Goal: Communication & Community: Answer question/provide support

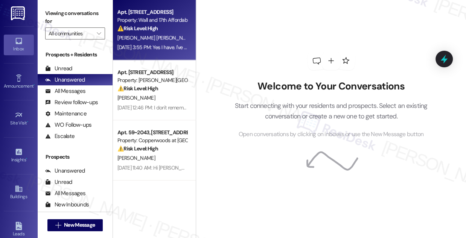
click at [135, 49] on div "[DATE] 3:55 PM: Yes I have. I've also had cars towed and called police [DATE] 3…" at bounding box center [192, 47] width 150 height 7
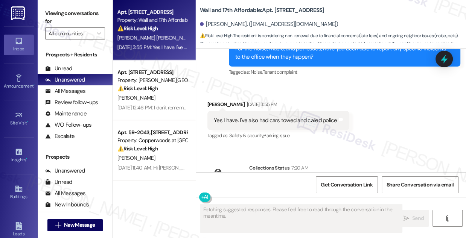
scroll to position [791, 0]
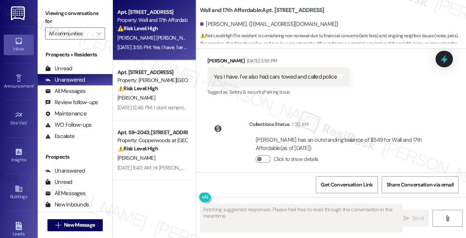
click at [269, 74] on div "Yes I have. I've also had cars towed and called police Tags and notes" at bounding box center [278, 76] width 142 height 19
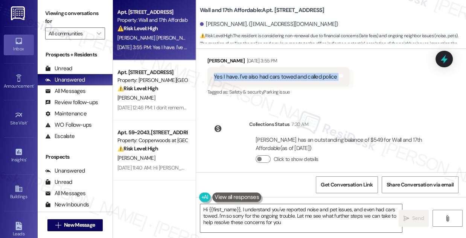
type textarea "Hi {{first_name}}, I understand you've reported noise and pet issues, and even …"
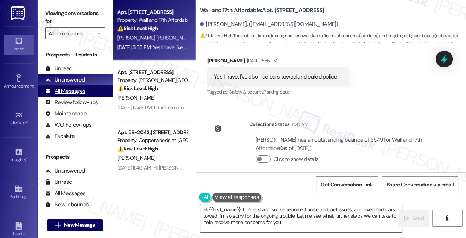
click at [84, 94] on div "All Messages" at bounding box center [65, 91] width 40 height 8
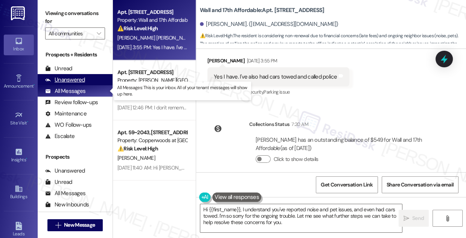
click at [84, 75] on div "Unanswered (0)" at bounding box center [75, 79] width 75 height 11
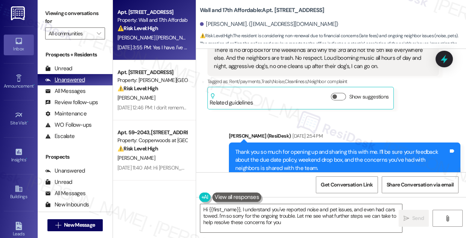
type textarea "Hi {{first_name}}, I understand you've reported noise and pet issues, and even …"
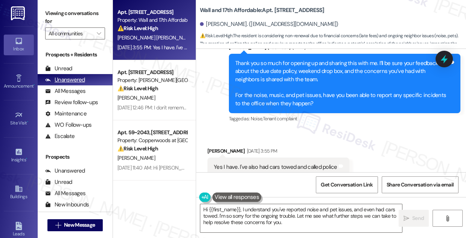
scroll to position [713, 0]
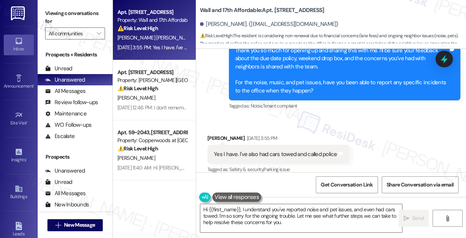
click at [268, 150] on div "Yes I have. I've also had cars towed and called police" at bounding box center [275, 154] width 123 height 8
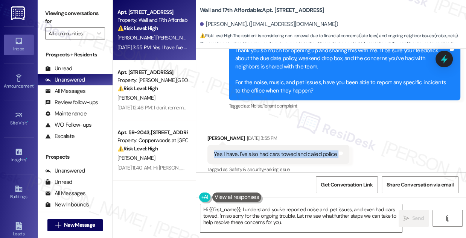
click at [268, 150] on div "Yes I have. I've also had cars towed and called police" at bounding box center [275, 154] width 123 height 8
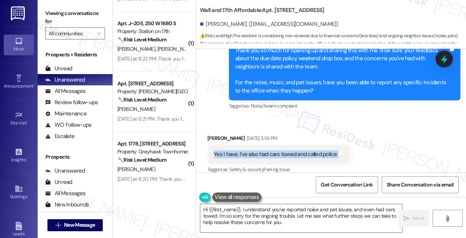
scroll to position [2584, 0]
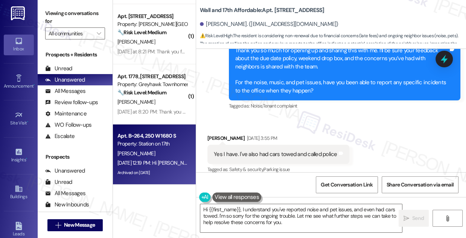
click at [179, 149] on div "[PERSON_NAME]" at bounding box center [152, 153] width 71 height 9
type textarea "Hi {{first_name}}, I understand you've reported noise and pet issues, and even …"
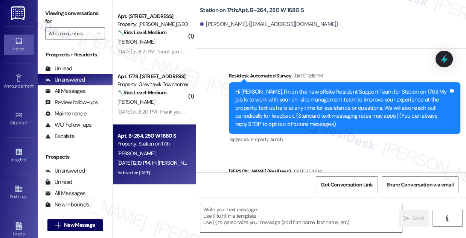
scroll to position [1485, 0]
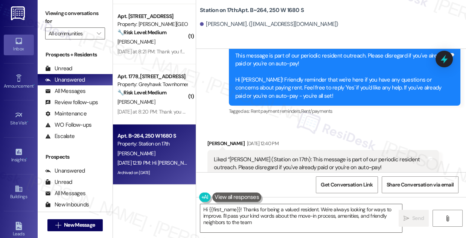
type textarea "Hi {{first_name}}! Thanks for being a valued resident. We're always looking for…"
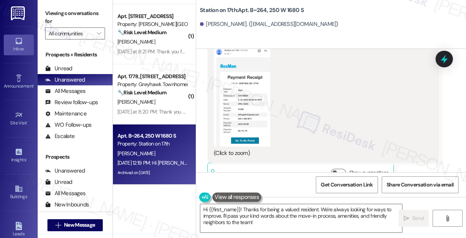
scroll to position [903, 0]
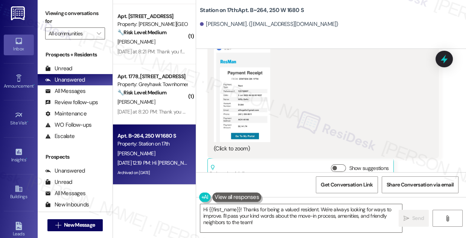
click at [235, 103] on button "Zoom image" at bounding box center [242, 91] width 56 height 101
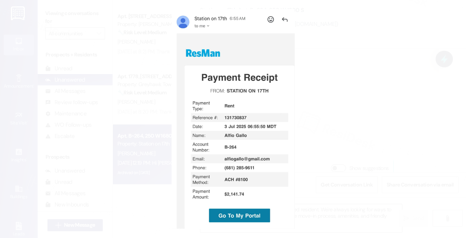
click at [334, 108] on button "Unzoom image" at bounding box center [233, 119] width 466 height 238
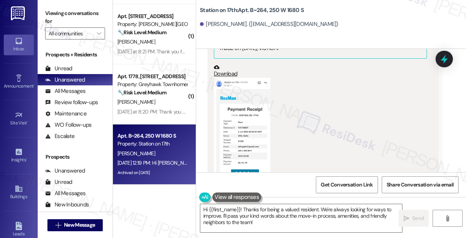
scroll to position [733, 0]
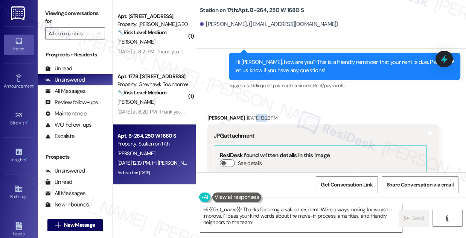
drag, startPoint x: 237, startPoint y: 105, endPoint x: 263, endPoint y: 111, distance: 27.2
click at [263, 114] on div "[DATE] 12:22 PM" at bounding box center [261, 118] width 32 height 8
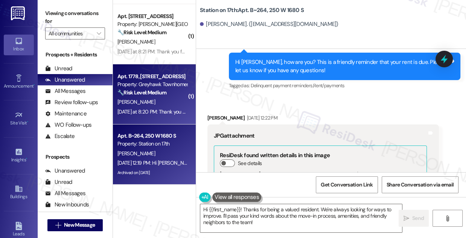
click at [170, 112] on div "[DATE] at 8:20 PM: Thank you for your message. Our offices are currently closed…" at bounding box center [348, 111] width 462 height 7
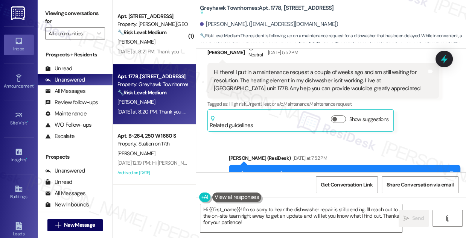
scroll to position [171, 0]
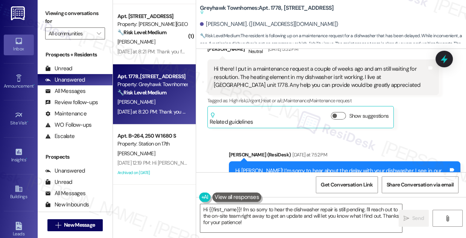
click at [283, 101] on span "Heat or a/c ," at bounding box center [272, 100] width 22 height 6
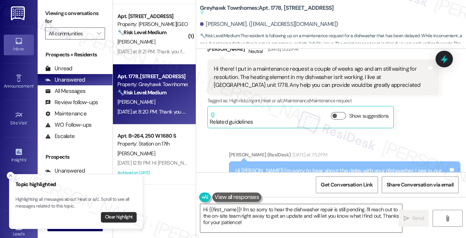
click at [128, 217] on button "Clear highlight" at bounding box center [119, 217] width 36 height 11
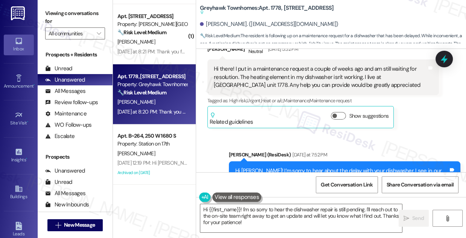
click at [321, 84] on div "Hi there! I put in a maintenance request a couple of weeks ago and am still wai…" at bounding box center [320, 77] width 213 height 24
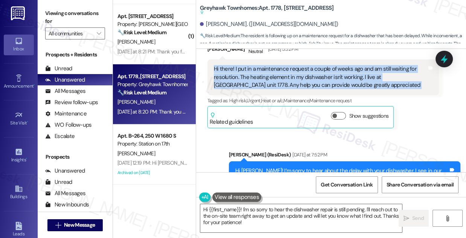
click at [321, 84] on div "Hi there! I put in a maintenance request a couple of weeks ago and am still wai…" at bounding box center [320, 77] width 213 height 24
click at [364, 80] on div "Hi there! I put in a maintenance request a couple of weeks ago and am still wai…" at bounding box center [320, 77] width 213 height 24
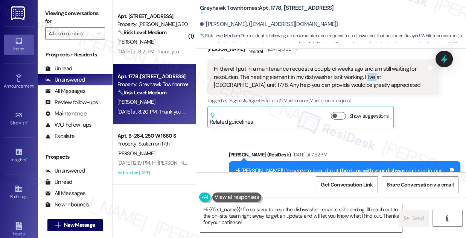
click at [364, 80] on div "Hi there! I put in a maintenance request a couple of weeks ago and am still wai…" at bounding box center [320, 77] width 213 height 24
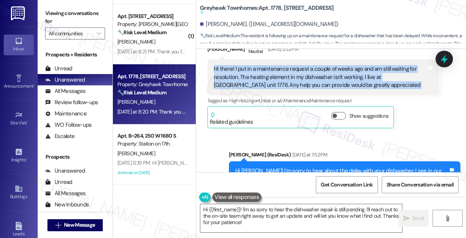
click at [364, 80] on div "Hi there! I put in a maintenance request a couple of weeks ago and am still wai…" at bounding box center [320, 77] width 213 height 24
click at [286, 74] on div "Hi there! I put in a maintenance request a couple of weeks ago and am still wai…" at bounding box center [320, 77] width 213 height 24
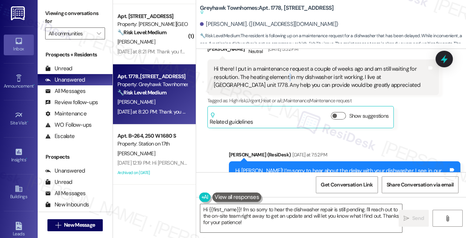
click at [286, 74] on div "Hi there! I put in a maintenance request a couple of weeks ago and am still wai…" at bounding box center [320, 77] width 213 height 24
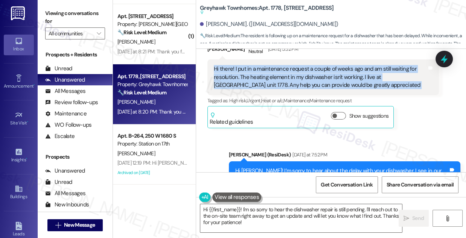
click at [286, 74] on div "Hi there! I put in a maintenance request a couple of weeks ago and am still wai…" at bounding box center [320, 77] width 213 height 24
click at [353, 76] on div "Hi there! I put in a maintenance request a couple of weeks ago and am still wai…" at bounding box center [320, 77] width 213 height 24
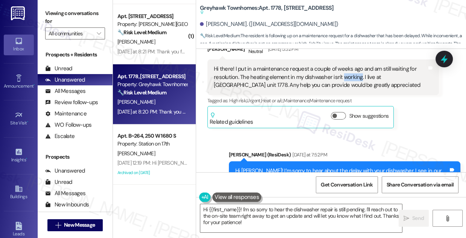
click at [353, 76] on div "Hi there! I put in a maintenance request a couple of weeks ago and am still wai…" at bounding box center [320, 77] width 213 height 24
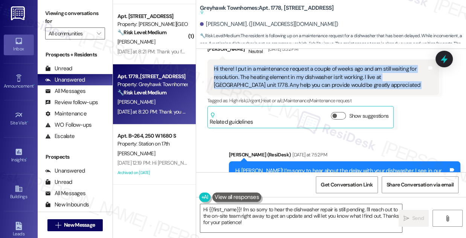
click at [353, 76] on div "Hi there! I put in a maintenance request a couple of weeks ago and am still wai…" at bounding box center [320, 77] width 213 height 24
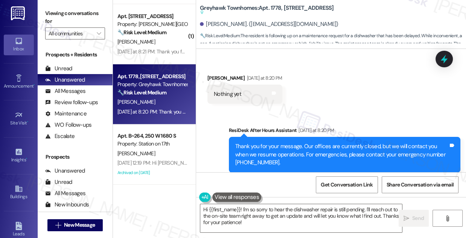
scroll to position [344, 0]
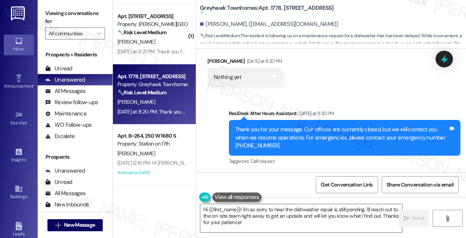
click at [289, 131] on div "Thank you for your message. Our offices are currently closed, but we will conta…" at bounding box center [341, 138] width 213 height 24
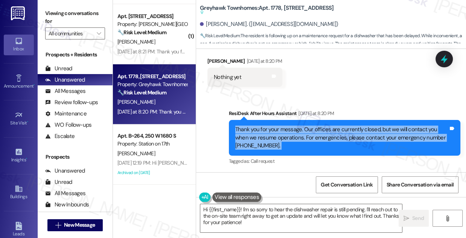
click at [289, 131] on div "Thank you for your message. Our offices are currently closed, but we will conta…" at bounding box center [341, 138] width 213 height 24
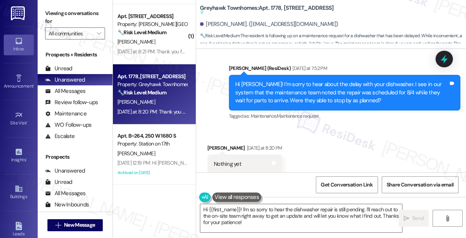
scroll to position [241, 0]
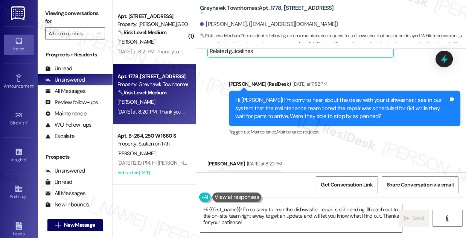
click at [311, 105] on div "Hi [PERSON_NAME]! I’m sorry to hear about the delay with your dishwasher. I see…" at bounding box center [341, 108] width 213 height 24
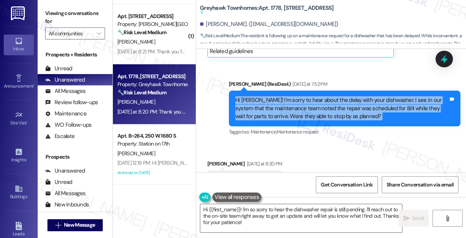
click at [311, 105] on div "Hi [PERSON_NAME]! I’m sorry to hear about the delay with your dishwasher. I see…" at bounding box center [341, 108] width 213 height 24
click at [308, 105] on div "Hi [PERSON_NAME]! I’m sorry to hear about the delay with your dishwasher. I see…" at bounding box center [341, 108] width 213 height 24
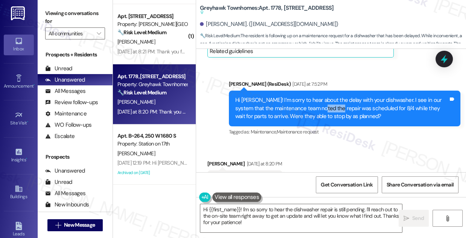
click at [308, 105] on div "Hi [PERSON_NAME]! I’m sorry to hear about the delay with your dishwasher. I see…" at bounding box center [341, 108] width 213 height 24
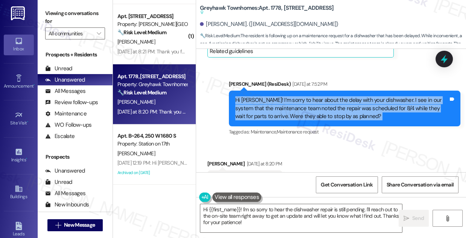
click at [308, 105] on div "Hi [PERSON_NAME]! I’m sorry to hear about the delay with your dishwasher. I see…" at bounding box center [341, 108] width 213 height 24
click at [391, 111] on div "Hi [PERSON_NAME]! I’m sorry to hear about the delay with your dishwasher. I see…" at bounding box center [341, 108] width 213 height 24
click at [390, 111] on div "Hi [PERSON_NAME]! I’m sorry to hear about the delay with your dishwasher. I see…" at bounding box center [341, 108] width 213 height 24
click at [313, 113] on div "Hi [PERSON_NAME]! I’m sorry to hear about the delay with your dishwasher. I see…" at bounding box center [341, 108] width 213 height 24
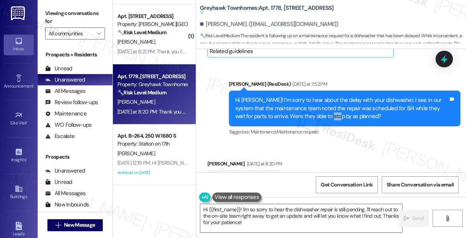
click at [313, 113] on div "Hi [PERSON_NAME]! I’m sorry to hear about the delay with your dishwasher. I see…" at bounding box center [341, 108] width 213 height 24
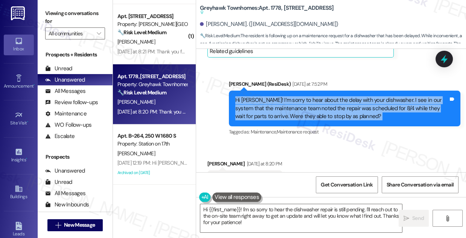
click at [313, 113] on div "Hi [PERSON_NAME]! I’m sorry to hear about the delay with your dishwasher. I see…" at bounding box center [341, 108] width 213 height 24
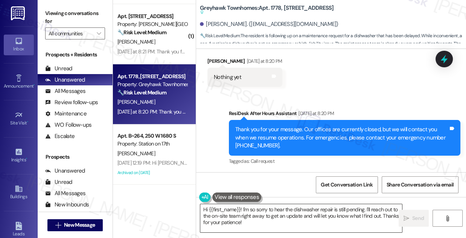
click at [282, 213] on textarea "Hi {{first_name}}! I'm so sorry to hear the dishwasher repair is still pending.…" at bounding box center [301, 218] width 202 height 28
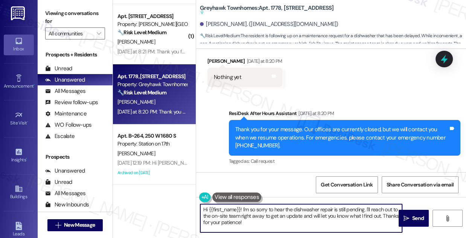
click at [282, 213] on textarea "Hi {{first_name}}! I'm so sorry to hear the dishwasher repair is still pending.…" at bounding box center [301, 218] width 202 height 28
click at [263, 222] on textarea "Hi {{first_name}}! I'm so sorry to hear the dishwasher repair is still pending.…" at bounding box center [301, 218] width 202 height 28
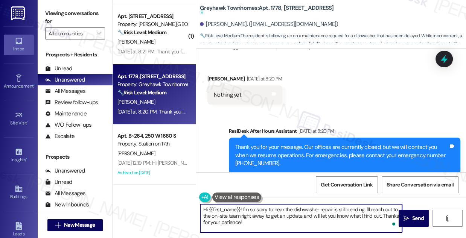
scroll to position [310, 0]
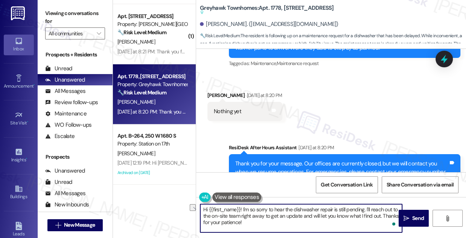
drag, startPoint x: 363, startPoint y: 209, endPoint x: 178, endPoint y: 211, distance: 185.4
click at [178, 211] on div "( 1 ) Apt. 14~06, [STREET_ADDRESS][PERSON_NAME] Property: [PERSON_NAME][GEOGRAP…" at bounding box center [289, 119] width 353 height 238
drag, startPoint x: 264, startPoint y: 209, endPoint x: 257, endPoint y: 209, distance: 7.5
click at [257, 209] on textarea "I see. I'll reach out to the on-site team right away to get an update and will …" at bounding box center [301, 218] width 202 height 28
drag, startPoint x: 272, startPoint y: 209, endPoint x: 257, endPoint y: 210, distance: 15.9
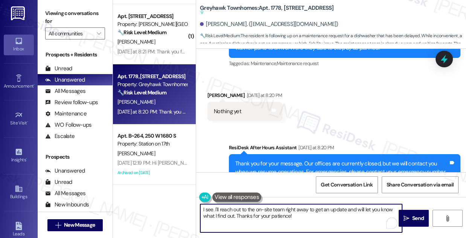
click at [257, 210] on textarea "I see. I'll reach out to the on-site team right away to get an update and will …" at bounding box center [301, 218] width 202 height 28
click at [293, 217] on textarea "I see. I'll reach out to the team right away to get an update and will let you …" at bounding box center [301, 218] width 202 height 28
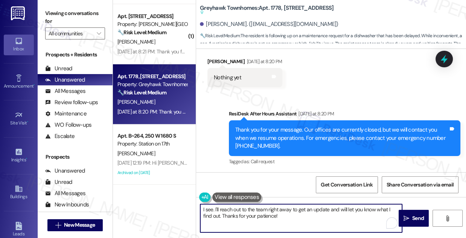
scroll to position [344, 0]
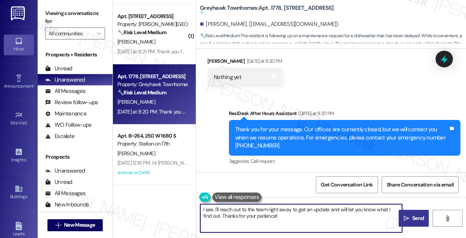
type textarea "I see. I'll reach out to the team right away to get an update and will let you …"
click at [417, 217] on span "Send" at bounding box center [418, 218] width 12 height 8
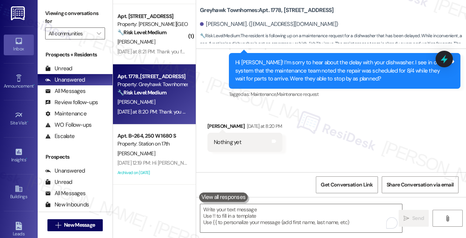
scroll to position [264, 0]
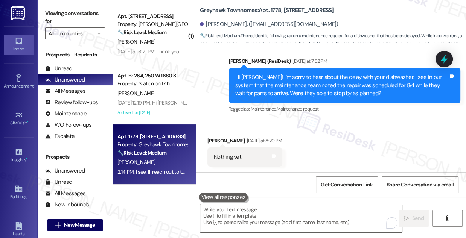
click at [91, 14] on label "Viewing conversations for" at bounding box center [75, 18] width 60 height 20
click at [62, 10] on label "Viewing conversations for" at bounding box center [75, 18] width 60 height 20
click at [90, 13] on label "Viewing conversations for" at bounding box center [75, 18] width 60 height 20
click at [92, 12] on label "Viewing conversations for" at bounding box center [75, 18] width 60 height 20
click at [275, 10] on b "Greyhawk Townhomes: Apt. 1778, [STREET_ADDRESS]" at bounding box center [267, 10] width 134 height 8
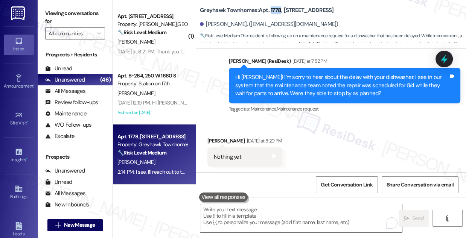
click at [274, 10] on b "Greyhawk Townhomes: Apt. 1778, [STREET_ADDRESS]" at bounding box center [267, 10] width 134 height 8
copy b "1778"
drag, startPoint x: 97, startPoint y: 8, endPoint x: 100, endPoint y: 10, distance: 4.4
click at [97, 8] on label "Viewing conversations for" at bounding box center [75, 18] width 60 height 20
click at [312, 134] on div "Received via SMS [PERSON_NAME] [DATE] at 8:20 PM Nothing yet Tags and notes" at bounding box center [331, 146] width 270 height 52
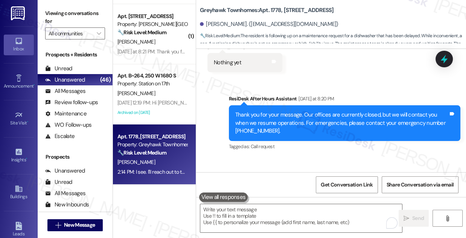
scroll to position [405, 0]
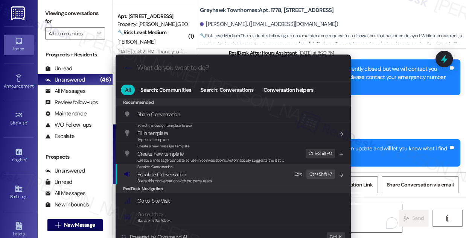
click at [238, 172] on div "Escalate Conversation Escalate Conversation Share this conversation with proper…" at bounding box center [234, 174] width 220 height 20
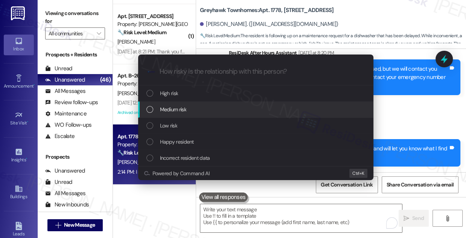
click at [179, 110] on span "Medium risk" at bounding box center [173, 109] width 26 height 8
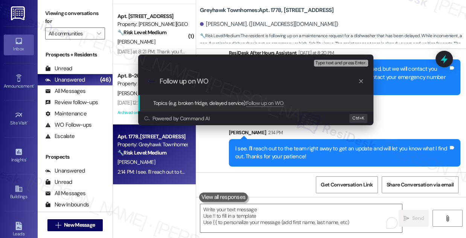
paste input "3241"
type input "Follow up on WO 3241 - dishwasher issue"
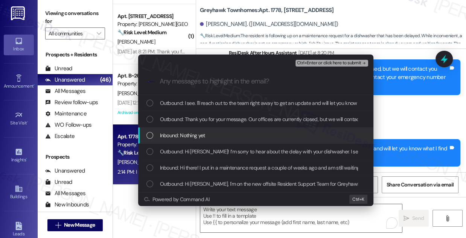
click at [182, 140] on div "Inbound: Nothing yet" at bounding box center [255, 136] width 235 height 16
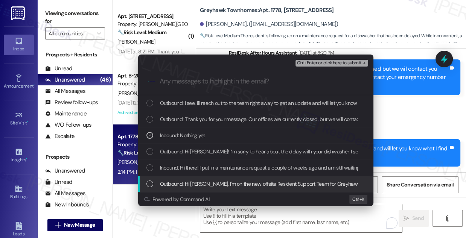
click at [196, 166] on span "Inbound: Hi there! I put in a maintenance request a couple of weeks ago and am …" at bounding box center [436, 168] width 552 height 8
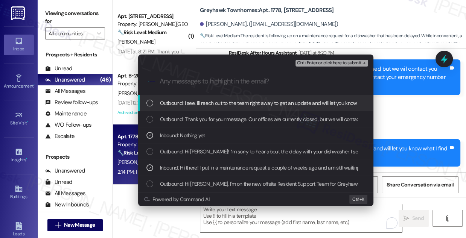
click at [326, 64] on span "Ctrl+Enter or click here to submit" at bounding box center [329, 63] width 64 height 5
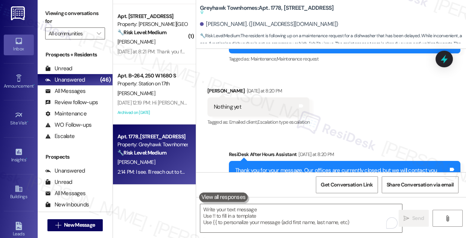
scroll to position [427, 0]
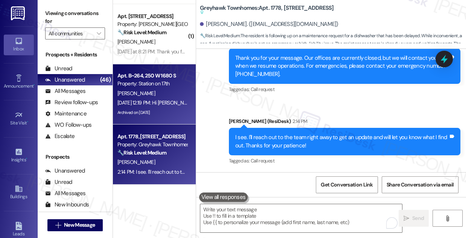
click at [161, 95] on div "[PERSON_NAME]" at bounding box center [152, 93] width 71 height 9
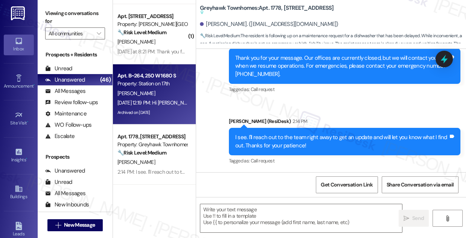
type textarea "Fetching suggested responses. Please feel free to read through the conversation…"
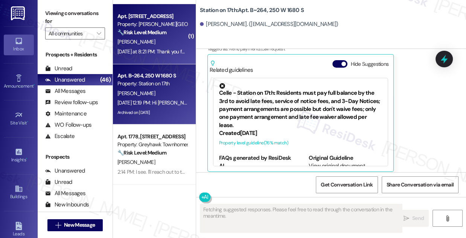
click at [151, 44] on div "[PERSON_NAME]" at bounding box center [152, 41] width 71 height 9
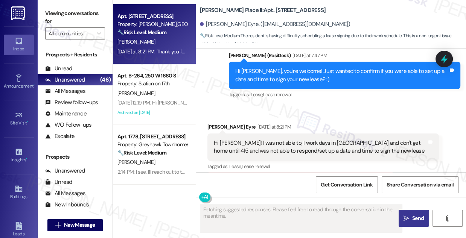
scroll to position [231, 0]
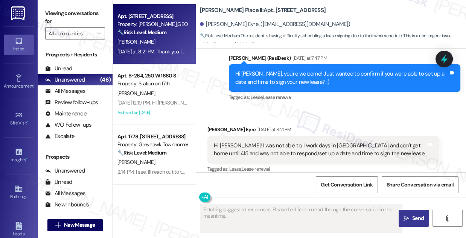
click at [234, 142] on div "Hi [PERSON_NAME]! I was not able to, I work days in [GEOGRAPHIC_DATA] and don't…" at bounding box center [320, 150] width 213 height 16
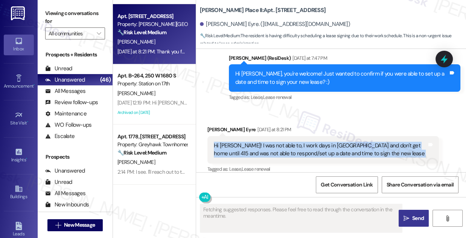
click at [234, 142] on div "Hi [PERSON_NAME]! I was not able to, I work days in [GEOGRAPHIC_DATA] and don't…" at bounding box center [320, 150] width 213 height 16
click at [355, 142] on div "Hi [PERSON_NAME]! I was not able to, I work days in [GEOGRAPHIC_DATA] and don't…" at bounding box center [320, 150] width 213 height 16
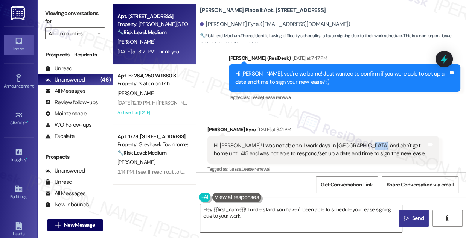
click at [355, 142] on div "Hi [PERSON_NAME]! I was not able to, I work days in [GEOGRAPHIC_DATA] and don't…" at bounding box center [320, 150] width 213 height 16
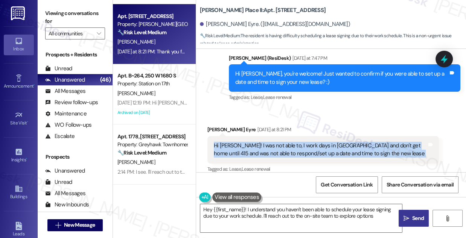
click at [355, 142] on div "Hi [PERSON_NAME]! I was not able to, I work days in [GEOGRAPHIC_DATA] and don't…" at bounding box center [320, 150] width 213 height 16
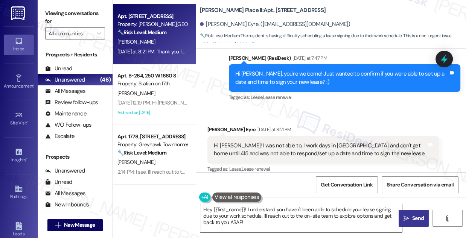
click at [321, 111] on div "Received via SMS [PERSON_NAME] Eyre [DATE] at 8:21 PM Hi [PERSON_NAME]! I was n…" at bounding box center [331, 203] width 270 height 189
click at [307, 139] on div "Hi [PERSON_NAME]! I was not able to, I work days in [GEOGRAPHIC_DATA] and don't…" at bounding box center [322, 149] width 231 height 27
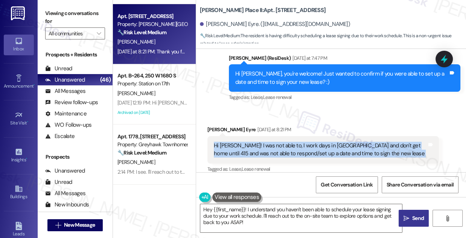
click at [307, 139] on div "Hi [PERSON_NAME]! I was not able to, I work days in [GEOGRAPHIC_DATA] and don't…" at bounding box center [322, 149] width 231 height 27
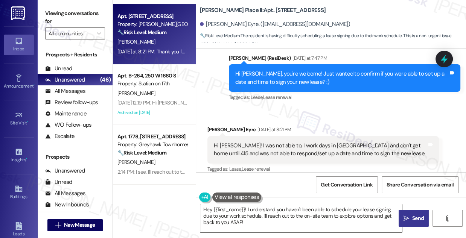
click at [297, 83] on div "Hi [PERSON_NAME], you're welcome! Just wanted to confirm if you were able to se…" at bounding box center [341, 78] width 213 height 16
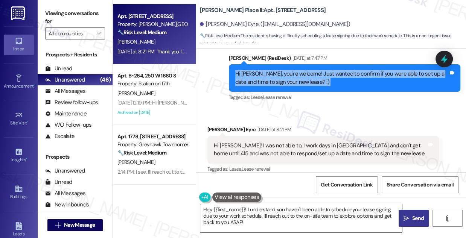
click at [297, 83] on div "Hi [PERSON_NAME], you're welcome! Just wanted to confirm if you were able to se…" at bounding box center [341, 78] width 213 height 16
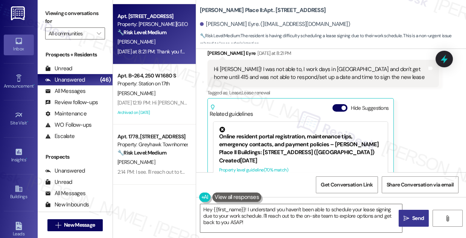
scroll to position [265, 0]
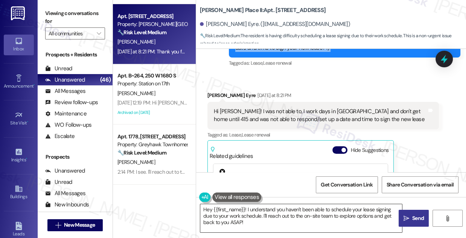
click at [274, 211] on textarea "Hey {{first_name}}! I understand you haven't been able to schedule your lease s…" at bounding box center [301, 218] width 202 height 28
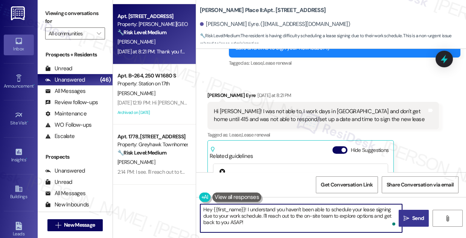
click at [253, 110] on div "Hi sarah! I was not able to, I work days in Ogden and don't get home until 415 …" at bounding box center [320, 116] width 213 height 16
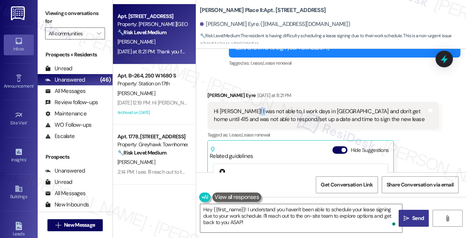
click at [253, 110] on div "Hi sarah! I was not able to, I work days in Ogden and don't get home until 415 …" at bounding box center [320, 116] width 213 height 16
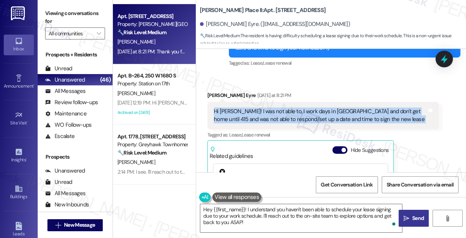
click at [253, 110] on div "Hi sarah! I was not able to, I work days in Ogden and don't get home until 415 …" at bounding box center [320, 116] width 213 height 16
copy div "Hi sarah! I was not able to, I work days in Ogden and don't get home until 415 …"
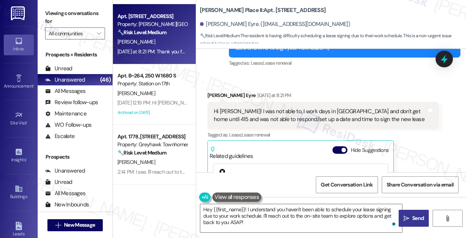
click at [80, 5] on div "Viewing conversations for All communities " at bounding box center [75, 23] width 75 height 47
click at [73, 17] on label "Viewing conversations for" at bounding box center [75, 18] width 60 height 20
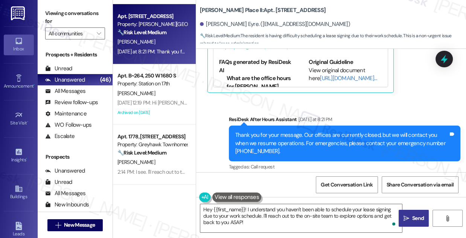
scroll to position [436, 0]
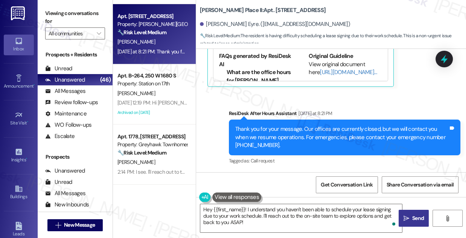
click at [222, 24] on div "Bracken Eyre. (brackeneyre@hotmail.com)" at bounding box center [275, 24] width 150 height 8
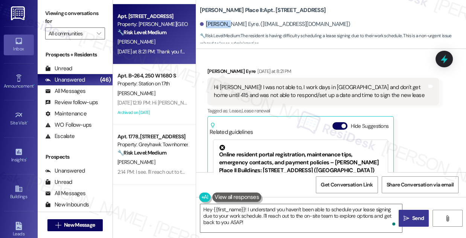
scroll to position [265, 0]
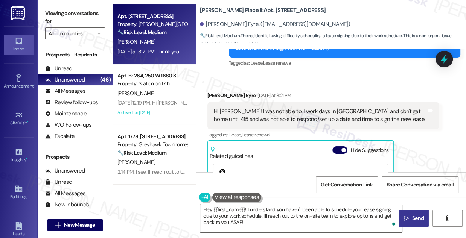
click at [68, 4] on div "Viewing conversations for All communities " at bounding box center [75, 23] width 75 height 47
click at [304, 112] on div "Hi sarah! I was not able to, I work days in Ogden and don't get home until 415 …" at bounding box center [320, 116] width 213 height 16
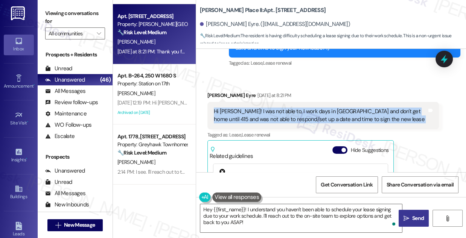
click at [304, 112] on div "Hi sarah! I was not able to, I work days in Ogden and don't get home until 415 …" at bounding box center [320, 116] width 213 height 16
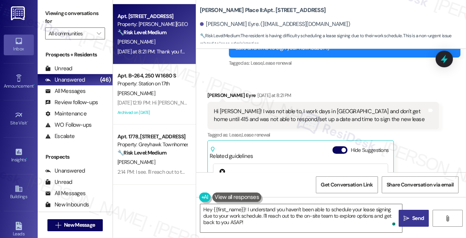
drag, startPoint x: 80, startPoint y: 11, endPoint x: 105, endPoint y: 16, distance: 25.5
click at [81, 11] on label "Viewing conversations for" at bounding box center [75, 18] width 60 height 20
click at [243, 211] on textarea "Hey {{first_name}}! I understand you haven't been able to schedule your lease s…" at bounding box center [301, 218] width 202 height 28
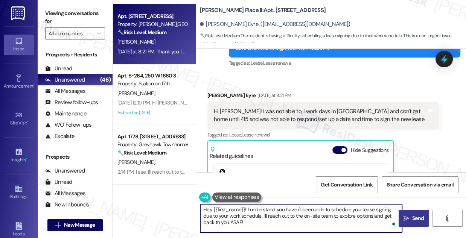
paste textarea "Got it 😊 Just go ahead and sign it whenever you have some time available. If yo…"
drag, startPoint x: 223, startPoint y: 211, endPoint x: 216, endPoint y: 210, distance: 7.4
click at [216, 210] on textarea "Got it 😊 Just go ahead and sign it whenever you have some time available. If yo…" at bounding box center [301, 218] width 202 height 28
click at [220, 93] on div "Bracken Eyre Yesterday at 8:21 PM" at bounding box center [322, 96] width 231 height 11
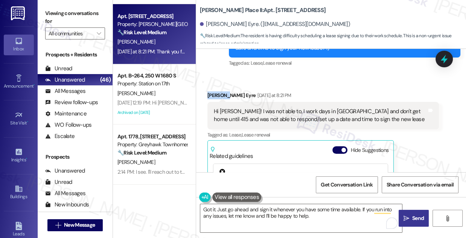
click at [220, 93] on div "Bracken Eyre Yesterday at 8:21 PM" at bounding box center [322, 96] width 231 height 11
copy div "Bracken"
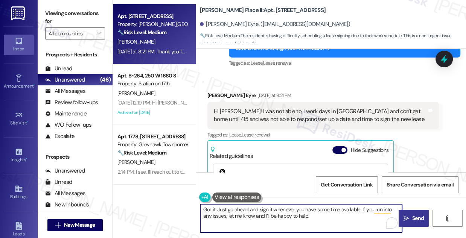
drag, startPoint x: 215, startPoint y: 209, endPoint x: 187, endPoint y: 210, distance: 27.9
click at [187, 210] on div "( 1 ) Apt. 14~06, 3931 East Cardon Lane Property: Porter Ranch Townhomes 🔧 Risk…" at bounding box center [289, 119] width 353 height 238
paste textarea "Bracken"
click at [368, 216] on textarea "Thanks for the update, Bracken. Just go ahead and sign it whenever you have som…" at bounding box center [301, 218] width 202 height 28
click at [369, 216] on textarea "Thanks for the update, Bracken. Just go ahead and sign it whenever you have som…" at bounding box center [301, 218] width 202 height 28
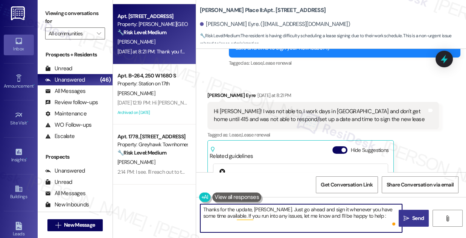
scroll to position [2523, 0]
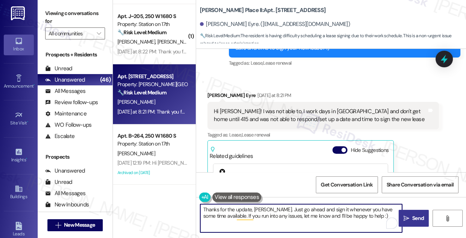
click at [242, 117] on div "Hi sarah! I was not able to, I work days in Ogden and don't get home until 415 …" at bounding box center [320, 116] width 213 height 16
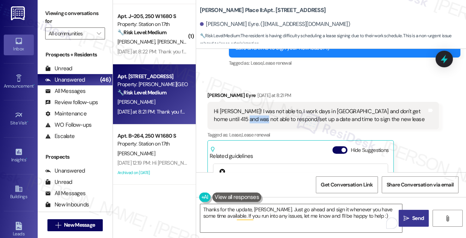
click at [242, 117] on div "Hi sarah! I was not able to, I work days in Ogden and don't get home until 415 …" at bounding box center [320, 116] width 213 height 16
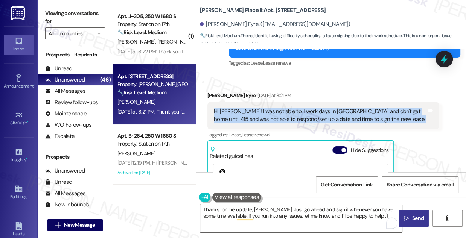
click at [242, 117] on div "Hi sarah! I was not able to, I work days in Ogden and don't get home until 415 …" at bounding box center [320, 116] width 213 height 16
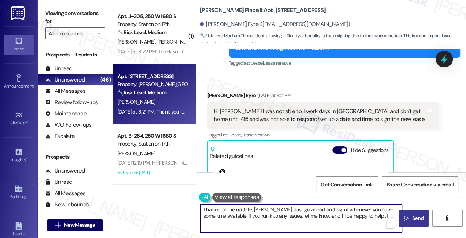
click at [276, 209] on textarea "Thanks for the update, Bracken. Just go ahead and sign it whenever you have som…" at bounding box center [301, 218] width 202 height 28
click at [275, 209] on textarea "Thanks for the update, Bracken. Just go ahead and sign it whenever you have som…" at bounding box center [301, 218] width 202 height 28
click at [308, 219] on textarea "Thanks for the update, Bracken. Just go ahead and sign it whenever you have som…" at bounding box center [301, 218] width 202 height 28
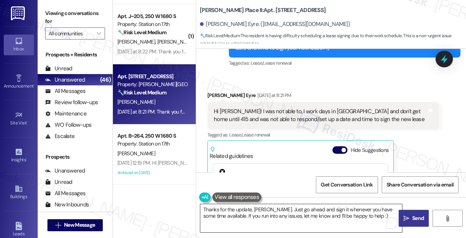
click at [303, 210] on textarea "Thanks for the update, Bracken. Just go ahead and sign it whenever you have som…" at bounding box center [301, 218] width 202 height 28
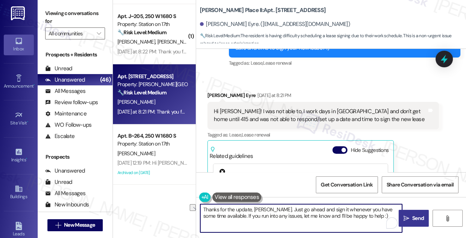
drag, startPoint x: 313, startPoint y: 208, endPoint x: 282, endPoint y: 208, distance: 30.9
click at [282, 208] on textarea "Thanks for the update, Bracken. Just go ahead and sign it whenever you have som…" at bounding box center [301, 218] width 202 height 28
click at [269, 218] on textarea "Thanks for the update, Bracken. Just sign it whenever you have some time availa…" at bounding box center [301, 218] width 202 height 28
click at [269, 217] on textarea "Thanks for the update, Bracken. Just sign it whenever you have some time availa…" at bounding box center [301, 218] width 202 height 28
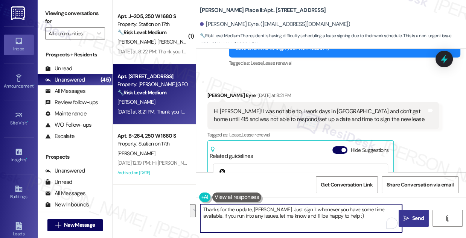
click at [338, 218] on textarea "Thanks for the update, Bracken. Just sign it whenever you have some time availa…" at bounding box center [301, 218] width 202 height 28
type textarea "Thanks for the update, Bracken. Just sign it whenever you have some time availa…"
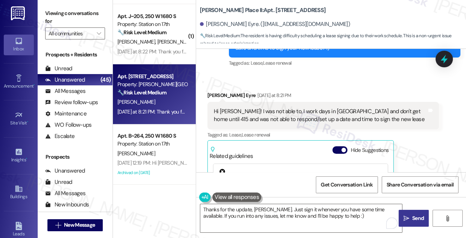
click at [408, 217] on icon "" at bounding box center [406, 219] width 6 height 6
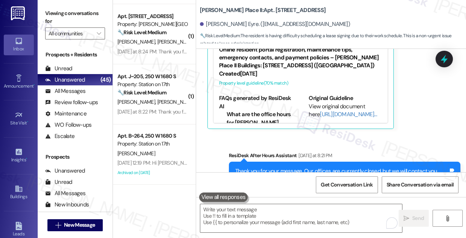
scroll to position [470, 0]
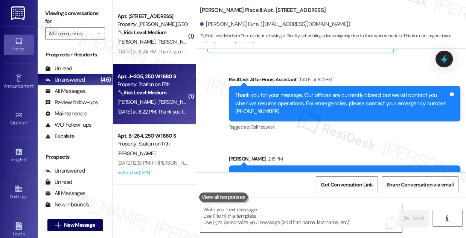
click at [163, 101] on span "S. Contreras" at bounding box center [176, 102] width 38 height 7
type textarea "Fetching suggested responses. Please feel free to read through the conversation…"
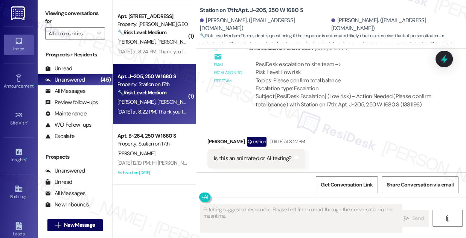
scroll to position [1580, 0]
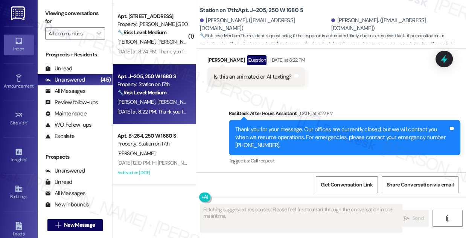
click at [241, 77] on div "Is this an animated or AI texting?" at bounding box center [253, 77] width 78 height 8
click at [244, 69] on div "Is this an animated or AI texting? Tags and notes" at bounding box center [255, 76] width 97 height 19
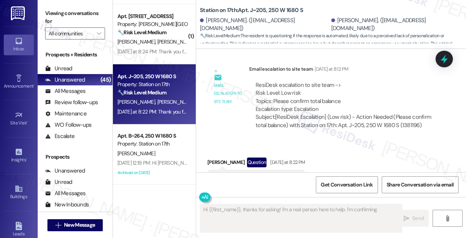
scroll to position [1478, 0]
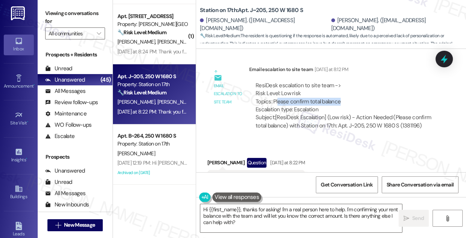
drag, startPoint x: 276, startPoint y: 100, endPoint x: 381, endPoint y: 104, distance: 104.6
click at [381, 104] on div "ResiDesk escalation to site team -> Risk Level: Low risk Topics: Please confirm…" at bounding box center [343, 98] width 177 height 32
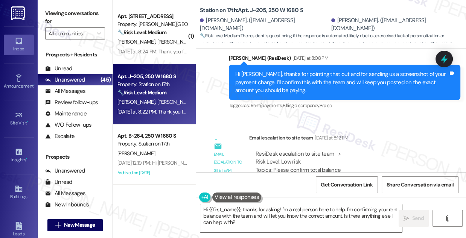
click at [280, 82] on div "Hi Emanuel, thanks for pointing that out and for sending us a screenshot of you…" at bounding box center [341, 82] width 213 height 24
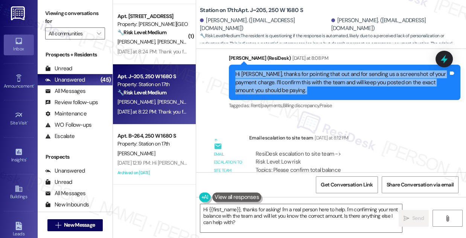
click at [280, 82] on div "Hi Emanuel, thanks for pointing that out and for sending us a screenshot of you…" at bounding box center [341, 82] width 213 height 24
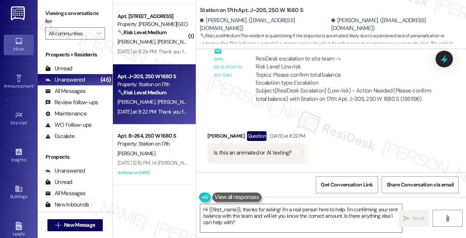
scroll to position [1546, 0]
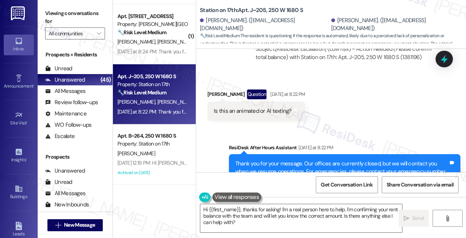
click at [252, 107] on div "Is this an animated or AI texting?" at bounding box center [253, 111] width 78 height 8
copy div "Is this an animated or AI texting? Tags and notes Sent via SMS"
click at [267, 213] on textarea "Hi {{first_name}}, thanks for asking! I'm a real person here to help. I'm confi…" at bounding box center [301, 218] width 202 height 28
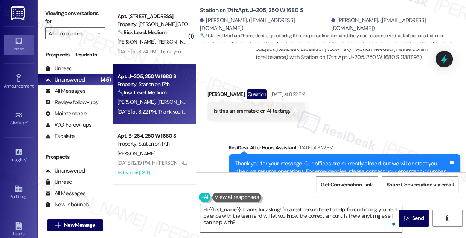
click at [207, 84] on div "Received via SMS Emanuel Villanueva Question Yesterday at 8:22 PM Is this an an…" at bounding box center [256, 105] width 109 height 43
copy div "Emanuel"
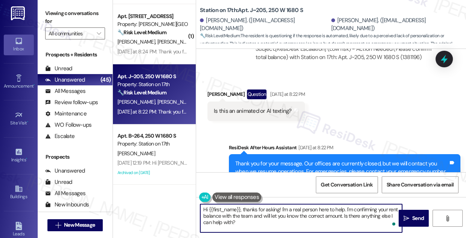
drag, startPoint x: 239, startPoint y: 208, endPoint x: 209, endPoint y: 208, distance: 30.1
click at [209, 208] on textarea "Hi {{first_name}}, thanks for asking! I'm a real person here to help. I'm confi…" at bounding box center [301, 218] width 202 height 28
paste textarea "Emanuel"
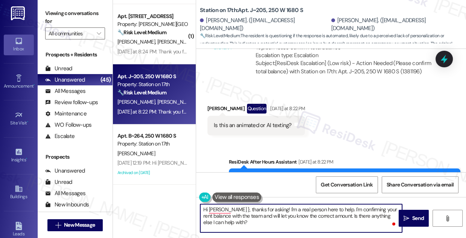
scroll to position [1580, 0]
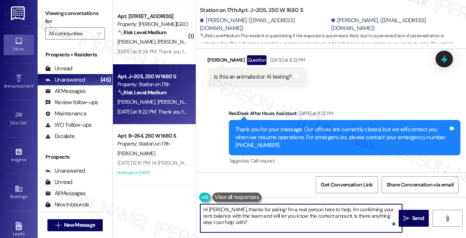
click at [313, 209] on textarea "Hi Emanuel, thanks for asking! I'm a real person here to help. I'm confirming y…" at bounding box center [301, 218] width 202 height 28
drag, startPoint x: 313, startPoint y: 209, endPoint x: 308, endPoint y: 210, distance: 4.2
click at [313, 209] on textarea "Hi Emanuel, thanks for asking! I'm a real person here to help. I'm confirming y…" at bounding box center [301, 218] width 202 height 28
click at [270, 219] on textarea "Hi Emanuel, thanks for asking! I'm a real person here to help. I'm confirming y…" at bounding box center [301, 218] width 202 height 28
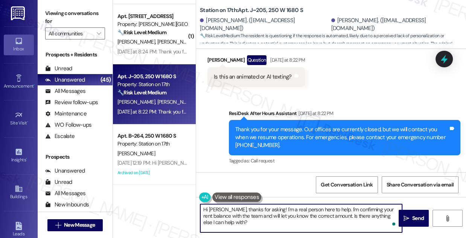
click at [253, 81] on div "Is this an animated or AI texting? Tags and notes" at bounding box center [255, 76] width 97 height 19
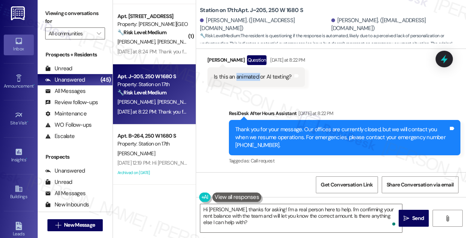
click at [253, 81] on div "Is this an animated or AI texting? Tags and notes" at bounding box center [255, 76] width 97 height 19
copy div "Is this an animated or AI texting? Tags and notes Sent via SMS"
click at [66, 12] on label "Viewing conversations for" at bounding box center [75, 18] width 60 height 20
click at [69, 12] on label "Viewing conversations for" at bounding box center [75, 18] width 60 height 20
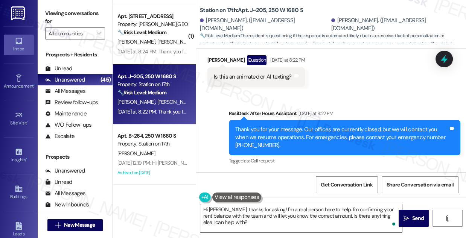
click at [76, 8] on label "Viewing conversations for" at bounding box center [75, 18] width 60 height 20
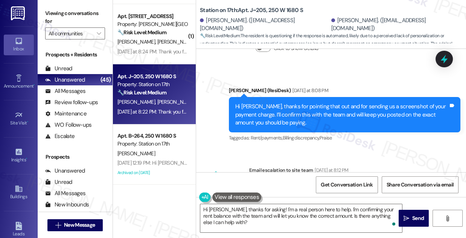
scroll to position [1375, 0]
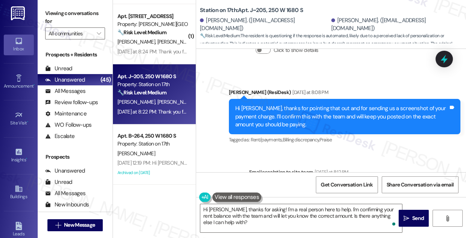
click at [267, 113] on div "Hi Emanuel, thanks for pointing that out and for sending us a screenshot of you…" at bounding box center [341, 117] width 213 height 24
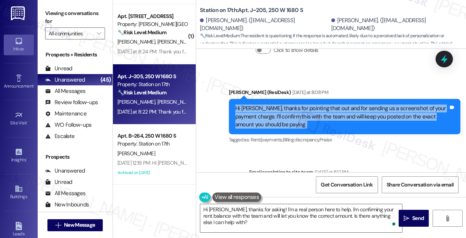
click at [266, 112] on div "Hi Emanuel, thanks for pointing that out and for sending us a screenshot of you…" at bounding box center [341, 117] width 213 height 24
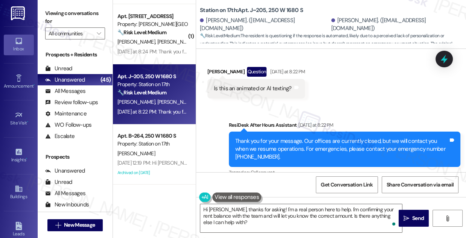
scroll to position [1580, 0]
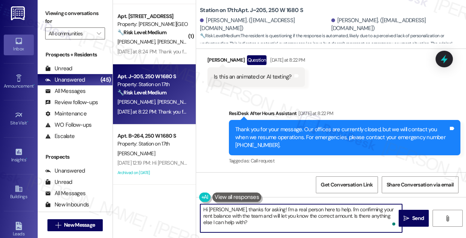
click at [258, 212] on textarea "Hi Emanuel, thanks for asking! I'm a real person here to help. I'm confirming y…" at bounding box center [301, 218] width 202 height 28
click at [257, 212] on textarea "Hi Emanuel, thanks for asking! I'm a real person here to help. I'm confirming y…" at bounding box center [301, 218] width 202 height 28
click at [253, 220] on textarea "Hi Emanuel, thanks for asking! I'm a real person here to help. I'm confirming y…" at bounding box center [301, 218] width 202 height 28
drag, startPoint x: 330, startPoint y: 210, endPoint x: 315, endPoint y: 208, distance: 15.5
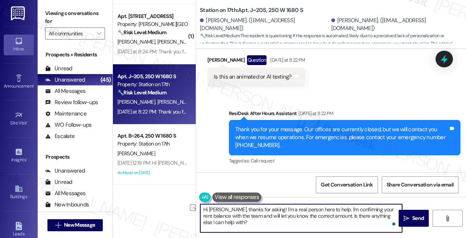
click at [315, 208] on textarea "Hi Emanuel, thanks for asking! I'm a real person here to help. I'm confirming y…" at bounding box center [301, 218] width 202 height 28
click at [316, 209] on textarea "Hi Emanuel, thanks for asking! I'm a real person here .😅 I'm confirming your re…" at bounding box center [301, 218] width 202 height 28
click at [325, 208] on textarea "Hi Emanuel, thanks for asking! I'm a real person here 😅 I'm confirming your ren…" at bounding box center [301, 218] width 202 height 28
click at [344, 208] on textarea "Hi Emanuel, thanks for asking! I'm a real person here 😅 I've confirming your re…" at bounding box center [301, 218] width 202 height 28
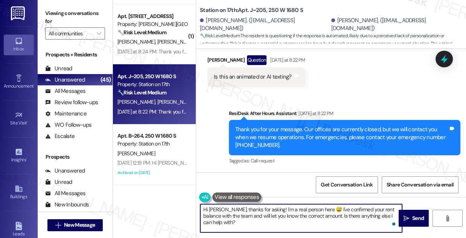
click at [244, 216] on textarea "Hi Emanuel, thanks for asking! I'm a real person here 😅 I've confirmed your ren…" at bounding box center [301, 218] width 202 height 28
drag, startPoint x: 244, startPoint y: 215, endPoint x: 320, endPoint y: 224, distance: 76.5
click at [320, 224] on textarea "Hi Emanuel, thanks for asking! I'm a real person here 😅 I've confirmed your ren…" at bounding box center [301, 218] width 202 height 28
type textarea "Hi Emanuel, thanks for asking! I'm a real person here 😅 I've confirmed your ren…"
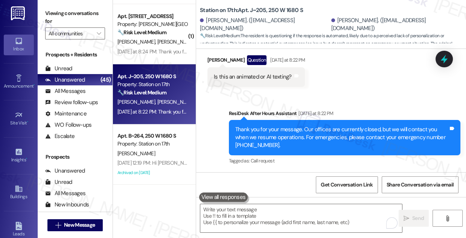
click at [52, 14] on label "Viewing conversations for" at bounding box center [75, 18] width 60 height 20
click at [231, 213] on textarea "To enrich screen reader interactions, please activate Accessibility in Grammarl…" at bounding box center [301, 218] width 202 height 28
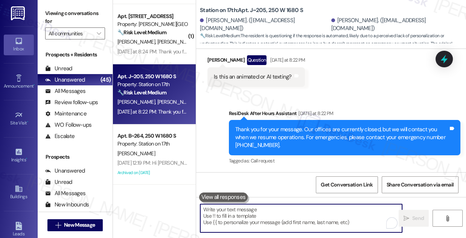
paste textarea "Hi Emanuel, thanks for asking! I’m a real person here 😅 I’ve confirmed your ren…"
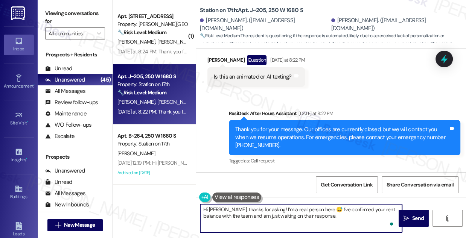
scroll to position [0, 0]
click at [337, 217] on textarea "Hi Emanuel, thanks for asking! I’m a real person here 😅 I’ve confirmed your ren…" at bounding box center [301, 218] width 202 height 28
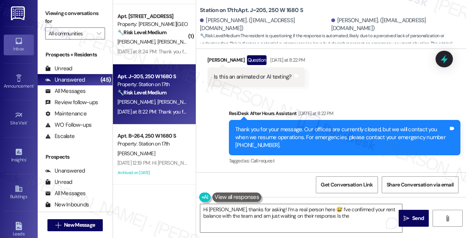
click at [238, 196] on button at bounding box center [236, 197] width 49 height 9
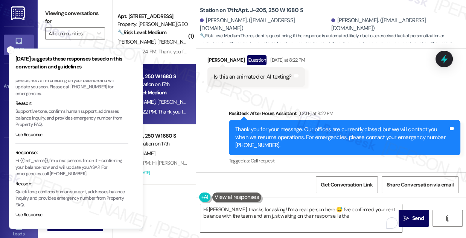
scroll to position [108, 0]
click at [336, 221] on textarea "Hi Emanuel, thanks for asking! I’m a real person here 😅 I’ve confirmed your ren…" at bounding box center [301, 218] width 202 height 28
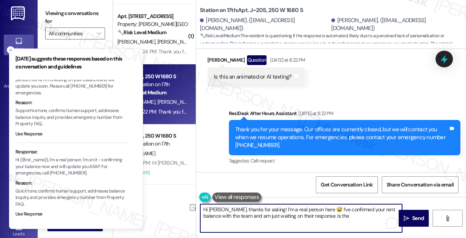
drag, startPoint x: 333, startPoint y: 216, endPoint x: 316, endPoint y: 215, distance: 16.6
click at [318, 215] on textarea "Hi Emanuel, thanks for asking! I’m a real person here 😅 I’ve confirmed your ren…" at bounding box center [301, 218] width 202 height 28
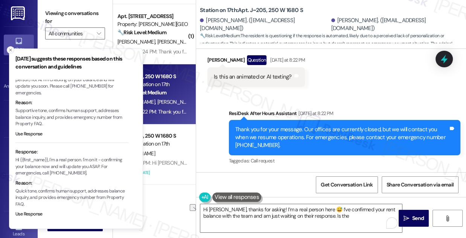
click at [9, 49] on icon "Close toast" at bounding box center [10, 50] width 5 height 5
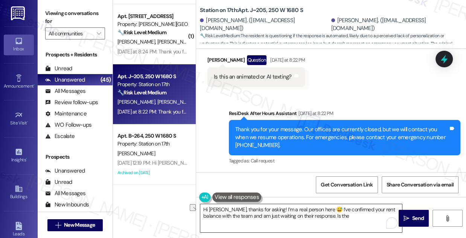
click at [350, 219] on textarea "Hi Emanuel, thanks for asking! I’m a real person here 😅 I’ve confirmed your ren…" at bounding box center [301, 218] width 202 height 28
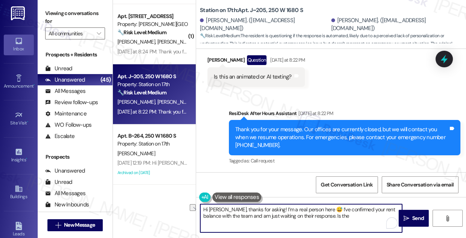
drag, startPoint x: 340, startPoint y: 217, endPoint x: 318, endPoint y: 217, distance: 21.8
click at [318, 217] on textarea "Hi Emanuel, thanks for asking! I’m a real person here 😅 I’ve confirmed your ren…" at bounding box center [301, 218] width 202 height 28
type textarea "Hi Emanuel, thanks for asking! I’m a real person here 😅 I’ve confirmed your ren…"
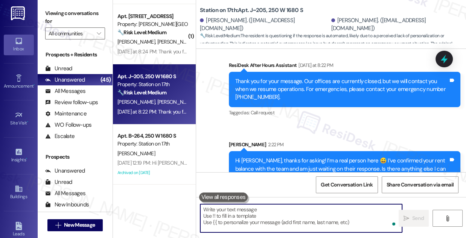
scroll to position [1649, 0]
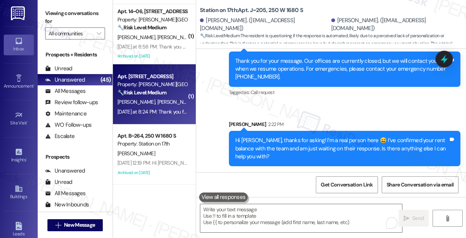
click at [157, 101] on div "C. Turley J. Turley" at bounding box center [152, 101] width 71 height 9
type textarea "Fetching suggested responses. Please feel free to read through the conversation…"
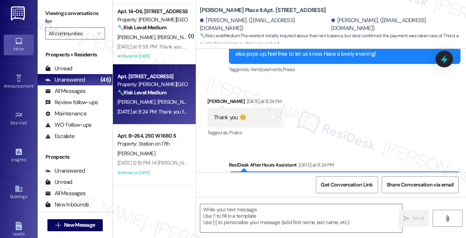
scroll to position [312, 0]
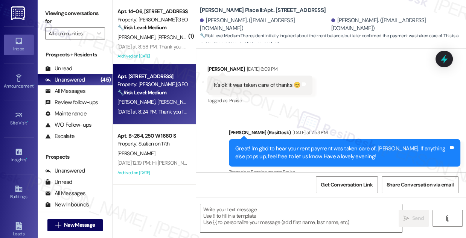
click at [278, 161] on div "Great! I'm glad to hear your rent payment was taken care of, Christine. If anyt…" at bounding box center [341, 153] width 213 height 16
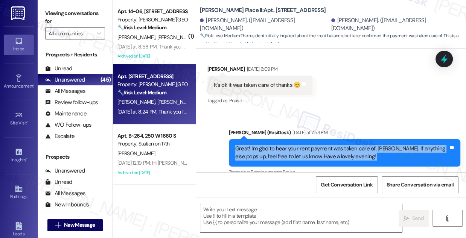
click at [278, 161] on div "Great! I'm glad to hear your rent payment was taken care of, Christine. If anyt…" at bounding box center [341, 153] width 213 height 16
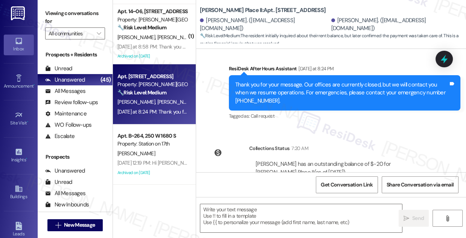
scroll to position [449, 0]
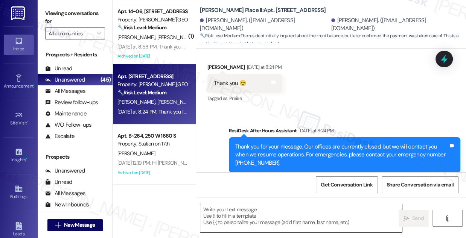
click at [259, 213] on textarea at bounding box center [301, 218] width 202 height 28
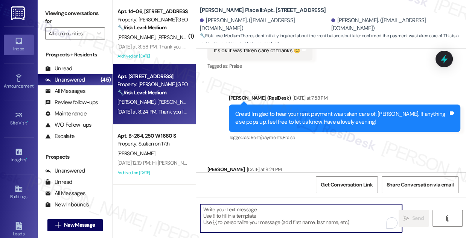
scroll to position [313, 0]
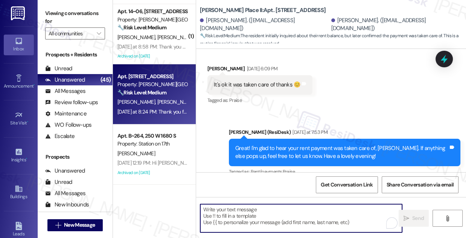
click at [250, 89] on div "It's ok it was taken care of thanks 😊" at bounding box center [257, 85] width 87 height 8
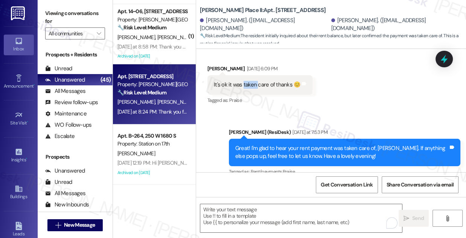
click at [250, 89] on div "It's ok it was taken care of thanks 😊" at bounding box center [257, 85] width 87 height 8
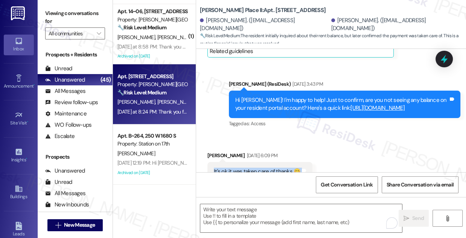
scroll to position [210, 0]
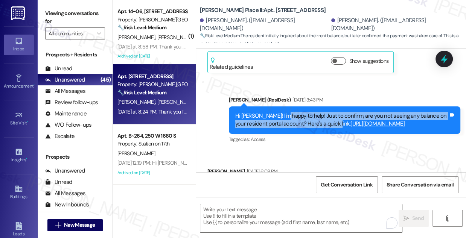
drag, startPoint x: 281, startPoint y: 115, endPoint x: 392, endPoint y: 124, distance: 110.9
click at [392, 124] on div "Hi Christine! I'm happy to help! Just to confirm, are you not seeing any balanc…" at bounding box center [341, 120] width 213 height 16
drag, startPoint x: 345, startPoint y: 122, endPoint x: 230, endPoint y: 114, distance: 115.4
click at [230, 114] on div "Hi Christine! I'm happy to help! Just to confirm, are you not seeing any balanc…" at bounding box center [344, 119] width 231 height 27
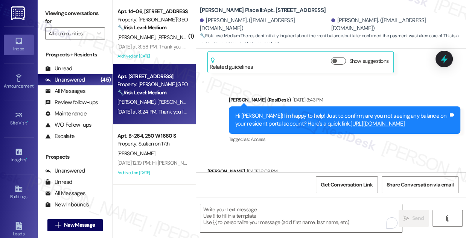
click at [329, 103] on div "Sarah (ResiDesk) Aug 11, 2025 at 3:43 PM" at bounding box center [344, 101] width 231 height 11
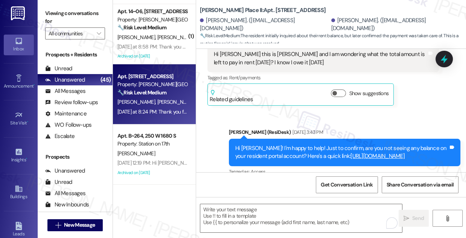
scroll to position [141, 0]
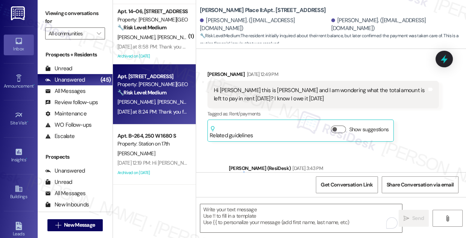
click at [256, 92] on div "Hi Sara this is Christine and I am wondering what the total amount is left to p…" at bounding box center [320, 95] width 213 height 16
click at [256, 91] on div "Hi Sara this is Christine and I am wondering what the total amount is left to p…" at bounding box center [320, 95] width 213 height 16
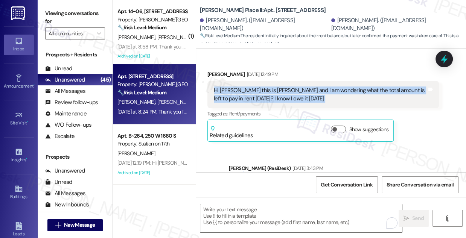
click at [256, 91] on div "Hi Sara this is Christine and I am wondering what the total amount is left to p…" at bounding box center [320, 95] width 213 height 16
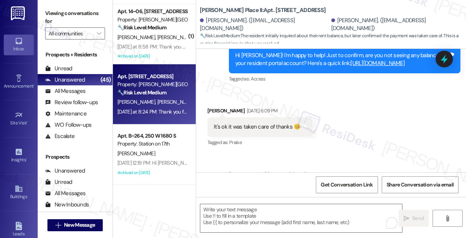
scroll to position [278, 0]
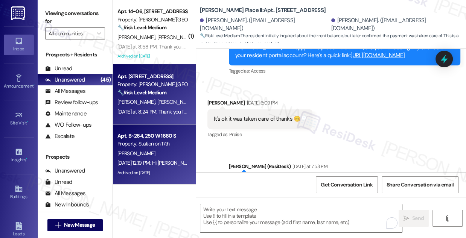
click at [175, 142] on div "Property: Station on 17th" at bounding box center [152, 144] width 70 height 8
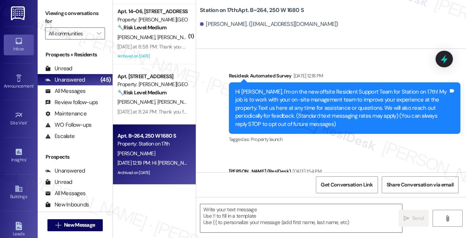
scroll to position [1485, 0]
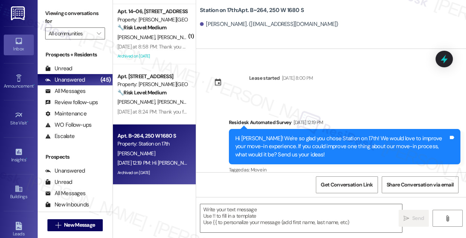
type textarea "Fetching suggested responses. Please feel free to read through the conversation…"
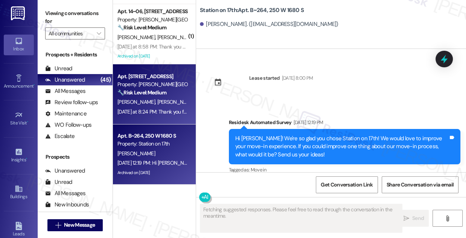
click at [158, 98] on div "C. Turley J. Turley" at bounding box center [152, 101] width 71 height 9
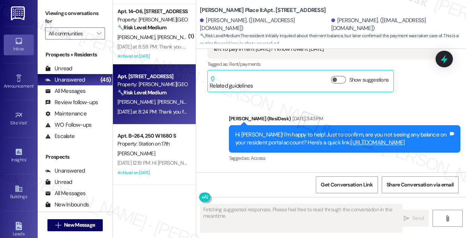
scroll to position [201, 0]
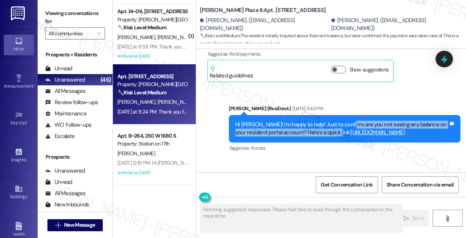
drag, startPoint x: 374, startPoint y: 128, endPoint x: 407, endPoint y: 134, distance: 33.3
click at [407, 134] on div "Hi Christine! I'm happy to help! Just to confirm, are you not seeing any balanc…" at bounding box center [341, 129] width 213 height 16
click at [367, 123] on div "Hi Christine! I'm happy to help! Just to confirm, are you not seeing any balanc…" at bounding box center [341, 129] width 213 height 16
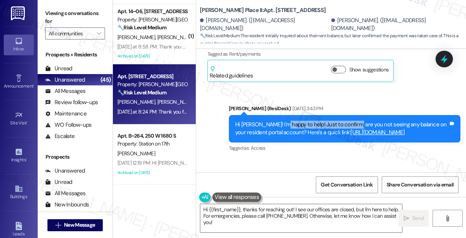
drag, startPoint x: 351, startPoint y: 128, endPoint x: 279, endPoint y: 123, distance: 72.0
click at [279, 123] on div "Hi Christine! I'm happy to help! Just to confirm, are you not seeing any balanc…" at bounding box center [341, 129] width 213 height 16
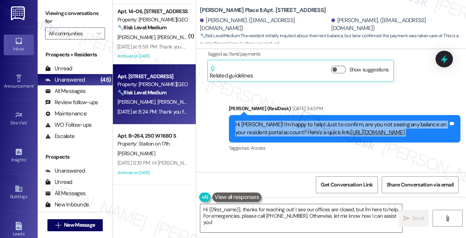
click at [279, 123] on div "Hi Christine! I'm happy to help! Just to confirm, are you not seeing any balanc…" at bounding box center [341, 129] width 213 height 16
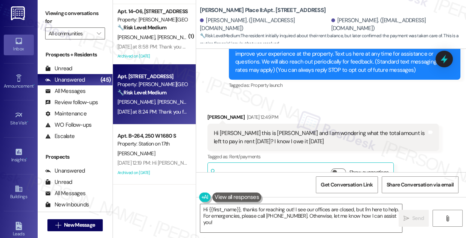
click at [250, 127] on div "Hi Sara this is Christine and I am wondering what the total amount is left to p…" at bounding box center [322, 137] width 231 height 27
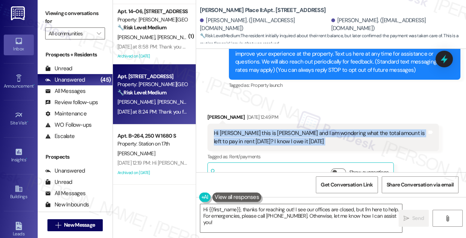
click at [250, 127] on div "Hi Sara this is Christine and I am wondering what the total amount is left to p…" at bounding box center [322, 137] width 231 height 27
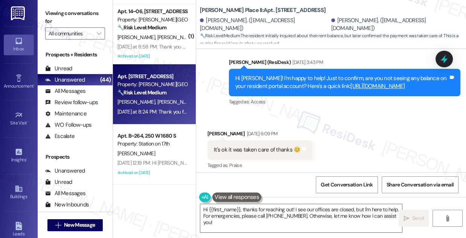
scroll to position [235, 0]
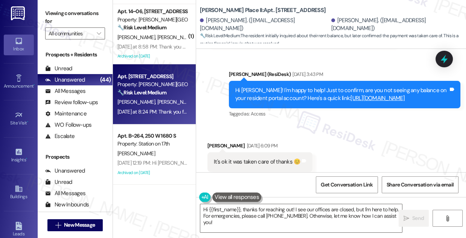
click at [86, 15] on label "Viewing conversations for" at bounding box center [75, 18] width 60 height 20
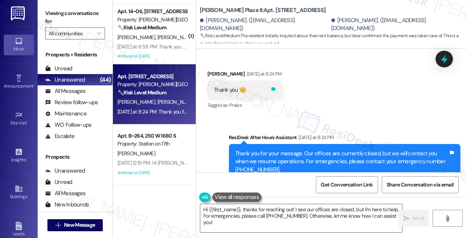
scroll to position [415, 0]
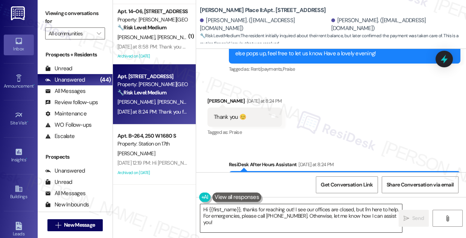
click at [256, 205] on textarea "Hi {{first_name}}, thanks for reaching out! I see our offices are closed, but I…" at bounding box center [301, 218] width 202 height 28
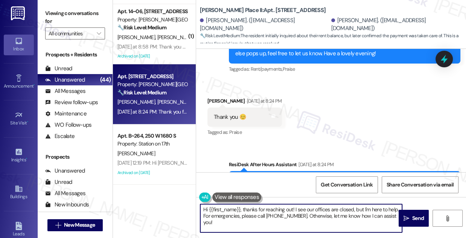
click at [256, 205] on textarea "Hi {{first_name}}, thanks for reaching out! I see our offices are closed, but I…" at bounding box center [301, 218] width 202 height 28
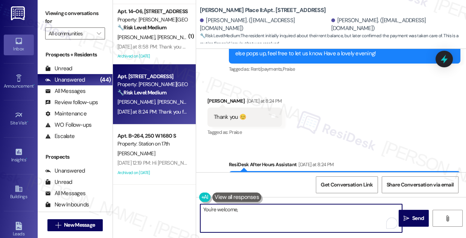
click at [217, 106] on div "Christine Turley Yesterday at 8:24 PM" at bounding box center [244, 102] width 74 height 11
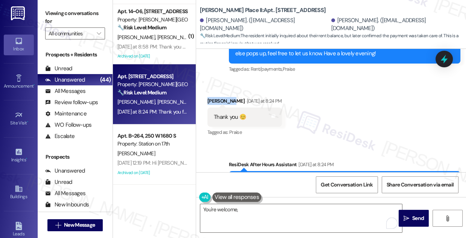
click at [217, 106] on div "Christine Turley Yesterday at 8:24 PM" at bounding box center [244, 102] width 74 height 11
copy div "Christine"
click at [258, 208] on textarea "You're welcome," at bounding box center [301, 218] width 202 height 28
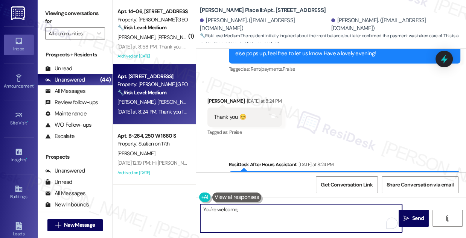
paste textarea "Christine"
click at [265, 210] on textarea "You're welcome, Christine !" at bounding box center [301, 218] width 202 height 28
click at [270, 209] on textarea "You're so welcome, Christine!" at bounding box center [301, 218] width 202 height 28
type textarea "You're so welcome, Christine! 😊"
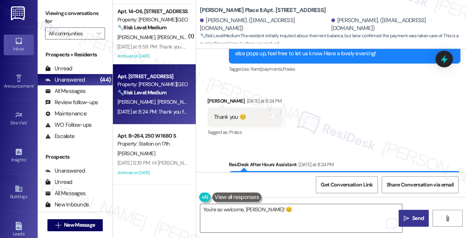
click at [407, 216] on icon "" at bounding box center [406, 219] width 6 height 6
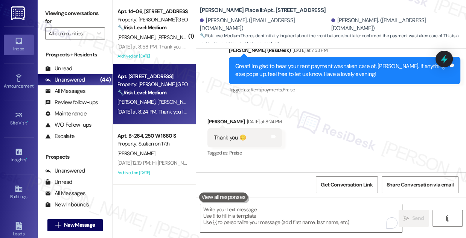
scroll to position [2463, 0]
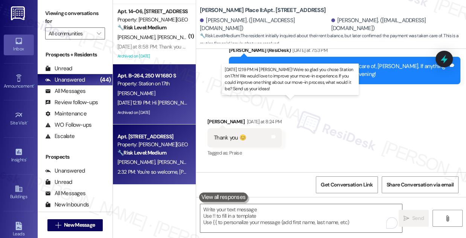
click at [165, 102] on div "Aug 08, 2025 at 12:19 PM: Hi Alfio! We're so glad you chose Station on 17th! We…" at bounding box center [364, 102] width 494 height 7
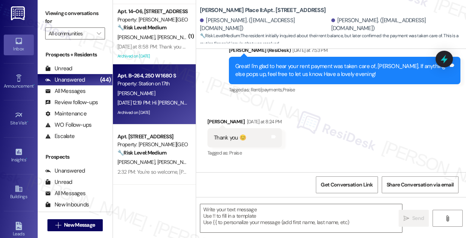
type textarea "Fetching suggested responses. Please feel free to read through the conversation…"
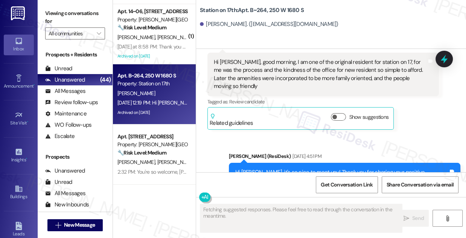
scroll to position [1485, 0]
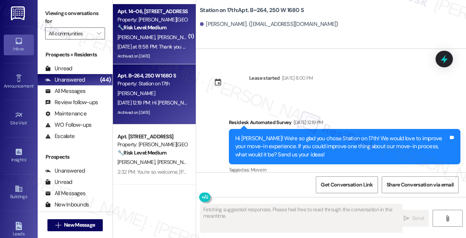
click at [157, 38] on span "C. Scow" at bounding box center [176, 37] width 38 height 7
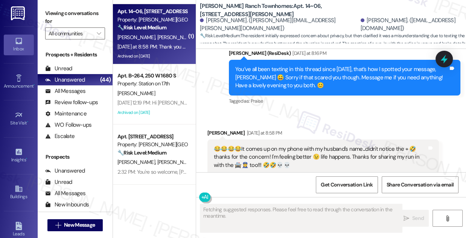
scroll to position [840, 0]
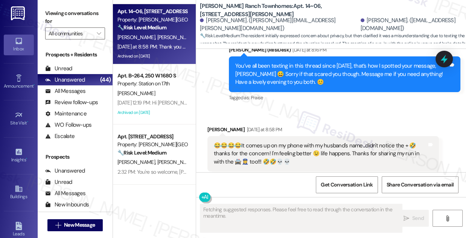
click at [261, 142] on div "😂😂😂😂It comes up on my phone with my husband's name...didn't notice the + 🤣 than…" at bounding box center [320, 154] width 213 height 24
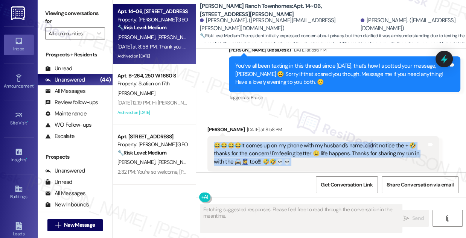
click at [261, 142] on div "😂😂😂😂It comes up on my phone with my husband's name...didn't notice the + 🤣 than…" at bounding box center [320, 154] width 213 height 24
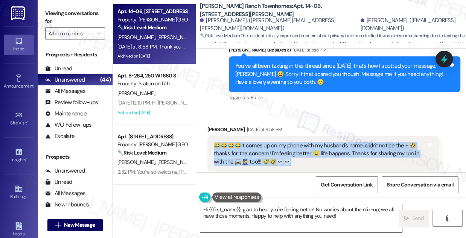
scroll to position [772, 0]
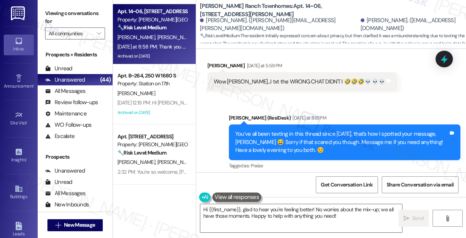
click at [296, 130] on div "You’ve all been texting in this thread since August 5th, that’s how I spotted y…" at bounding box center [341, 142] width 213 height 24
click at [295, 130] on div "You’ve all been texting in this thread since August 5th, that’s how I spotted y…" at bounding box center [341, 142] width 213 height 24
click at [293, 130] on div "You’ve all been texting in this thread since August 5th, that’s how I spotted y…" at bounding box center [341, 142] width 213 height 24
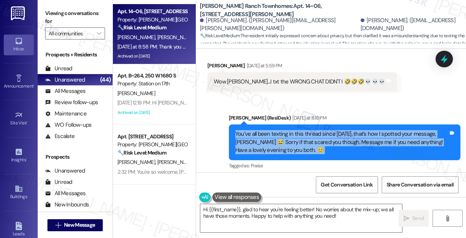
click at [293, 130] on div "You’ve all been texting in this thread since August 5th, that’s how I spotted y…" at bounding box center [341, 142] width 213 height 24
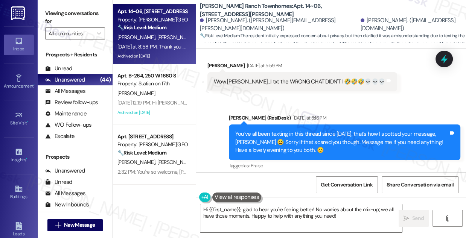
click at [373, 114] on div "Sarah (ResiDesk) Yesterday at 8:16 PM" at bounding box center [344, 119] width 231 height 11
click at [347, 130] on div "You’ve all been texting in this thread since August 5th, that’s how I spotted y…" at bounding box center [341, 142] width 213 height 24
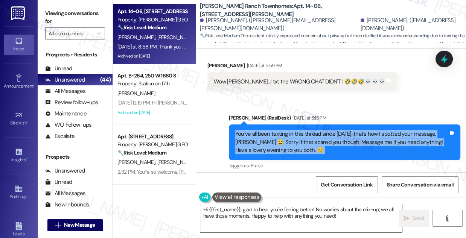
click at [347, 130] on div "You’ve all been texting in this thread since August 5th, that’s how I spotted y…" at bounding box center [341, 142] width 213 height 24
click at [247, 130] on div "You’ve all been texting in this thread since August 5th, that’s how I spotted y…" at bounding box center [341, 142] width 213 height 24
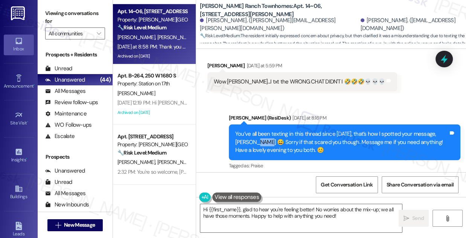
click at [247, 130] on div "You’ve all been texting in this thread since August 5th, that’s how I spotted y…" at bounding box center [341, 142] width 213 height 24
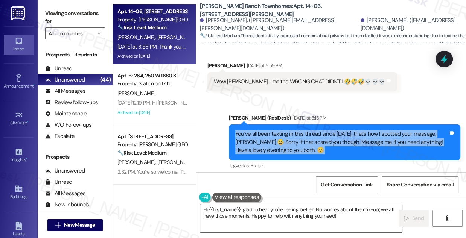
click at [247, 130] on div "You’ve all been texting in this thread since August 5th, that’s how I spotted y…" at bounding box center [341, 142] width 213 height 24
click at [358, 130] on div "You’ve all been texting in this thread since August 5th, that’s how I spotted y…" at bounding box center [341, 142] width 213 height 24
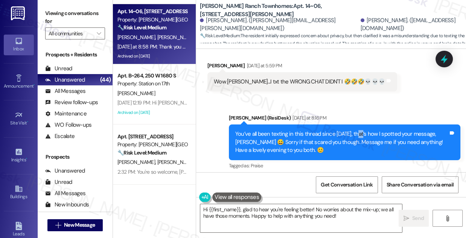
click at [358, 130] on div "You’ve all been texting in this thread since August 5th, that’s how I spotted y…" at bounding box center [341, 142] width 213 height 24
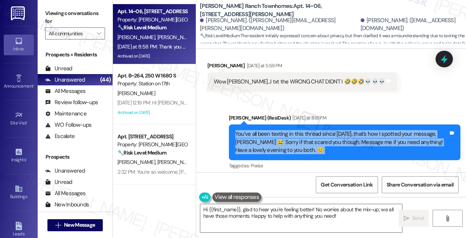
click at [358, 130] on div "You’ve all been texting in this thread since August 5th, that’s how I spotted y…" at bounding box center [341, 142] width 213 height 24
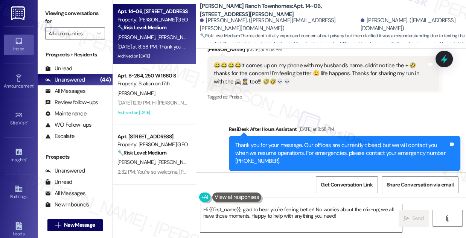
scroll to position [886, 0]
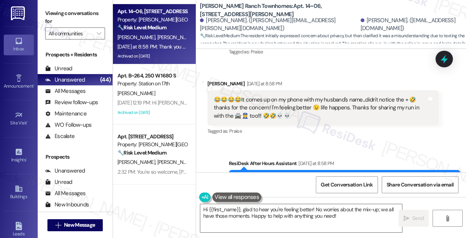
click at [263, 96] on div "😂😂😂😂It comes up on my phone with my husband's name...didn't notice the + 🤣 than…" at bounding box center [320, 108] width 213 height 24
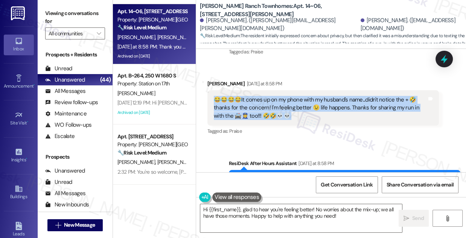
click at [263, 96] on div "😂😂😂😂It comes up on my phone with my husband's name...didn't notice the + 🤣 than…" at bounding box center [320, 108] width 213 height 24
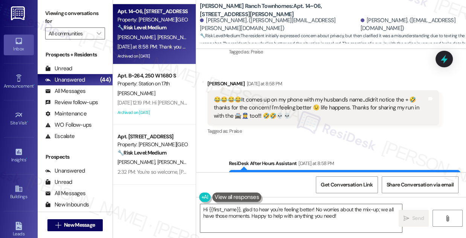
click at [294, 80] on div "Lisa Scow Yesterday at 8:58 PM" at bounding box center [322, 85] width 231 height 11
click at [278, 96] on div "😂😂😂😂It comes up on my phone with my husband's name...didn't notice the + 🤣 than…" at bounding box center [320, 108] width 213 height 24
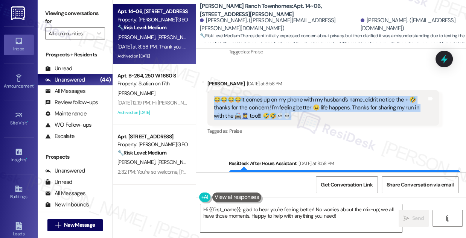
click at [278, 96] on div "😂😂😂😂It comes up on my phone with my husband's name...didn't notice the + 🤣 than…" at bounding box center [320, 108] width 213 height 24
click at [273, 96] on div "😂😂😂😂It comes up on my phone with my husband's name...didn't notice the + 🤣 than…" at bounding box center [320, 108] width 213 height 24
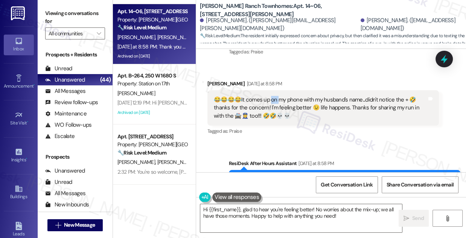
click at [273, 96] on div "😂😂😂😂It comes up on my phone with my husband's name...didn't notice the + 🤣 than…" at bounding box center [320, 108] width 213 height 24
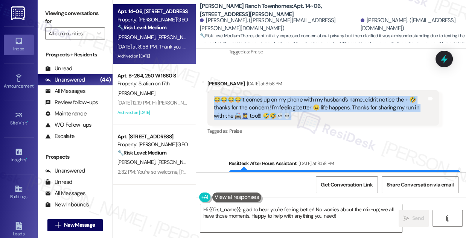
click at [273, 96] on div "😂😂😂😂It comes up on my phone with my husband's name...didn't notice the + 🤣 than…" at bounding box center [320, 108] width 213 height 24
click at [283, 96] on div "😂😂😂😂It comes up on my phone with my husband's name...didn't notice the + 🤣 than…" at bounding box center [320, 108] width 213 height 24
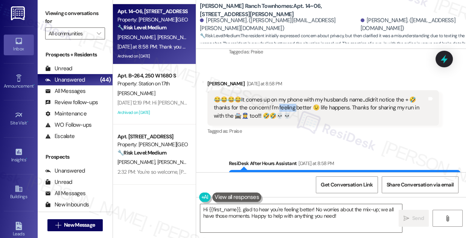
click at [283, 96] on div "😂😂😂😂It comes up on my phone with my husband's name...didn't notice the + 🤣 than…" at bounding box center [320, 108] width 213 height 24
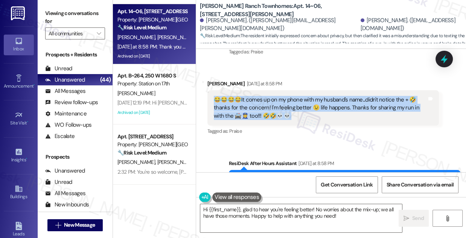
click at [283, 96] on div "😂😂😂😂It comes up on my phone with my husband's name...didn't notice the + 🤣 than…" at bounding box center [320, 108] width 213 height 24
click at [323, 96] on div "😂😂😂😂It comes up on my phone with my husband's name...didn't notice the + 🤣 than…" at bounding box center [320, 108] width 213 height 24
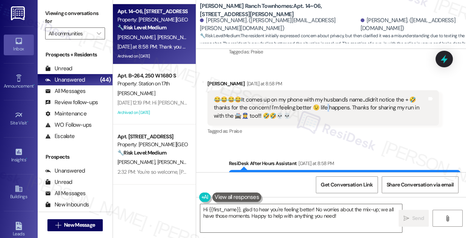
click at [323, 96] on div "😂😂😂😂It comes up on my phone with my husband's name...didn't notice the + 🤣 than…" at bounding box center [320, 108] width 213 height 24
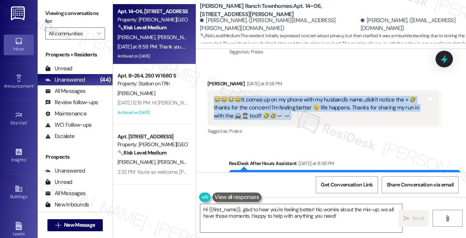
click at [323, 96] on div "😂😂😂😂It comes up on my phone with my husband's name...didn't notice the + 🤣 than…" at bounding box center [320, 108] width 213 height 24
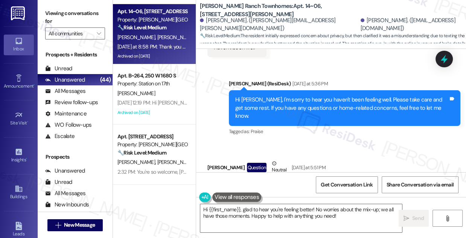
scroll to position [544, 0]
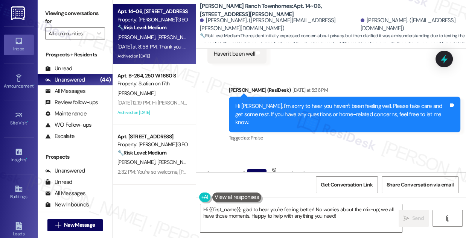
click at [327, 97] on div "Hi Lisa, I'm sorry to hear you haven't been feeling well. Please take care and …" at bounding box center [344, 114] width 231 height 35
click at [327, 102] on div "Hi Lisa, I'm sorry to hear you haven't been feeling well. Please take care and …" at bounding box center [341, 114] width 213 height 24
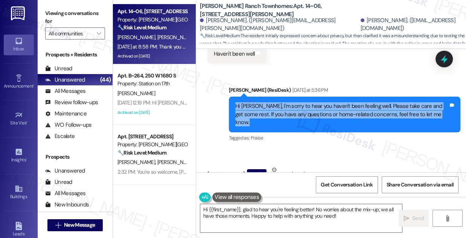
click at [327, 102] on div "Hi Lisa, I'm sorry to hear you haven't been feeling well. Please take care and …" at bounding box center [341, 114] width 213 height 24
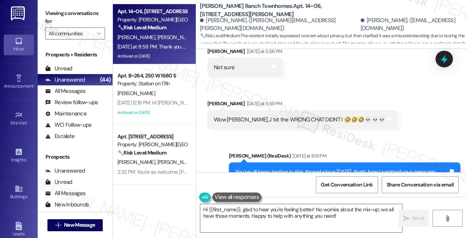
scroll to position [786, 0]
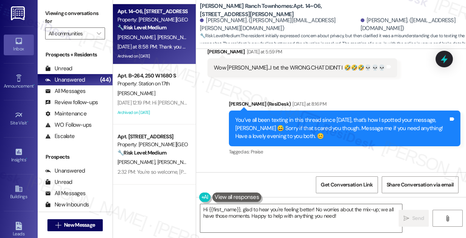
click at [293, 116] on div "You’ve all been texting in this thread since August 5th, that’s how I spotted y…" at bounding box center [341, 128] width 213 height 24
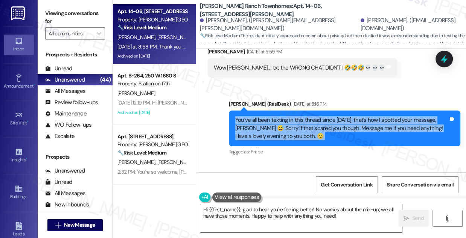
click at [293, 116] on div "You’ve all been texting in this thread since August 5th, that’s how I spotted y…" at bounding box center [341, 128] width 213 height 24
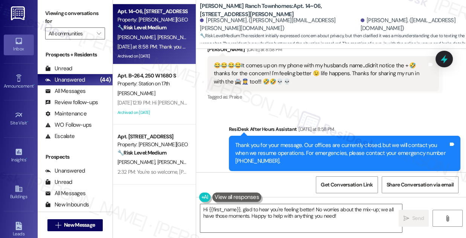
scroll to position [852, 0]
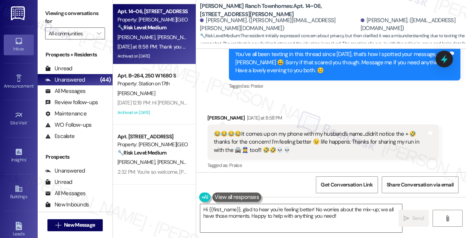
click at [273, 130] on div "😂😂😂😂It comes up on my phone with my husband's name...didn't notice the + 🤣 than…" at bounding box center [320, 142] width 213 height 24
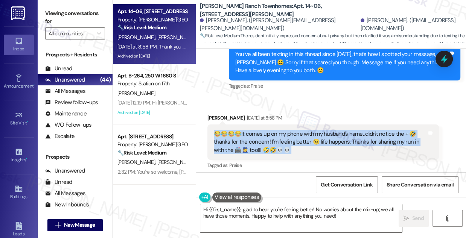
click at [273, 130] on div "😂😂😂😂It comes up on my phone with my husband's name...didn't notice the + 🤣 than…" at bounding box center [320, 142] width 213 height 24
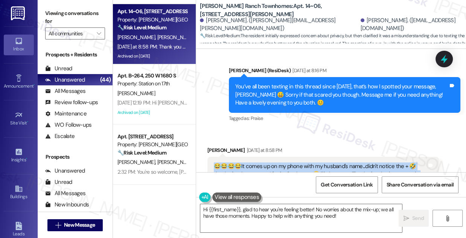
scroll to position [783, 0]
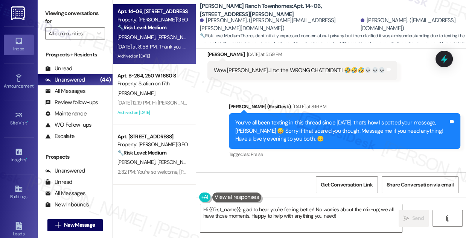
drag, startPoint x: 289, startPoint y: 88, endPoint x: 305, endPoint y: 91, distance: 15.6
click at [305, 103] on div "Yesterday at 8:16 PM" at bounding box center [308, 107] width 36 height 8
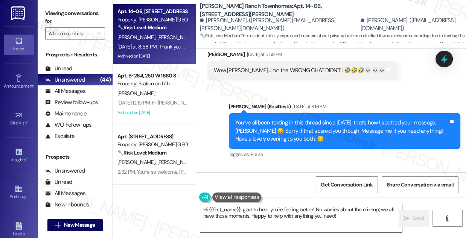
click at [287, 119] on div "You’ve all been texting in this thread since August 5th, that’s how I spotted y…" at bounding box center [341, 131] width 213 height 24
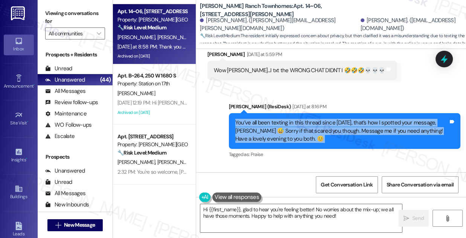
click at [287, 119] on div "You’ve all been texting in this thread since August 5th, that’s how I spotted y…" at bounding box center [341, 131] width 213 height 24
click at [276, 126] on div "You’ve all been texting in this thread since August 5th, that’s how I spotted y…" at bounding box center [341, 131] width 213 height 24
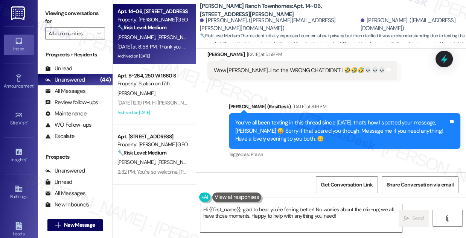
click at [295, 119] on div "You’ve all been texting in this thread since August 5th, that’s how I spotted y…" at bounding box center [341, 131] width 213 height 24
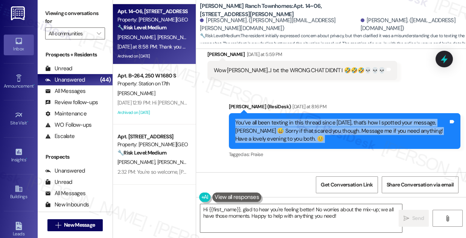
click at [295, 119] on div "You’ve all been texting in this thread since August 5th, that’s how I spotted y…" at bounding box center [341, 131] width 213 height 24
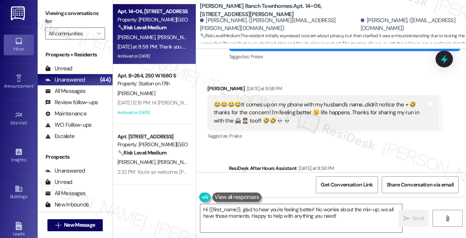
scroll to position [886, 0]
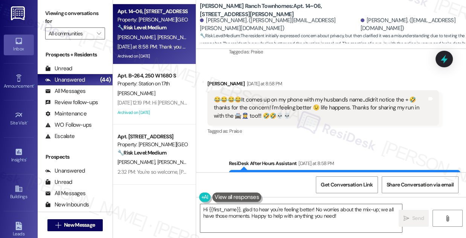
click at [274, 96] on div "😂😂😂😂It comes up on my phone with my husband's name...didn't notice the + 🤣 than…" at bounding box center [320, 108] width 213 height 24
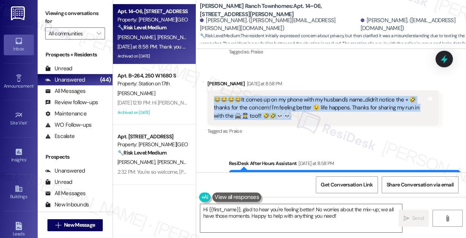
click at [274, 96] on div "😂😂😂😂It comes up on my phone with my husband's name...didn't notice the + 🤣 than…" at bounding box center [320, 108] width 213 height 24
copy div "😂😂😂😂It comes up on my phone with my husband's name...didn't notice the + 🤣 than…"
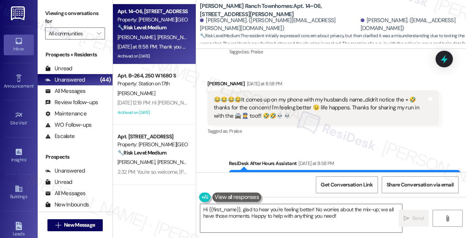
click at [84, 18] on label "Viewing conversations for" at bounding box center [75, 18] width 60 height 20
drag, startPoint x: 243, startPoint y: 210, endPoint x: 144, endPoint y: 199, distance: 99.9
click at [144, 199] on div "( 1 ) Apt. M116, 1685 Wall Ave Property: Wall and 17th Affordable 🔧 Risk Level:…" at bounding box center [289, 119] width 353 height 238
click at [211, 80] on div "Lisa Scow Yesterday at 8:58 PM" at bounding box center [322, 85] width 231 height 11
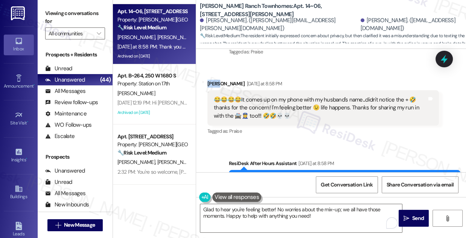
click at [211, 80] on div "Lisa Scow Yesterday at 8:58 PM" at bounding box center [322, 85] width 231 height 11
copy div "Lisa"
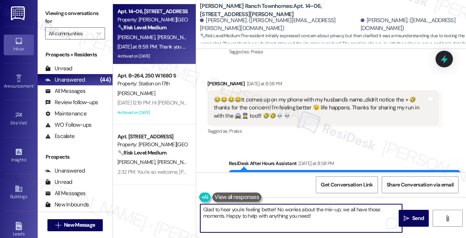
click at [273, 208] on textarea "Glad to hear you're feeling better! No worries about the mix-up; we all have th…" at bounding box center [301, 218] width 202 height 28
paste textarea "Lisa"
click at [326, 217] on textarea "Glad to hear you're feeling better, Lisa! No worries about the mix-up; we all h…" at bounding box center [301, 218] width 202 height 28
drag, startPoint x: 311, startPoint y: 215, endPoint x: 316, endPoint y: 215, distance: 5.3
click at [311, 215] on textarea "Glad to hear you're feeling better, Lisa! No worries about the mix-up; we all h…" at bounding box center [301, 218] width 202 height 28
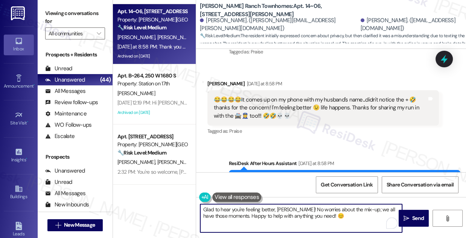
click at [326, 216] on textarea "Glad to hear you're feeling better, Lisa! No worries about the mix-up; we all h…" at bounding box center [301, 218] width 202 height 28
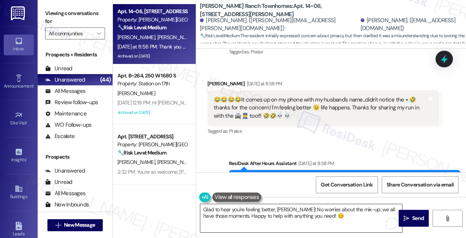
drag, startPoint x: 403, startPoint y: 217, endPoint x: 352, endPoint y: 212, distance: 51.0
click at [353, 212] on div "Glad to hear you're feeling better, Lisa! No worries about the mix-up; we all h…" at bounding box center [331, 225] width 270 height 56
click at [352, 212] on textarea "Glad to hear you're feeling better, Lisa! No worries about the mix-up; we all h…" at bounding box center [301, 218] width 202 height 28
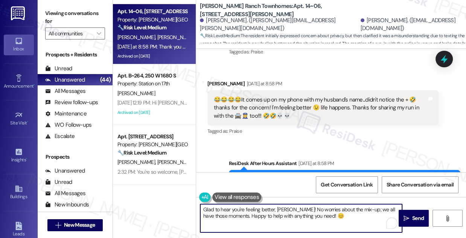
drag, startPoint x: 350, startPoint y: 210, endPoint x: 363, endPoint y: 208, distance: 13.3
click at [351, 210] on textarea "Glad to hear you're feeling better, Lisa! No worries about the mix-up; we all h…" at bounding box center [301, 218] width 202 height 28
click at [370, 220] on textarea "Glad to hear you're feeling better, Lisa! No worries about the mix-up. We all h…" at bounding box center [301, 218] width 202 height 28
type textarea "Glad to hear you're feeling better, Lisa! No worries about the mix-up. We all h…"
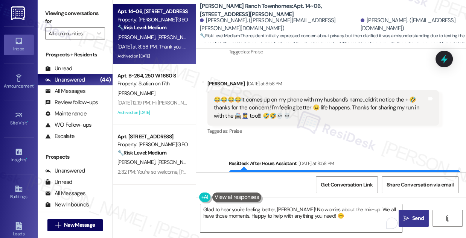
click at [407, 211] on button " Send" at bounding box center [413, 218] width 30 height 17
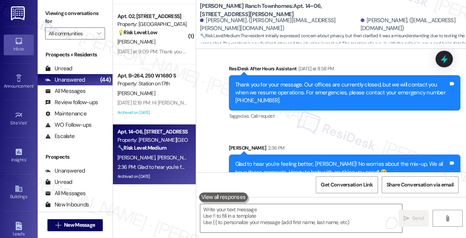
scroll to position [2403, 0]
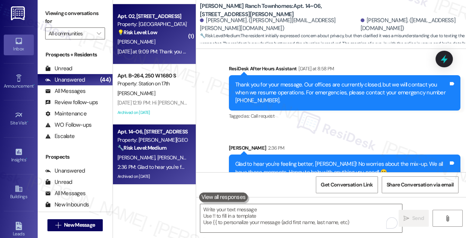
click at [173, 56] on div "Yesterday at 9:09 PM: Thank you for your message. Our offices are currently clo…" at bounding box center [152, 51] width 71 height 9
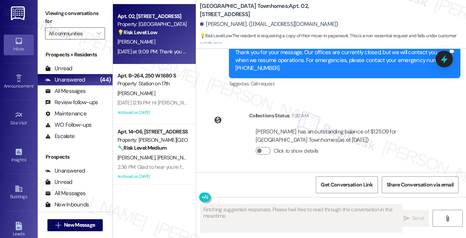
scroll to position [46, 0]
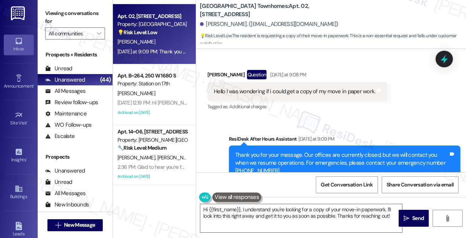
click at [295, 92] on div "Hello I was wondering if i could get a copy of my move in paper work." at bounding box center [294, 92] width 161 height 8
copy div "Hello I was wondering if i could get a copy of my move in paper work. Tags and …"
click at [83, 13] on label "Viewing conversations for" at bounding box center [75, 18] width 60 height 20
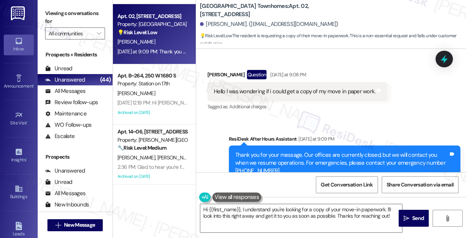
click at [57, 15] on label "Viewing conversations for" at bounding box center [75, 18] width 60 height 20
click at [294, 91] on div "Hello I was wondering if i could get a copy of my move in paper work." at bounding box center [294, 92] width 161 height 8
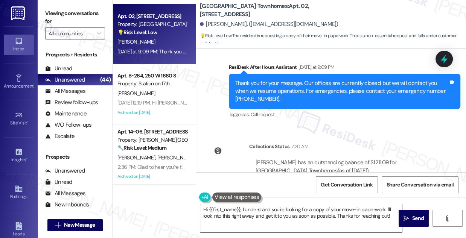
scroll to position [149, 0]
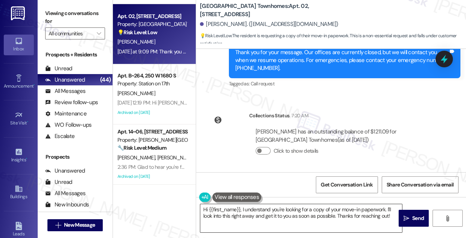
click at [241, 210] on textarea "Hi {{first_name}}, I understand you're looking for a copy of your move-in paper…" at bounding box center [301, 218] width 202 height 28
drag, startPoint x: 205, startPoint y: 24, endPoint x: 219, endPoint y: 24, distance: 14.3
click at [219, 24] on div "Lance Palmer. (lancepalmer1984@gmail.com)" at bounding box center [269, 24] width 138 height 8
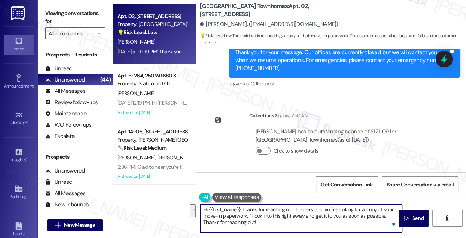
drag, startPoint x: 263, startPoint y: 221, endPoint x: 247, endPoint y: 214, distance: 16.3
click at [247, 214] on textarea "Hi {{first_name}}, thanks for reaching out! I understand you're looking for a c…" at bounding box center [301, 218] width 202 height 28
type textarea "Hi {{first_name}}, thanks for reaching out! I understand you're looking for a c…"
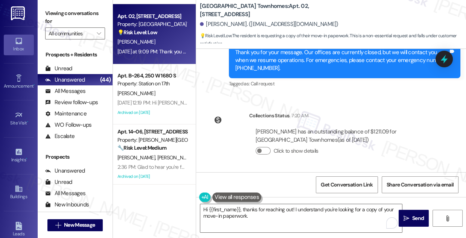
drag, startPoint x: 53, startPoint y: 10, endPoint x: 79, endPoint y: 25, distance: 29.5
click at [53, 10] on label "Viewing conversations for" at bounding box center [75, 18] width 60 height 20
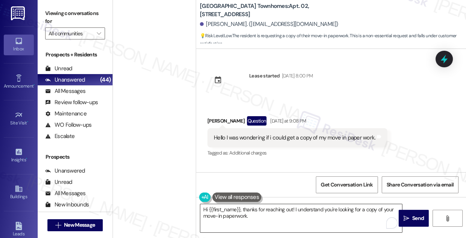
scroll to position [149, 0]
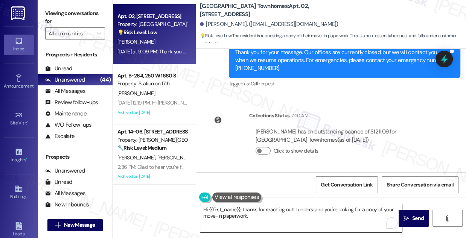
click at [262, 214] on textarea "Hi {{first_name}}, thanks for reaching out! I understand you're looking for a c…" at bounding box center [301, 218] width 202 height 28
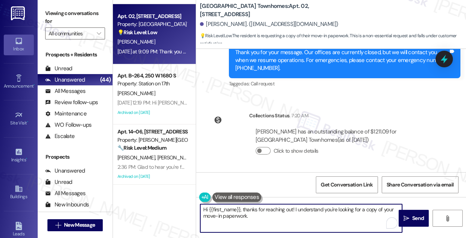
paste textarea "would you prefer a digital copy or a printed one?"
click at [249, 216] on textarea "Hi {{first_name}}, thanks for reaching out! I understand you're looking for a c…" at bounding box center [301, 218] width 202 height 28
type textarea "Hi {{first_name}}, thanks for reaching out! I understand you're looking for a c…"
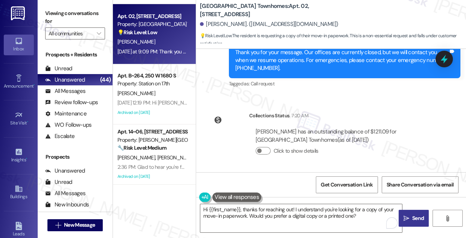
click at [410, 216] on span " Send" at bounding box center [414, 218] width 24 height 8
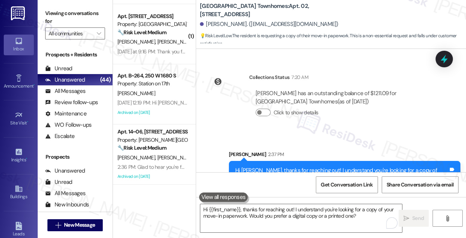
scroll to position [175, 0]
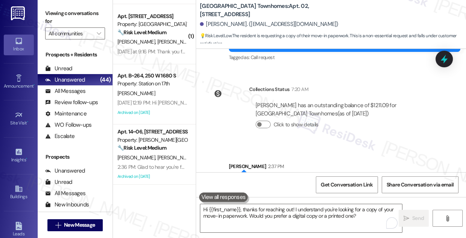
click at [210, 28] on div "[PERSON_NAME]. ([EMAIL_ADDRESS][DOMAIN_NAME])" at bounding box center [269, 24] width 138 height 8
click at [210, 27] on div "[PERSON_NAME]. ([EMAIL_ADDRESS][DOMAIN_NAME])" at bounding box center [269, 24] width 138 height 8
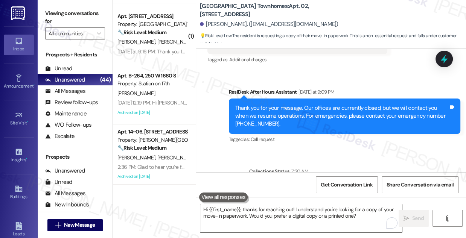
scroll to position [38, 0]
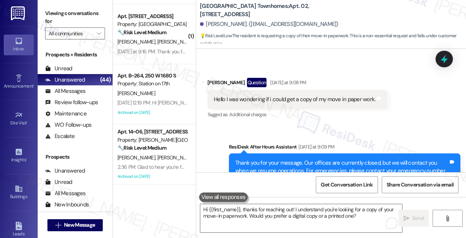
click at [219, 82] on div "Lance Palmer Question Yesterday at 9:08 PM" at bounding box center [297, 84] width 180 height 12
copy div "[PERSON_NAME]"
click at [79, 223] on span "New Message" at bounding box center [79, 225] width 31 height 8
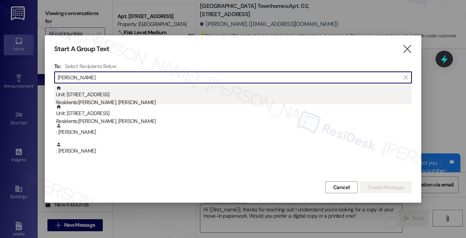
type input "[PERSON_NAME]"
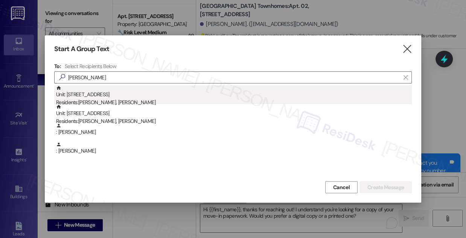
click at [154, 97] on div "Unit: 02 - 555 South 100 East Residents: Marisa Palmer, Lance Palmer" at bounding box center [233, 95] width 355 height 21
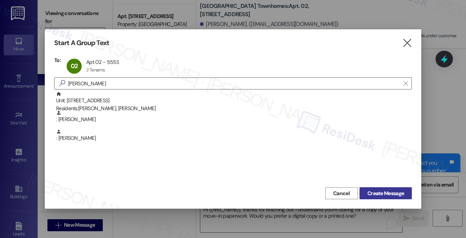
click at [375, 190] on span "Create Message" at bounding box center [385, 194] width 36 height 8
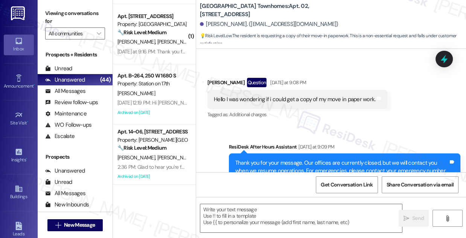
type textarea "Fetching suggested responses. Please feel free to read through the conversation…"
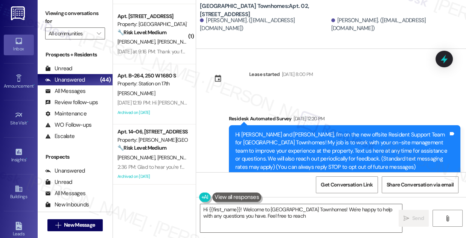
scroll to position [0, 0]
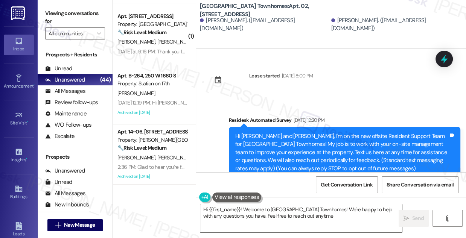
type textarea "Hi {{first_name}}! Welcome to Smithfield Station Townhomes! We're happy to help…"
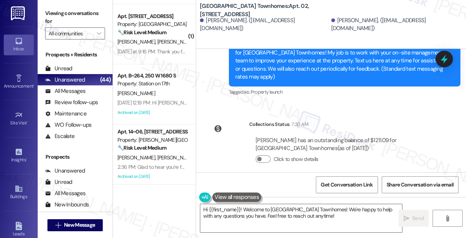
scroll to position [178, 0]
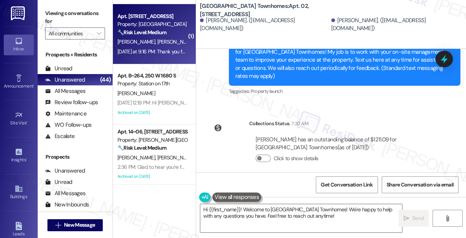
click at [157, 44] on span "[PERSON_NAME]" at bounding box center [176, 41] width 38 height 7
type textarea "Fetching suggested responses. Please feel free to read through the conversation…"
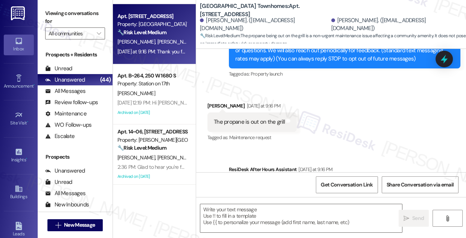
scroll to position [64, 0]
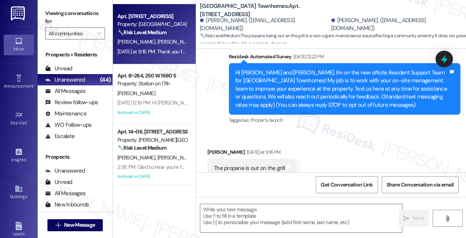
click at [273, 91] on div "Hi Phillip and Annette, I'm on the new offsite Resident Support Team for Smithf…" at bounding box center [341, 89] width 213 height 40
click at [271, 91] on div "Hi Phillip and Annette, I'm on the new offsite Resident Support Team for Smithf…" at bounding box center [341, 89] width 213 height 40
click at [326, 74] on div "Hi Phillip and Annette, I'm on the new offsite Resident Support Team for Smithf…" at bounding box center [341, 89] width 213 height 40
click at [325, 73] on div "Hi Phillip and Annette, I'm on the new offsite Resident Support Team for Smithf…" at bounding box center [341, 89] width 213 height 40
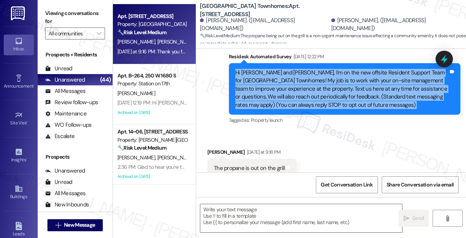
click at [325, 73] on div "Hi Phillip and Annette, I'm on the new offsite Resident Support Team for Smithf…" at bounding box center [341, 89] width 213 height 40
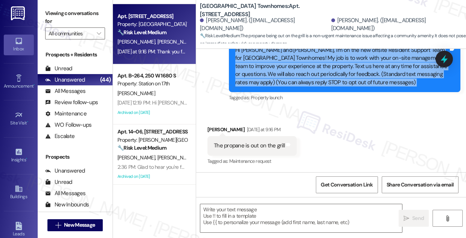
scroll to position [98, 0]
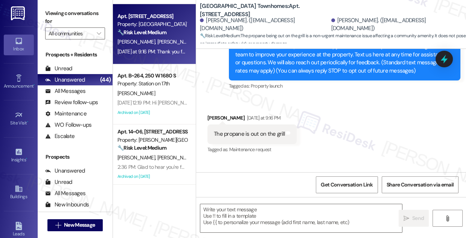
click at [229, 137] on div "The propane is out on the grill" at bounding box center [249, 134] width 71 height 8
copy div "The propane is out on the grill Tags and notes"
click at [66, 16] on label "Viewing conversations for" at bounding box center [75, 18] width 60 height 20
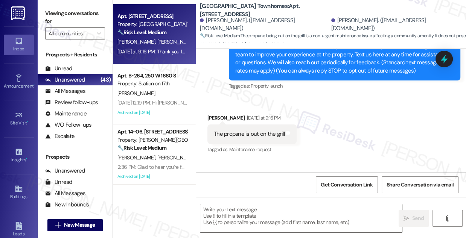
drag, startPoint x: 99, startPoint y: 14, endPoint x: 102, endPoint y: 21, distance: 7.4
click at [99, 14] on label "Viewing conversations for" at bounding box center [75, 18] width 60 height 20
click at [234, 218] on textarea at bounding box center [301, 218] width 202 height 28
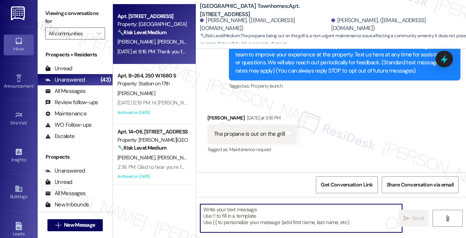
paste textarea "Thanks for letting me know about the grill. Could you share which grill or area…"
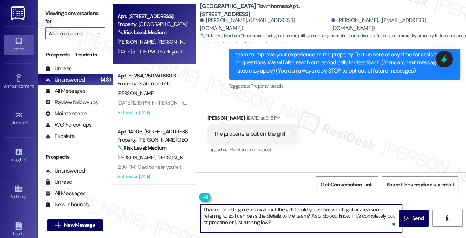
scroll to position [0, 0]
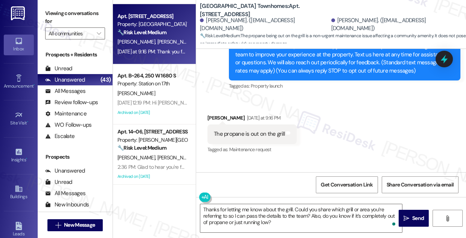
click at [218, 115] on div "Phillip Vause Yesterday at 9:16 PM" at bounding box center [251, 119] width 89 height 11
click at [218, 116] on div "Phillip Vause Yesterday at 9:16 PM" at bounding box center [251, 119] width 89 height 11
copy div "Phillip"
click at [203, 208] on textarea "Thanks for letting me know about the grill. Could you share which grill or area…" at bounding box center [301, 218] width 202 height 28
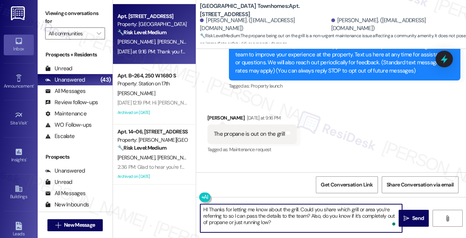
paste textarea "Phillip"
click at [304, 221] on textarea "HI Phillip, thanks for letting me know about the grill. Could you share which g…" at bounding box center [301, 218] width 202 height 28
type textarea "HI Phillip, thanks for letting me know about the grill. Could you share which g…"
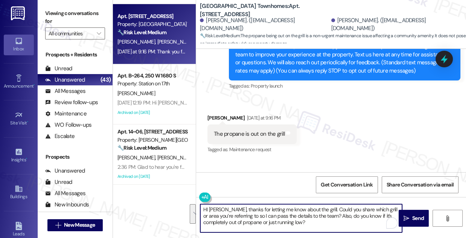
click at [354, 137] on div "Received via SMS Phillip Vause Yesterday at 9:16 PM The propane is out on the g…" at bounding box center [331, 129] width 270 height 64
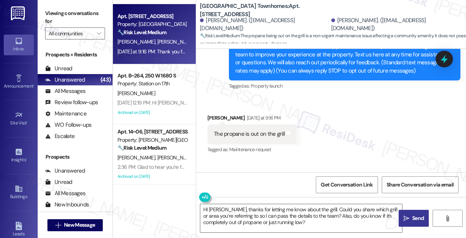
click at [399, 218] on button " Send" at bounding box center [413, 218] width 30 height 17
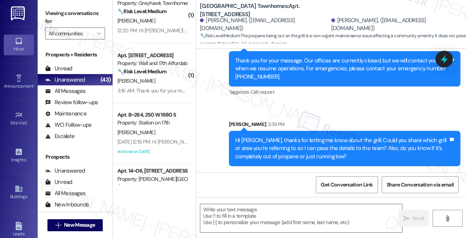
scroll to position [2300, 0]
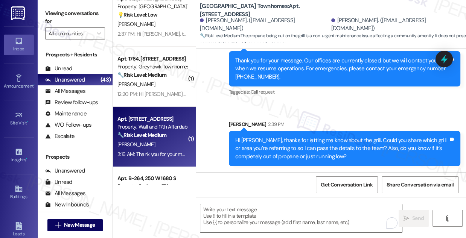
click at [159, 132] on strong "🔧 Risk Level: Medium" at bounding box center [141, 135] width 49 height 7
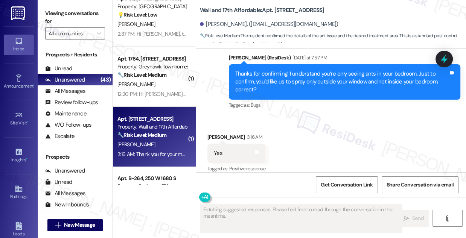
scroll to position [471, 0]
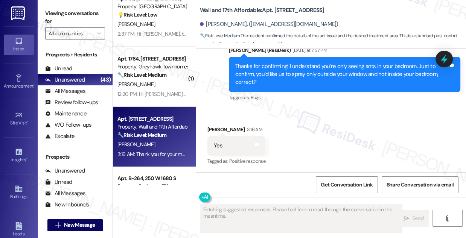
click at [292, 74] on div "Thanks for confirming! I understand you’re only seeing ants in your bedroom. Ju…" at bounding box center [341, 74] width 213 height 24
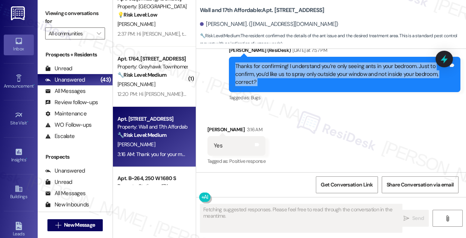
click at [292, 74] on div "Thanks for confirming! I understand you’re only seeing ants in your bedroom. Ju…" at bounding box center [341, 74] width 213 height 24
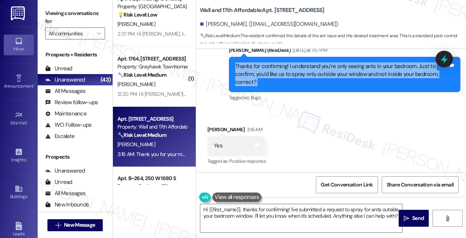
click at [292, 73] on div "Thanks for confirming! I understand you’re only seeing ants in your bedroom. Ju…" at bounding box center [341, 74] width 213 height 24
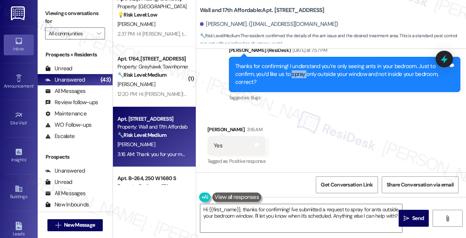
click at [292, 73] on div "Thanks for confirming! I understand you’re only seeing ants in your bedroom. Ju…" at bounding box center [341, 74] width 213 height 24
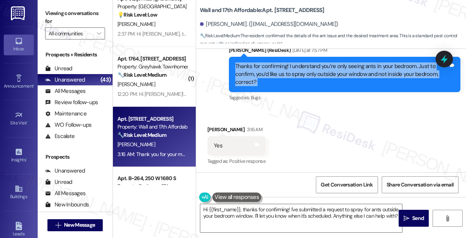
click at [292, 73] on div "Thanks for confirming! I understand you’re only seeing ants in your bedroom. Ju…" at bounding box center [341, 74] width 213 height 24
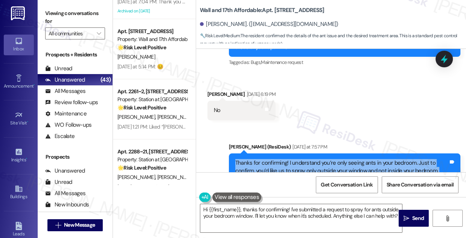
scroll to position [423, 0]
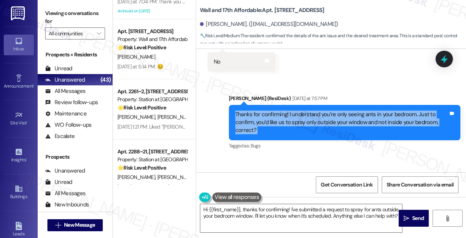
click at [295, 118] on div "Thanks for confirming! I understand you’re only seeing ants in your bedroom. Ju…" at bounding box center [341, 123] width 213 height 24
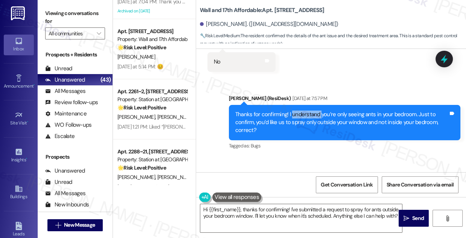
click at [295, 118] on div "Thanks for confirming! I understand you’re only seeing ants in your bedroom. Ju…" at bounding box center [341, 123] width 213 height 24
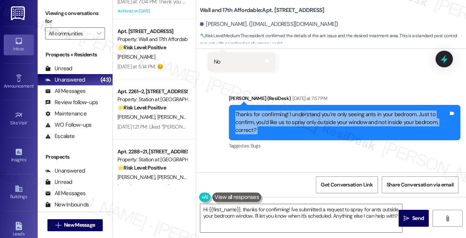
click at [295, 118] on div "Thanks for confirming! I understand you’re only seeing ants in your bedroom. Ju…" at bounding box center [341, 123] width 213 height 24
click at [279, 120] on div "Thanks for confirming! I understand you’re only seeing ants in your bedroom. Ju…" at bounding box center [341, 123] width 213 height 24
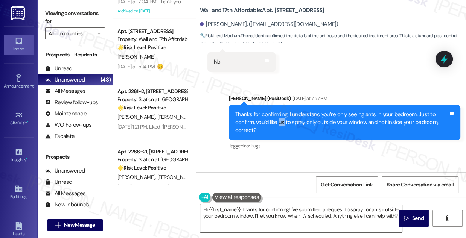
click at [279, 120] on div "Thanks for confirming! I understand you’re only seeing ants in your bedroom. Ju…" at bounding box center [341, 123] width 213 height 24
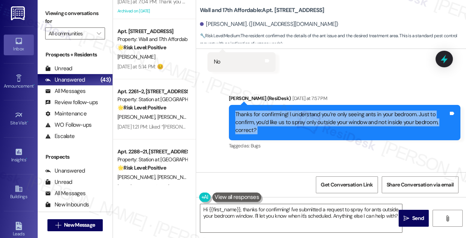
click at [279, 120] on div "Thanks for confirming! I understand you’re only seeing ants in your bedroom. Ju…" at bounding box center [341, 123] width 213 height 24
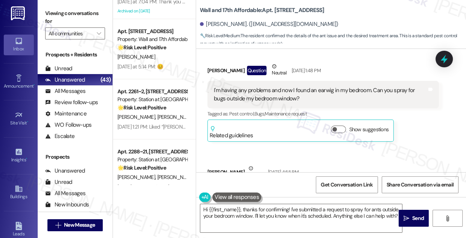
click at [277, 88] on div "I'm having any problems and now I found an earwig in my bedroom. Can you spray …" at bounding box center [320, 95] width 213 height 16
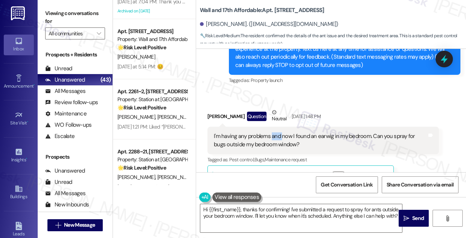
scroll to position [47, 0]
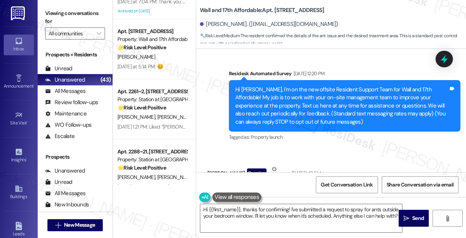
click at [274, 8] on b "Wall and 17th Affordable: Apt. M116, 1685 Wall Ave" at bounding box center [262, 10] width 124 height 8
copy b "M116"
click at [87, 6] on div "Viewing conversations for All communities " at bounding box center [75, 23] width 75 height 47
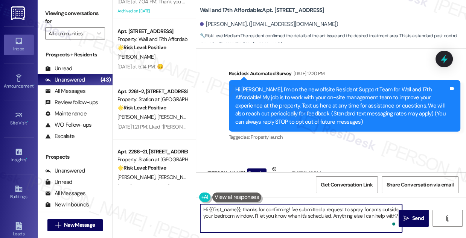
drag, startPoint x: 290, startPoint y: 209, endPoint x: 400, endPoint y: 245, distance: 116.2
click at [400, 238] on html "Inbox Go to Inbox Announcement • Send A Text Announcement Site Visit • Go to Si…" at bounding box center [233, 119] width 466 height 238
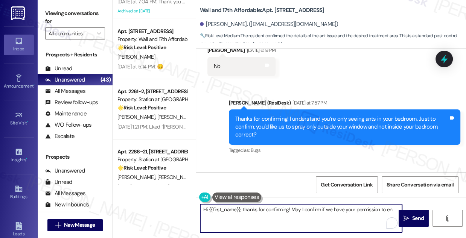
scroll to position [457, 0]
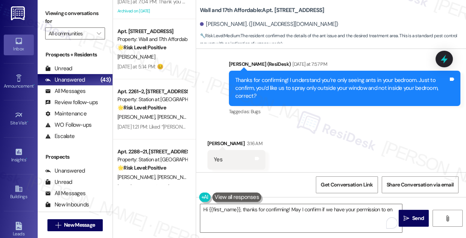
click at [266, 89] on div "Thanks for confirming! I understand you’re only seeing ants in your bedroom. Ju…" at bounding box center [341, 88] width 213 height 24
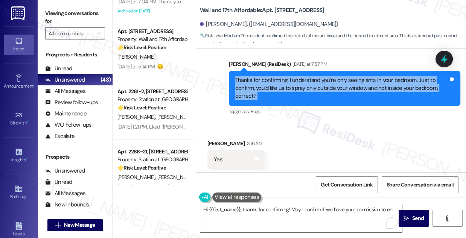
click at [266, 89] on div "Thanks for confirming! I understand you’re only seeing ants in your bedroom. Ju…" at bounding box center [341, 88] width 213 height 24
click at [313, 87] on div "Thanks for confirming! I understand you’re only seeing ants in your bedroom. Ju…" at bounding box center [341, 88] width 213 height 24
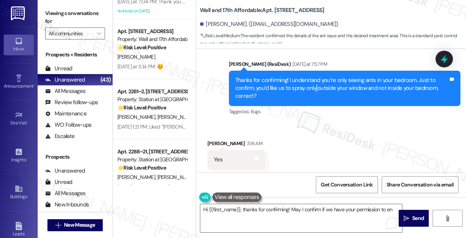
click at [313, 87] on div "Thanks for confirming! I understand you’re only seeing ants in your bedroom. Ju…" at bounding box center [341, 88] width 213 height 24
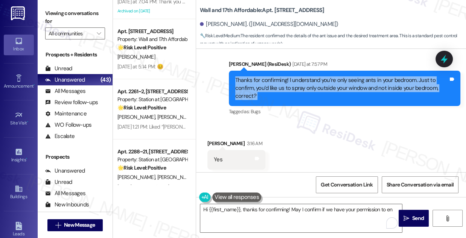
click at [313, 87] on div "Thanks for confirming! I understand you’re only seeing ants in your bedroom. Ju…" at bounding box center [341, 88] width 213 height 24
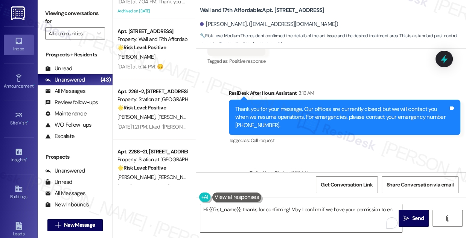
scroll to position [628, 0]
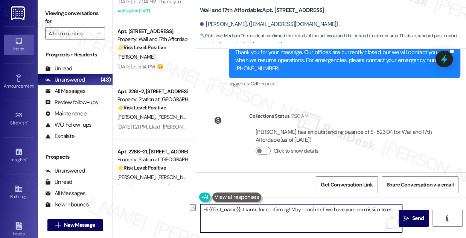
drag, startPoint x: 237, startPoint y: 209, endPoint x: 188, endPoint y: 208, distance: 48.9
click at [188, 208] on div "( 1 ) Apt. 10~02, 3931 East Cardon Lane Property: Porter Ranch Townhomes 🌟 Risk…" at bounding box center [289, 119] width 353 height 238
click at [210, 30] on div "Carol Moody. (cmoodyme@gmail.com)" at bounding box center [333, 24] width 266 height 15
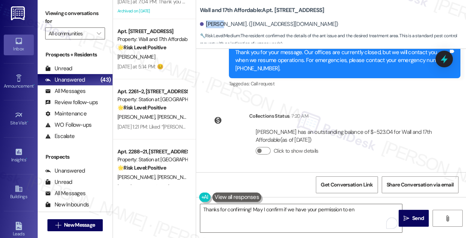
click at [210, 30] on div "Carol Moody. (cmoodyme@gmail.com)" at bounding box center [333, 24] width 266 height 15
copy div "Carol"
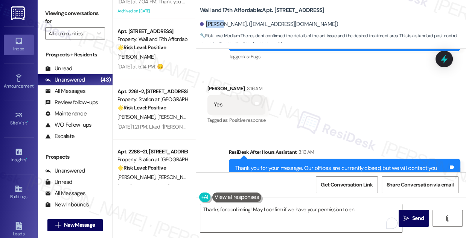
scroll to position [457, 0]
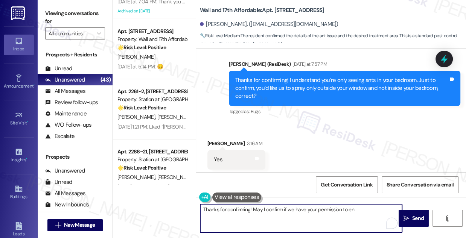
click at [251, 209] on textarea "Thanks for confirming! May I confirm if we have your permission to en" at bounding box center [301, 218] width 202 height 28
click at [247, 210] on textarea "Thanks for confirming! May I confirm if we have your permission to en" at bounding box center [301, 218] width 202 height 28
click at [250, 211] on textarea "Thanks for confirming! May I confirm if we have your permission to en" at bounding box center [301, 218] width 202 height 28
paste textarea "Carol"
type textarea "Thanks for confirming, ! May I confirm if we have your permission to en"
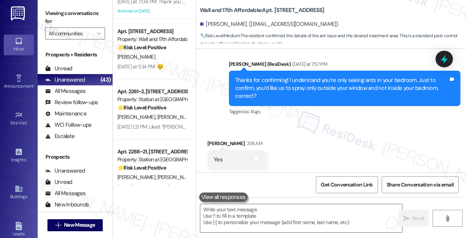
click at [80, 20] on label "Viewing conversations for" at bounding box center [75, 18] width 60 height 20
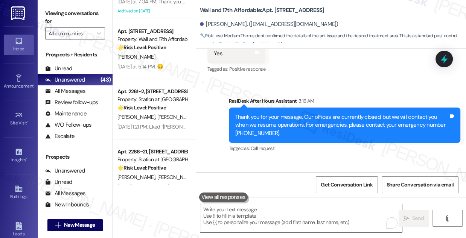
scroll to position [628, 0]
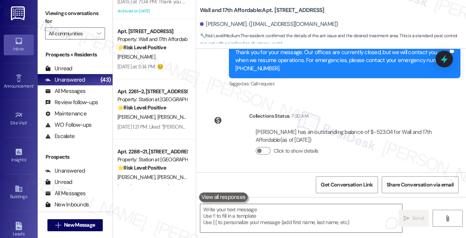
click at [80, 13] on label "Viewing conversations for" at bounding box center [75, 18] width 60 height 20
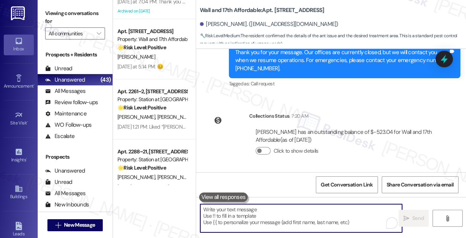
click at [264, 209] on textarea "To enrich screen reader interactions, please activate Accessibility in Grammarl…" at bounding box center [301, 218] width 202 height 28
click at [219, 194] on button at bounding box center [223, 197] width 49 height 9
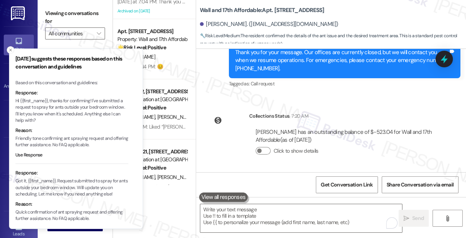
click at [63, 109] on p "Hi {{first_name}}, thanks for confirming! I've submitted a request to spray for…" at bounding box center [71, 111] width 113 height 26
click at [34, 105] on p "Hi {{first_name}}, thanks for confirming! I've submitted a request to spray for…" at bounding box center [71, 111] width 113 height 26
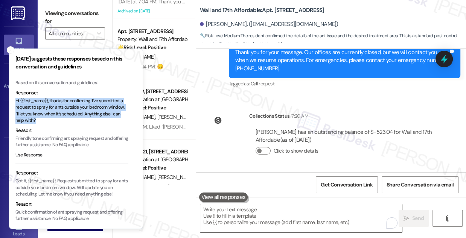
copy p "Hi {{first_name}}, thanks for confirming! I've submitted a request to spray for…"
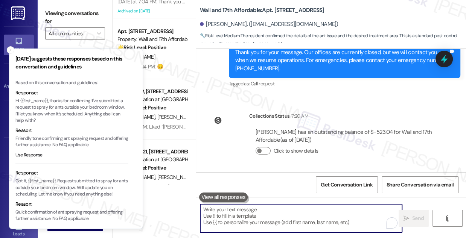
click at [226, 215] on textarea "To enrich screen reader interactions, please activate Accessibility in Grammarl…" at bounding box center [301, 218] width 202 height 28
paste textarea "Hi {{first_name}}, thanks for confirming! I've submitted a request to spray for…"
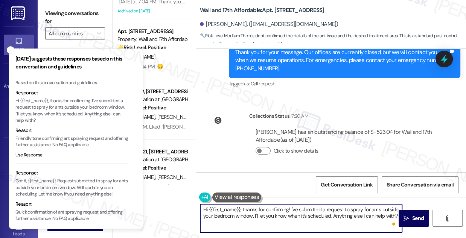
scroll to position [0, 0]
drag, startPoint x: 288, startPoint y: 209, endPoint x: 196, endPoint y: 202, distance: 93.2
click at [196, 202] on div "Hi {{first_name}}, thanks for confirming! I've submitted a request to spray for…" at bounding box center [331, 225] width 270 height 56
click at [202, 207] on textarea "I've submitted a request to spray for ants outside your bedroom window. I'll le…" at bounding box center [301, 218] width 202 height 28
click at [9, 48] on icon "Close toast" at bounding box center [10, 50] width 5 height 5
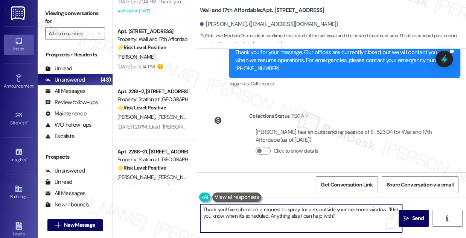
scroll to position [525, 0]
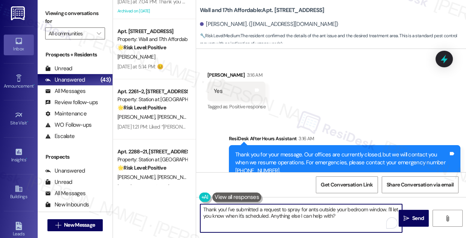
click at [217, 73] on div "Carol Moody 3:16 AM" at bounding box center [236, 76] width 58 height 11
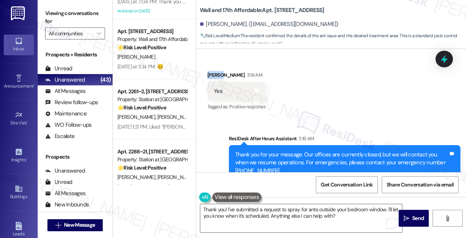
click at [217, 73] on div "Carol Moody 3:16 AM" at bounding box center [236, 76] width 58 height 11
copy div "Carol"
click at [224, 209] on textarea "Thank you! I've submitted a request to spray for ants outside your bedroom wind…" at bounding box center [301, 218] width 202 height 28
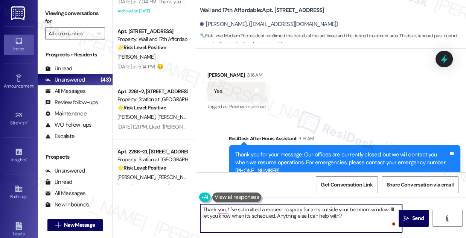
paste textarea "Carol"
click at [274, 208] on textarea "Thank you, Carol! I've submitted a request to spray for ants outside your bedro…" at bounding box center [301, 218] width 202 height 28
click at [310, 153] on div "Thank you for your message. Our offices are currently closed, but we will conta…" at bounding box center [341, 163] width 213 height 24
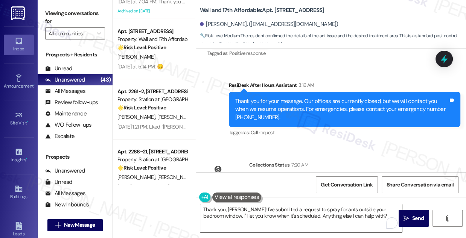
scroll to position [628, 0]
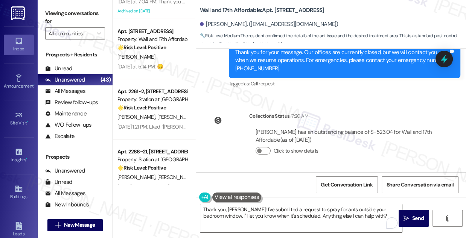
click at [77, 17] on label "Viewing conversations for" at bounding box center [75, 18] width 60 height 20
click at [276, 11] on b "Wall and 17th Affordable: Apt. M116, 1685 Wall Ave" at bounding box center [262, 10] width 124 height 8
copy b "M116"
click at [91, 8] on label "Viewing conversations for" at bounding box center [75, 18] width 60 height 20
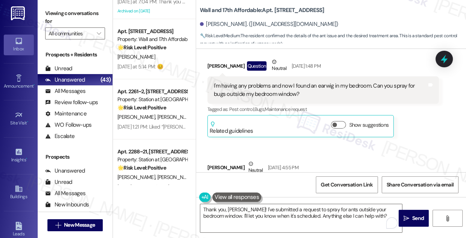
scroll to position [149, 0]
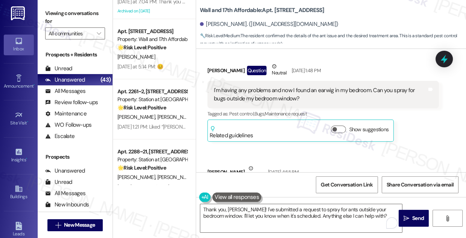
click at [88, 17] on label "Viewing conversations for" at bounding box center [75, 18] width 60 height 20
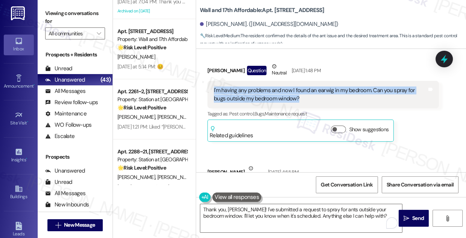
drag, startPoint x: 309, startPoint y: 99, endPoint x: 214, endPoint y: 88, distance: 96.2
click at [214, 88] on div "I'm having any problems and now I found an earwig in my bedroom. Can you spray …" at bounding box center [320, 95] width 213 height 16
copy div "I'm having any problems and now I found an earwig in my bedroom. Can you spray …"
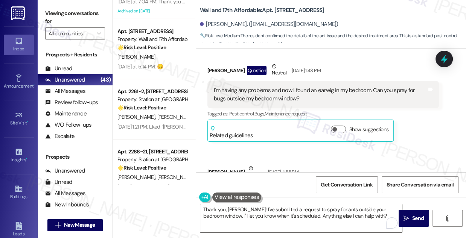
click at [64, 8] on label "Viewing conversations for" at bounding box center [75, 18] width 60 height 20
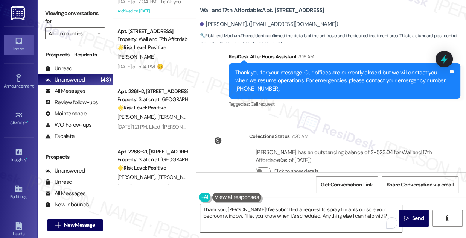
scroll to position [628, 0]
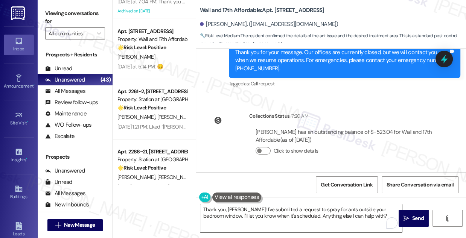
drag, startPoint x: 87, startPoint y: 15, endPoint x: 89, endPoint y: 11, distance: 4.4
click at [87, 15] on label "Viewing conversations for" at bounding box center [75, 18] width 60 height 20
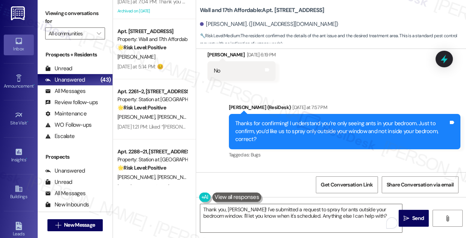
scroll to position [389, 0]
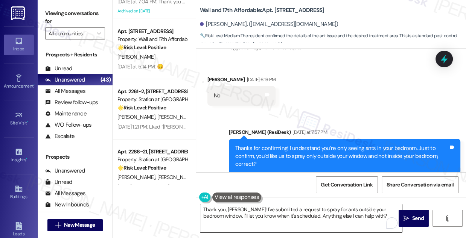
click at [318, 211] on textarea "Thank you, Carol! I've submitted a request to spray for ants outside your bedro…" at bounding box center [301, 218] width 202 height 28
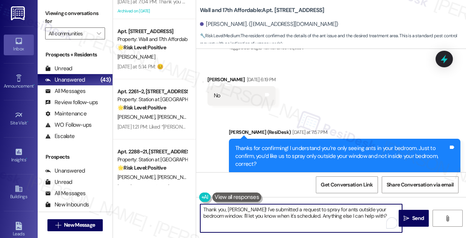
click at [318, 211] on textarea "Thank you, Carol! I've submitted a request to spray for ants outside your bedro…" at bounding box center [301, 218] width 202 height 28
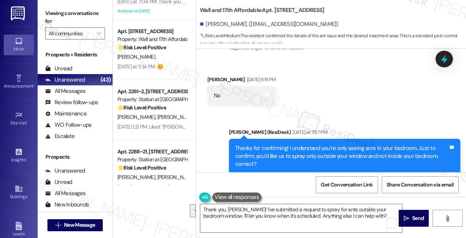
click at [333, 87] on div "Received via SMS Carol Moody Aug 11, 2025 at 6:19 PM No Tags and notes" at bounding box center [331, 85] width 270 height 52
click at [88, 6] on div "Viewing conversations for All communities " at bounding box center [75, 23] width 75 height 47
click at [95, 9] on label "Viewing conversations for" at bounding box center [75, 18] width 60 height 20
click at [271, 204] on textarea "Thank you, Carol! I've submitted a request to spray for ants outside your bedro…" at bounding box center [301, 218] width 202 height 28
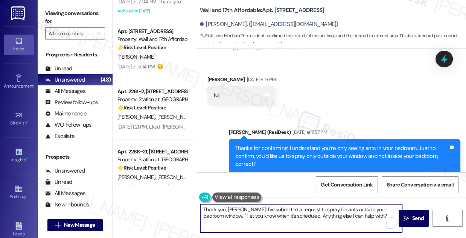
click at [370, 215] on textarea "Thank you, Carol! I've submitted a request to spray for ants outside your bedro…" at bounding box center [301, 218] width 202 height 28
drag, startPoint x: 372, startPoint y: 215, endPoint x: 303, endPoint y: 213, distance: 68.9
click at [297, 214] on textarea "Thank you, Carol! I've submitted a request to spray for ants outside your bedro…" at bounding box center [301, 218] width 202 height 28
click at [306, 212] on textarea "Thank you, Carol! I've submitted a request to spray for ants outside your bedro…" at bounding box center [301, 218] width 202 height 28
drag, startPoint x: 226, startPoint y: 217, endPoint x: 367, endPoint y: 218, distance: 140.7
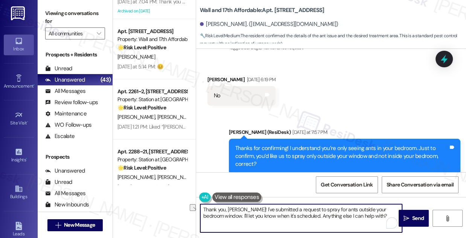
click at [367, 218] on textarea "Thank you, Carol! I've submitted a request to spray for ants outside your bedro…" at bounding box center [301, 218] width 202 height 28
type textarea "Thank you, Carol! I've submitted a request to spray for ants outside your bedro…"
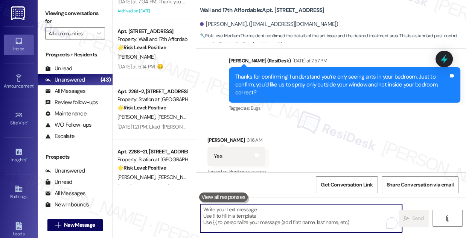
scroll to position [471, 0]
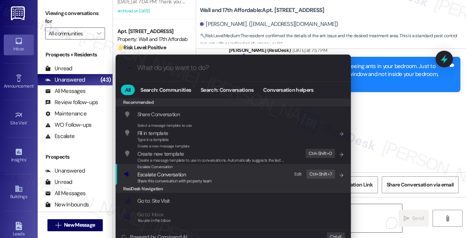
click at [261, 171] on div "Escalate Conversation Escalate Conversation Share this conversation with proper…" at bounding box center [234, 174] width 220 height 20
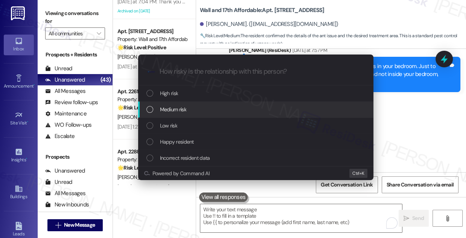
click at [219, 113] on div "Medium risk" at bounding box center [256, 109] width 220 height 8
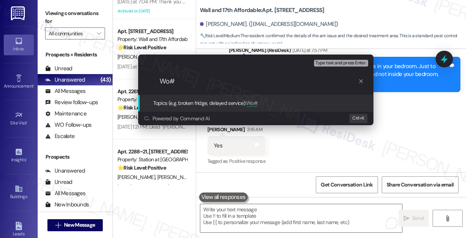
paste input "1397"
click at [78, 12] on div "Escalate Conversation Medium risk Topics (e.g. broken fridge, delayed service) …" at bounding box center [233, 119] width 466 height 238
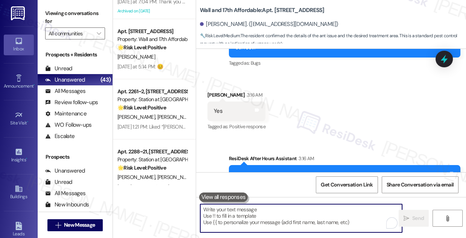
scroll to position [676, 0]
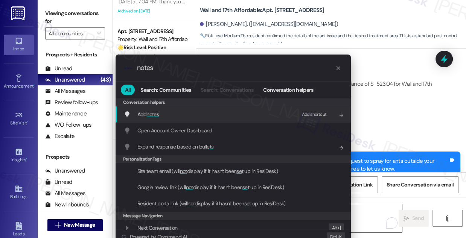
type input "notes"
click at [303, 113] on div "Add shortcut" at bounding box center [314, 115] width 25 height 8
click at [216, 108] on div "Add notes Press any key" at bounding box center [232, 114] width 235 height 16
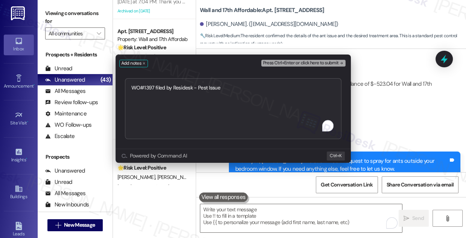
click at [179, 91] on textarea "WO#1397 filed by Residesk - Pest Issue" at bounding box center [233, 108] width 216 height 61
type textarea "WO#1397 filed - Pest Issue"
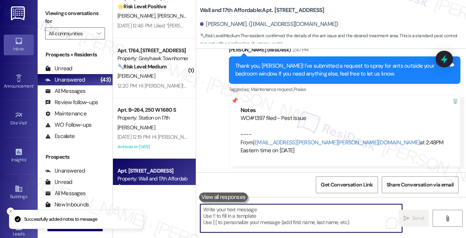
scroll to position [2283, 0]
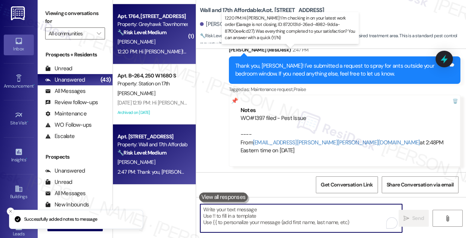
click at [155, 56] on div "12:20 PM: Hi John! I'm checking in on your latest work order (Garage is not clo…" at bounding box center [152, 51] width 71 height 9
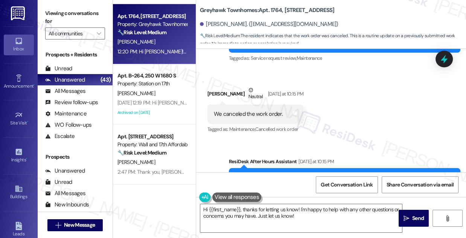
scroll to position [205, 0]
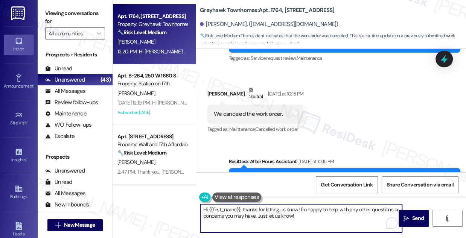
click at [266, 211] on textarea "Hi {{first_name}}, thanks for letting us know! I'm happy to help with any other…" at bounding box center [301, 218] width 202 height 28
drag, startPoint x: 304, startPoint y: 215, endPoint x: 300, endPoint y: 206, distance: 9.8
click at [300, 206] on textarea "Hi {{first_name}}, thanks for letting us know! I'm happy to help with any other…" at bounding box center [301, 218] width 202 height 28
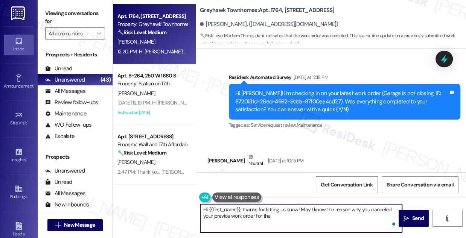
scroll to position [137, 0]
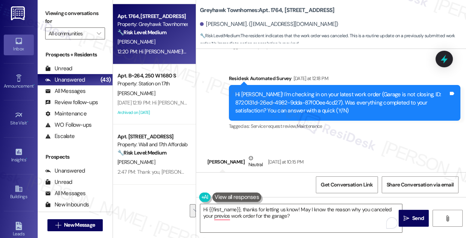
click at [88, 16] on label "Viewing conversations for" at bounding box center [75, 18] width 60 height 20
click at [300, 212] on textarea "Hi {{first_name}}, thanks for letting us know! May I know the reason why you ca…" at bounding box center [301, 218] width 202 height 28
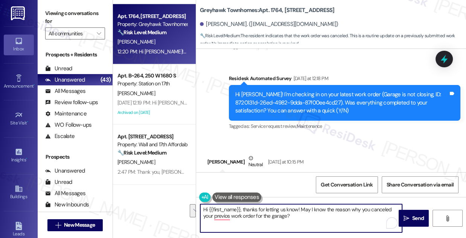
click at [326, 211] on textarea "Hi {{first_name}}, thanks for letting us know! May I know the reason why you ca…" at bounding box center [301, 218] width 202 height 28
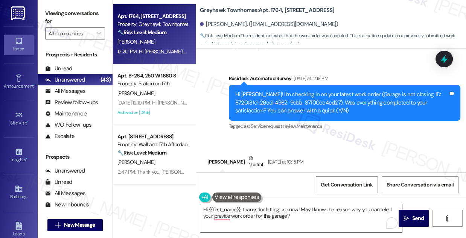
click at [80, 20] on label "Viewing conversations for" at bounding box center [75, 18] width 60 height 20
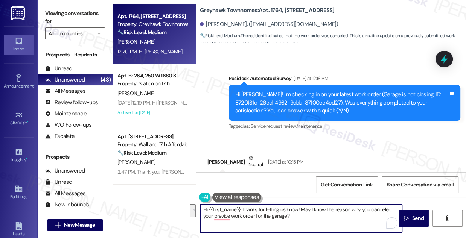
drag, startPoint x: 297, startPoint y: 214, endPoint x: 300, endPoint y: 208, distance: 6.2
click at [300, 208] on textarea "Hi {{first_name}}, thanks for letting us know! May I know the reason why you ca…" at bounding box center [301, 218] width 202 height 28
paste textarea "Could you share the reason you canceled your previou"
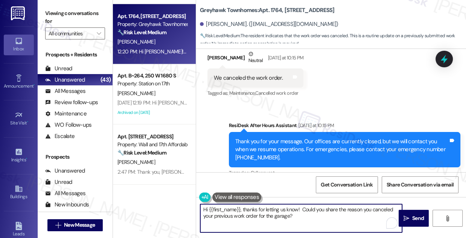
scroll to position [172, 0]
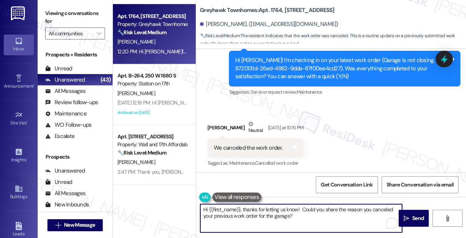
click at [297, 210] on textarea "Hi {{first_name}}, thanks for letting us know! Could you share the reason you c…" at bounding box center [301, 218] width 202 height 28
click at [300, 215] on textarea "Hi {{first_name}}, thanks for letting us know! Could you share the reason you c…" at bounding box center [301, 218] width 202 height 28
type textarea "Hi {{first_name}}, thanks for letting us know! Could you share the reason you c…"
click at [404, 216] on icon "" at bounding box center [406, 219] width 6 height 6
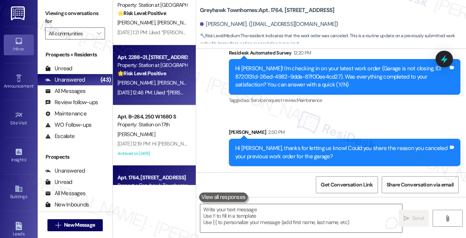
scroll to position [2180, 0]
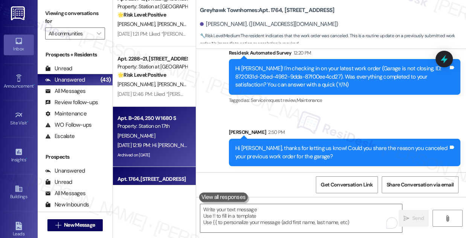
click at [127, 123] on div "Property: Station on 17th" at bounding box center [152, 126] width 70 height 8
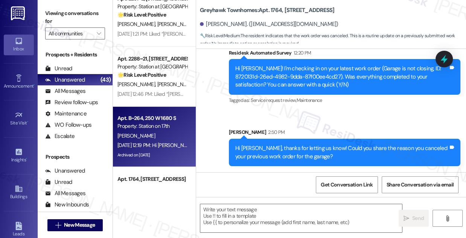
type textarea "Fetching suggested responses. Please feel free to read through the conversation…"
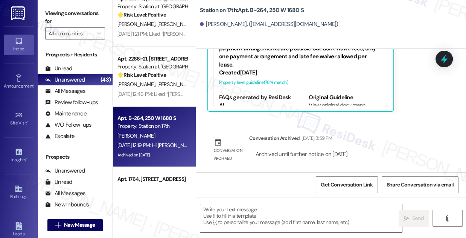
type textarea "Fetching suggested responses. Please feel free to read through the conversation…"
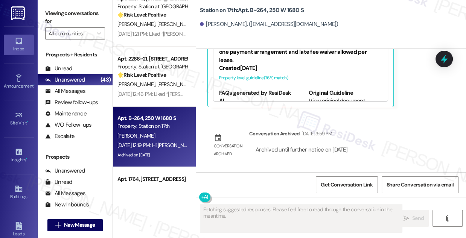
scroll to position [1485, 0]
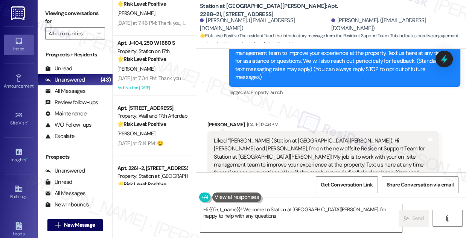
scroll to position [2009, 0]
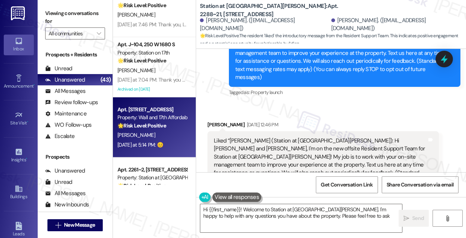
type textarea "Hi {{first_name}}! Welcome to Station at Park Meadows. I'm happy to help with a…"
click at [158, 132] on div "[PERSON_NAME]" at bounding box center [152, 135] width 71 height 9
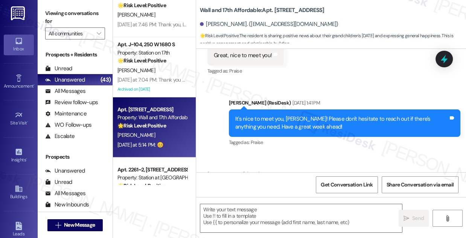
type textarea "Fetching suggested responses. Please feel free to read through the conversation…"
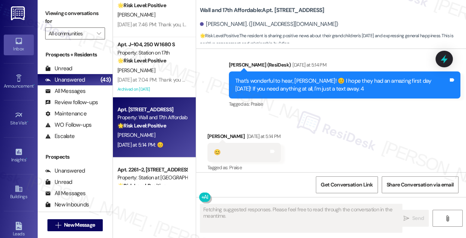
scroll to position [345, 0]
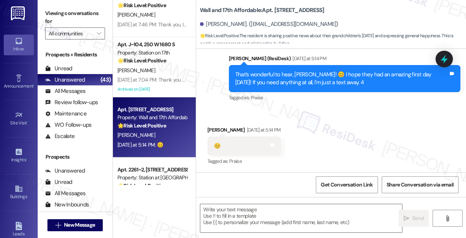
click at [320, 79] on div "That’s wonderful to hear, Trisha! 😊 I hope they had an amazing first day yester…" at bounding box center [341, 79] width 213 height 16
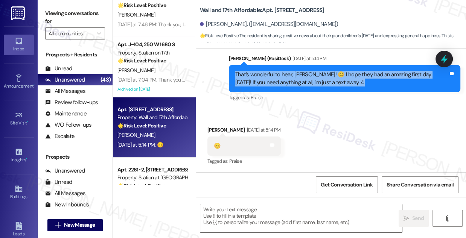
click at [375, 78] on div "That’s wonderful to hear, Trisha! 😊 I hope they had an amazing first day yester…" at bounding box center [341, 79] width 213 height 16
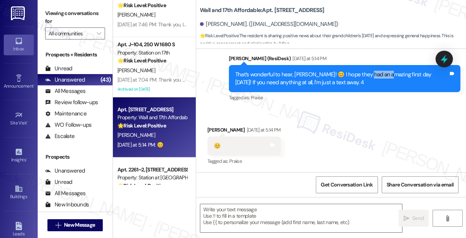
click at [375, 78] on div "That’s wonderful to hear, Trisha! 😊 I hope they had an amazing first day yester…" at bounding box center [341, 79] width 213 height 16
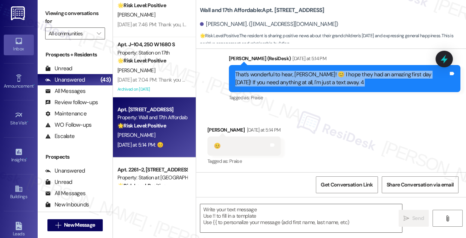
click at [375, 78] on div "That’s wonderful to hear, Trisha! 😊 I hope they had an amazing first day yester…" at bounding box center [341, 79] width 213 height 16
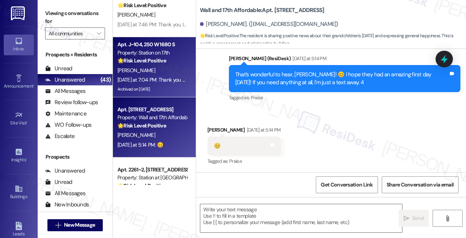
click at [169, 79] on div "Yesterday at 7:04 PM: Thank you very much and have a nice night Yesterday at 7:…" at bounding box center [185, 79] width 136 height 7
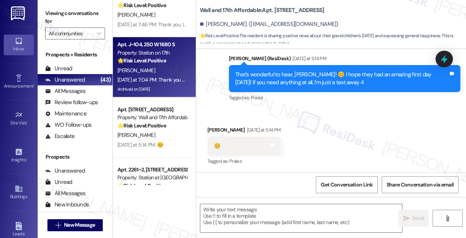
type textarea "Fetching suggested responses. Please feel free to read through the conversation…"
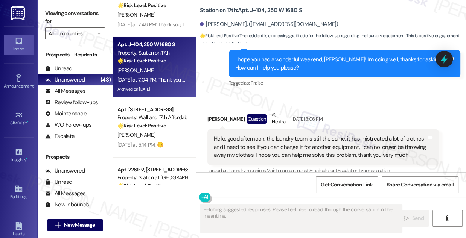
scroll to position [3600, 0]
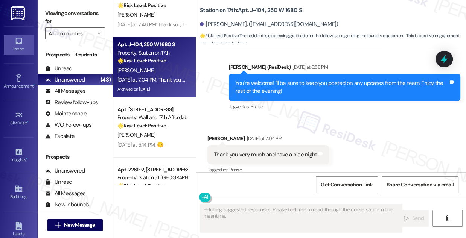
click at [272, 145] on div "Thank you very much and have a nice night Tags and notes" at bounding box center [267, 154] width 121 height 19
click at [285, 79] on div "You're welcome! I'll be sure to keep you posted on any updates from the team. E…" at bounding box center [341, 87] width 213 height 16
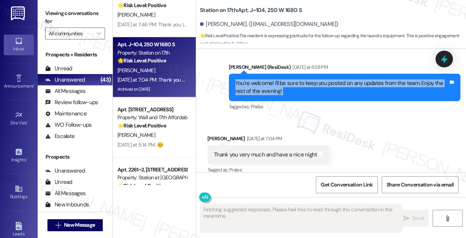
click at [285, 79] on div "You're welcome! I'll be sure to keep you posted on any updates from the team. E…" at bounding box center [341, 87] width 213 height 16
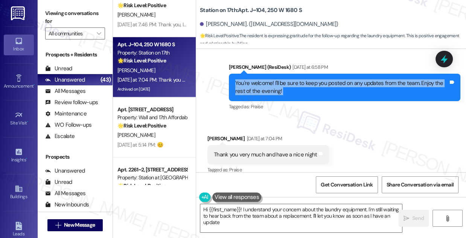
type textarea "Hi {{first_name}}! I understand your concern about the laundry equipment. I'm s…"
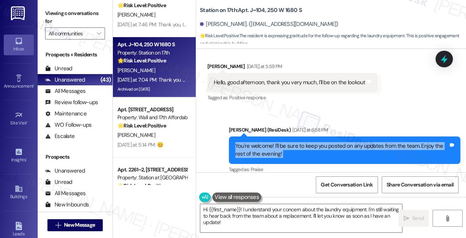
scroll to position [3463, 0]
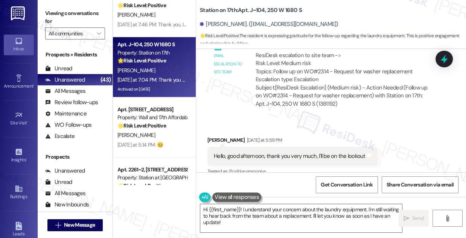
click at [285, 147] on div "Hello, good afternoon, thank you very much, I'll be on the lookout Tags and not…" at bounding box center [292, 156] width 170 height 19
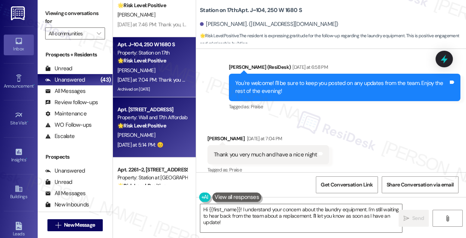
scroll to position [1941, 0]
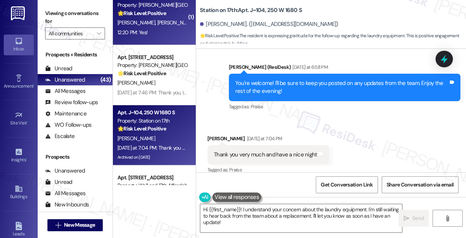
click at [165, 35] on div "12:20 PM: Yes! 12:20 PM: Yes!" at bounding box center [152, 32] width 71 height 9
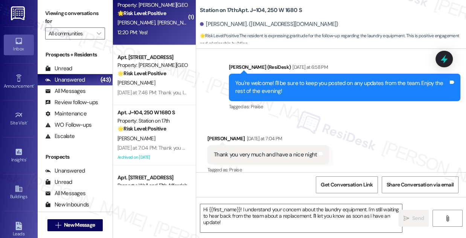
type textarea "Fetching suggested responses. Please feel free to read through the conversation…"
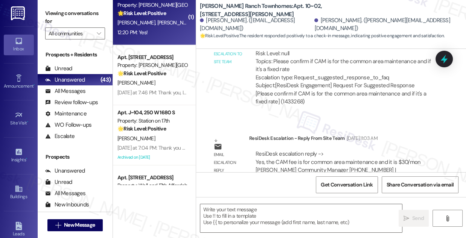
type textarea "Fetching suggested responses. Please feel free to read through the conversation…"
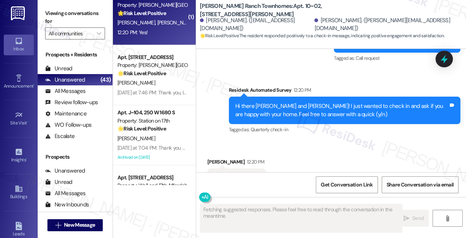
scroll to position [596, 0]
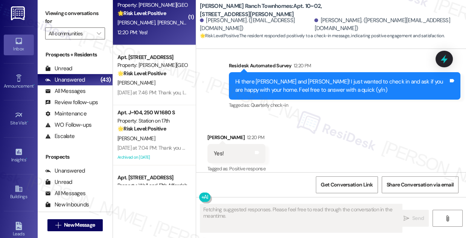
click at [297, 78] on div "Hi there Mikayla and Carson! I just wanted to check in and ask if you are happy…" at bounding box center [341, 86] width 213 height 16
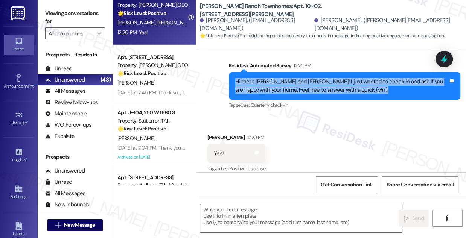
click at [297, 78] on div "Hi there Mikayla and Carson! I just wanted to check in and ask if you are happy…" at bounding box center [341, 86] width 213 height 16
click at [281, 80] on div "Hi there Mikayla and Carson! I just wanted to check in and ask if you are happy…" at bounding box center [341, 86] width 213 height 16
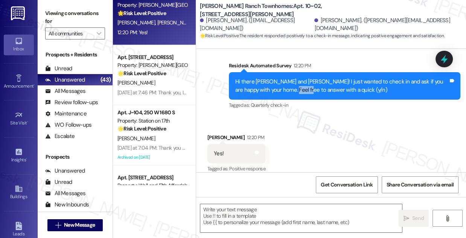
click at [281, 80] on div "Hi there Mikayla and Carson! I just wanted to check in and ask if you are happy…" at bounding box center [341, 86] width 213 height 16
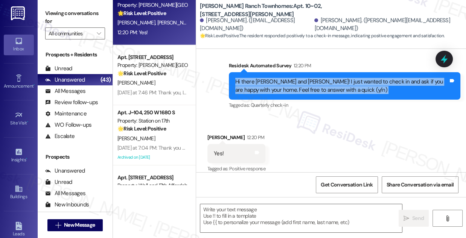
drag, startPoint x: 281, startPoint y: 80, endPoint x: 286, endPoint y: 79, distance: 5.8
click at [280, 80] on div "Hi there Mikayla and Carson! I just wanted to check in and ask if you are happy…" at bounding box center [341, 86] width 213 height 16
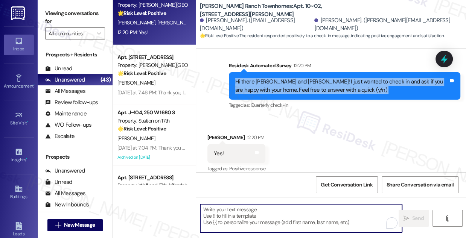
click at [266, 222] on textarea "To enrich screen reader interactions, please activate Accessibility in Grammarl…" at bounding box center [301, 218] width 202 height 28
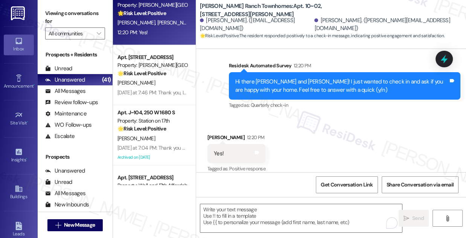
drag, startPoint x: 63, startPoint y: 16, endPoint x: 67, endPoint y: 20, distance: 6.4
click at [63, 16] on label "Viewing conversations for" at bounding box center [75, 18] width 60 height 20
click at [219, 214] on textarea "To enrich screen reader interactions, please activate Accessibility in Grammarl…" at bounding box center [301, 218] width 202 height 28
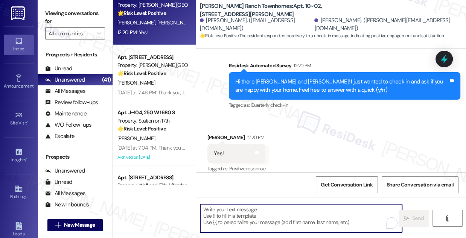
paste textarea "Im glad to hear you're happy with your home at {{property}}!"
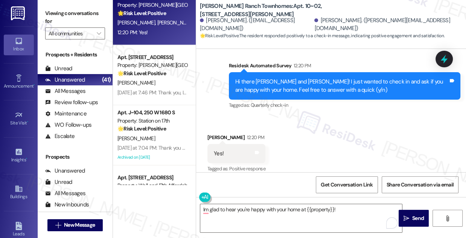
click at [80, 10] on label "Viewing conversations for" at bounding box center [75, 18] width 60 height 20
click at [344, 204] on textarea "Im glad to hear you're happy with your home at {{property}}!" at bounding box center [301, 218] width 202 height 28
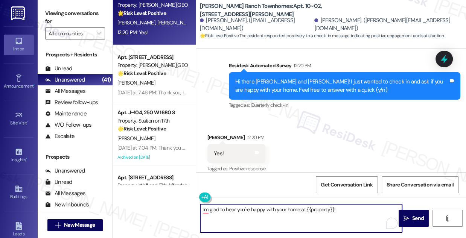
paste textarea "That’s awesome to hear, Emma! Thank you! If you don’t mind, would you be willin…"
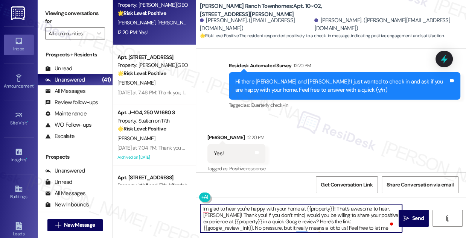
scroll to position [0, 0]
drag, startPoint x: 242, startPoint y: 216, endPoint x: 336, endPoint y: 207, distance: 94.1
click at [336, 207] on textarea "Im glad to hear you're happy with your home at {{property}}! That’s awesome to …" at bounding box center [301, 218] width 202 height 28
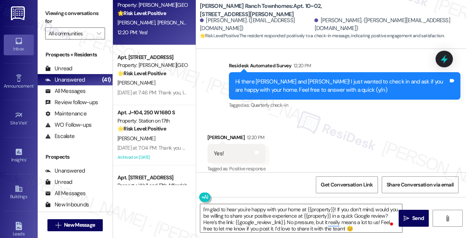
click at [218, 134] on div "Mikayla Stahle 12:20 PM" at bounding box center [236, 139] width 58 height 11
copy div "Mikayla"
click at [300, 210] on textarea "I'm glad to hear you're happy with your home at {{property}}! If you don’t mind…" at bounding box center [301, 218] width 202 height 28
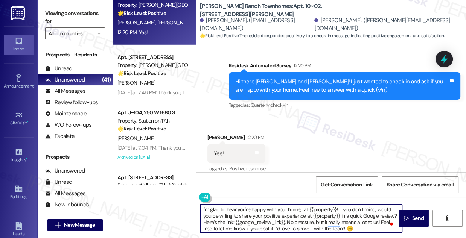
paste textarea "Mikayla"
drag, startPoint x: 356, startPoint y: 208, endPoint x: 322, endPoint y: 206, distance: 33.9
click at [322, 206] on textarea "I'm glad to hear you're happy with your home, Mikayla ! at {{property}}! If you…" at bounding box center [301, 218] width 202 height 28
click at [241, 210] on textarea "I'm glad to hear you're happy with your home, Mikayla! If you don’t mind, would…" at bounding box center [301, 218] width 202 height 28
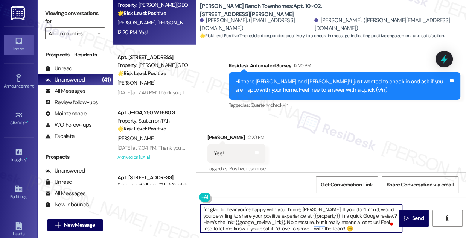
click at [241, 210] on textarea "I'm glad to hear you're happy with your home, Mikayla! If you don’t mind, would…" at bounding box center [301, 218] width 202 height 28
type textarea "I'm glad to hear you're happy with your home, Mikayla! If you don’t mind, would…"
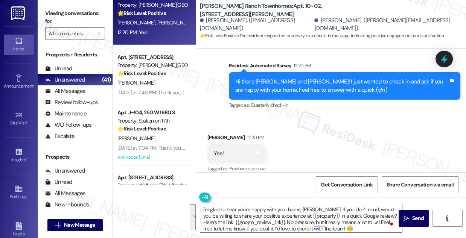
click at [302, 137] on div "Received via SMS Mikayla Stahle 12:20 PM Yes! Tags and notes Tagged as: Positiv…" at bounding box center [331, 149] width 270 height 64
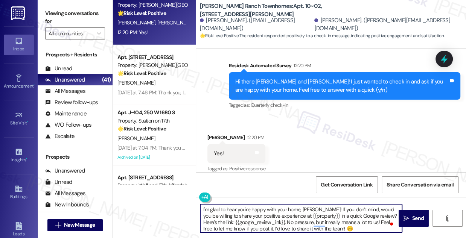
click at [255, 209] on textarea "I'm glad to hear you're happy with your home, Mikayla! If you don’t mind, would…" at bounding box center [301, 218] width 202 height 28
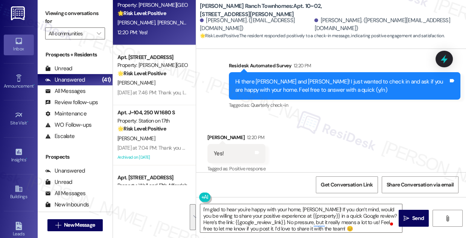
click at [318, 140] on div "Received via SMS Mikayla Stahle 12:20 PM Yes! Tags and notes Tagged as: Positiv…" at bounding box center [331, 149] width 270 height 64
click at [292, 220] on textarea "I'm glad to hear you're happy with your home, Mikayla! If you don’t mind, would…" at bounding box center [301, 218] width 202 height 28
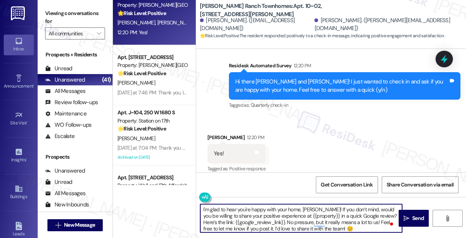
click at [292, 220] on textarea "I'm glad to hear you're happy with your home, Mikayla! If you don’t mind, would…" at bounding box center [301, 218] width 202 height 28
click at [337, 130] on div "Received via SMS Mikayla Stahle 12:20 PM Yes! Tags and notes Tagged as: Positiv…" at bounding box center [331, 149] width 270 height 64
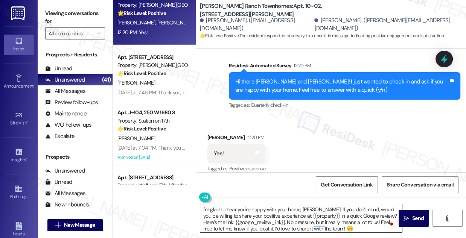
click at [350, 223] on textarea "I'm glad to hear you're happy with your home, Mikayla! If you don’t mind, would…" at bounding box center [301, 218] width 202 height 28
click at [402, 215] on span " Send" at bounding box center [414, 218] width 24 height 8
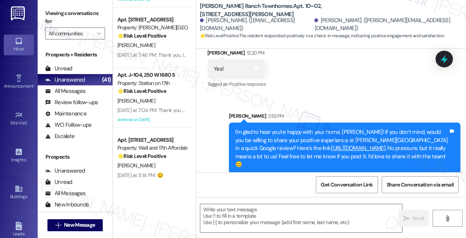
scroll to position [1907, 0]
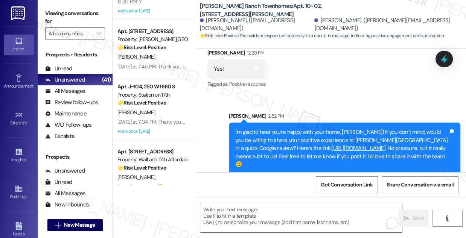
click at [162, 111] on div "A. Cortez" at bounding box center [152, 112] width 71 height 9
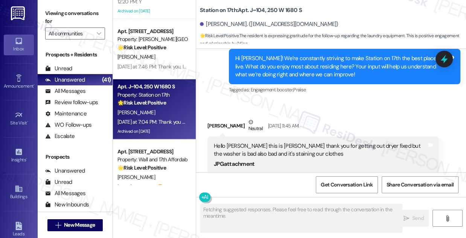
scroll to position [3600, 0]
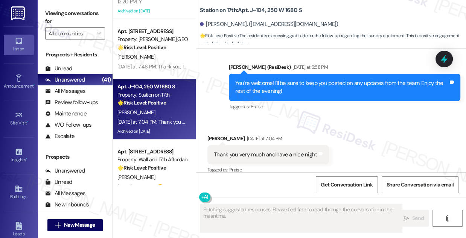
click at [261, 151] on div "Thank you very much and have a nice night" at bounding box center [265, 155] width 103 height 8
click at [306, 79] on div "You're welcome! I'll be sure to keep you posted on any updates from the team. E…" at bounding box center [341, 87] width 213 height 16
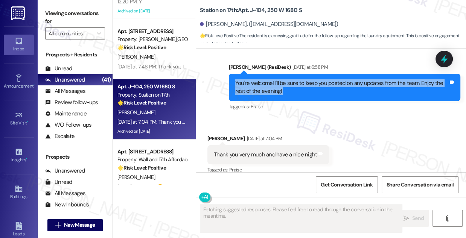
click at [306, 79] on div "You're welcome! I'll be sure to keep you posted on any updates from the team. E…" at bounding box center [341, 87] width 213 height 16
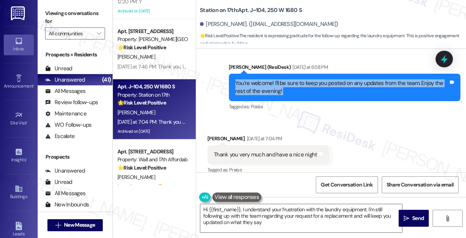
type textarea "Hi {{first_name}}, I understand your frustration with the laundry equipment. I'…"
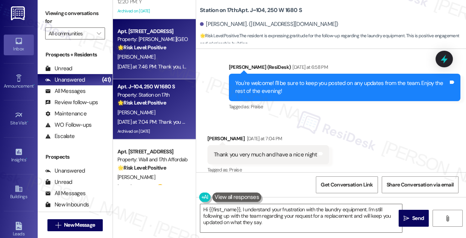
click at [173, 72] on div "Apt. E127, 160 II East 800 South Property: Brigham Place II 🌟 Risk Level: Posit…" at bounding box center [154, 49] width 83 height 60
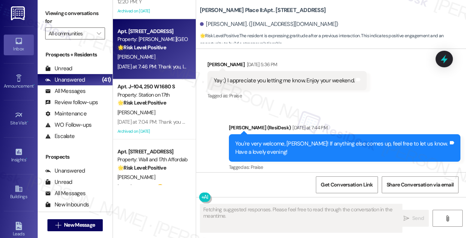
scroll to position [1055, 0]
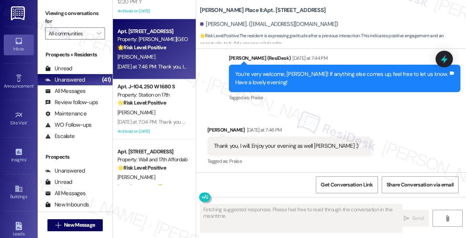
click at [255, 143] on div "Thank you, I will. Enjoy your evening as well Sarah :)" at bounding box center [286, 146] width 145 height 8
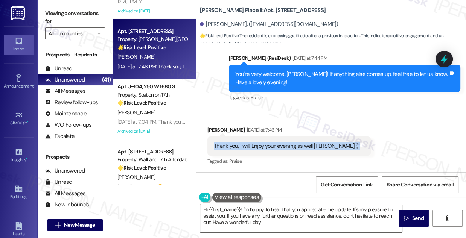
type textarea "Hi {{first_name}}! I'm happy to hear that you appreciate the update. It's my pl…"
click at [274, 69] on div "You're very welcome, Katie! If anything else comes up, feel free to let us know…" at bounding box center [344, 78] width 231 height 27
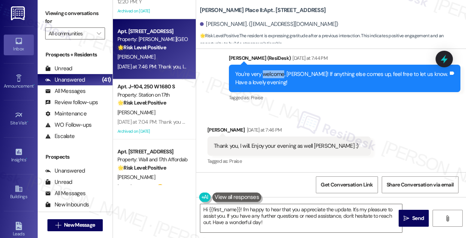
click at [274, 69] on div "You're very welcome, Katie! If anything else comes up, feel free to let us know…" at bounding box center [344, 78] width 231 height 27
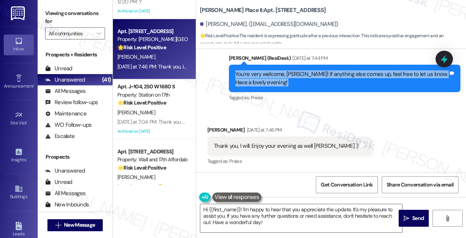
click at [274, 69] on div "You're very welcome, Katie! If anything else comes up, feel free to let us know…" at bounding box center [344, 78] width 231 height 27
click at [273, 83] on div "You're very welcome, Katie! If anything else comes up, feel free to let us know…" at bounding box center [341, 78] width 213 height 16
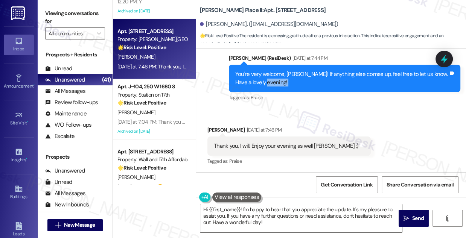
click at [273, 83] on div "You're very welcome, Katie! If anything else comes up, feel free to let us know…" at bounding box center [341, 78] width 213 height 16
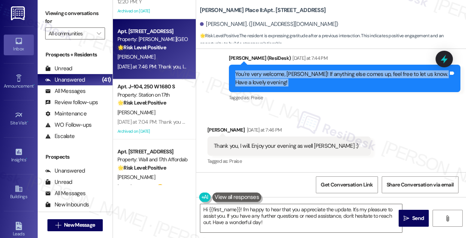
click at [273, 83] on div "You're very welcome, Katie! If anything else comes up, feel free to let us know…" at bounding box center [341, 78] width 213 height 16
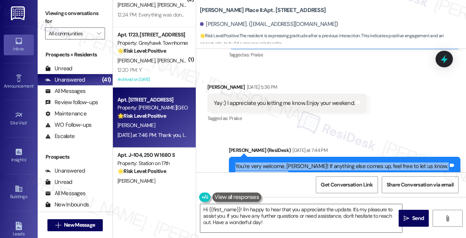
scroll to position [952, 0]
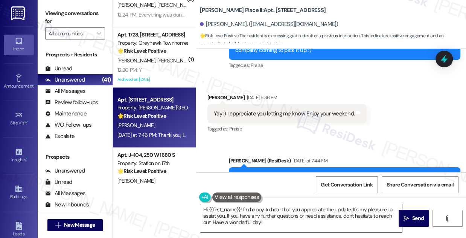
click at [270, 114] on div "Yay :) I appreciate you letting me know. Enjoy your weekend." at bounding box center [284, 114] width 141 height 8
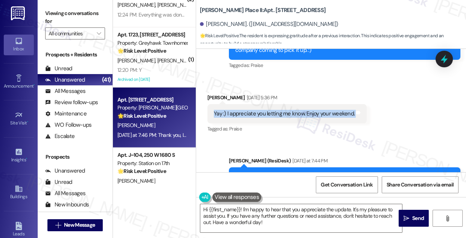
click at [270, 114] on div "Yay :) I appreciate you letting me know. Enjoy your weekend." at bounding box center [284, 114] width 141 height 8
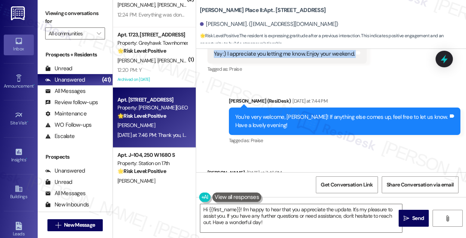
scroll to position [1055, 0]
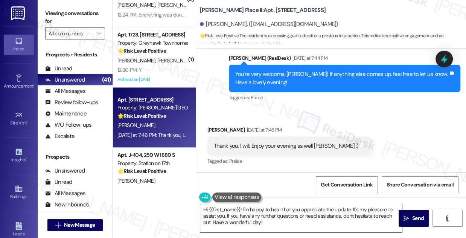
click at [297, 79] on div "You're very welcome, Katie! If anything else comes up, feel free to let us know…" at bounding box center [341, 78] width 213 height 16
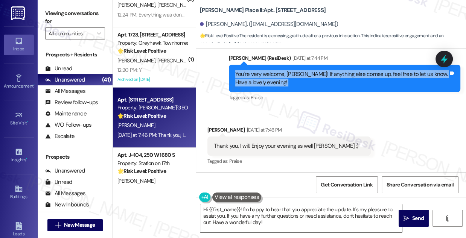
click at [297, 79] on div "You're very welcome, Katie! If anything else comes up, feel free to let us know…" at bounding box center [341, 78] width 213 height 16
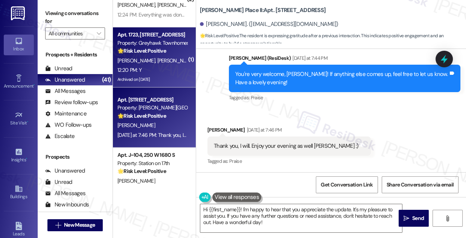
click at [168, 65] on div "12:20 PM: Y 12:20 PM: Y" at bounding box center [152, 69] width 71 height 9
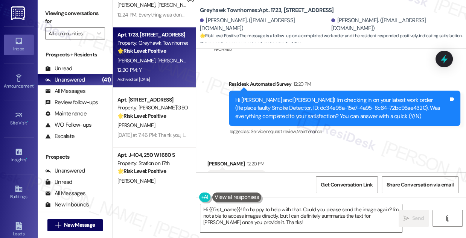
scroll to position [680, 0]
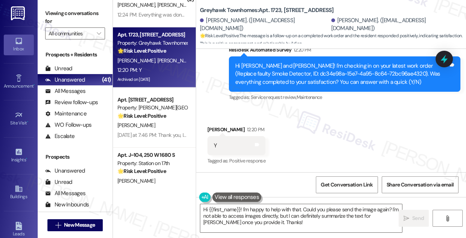
click at [307, 71] on div "Hi Tina and Kory! I'm checking in on your latest work order (Replace faulty Smo…" at bounding box center [341, 74] width 213 height 24
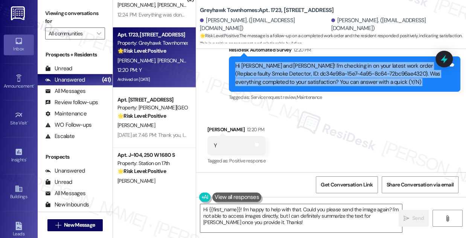
click at [307, 71] on div "Hi Tina and Kory! I'm checking in on your latest work order (Replace faulty Smo…" at bounding box center [341, 74] width 213 height 24
click at [386, 69] on div "Hi Tina and Kory! I'm checking in on your latest work order (Replace faulty Smo…" at bounding box center [341, 74] width 213 height 24
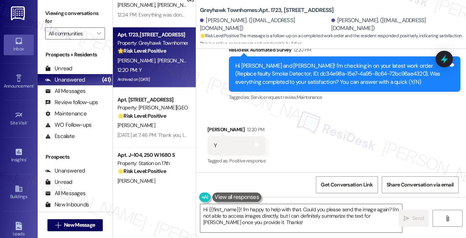
click at [87, 16] on label "Viewing conversations for" at bounding box center [75, 18] width 60 height 20
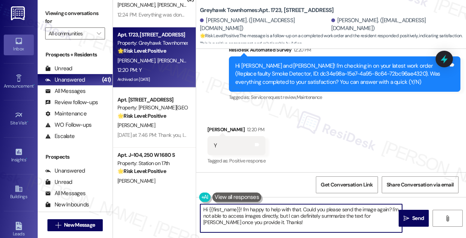
click at [234, 218] on textarea "Hi {{first_name}}! I'm happy to help with that. Could you please send the image…" at bounding box center [301, 218] width 202 height 28
paste textarea "glad to hear that the latest work order was completed to your satisfaction. Cou…"
click at [222, 132] on div "Kory Mikesell 12:20 PM" at bounding box center [236, 131] width 58 height 11
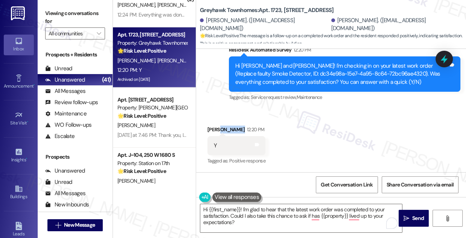
click at [222, 132] on div "Kory Mikesell 12:20 PM" at bounding box center [236, 131] width 58 height 11
click at [213, 130] on div "Kory Mikesell 12:20 PM" at bounding box center [236, 131] width 58 height 11
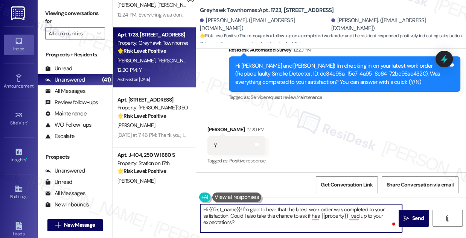
drag, startPoint x: 208, startPoint y: 209, endPoint x: 240, endPoint y: 206, distance: 32.1
click at [240, 206] on textarea "Hi {{first_name}}! I'm glad to hear that the latest work order was completed to…" at bounding box center [301, 218] width 202 height 28
paste textarea "Kory"
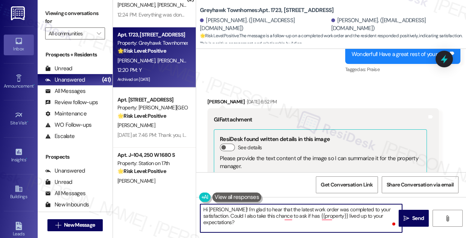
scroll to position [304, 0]
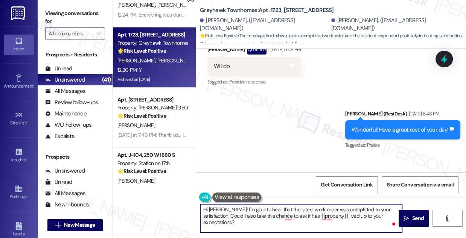
type textarea "Hi Kory! I'm glad to hear that the latest work order was completed to your sati…"
click at [369, 129] on div "Wonderful! Have a great rest of your day!" at bounding box center [399, 130] width 97 height 8
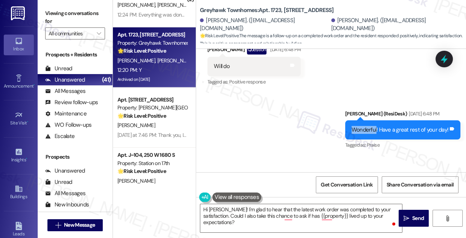
click at [369, 129] on div "Wonderful! Have a great rest of your day!" at bounding box center [399, 130] width 97 height 8
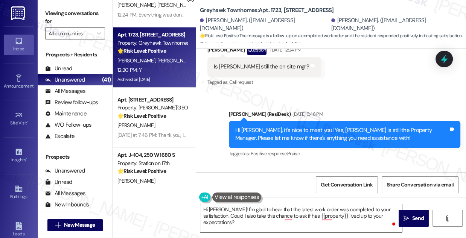
scroll to position [201, 0]
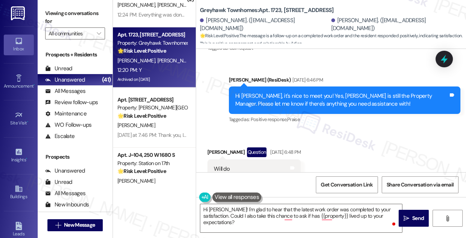
click at [342, 99] on div "Hi Kory, it's nice to meet you! Yes, Alex is still the Property Manager. Please…" at bounding box center [341, 100] width 213 height 16
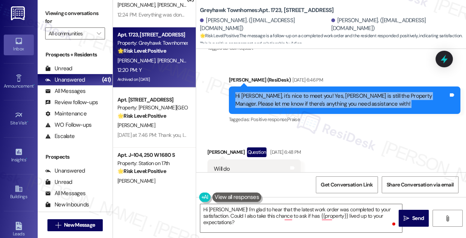
click at [342, 99] on div "Hi Kory, it's nice to meet you! Yes, Alex is still the Property Manager. Please…" at bounding box center [341, 100] width 213 height 16
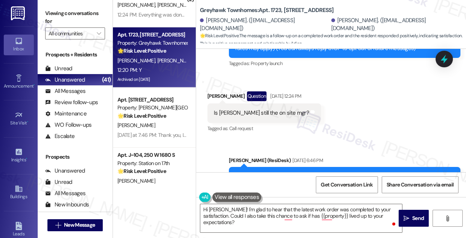
scroll to position [273, 0]
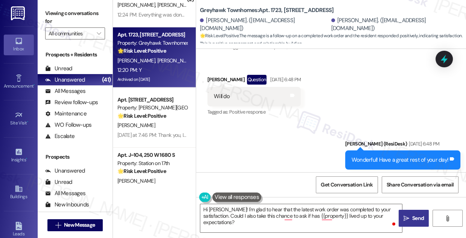
click at [412, 217] on span "Send" at bounding box center [418, 218] width 12 height 8
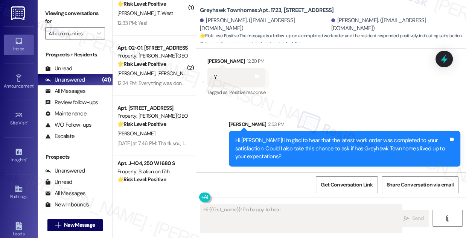
scroll to position [1735, 0]
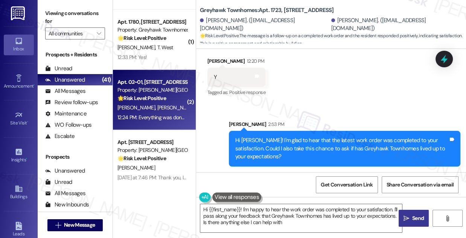
type textarea "Hi {{first_name}}! I'm happy to hear the work order was completed to your satis…"
click at [162, 105] on div "J. Korous B. Korous" at bounding box center [152, 107] width 71 height 9
type textarea "Fetching suggested responses. Please feel free to read through the conversation…"
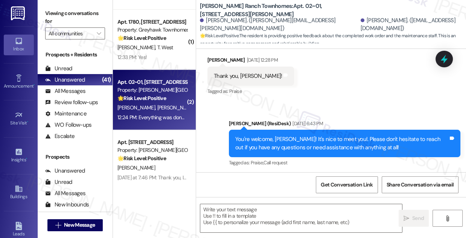
type textarea "Fetching suggested responses. Please feel free to read through the conversation…"
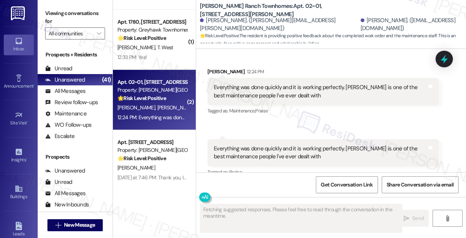
scroll to position [447, 0]
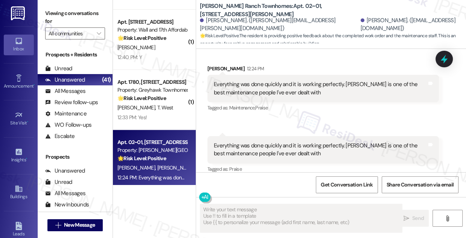
click at [256, 136] on div "Everything was done quickly and it is working perfectly. Kevin is one of the be…" at bounding box center [322, 149] width 231 height 27
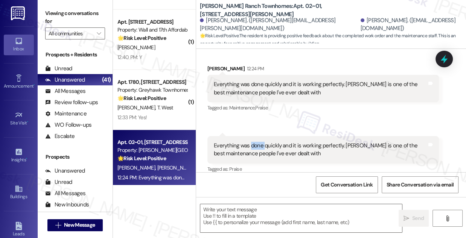
click at [256, 136] on div "Everything was done quickly and it is working perfectly. Kevin is one of the be…" at bounding box center [322, 149] width 231 height 27
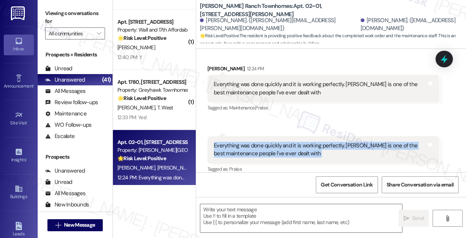
click at [256, 136] on div "Everything was done quickly and it is working perfectly. Kevin is one of the be…" at bounding box center [322, 149] width 231 height 27
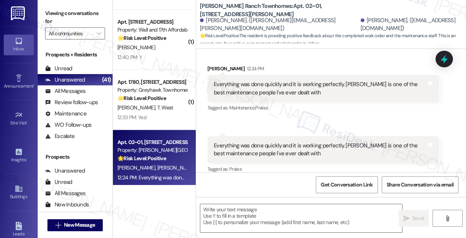
click at [244, 75] on div "Everything was done quickly and it is working perfectly. Kevin is one of the be…" at bounding box center [322, 88] width 231 height 27
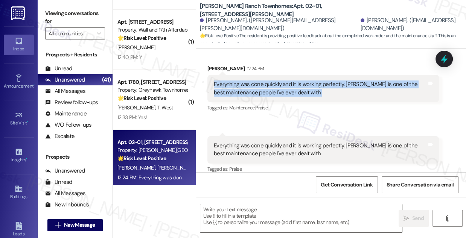
click at [244, 75] on div "Everything was done quickly and it is working perfectly. Kevin is one of the be…" at bounding box center [322, 88] width 231 height 27
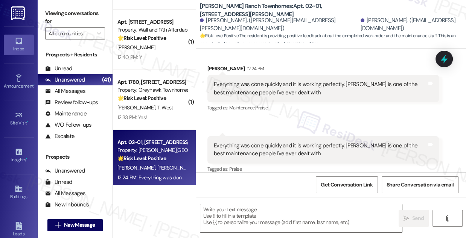
click at [254, 142] on div "Everything was done quickly and it is working perfectly. Kevin is one of the be…" at bounding box center [320, 150] width 213 height 16
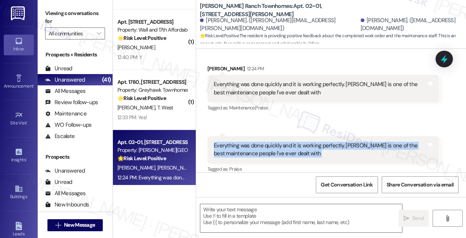
click at [254, 142] on div "Everything was done quickly and it is working perfectly. Kevin is one of the be…" at bounding box center [320, 150] width 213 height 16
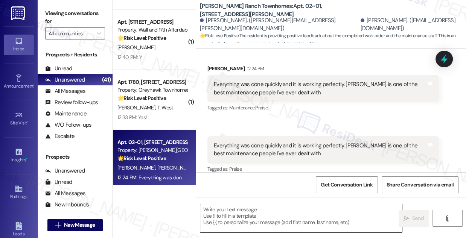
click at [244, 212] on textarea at bounding box center [301, 218] width 202 height 28
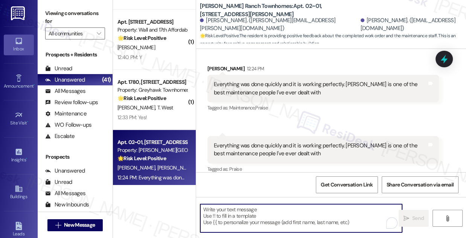
paste textarea "Kory"
type textarea "Kory"
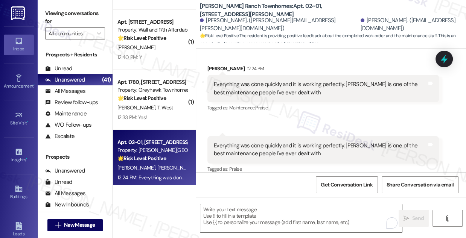
click at [75, 17] on label "Viewing conversations for" at bounding box center [75, 18] width 60 height 20
click at [232, 211] on textarea "To enrich screen reader interactions, please activate Accessibility in Grammarl…" at bounding box center [301, 218] width 202 height 28
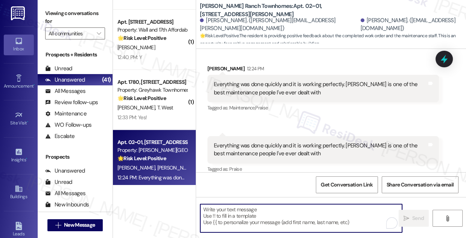
paste textarea "Hi {{first_name}}! I'm glad to hear that the latest work order was completed to…"
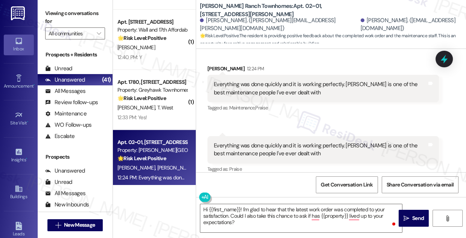
click at [213, 65] on div "Brandon Korous 12:24 PM" at bounding box center [322, 70] width 231 height 11
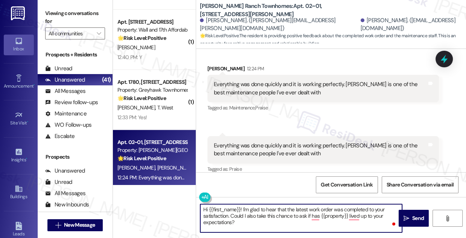
drag, startPoint x: 208, startPoint y: 208, endPoint x: 239, endPoint y: 202, distance: 31.5
click at [240, 202] on div "Hi {{first_name}}! I'm glad to hear that the latest work order was completed to…" at bounding box center [331, 225] width 270 height 56
paste textarea "Brandon"
type textarea "Hi Brandon! I'm glad to hear that the latest work order was completed to your s…"
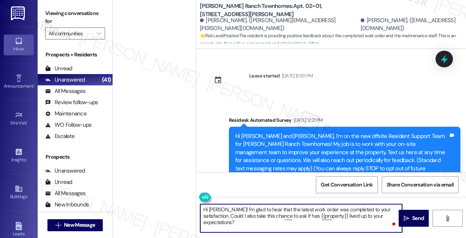
scroll to position [447, 0]
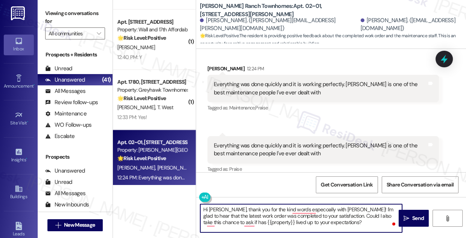
type textarea "Hi [PERSON_NAME], thank you for the kind words especoally with [PERSON_NAME]! I…"
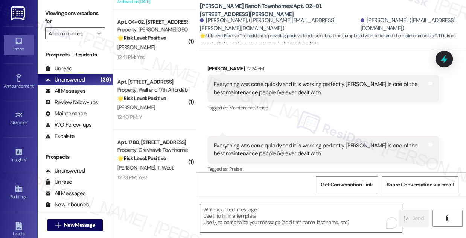
click at [78, 11] on label "Viewing conversations for" at bounding box center [75, 18] width 60 height 20
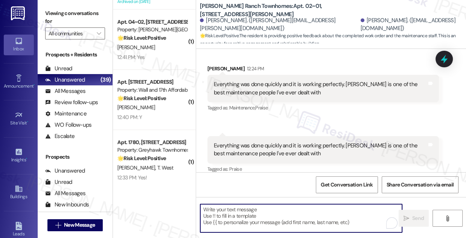
click at [230, 213] on textarea "To enrich screen reader interactions, please activate Accessibility in Grammarl…" at bounding box center [301, 218] width 202 height 28
paste textarea "Thank you for the kind words—especially about Kevin! I’m glad to hear the lates…"
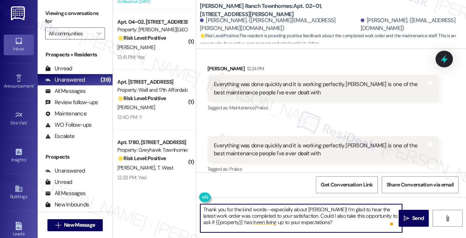
scroll to position [0, 0]
click at [203, 206] on textarea "Thank you for the kind words—especially about Kevin! I’m glad to hear the lates…" at bounding box center [301, 218] width 202 height 28
click at [292, 210] on textarea "Hi Barndon! Thank you for the kind words—especially about Kevin! I’m glad to he…" at bounding box center [301, 218] width 202 height 28
drag, startPoint x: 318, startPoint y: 215, endPoint x: 346, endPoint y: 201, distance: 31.8
click at [346, 201] on div "Hi Barndon! Thank you for the kind words, especially about Kevin! I’m glad to h…" at bounding box center [331, 225] width 270 height 56
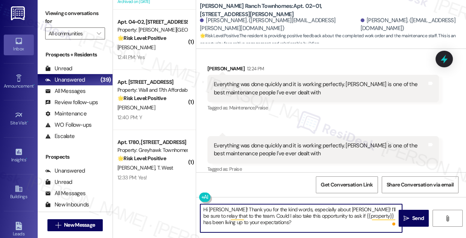
click at [264, 220] on textarea "Hi Barndon! Thank you for the kind words, especially about Kevin! I’ll be sure …" at bounding box center [301, 218] width 202 height 28
click at [263, 221] on textarea "Hi Barndon! Thank you for the kind words, especially about Kevin! I’ll be sure …" at bounding box center [301, 218] width 202 height 28
type textarea "Hi Barndon! Thank you for the kind words, especially about Kevin! I’ll be sure …"
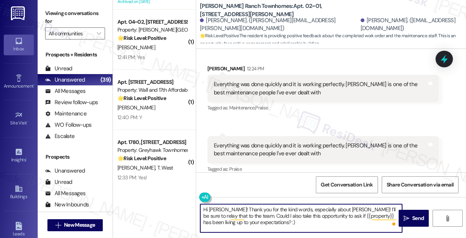
click at [267, 217] on textarea "Hi Barndon! Thank you for the kind words, especially about Kevin! I’ll be sure …" at bounding box center [301, 218] width 202 height 28
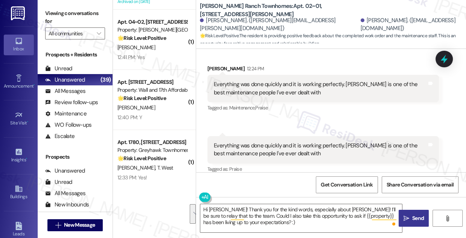
click at [405, 214] on span " Send" at bounding box center [414, 218] width 24 height 8
click at [217, 209] on textarea "Hi Barndon! Thank you for the kind words, especially about Kevin! I’ll be sure …" at bounding box center [301, 218] width 202 height 28
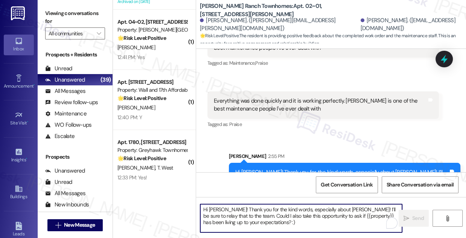
scroll to position [448, 0]
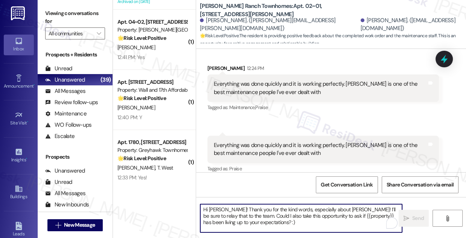
click at [219, 64] on div "Brandon Korous 12:24 PM" at bounding box center [322, 69] width 231 height 11
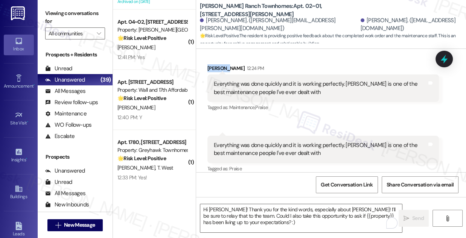
click at [219, 64] on div "Brandon Korous 12:24 PM" at bounding box center [322, 69] width 231 height 11
copy div "Brandon"
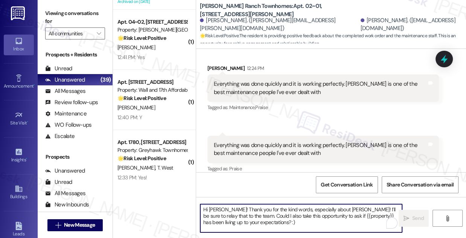
click at [233, 214] on textarea "Hi Barndon! Thank you for the kind words, especially about Kevin! I’ll be sure …" at bounding box center [301, 218] width 202 height 28
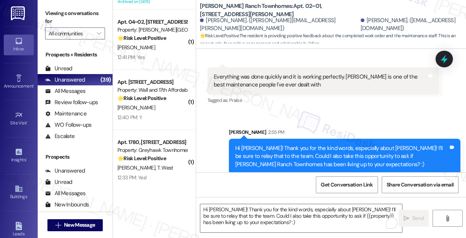
click at [295, 139] on div "Hi Barndon! Thank you for the kind words, especially about Kevin! I’ll be sure …" at bounding box center [344, 156] width 231 height 35
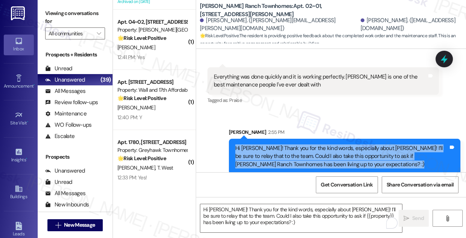
click at [295, 139] on div "Hi Barndon! Thank you for the kind words, especially about Kevin! I’ll be sure …" at bounding box center [344, 156] width 231 height 35
copy div "Hi Barndon! Thank you for the kind words, especially about Kevin! I’ll be sure …"
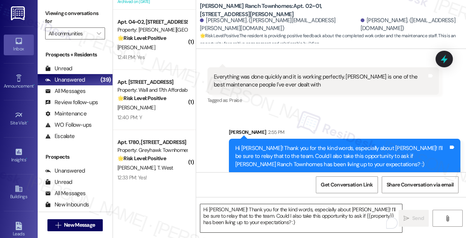
click at [231, 220] on textarea "Hi Barndon! Thank you for the kind words, especially about Kevin! I’ll be sure …" at bounding box center [301, 218] width 202 height 28
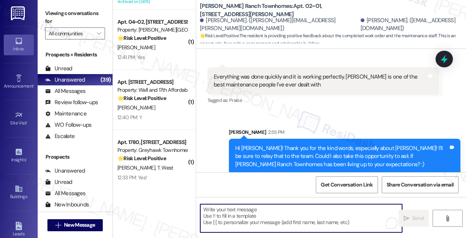
paste textarea "Hi Barndon! Thank you for the kind words, especially about Kevin! I’ll be sure …"
type textarea "Hi Barndon! Thank you for the kind words, especially about Kevin! I’ll be sure …"
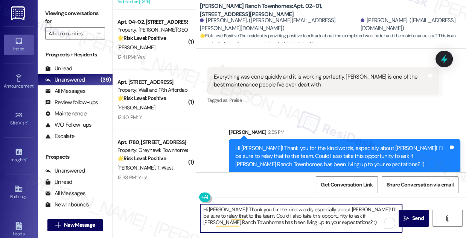
click at [231, 220] on textarea "Hi Barndon! Thank you for the kind words, especially about Kevin! I’ll be sure …" at bounding box center [301, 218] width 202 height 28
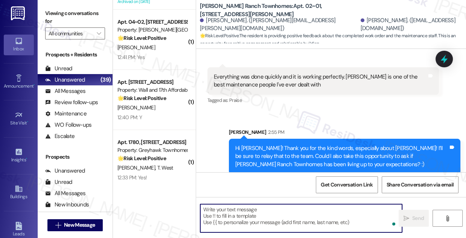
click at [342, 85] on div "Everything was done quickly and it is working perfectly. Kevin is one of the be…" at bounding box center [322, 80] width 231 height 27
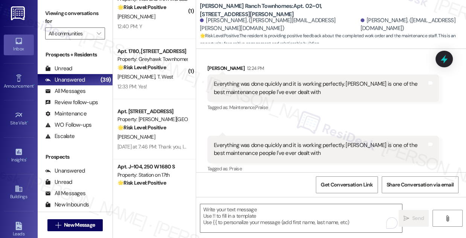
scroll to position [1872, 0]
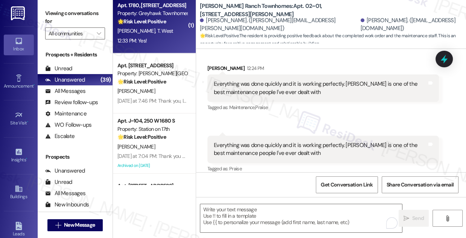
click at [162, 42] on div "12:33 PM: Yes! 12:33 PM: Yes!" at bounding box center [152, 40] width 71 height 9
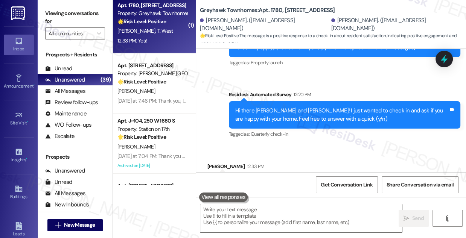
scroll to position [158, 0]
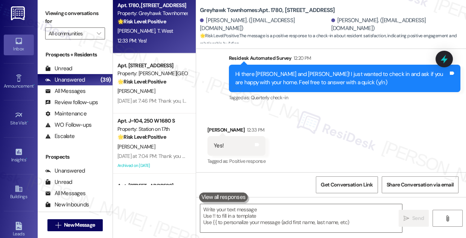
click at [260, 80] on div "Hi there Kelsey and Tyler! I just wanted to check in and ask if you are happy w…" at bounding box center [341, 78] width 213 height 16
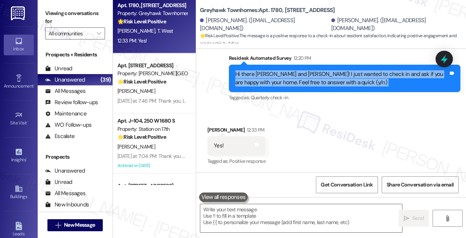
click at [260, 80] on div "Hi there Kelsey and Tyler! I just wanted to check in and ask if you are happy w…" at bounding box center [341, 78] width 213 height 16
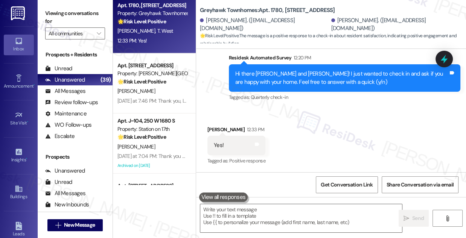
click at [73, 12] on label "Viewing conversations for" at bounding box center [75, 18] width 60 height 20
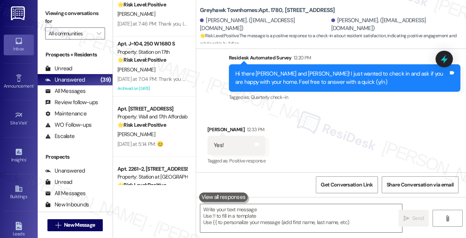
scroll to position [2043, 0]
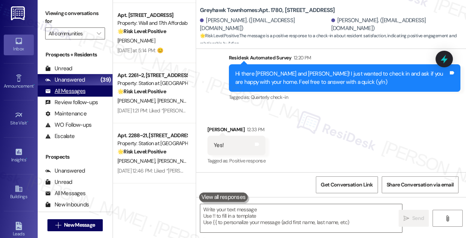
click at [84, 90] on div "All Messages" at bounding box center [65, 91] width 40 height 8
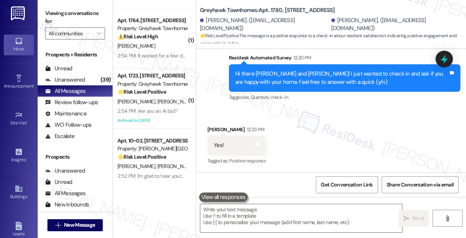
scroll to position [102, 0]
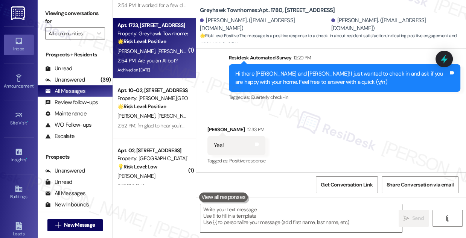
click at [162, 59] on div "2:54 PM: Are you an AI bot? 2:54 PM: Are you an AI bot?" at bounding box center [147, 60] width 60 height 7
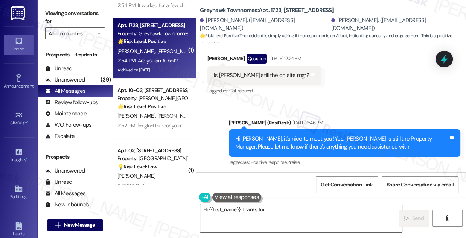
scroll to position [813, 0]
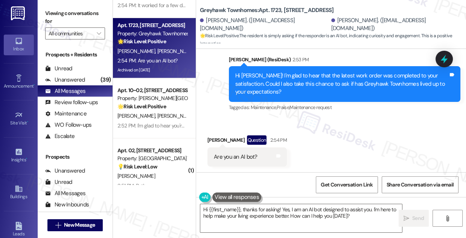
click at [288, 79] on div "Hi Kory! I'm glad to hear that the latest work order was completed to your sati…" at bounding box center [341, 84] width 213 height 24
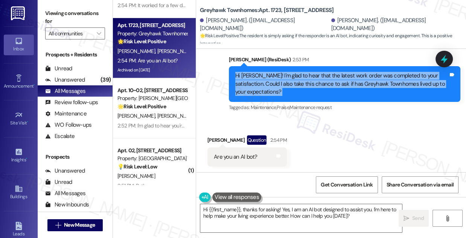
click at [288, 79] on div "Hi Kory! I'm glad to hear that the latest work order was completed to your sati…" at bounding box center [341, 84] width 213 height 24
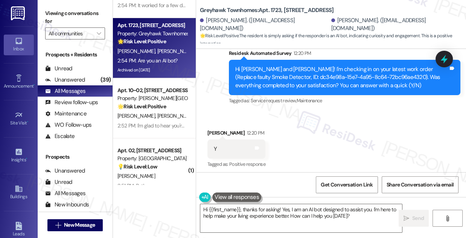
scroll to position [813, 0]
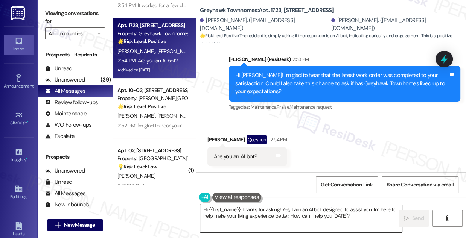
click at [249, 210] on textarea "Hi {{first_name}}, thanks for asking! Yes, I am an AI bot designed to assist yo…" at bounding box center [301, 218] width 202 height 28
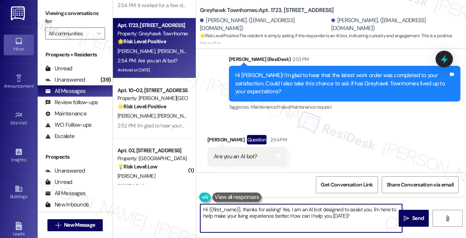
click at [249, 210] on textarea "Hi {{first_name}}, thanks for asking! Yes, I am an AI bot designed to assist yo…" at bounding box center [301, 218] width 202 height 28
click at [273, 209] on textarea "Hi {{first_name}}, thanks for asking! Yes, I am an AI bot designed to assist yo…" at bounding box center [301, 218] width 202 height 28
click at [283, 207] on textarea "Hi {{first_name}}, thanks for asking! Yes, I am an AI bot designed to assist yo…" at bounding box center [301, 218] width 202 height 28
click at [268, 208] on textarea "Hi {{first_name}}, thanks for asking! Yes, I am an AI bot designed to assist yo…" at bounding box center [301, 218] width 202 height 28
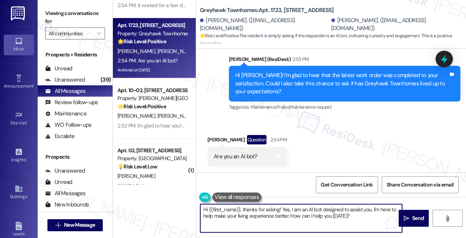
click at [268, 208] on textarea "Hi {{first_name}}, thanks for asking! Yes, I am an AI bot designed to assist yo…" at bounding box center [301, 218] width 202 height 28
click at [342, 221] on textarea "Hi {{first_name}}, thanks for asking! Yes, I am an AI bot designed to assist yo…" at bounding box center [301, 218] width 202 height 28
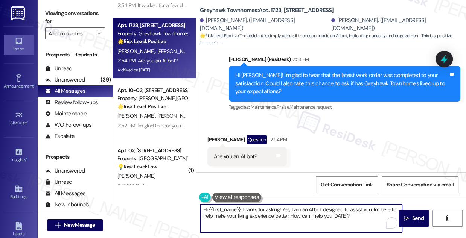
click at [342, 221] on textarea "Hi {{first_name}}, thanks for asking! Yes, I am an AI bot designed to assist yo…" at bounding box center [301, 218] width 202 height 28
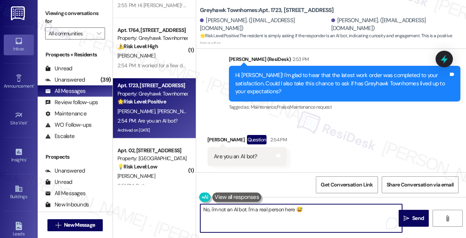
click at [305, 213] on textarea "No, i'm not an AI bot. I'm a real person here 😅" at bounding box center [301, 218] width 202 height 28
type textarea "No, i'm not an AI bot. I'm a real person here 😅"
click at [244, 158] on div "Are you an AI bot?" at bounding box center [236, 157] width 44 height 8
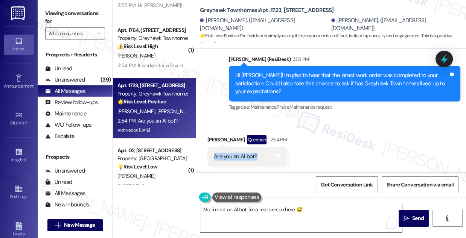
click at [244, 158] on div "Are you an AI bot?" at bounding box center [236, 157] width 44 height 8
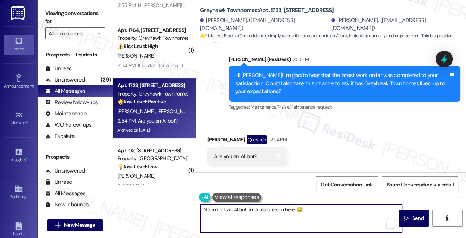
click at [313, 206] on textarea "No, i'm not an AI bot. I'm a real person here 😅" at bounding box center [301, 218] width 202 height 28
click at [283, 53] on div "Sent via SMS Sarah (ResiDesk) 2:53 PM Hi Kory! I'm glad to hear that the latest…" at bounding box center [344, 84] width 243 height 68
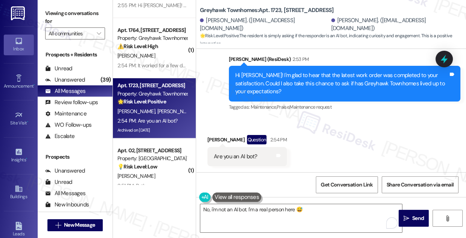
click at [265, 74] on div "Hi Kory! I'm glad to hear that the latest work order was completed to your sati…" at bounding box center [341, 83] width 213 height 24
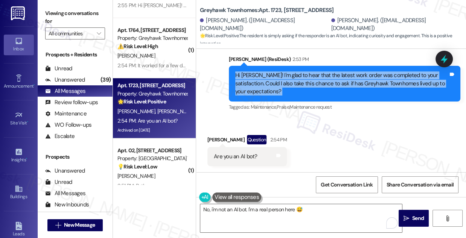
click at [265, 74] on div "Hi Kory! I'm glad to hear that the latest work order was completed to your sati…" at bounding box center [341, 83] width 213 height 24
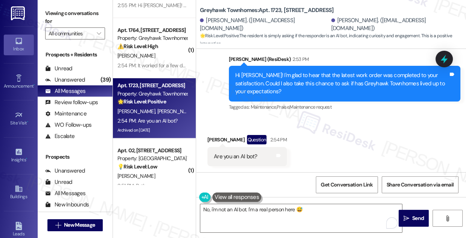
click at [206, 140] on div "Received via SMS Kory Mikesell Question 2:54 PM Are you an AI bot? Tags and not…" at bounding box center [247, 150] width 91 height 43
click at [338, 214] on textarea "No, i'm not an AI bot. I'm a real person here 😅" at bounding box center [301, 218] width 202 height 28
click at [404, 217] on icon "" at bounding box center [406, 219] width 6 height 6
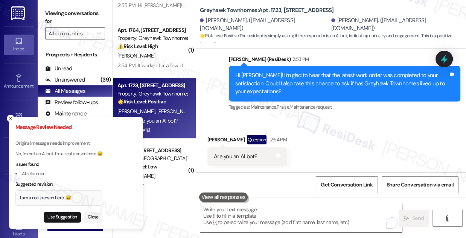
click at [58, 199] on div "I am a real person here. 😅" at bounding box center [59, 198] width 78 height 7
click at [56, 211] on div "Use Suggestion Close" at bounding box center [58, 216] width 87 height 13
click at [57, 217] on button "Use Suggestion" at bounding box center [62, 217] width 37 height 11
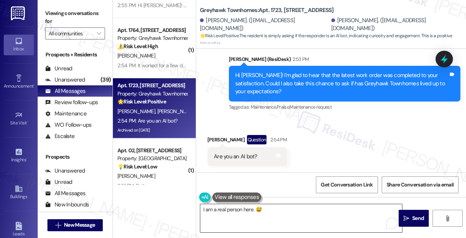
click at [202, 210] on textarea "I am a real person here. 😅" at bounding box center [301, 218] width 202 height 28
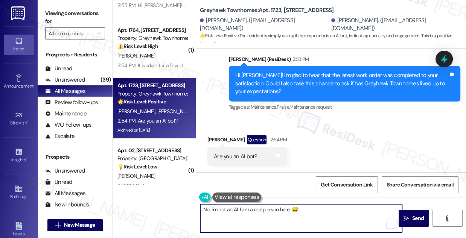
drag, startPoint x: 312, startPoint y: 206, endPoint x: 333, endPoint y: 212, distance: 21.9
click at [312, 206] on textarea "No, I'm not an AI. I am a real person here. 😅" at bounding box center [301, 218] width 202 height 28
click at [339, 214] on textarea "No, I'm not an AI. I am a real person here. 😅" at bounding box center [301, 218] width 202 height 28
type textarea "No, I'm not an AI. I am a real person here. 😅"
click at [403, 214] on span " Send" at bounding box center [414, 218] width 24 height 8
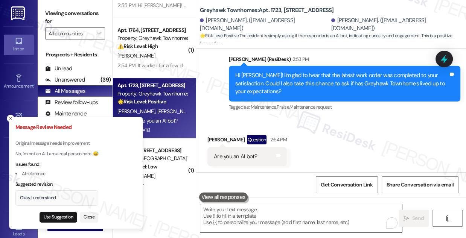
click at [69, 155] on p "No, I'm not an AI. I am a real person here. 😅" at bounding box center [56, 154] width 83 height 7
click at [224, 219] on textarea "To enrich screen reader interactions, please activate Accessibility in Grammarl…" at bounding box center [301, 218] width 202 height 28
click at [48, 198] on div "Okay, I understand." at bounding box center [57, 198] width 74 height 7
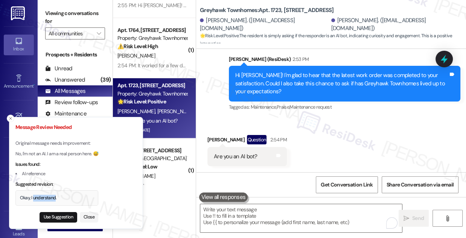
click at [48, 198] on div "Okay, I understand." at bounding box center [57, 198] width 74 height 7
click at [40, 172] on li "AI reference" at bounding box center [56, 174] width 83 height 7
click at [39, 172] on li "AI reference" at bounding box center [56, 174] width 83 height 7
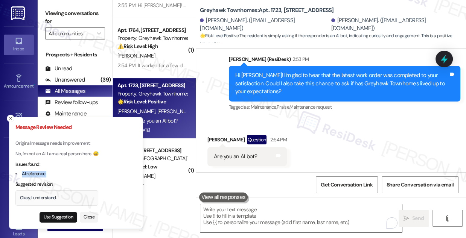
click at [39, 172] on li "AI reference" at bounding box center [56, 174] width 83 height 7
click at [272, 222] on textarea "To enrich screen reader interactions, please activate Accessibility in Grammarl…" at bounding box center [301, 218] width 202 height 28
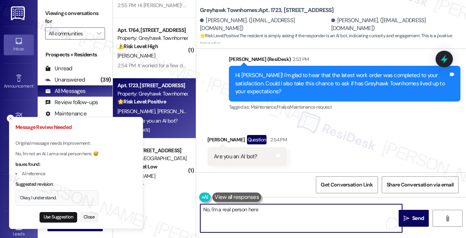
click at [205, 209] on textarea "No, I'm a real person here" at bounding box center [301, 218] width 202 height 28
click at [203, 208] on textarea "No, I'm a real person here" at bounding box center [301, 218] width 202 height 28
click at [307, 206] on textarea "I get that a lot but no, I'm a real person here" at bounding box center [301, 218] width 202 height 28
click at [319, 204] on textarea "I get that a lot but no, I'm a real person here 😅😅" at bounding box center [301, 218] width 202 height 28
click at [316, 210] on textarea "I get that a lot but no, I'm a real person here 😅😅" at bounding box center [301, 218] width 202 height 28
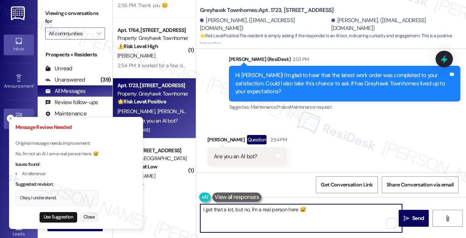
click at [8, 117] on button "Close toast" at bounding box center [11, 119] width 8 height 8
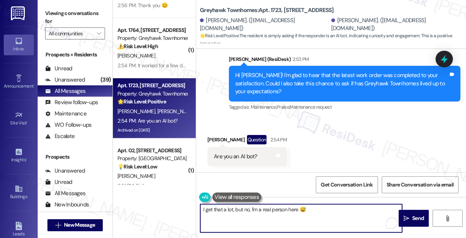
click at [300, 210] on textarea "I get that a lot, but no, I'm a real person here 😅" at bounding box center [301, 218] width 202 height 28
click at [307, 209] on textarea "I get that a lot, but no, I'm a real person here 😅" at bounding box center [301, 218] width 202 height 28
click at [320, 213] on textarea "I get that a lot, but no, I'm a real person here 😅" at bounding box center [301, 218] width 202 height 28
click at [306, 211] on textarea "I get that a lot, but no, I'm a real person here 😅" at bounding box center [301, 218] width 202 height 28
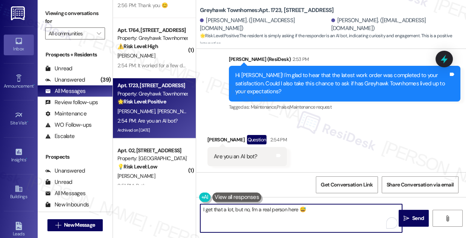
click at [306, 211] on textarea "I get that a lot, but no, I'm a real person here 😅" at bounding box center [301, 218] width 202 height 28
click at [326, 210] on textarea "I get that a lot, but no, I'm a real person here 😅" at bounding box center [301, 218] width 202 height 28
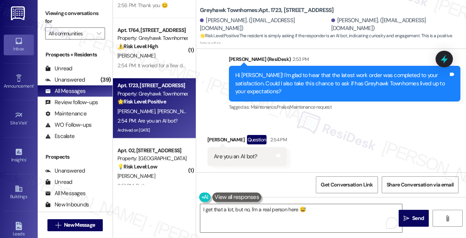
drag, startPoint x: 76, startPoint y: 14, endPoint x: 87, endPoint y: 18, distance: 12.0
click at [76, 14] on label "Viewing conversations for" at bounding box center [75, 18] width 60 height 20
click at [276, 211] on textarea "I get that a lot, but no, I'm a real person here 😅" at bounding box center [301, 218] width 202 height 28
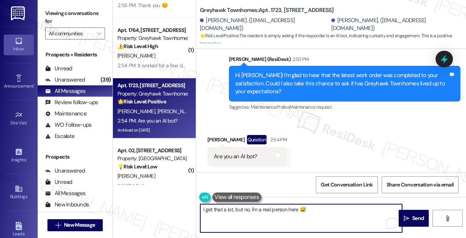
click at [276, 211] on textarea "I get that a lot, but no, I'm a real person here 😅" at bounding box center [301, 218] width 202 height 28
click at [379, 216] on textarea "I get that a lot, but no, I'm a real person here 😅" at bounding box center [301, 218] width 202 height 28
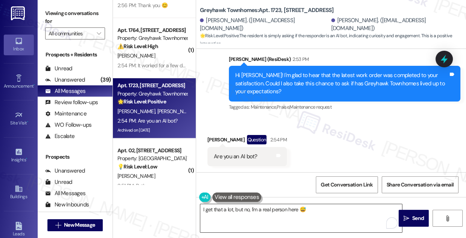
drag, startPoint x: 404, startPoint y: 215, endPoint x: 323, endPoint y: 212, distance: 80.5
click at [324, 212] on div "I get that a lot, but no, I'm a real person here 😅  Send " at bounding box center [331, 225] width 270 height 56
click at [323, 212] on textarea "I get that a lot, but no, I'm a real person here 😅" at bounding box center [301, 218] width 202 height 28
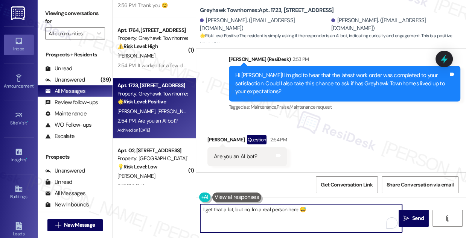
click at [323, 211] on textarea "I get that a lot, but no, I'm a real person here 😅" at bounding box center [301, 218] width 202 height 28
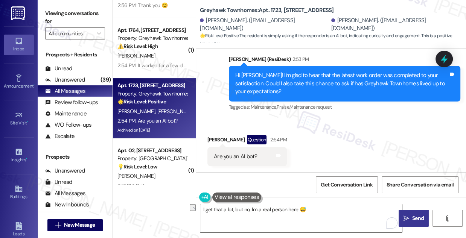
click at [410, 212] on button " Send" at bounding box center [413, 218] width 30 height 17
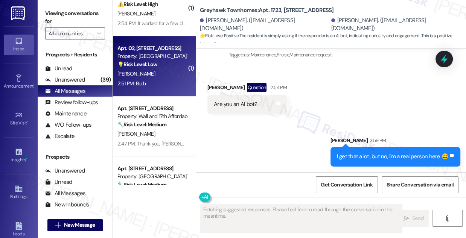
scroll to position [205, 0]
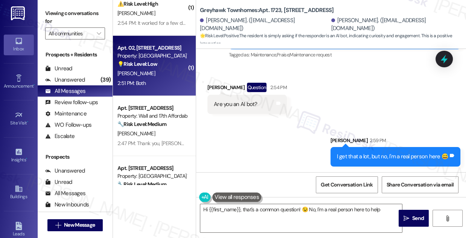
type textarea "Hi {{first_name}}, that's a common question! 😉 No, I'm a real person here to he…"
click at [167, 71] on div "[PERSON_NAME]" at bounding box center [152, 73] width 71 height 9
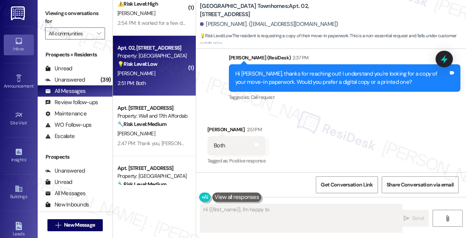
scroll to position [284, 0]
click at [281, 80] on div "Hi Lance, thanks for reaching out! I understand you're looking for a copy of yo…" at bounding box center [341, 78] width 213 height 16
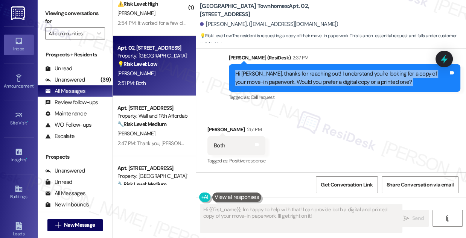
click at [281, 80] on div "Hi Lance, thanks for reaching out! I understand you're looking for a copy of yo…" at bounding box center [341, 78] width 213 height 16
click at [283, 75] on div "Hi Lance, thanks for reaching out! I understand you're looking for a copy of yo…" at bounding box center [341, 78] width 213 height 16
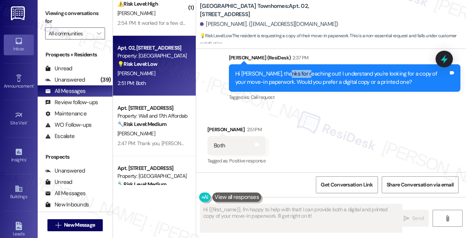
click at [283, 75] on div "Hi Lance, thanks for reaching out! I understand you're looking for a copy of yo…" at bounding box center [341, 78] width 213 height 16
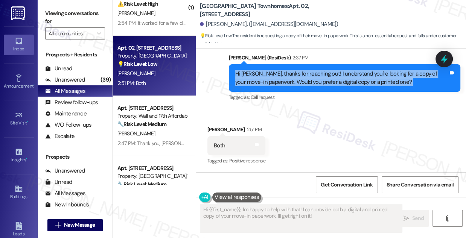
click at [283, 75] on div "Hi Lance, thanks for reaching out! I understand you're looking for a copy of yo…" at bounding box center [341, 78] width 213 height 16
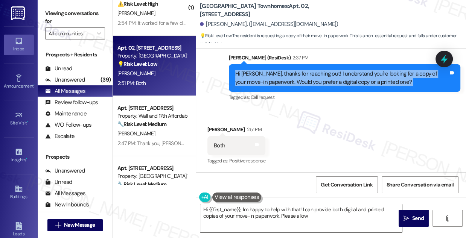
click at [279, 74] on div "Hi Lance, thanks for reaching out! I understand you're looking for a copy of yo…" at bounding box center [341, 78] width 213 height 16
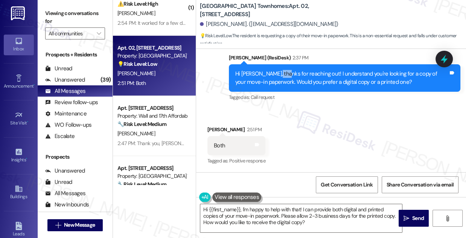
click at [279, 74] on div "Hi Lance, thanks for reaching out! I understand you're looking for a copy of yo…" at bounding box center [341, 78] width 213 height 16
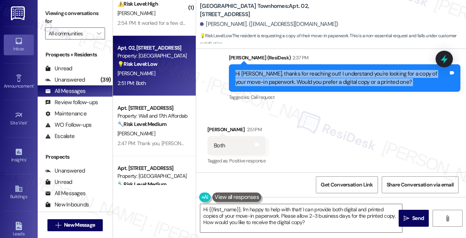
click at [279, 74] on div "Hi Lance, thanks for reaching out! I understand you're looking for a copy of yo…" at bounding box center [341, 78] width 213 height 16
click at [310, 80] on div "Hi Lance, thanks for reaching out! I understand you're looking for a copy of yo…" at bounding box center [341, 78] width 213 height 16
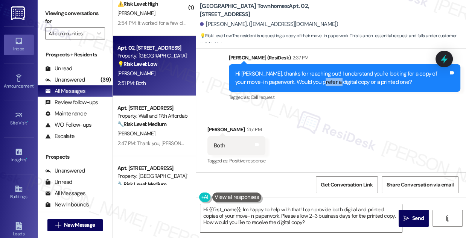
click at [310, 80] on div "Hi Lance, thanks for reaching out! I understand you're looking for a copy of yo…" at bounding box center [341, 78] width 213 height 16
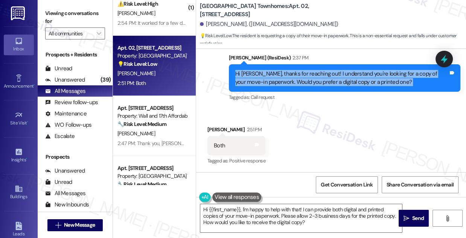
click at [310, 80] on div "Hi Lance, thanks for reaching out! I understand you're looking for a copy of yo…" at bounding box center [341, 78] width 213 height 16
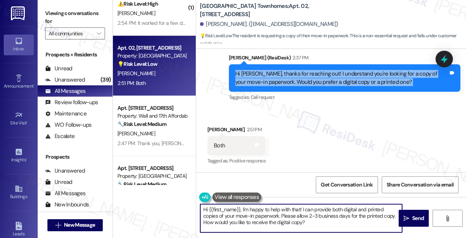
click at [257, 219] on textarea "Hi {{first_name}}, I'm happy to help with that! I can provide both digital and …" at bounding box center [301, 218] width 202 height 28
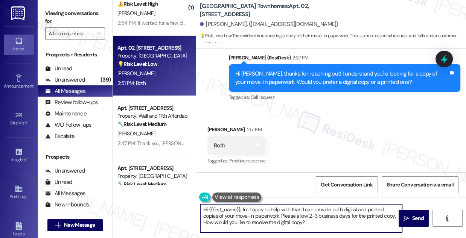
click at [257, 219] on textarea "Hi {{first_name}}, I'm happy to help with that! I can provide both digital and …" at bounding box center [301, 218] width 202 height 28
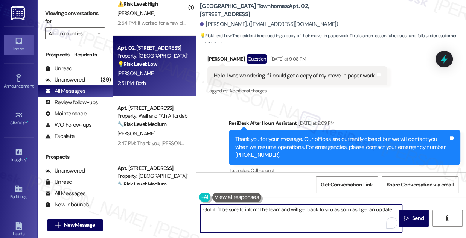
scroll to position [45, 0]
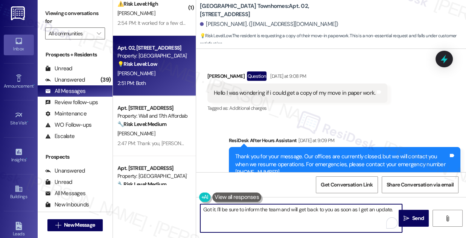
click at [215, 208] on textarea "Got it. I'll be sure to inform the team and will get back to you as soon as I g…" at bounding box center [301, 218] width 202 height 28
click at [334, 210] on textarea "Got it! I'll be sure to inform the team and will get back to you as soon as I g…" at bounding box center [301, 218] width 202 height 28
click at [407, 114] on div "Received via SMS Lance Palmer Question Yesterday at 9:08 PM Hello I was wonderi…" at bounding box center [331, 87] width 270 height 65
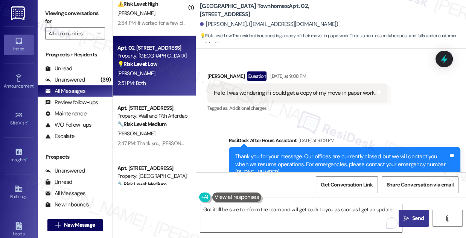
click at [408, 216] on icon "" at bounding box center [406, 219] width 6 height 6
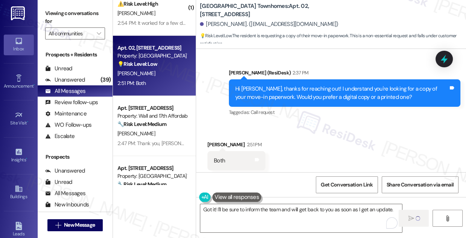
scroll to position [284, 0]
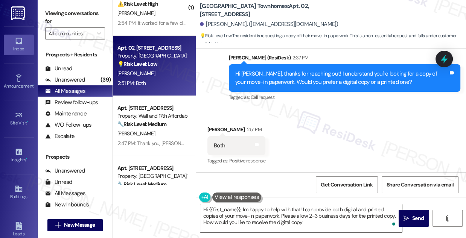
type textarea "Hi {{first_name}}, I'm happy to help with that! I can provide both digital and …"
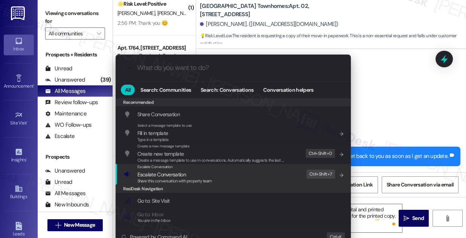
click at [207, 179] on span "Share this conversation with property team" at bounding box center [174, 180] width 74 height 5
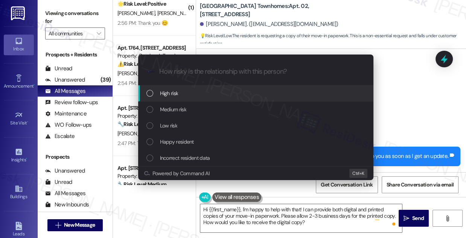
click at [422, 87] on div "Escalate Conversation How risky is the relationship with this person? Topics (e…" at bounding box center [233, 119] width 466 height 238
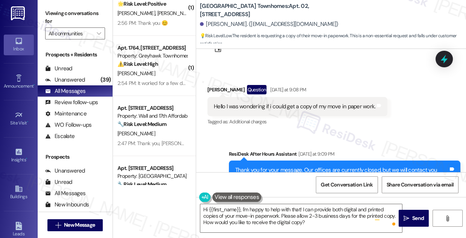
scroll to position [0, 0]
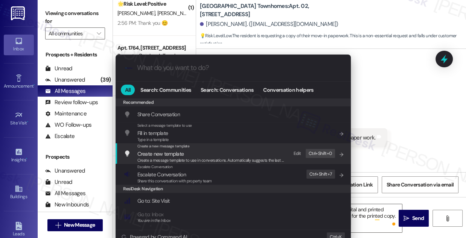
click at [193, 175] on span "Escalate Conversation" at bounding box center [174, 174] width 74 height 8
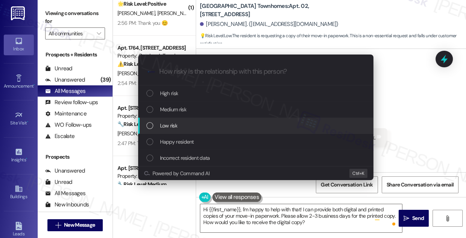
click at [175, 119] on div "Low risk" at bounding box center [255, 126] width 235 height 16
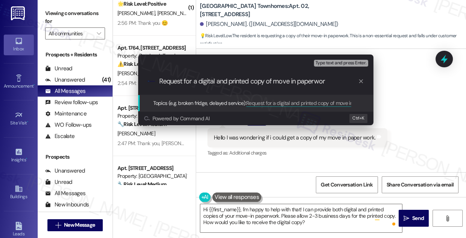
type input "Request for a digital and printed copy of move in paperwork"
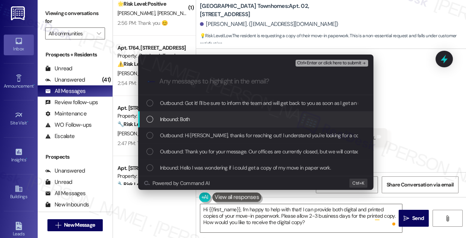
click at [175, 117] on span "Inbound: Both" at bounding box center [175, 119] width 30 height 8
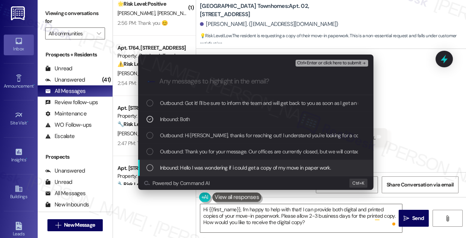
click at [193, 168] on span "Inbound: Hello I was wondering if i could get a copy of my move in paper work." at bounding box center [245, 168] width 171 height 8
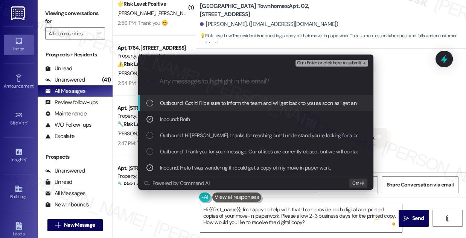
click at [313, 61] on span "Ctrl+Enter or click here to submit" at bounding box center [329, 63] width 64 height 5
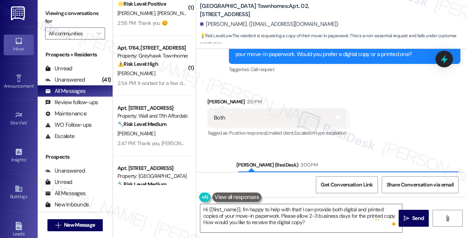
scroll to position [337, 0]
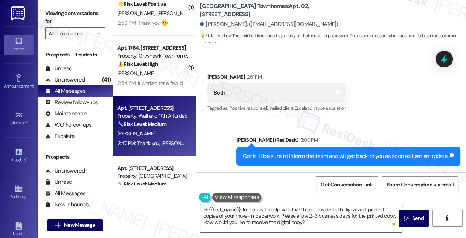
click at [160, 136] on div "[PERSON_NAME]" at bounding box center [152, 133] width 71 height 9
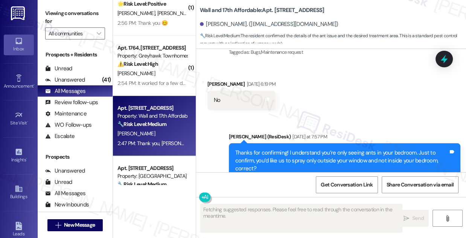
scroll to position [407, 0]
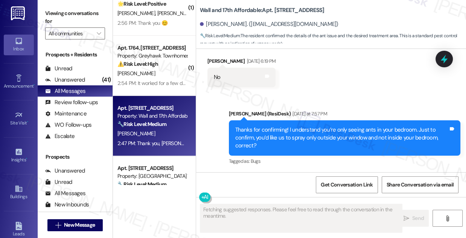
click at [287, 127] on div "Thanks for confirming! I understand you’re only seeing ants in your bedroom. Ju…" at bounding box center [341, 138] width 213 height 24
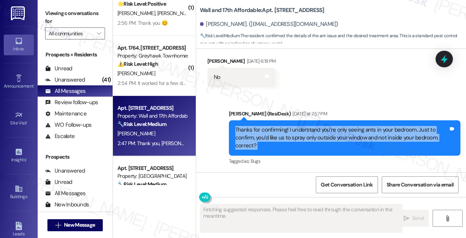
click at [287, 127] on div "Thanks for confirming! I understand you’re only seeing ants in your bedroom. Ju…" at bounding box center [341, 138] width 213 height 24
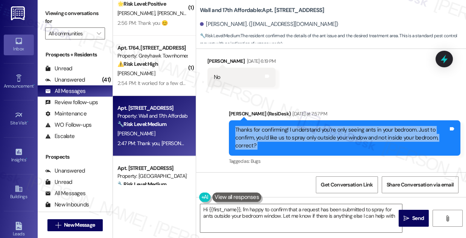
type textarea "Hi {{first_name}}, I'm happy to confirm that a request has been submitted to sp…"
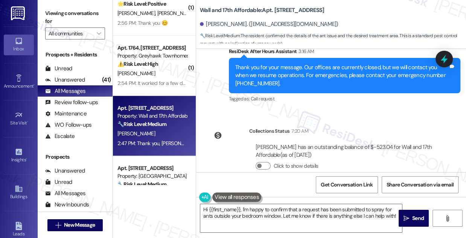
scroll to position [771, 0]
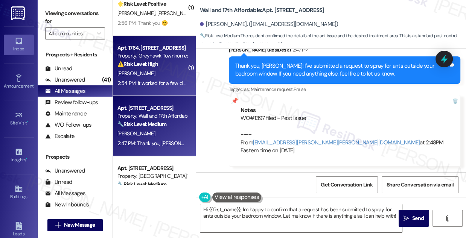
click at [164, 77] on div "[PERSON_NAME]" at bounding box center [152, 73] width 71 height 9
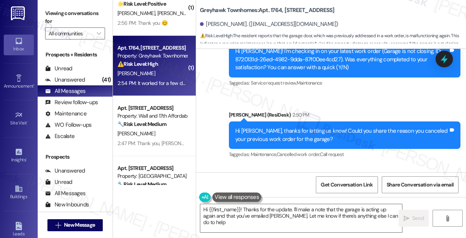
type textarea "Hi {{first_name}}! Thanks for the update. I'll make a note that the garage is a…"
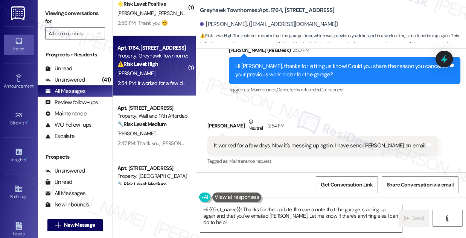
scroll to position [553, 0]
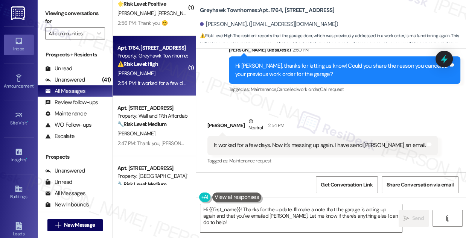
click at [334, 146] on div "It worked for a few days. Now it's messing up again. I have send Alex an email." at bounding box center [320, 145] width 212 height 8
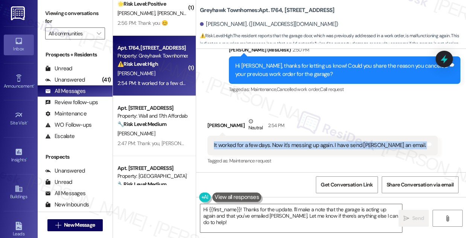
click at [334, 146] on div "It worked for a few days. Now it's messing up again. I have send Alex an email." at bounding box center [320, 145] width 212 height 8
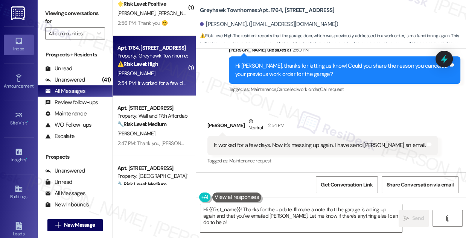
click at [337, 65] on div "Hi John, thanks for letting us know! Could you share the reason you canceled yo…" at bounding box center [341, 70] width 213 height 16
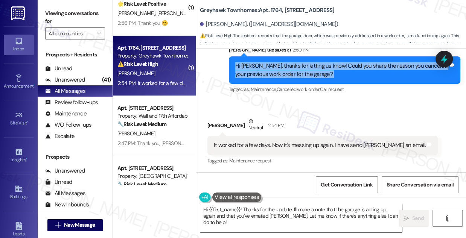
click at [337, 65] on div "Hi John, thanks for letting us know! Could you share the reason you canceled yo…" at bounding box center [341, 70] width 213 height 16
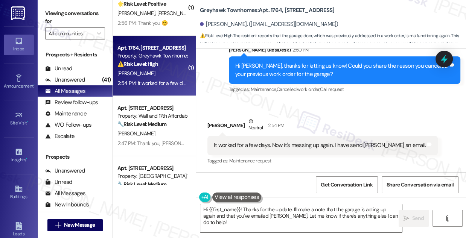
click at [286, 10] on b "Greyhawk Townhomes: Apt. 1764, 3310 North 1750 East" at bounding box center [267, 10] width 135 height 8
click at [275, 10] on b "Greyhawk Townhomes: Apt. 1764, 3310 North 1750 East" at bounding box center [267, 10] width 135 height 8
copy b "1764"
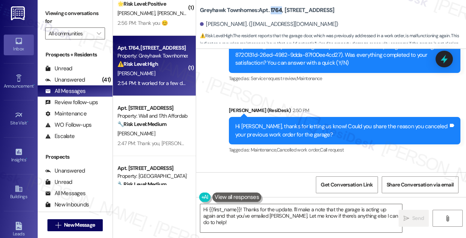
scroll to position [485, 0]
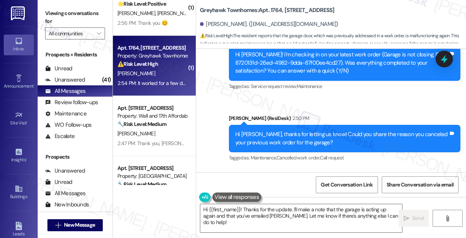
click at [305, 138] on div "Hi John, thanks for letting us know! Could you share the reason you canceled yo…" at bounding box center [341, 139] width 213 height 16
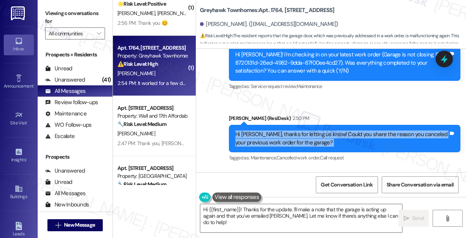
click at [305, 138] on div "Hi John, thanks for letting us know! Could you share the reason you canceled yo…" at bounding box center [341, 139] width 213 height 16
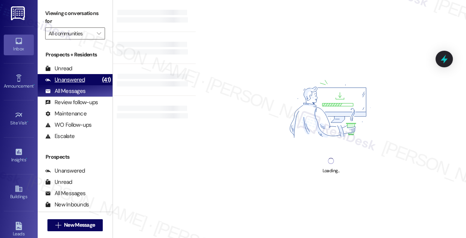
click at [87, 82] on div "Unanswered (41)" at bounding box center [75, 79] width 75 height 11
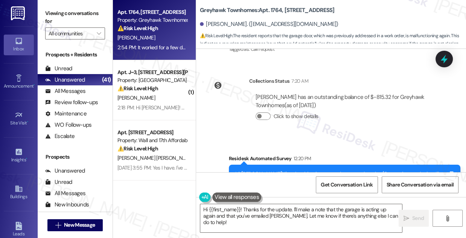
scroll to position [553, 0]
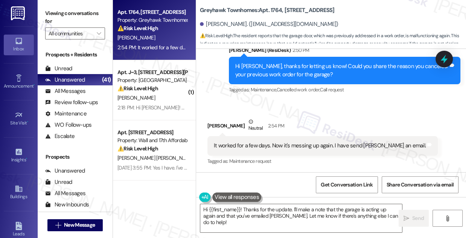
click at [267, 149] on div "It worked for a few days. Now it's messing up again. I have send Alex an email." at bounding box center [320, 146] width 212 height 8
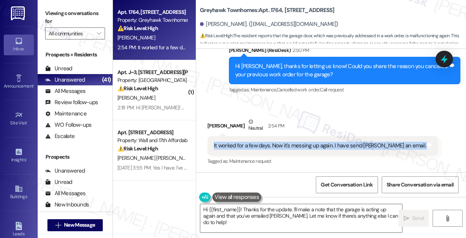
click at [267, 149] on div "It worked for a few days. Now it's messing up again. I have send Alex an email." at bounding box center [320, 146] width 212 height 8
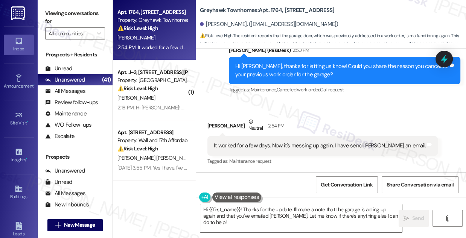
click at [270, 9] on b "Greyhawk Townhomes: Apt. 1764, 3310 North 1750 East" at bounding box center [267, 10] width 135 height 8
copy b "1764"
click at [86, 9] on label "Viewing conversations for" at bounding box center [75, 18] width 60 height 20
drag, startPoint x: 79, startPoint y: 6, endPoint x: 73, endPoint y: 2, distance: 7.3
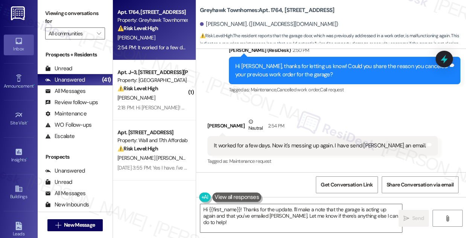
click at [79, 6] on div "Viewing conversations for All communities " at bounding box center [75, 23] width 75 height 47
click at [265, 140] on div "It worked for a few days. Now it's messing up again. I have send Alex an email.…" at bounding box center [322, 145] width 230 height 19
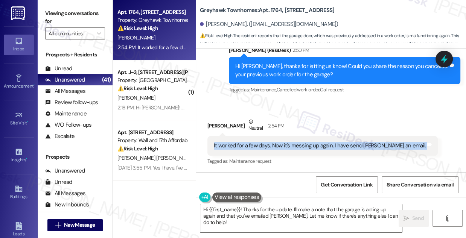
click at [265, 140] on div "It worked for a few days. Now it's messing up again. I have send Alex an email.…" at bounding box center [322, 145] width 230 height 19
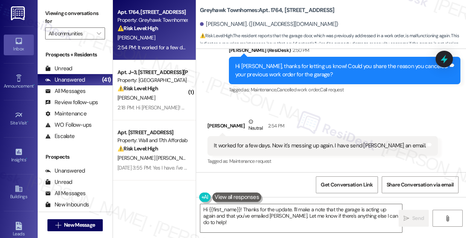
click at [278, 8] on b "Greyhawk Townhomes: Apt. 1764, 3310 North 1750 East" at bounding box center [267, 10] width 135 height 8
copy b "1764"
click at [88, 17] on label "Viewing conversations for" at bounding box center [75, 18] width 60 height 20
click at [232, 6] on div "Greyhawk Townhomes: Apt. 1764, 3310 North 1750 East" at bounding box center [275, 10] width 150 height 9
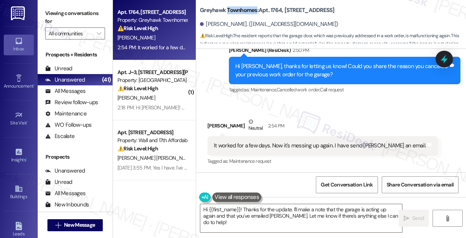
click at [232, 6] on div "Greyhawk Townhomes: Apt. 1764, 3310 North 1750 East" at bounding box center [275, 10] width 150 height 9
click at [83, 17] on label "Viewing conversations for" at bounding box center [75, 18] width 60 height 20
click at [281, 150] on div "It worked for a few days. Now it's messing up again. I have send Alex an email.…" at bounding box center [322, 145] width 230 height 19
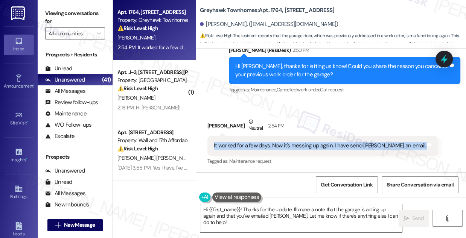
click at [281, 150] on div "It worked for a few days. Now it's messing up again. I have send Alex an email.…" at bounding box center [322, 145] width 230 height 19
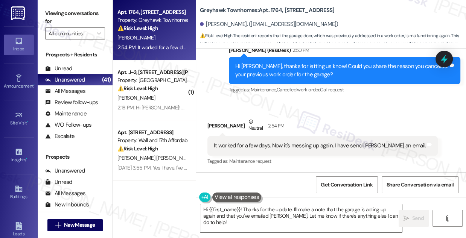
click at [209, 120] on div "John Brandenburg Neutral 2:54 PM" at bounding box center [322, 127] width 230 height 18
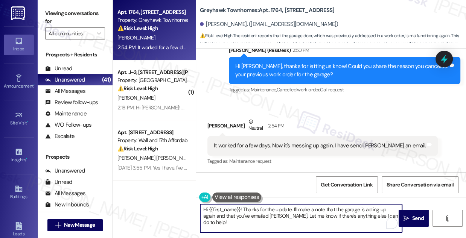
drag, startPoint x: 244, startPoint y: 208, endPoint x: 268, endPoint y: 216, distance: 24.5
click at [268, 216] on textarea "Hi {{first_name}}! Thanks for the update. I'll make a note that the garage is a…" at bounding box center [301, 218] width 202 height 28
click at [258, 213] on textarea "Hi {{first_name}}! Thanks for the update. I'll make a note that the garage is a…" at bounding box center [301, 218] width 202 height 28
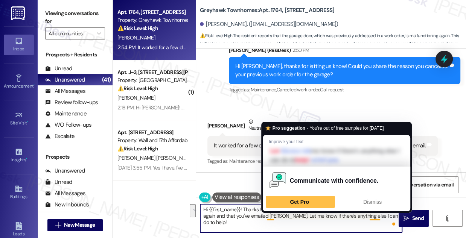
drag, startPoint x: 242, startPoint y: 209, endPoint x: 268, endPoint y: 214, distance: 26.5
click at [268, 214] on textarea "Hi {{first_name}}! Thanks for the update. I'll make a note that the garage is a…" at bounding box center [301, 218] width 202 height 28
click at [266, 214] on textarea "Hi {{first_name}}! Thanks for the update. I'll make a note that the garage is a…" at bounding box center [301, 218] width 202 height 28
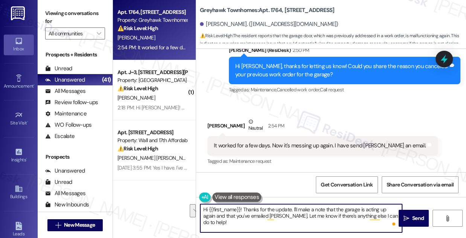
click at [256, 211] on textarea "Hi {{first_name}}! Thanks for the update. I'll make a note that the garage is a…" at bounding box center [301, 218] width 202 height 28
drag, startPoint x: 243, startPoint y: 207, endPoint x: 266, endPoint y: 216, distance: 24.7
click at [266, 216] on textarea "Hi {{first_name}}! Thanks for the update. I'll make a note that the garage is a…" at bounding box center [301, 218] width 202 height 28
drag, startPoint x: 281, startPoint y: 219, endPoint x: 330, endPoint y: 206, distance: 51.3
click at [330, 206] on textarea "Hi {{first_name}}! I can submit a work order on your behalf. Let me know if the…" at bounding box center [301, 218] width 202 height 28
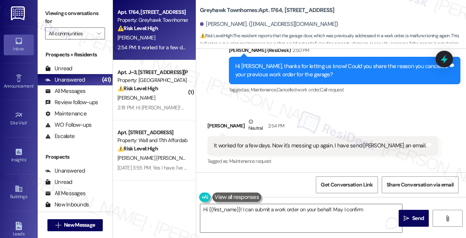
click at [78, 9] on label "Viewing conversations for" at bounding box center [75, 18] width 60 height 20
click at [365, 209] on textarea "Hi {{first_name}}! I can submit a work order on your behalf. May I confirm" at bounding box center [301, 218] width 202 height 28
click at [68, 7] on div "Viewing conversations for All communities " at bounding box center [75, 23] width 75 height 47
click at [258, 220] on textarea "Hi {{first_name}}! I can submit a work order on your behalf. May I confirm if w…" at bounding box center [301, 218] width 202 height 28
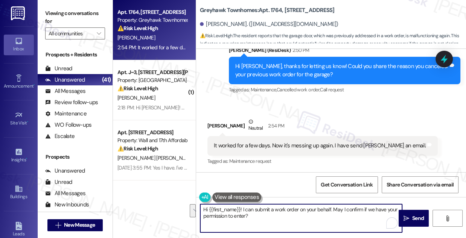
drag, startPoint x: 266, startPoint y: 215, endPoint x: 329, endPoint y: 208, distance: 63.6
click at [329, 208] on textarea "Hi {{first_name}}! I can submit a work order on your behalf. May I confirm if w…" at bounding box center [301, 218] width 202 height 28
drag, startPoint x: 243, startPoint y: 210, endPoint x: 189, endPoint y: 205, distance: 53.6
click at [189, 205] on div "Apt. 1764, 3310 North 1750 East Property: Greyhawk Townhomes ⚠️ Risk Level: Hig…" at bounding box center [289, 119] width 353 height 238
type textarea "Got it! I can submit a work order on your behalf and notify the team as well. W…"
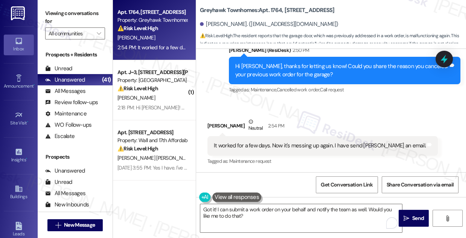
click at [223, 195] on button at bounding box center [236, 197] width 49 height 9
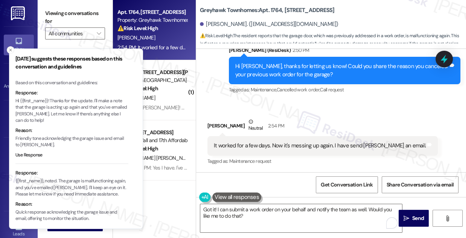
click at [84, 104] on p "Hi {{first_name}}! Thanks for the update. I'll make a note that the garage is a…" at bounding box center [71, 111] width 113 height 26
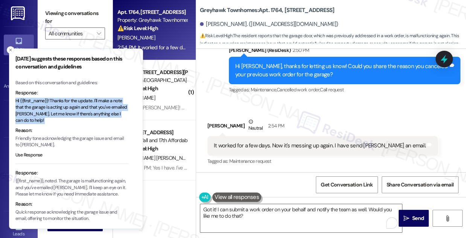
click at [84, 104] on p "Hi {{first_name}}! Thanks for the update. I'll make a note that the garage is a…" at bounding box center [71, 111] width 113 height 26
drag, startPoint x: 216, startPoint y: 209, endPoint x: 189, endPoint y: 208, distance: 26.7
click at [189, 208] on div "Apt. 1764, 3310 North 1750 East Property: Greyhawk Townhomes ⚠️ Risk Level: Hig…" at bounding box center [289, 119] width 353 height 238
copy p "Hi {{first_name}}! Thanks for the update. I'll make a note that the garage is a…"
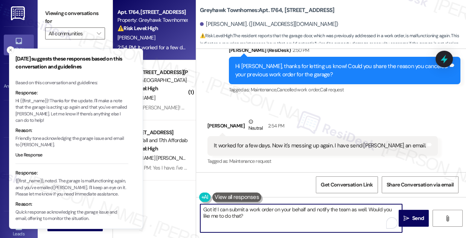
click at [250, 215] on textarea "Got it! I can submit a work order on your behalf and notify the team as well. W…" at bounding box center [301, 218] width 202 height 28
paste textarea "Hi {{first_name}}! Thanks for the update. I'll make a note that the garage is a…"
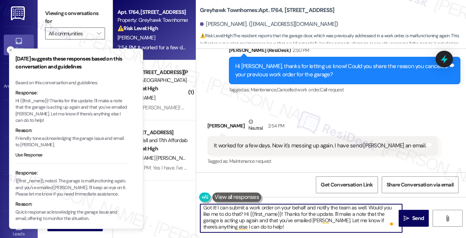
scroll to position [0, 0]
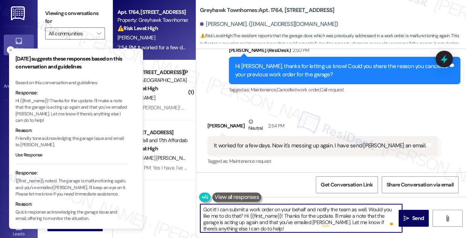
click at [284, 214] on textarea "Got it! I can submit a work order on your behalf and notify the team as well. W…" at bounding box center [301, 218] width 202 height 28
drag, startPoint x: 283, startPoint y: 216, endPoint x: 243, endPoint y: 214, distance: 40.7
click at [246, 214] on textarea "Got it! I can submit a work order on your behalf and notify the team as well. W…" at bounding box center [301, 218] width 202 height 28
drag, startPoint x: 226, startPoint y: 208, endPoint x: 305, endPoint y: 203, distance: 78.7
click at [305, 203] on div "Got it! I can submit a work order on your behalf and notify the team as well. W…" at bounding box center [331, 225] width 270 height 56
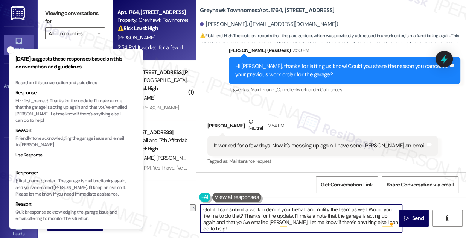
click at [209, 224] on textarea "Got it! I can submit a work order on your behalf and notify the team as well. W…" at bounding box center [301, 218] width 202 height 28
paste textarea "submit a work order on your behalf"
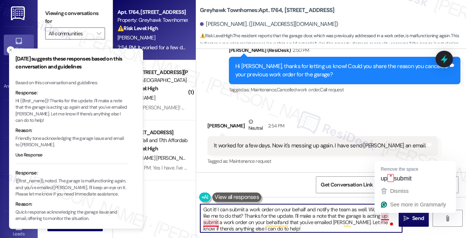
click at [389, 215] on textarea "Got it! I can submit a work order on your behalf and notify the team as well. W…" at bounding box center [301, 218] width 202 height 28
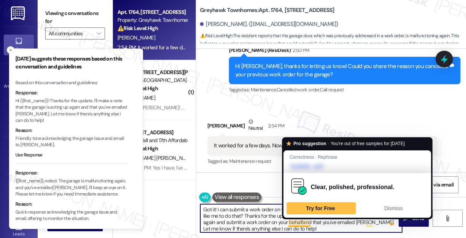
click at [301, 224] on textarea "Got it! I can submit a work order on your behalf and notify the team as well. W…" at bounding box center [301, 218] width 202 height 28
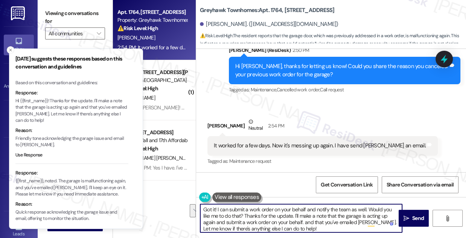
drag, startPoint x: 311, startPoint y: 228, endPoint x: 304, endPoint y: 220, distance: 10.9
click at [304, 220] on textarea "Got it! I can submit a work order on your behalf and notify the team as well. W…" at bounding box center [301, 218] width 202 height 28
drag, startPoint x: 246, startPoint y: 215, endPoint x: 187, endPoint y: 203, distance: 59.5
click at [187, 203] on div "Apt. 1764, 3310 North 1750 East Property: Greyhawk Townhomes ⚠️ Risk Level: Hig…" at bounding box center [289, 119] width 353 height 238
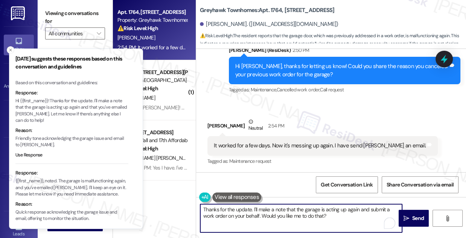
click at [326, 207] on textarea "Thanks for the update. I'll make a note that the garage is acting up again and …" at bounding box center [301, 218] width 202 height 28
type textarea "Thanks for the update. I'll make a note that the garage is acting up again and …"
click at [340, 216] on textarea "Thanks for the update. I'll make a note that the garage is acting up again and …" at bounding box center [301, 218] width 202 height 28
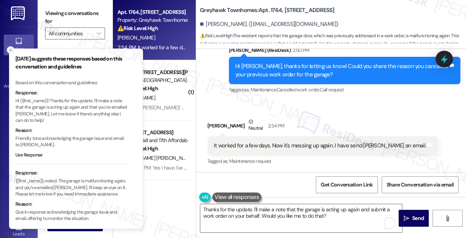
click at [11, 50] on line "Close toast" at bounding box center [10, 50] width 2 height 2
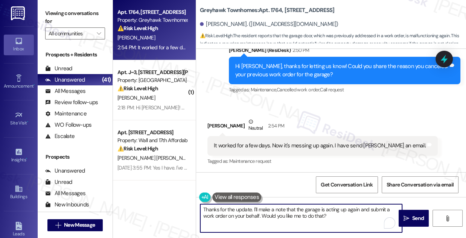
click at [329, 221] on textarea "Thanks for the update. I'll make a note that the garage is acting up again and …" at bounding box center [301, 218] width 202 height 28
click at [316, 214] on textarea "Thanks for the update. I'll make a note that the garage is acting up again and …" at bounding box center [301, 218] width 202 height 28
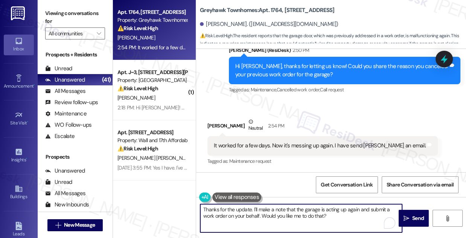
click at [316, 214] on textarea "Thanks for the update. I'll make a note that the garage is acting up again and …" at bounding box center [301, 218] width 202 height 28
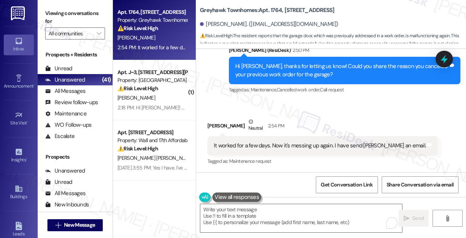
click at [95, 18] on label "Viewing conversations for" at bounding box center [75, 18] width 60 height 20
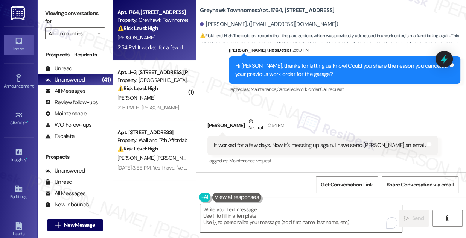
click at [88, 13] on label "Viewing conversations for" at bounding box center [75, 18] width 60 height 20
click at [256, 221] on textarea "To enrich screen reader interactions, please activate Accessibility in Grammarl…" at bounding box center [301, 218] width 202 height 28
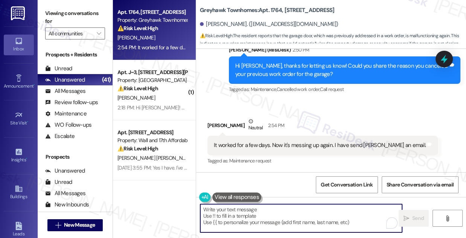
paste textarea "Thanks for the update! I’ll make a note that the garage is acting up again and …"
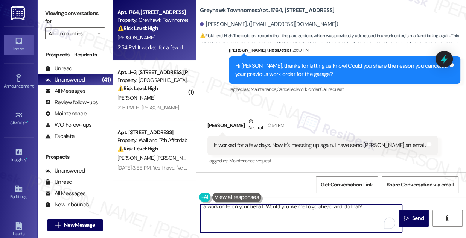
scroll to position [7, 0]
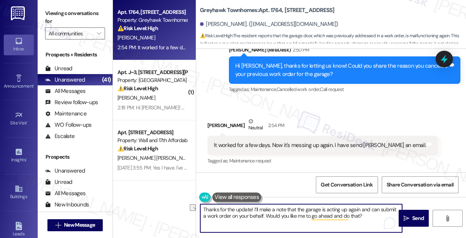
drag, startPoint x: 235, startPoint y: 227, endPoint x: 203, endPoint y: 221, distance: 32.6
click at [203, 221] on textarea "Thanks for the update! I’ll make a note that the garage is acting up again and …" at bounding box center [301, 218] width 202 height 28
click at [261, 208] on textarea "Thanks for the update! I’ll make a note that the garage is acting up again and …" at bounding box center [301, 218] width 202 height 28
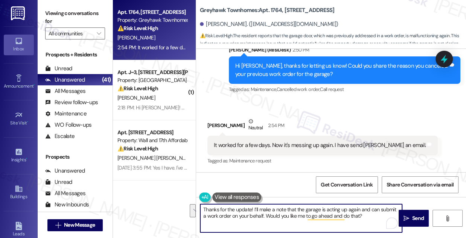
click at [361, 112] on div "Received via SMS John Brandenburg Neutral 2:54 PM It worked for a few days. Now…" at bounding box center [322, 142] width 241 height 60
click at [279, 220] on textarea "Thanks for the update! I’ll make a note that the garage is acting up again and …" at bounding box center [301, 218] width 202 height 28
click at [363, 219] on textarea "Thanks for the update! I’ll make a note that the garage is acting up again and …" at bounding box center [301, 218] width 202 height 28
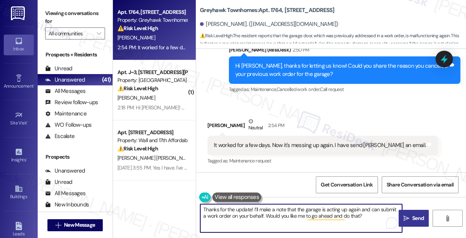
click at [409, 214] on span " Send" at bounding box center [414, 218] width 24 height 8
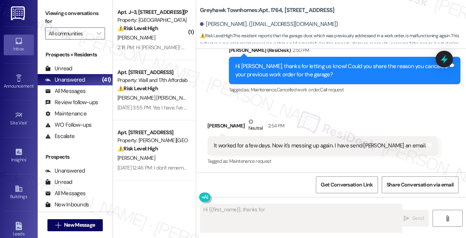
scroll to position [614, 0]
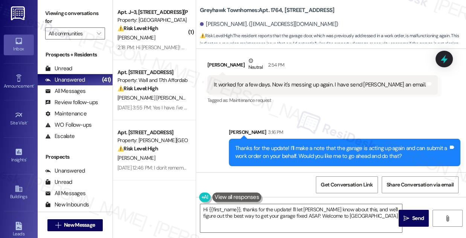
type textarea "Hi {{first_name}}, thanks for the update! I'll let Alex know about this, and we…"
click at [67, 4] on div "Viewing conversations for All communities " at bounding box center [75, 23] width 75 height 47
click at [337, 183] on span "Get Conversation Link" at bounding box center [346, 185] width 52 height 8
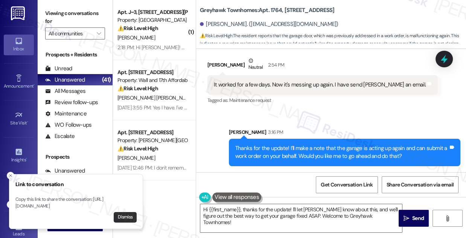
click at [125, 216] on button "Dismiss" at bounding box center [125, 217] width 23 height 11
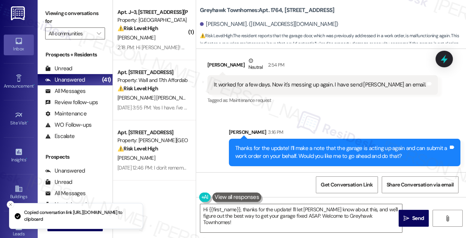
click at [250, 123] on div "Sent via SMS Sarah 3:16 PM Thanks for the update! I’ll make a note that the gar…" at bounding box center [344, 147] width 243 height 49
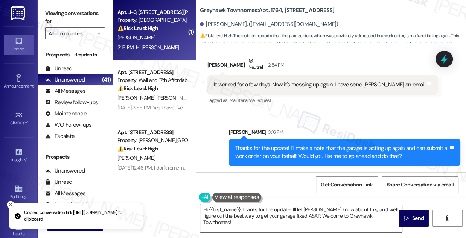
click at [148, 33] on div "M. Simpson" at bounding box center [152, 37] width 71 height 9
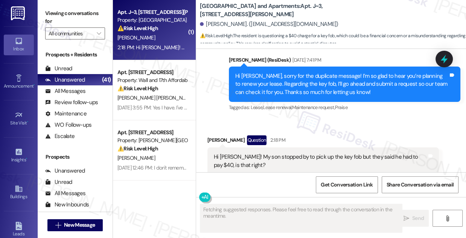
scroll to position [1118, 0]
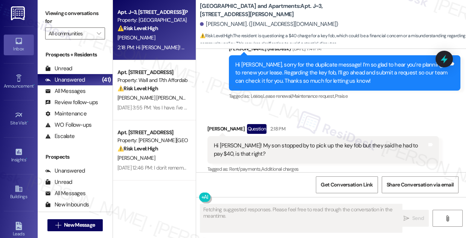
click at [269, 142] on div "Hi Sarah! My son stopped by to pick up the key fob but they said he had to pay …" at bounding box center [320, 150] width 213 height 16
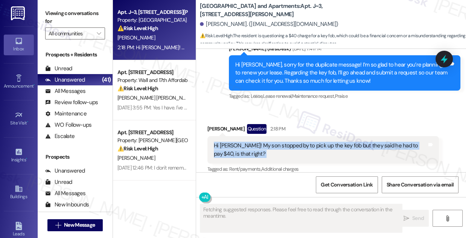
click at [269, 142] on div "Hi Sarah! My son stopped by to pick up the key fob but they said he had to pay …" at bounding box center [320, 150] width 213 height 16
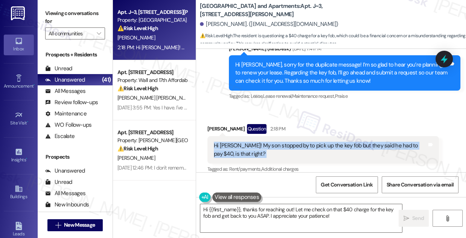
click at [270, 142] on div "Hi Sarah! My son stopped by to pick up the key fob but they said he had to pay …" at bounding box center [320, 150] width 213 height 16
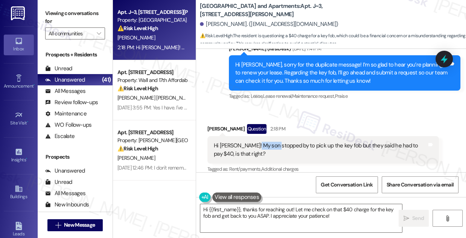
click at [270, 142] on div "Hi Sarah! My son stopped by to pick up the key fob but they said he had to pay …" at bounding box center [320, 150] width 213 height 16
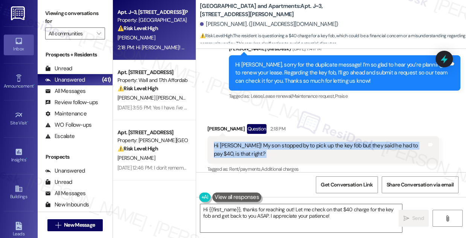
click at [270, 142] on div "Hi Sarah! My son stopped by to pick up the key fob but they said he had to pay …" at bounding box center [320, 150] width 213 height 16
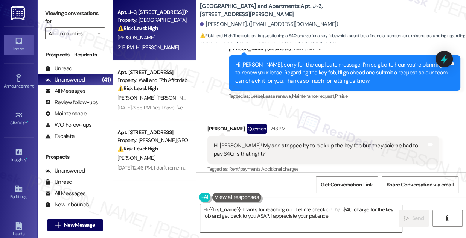
click at [202, 5] on b "South Ridge Townhomes and Apartments: Apt. J~3, 10668 TH Monica Ridge Way" at bounding box center [275, 10] width 150 height 16
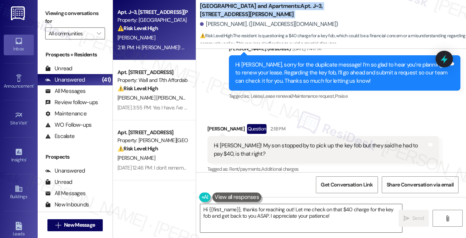
click at [202, 5] on b "South Ridge Townhomes and Apartments: Apt. J~3, 10668 TH Monica Ridge Way" at bounding box center [275, 10] width 150 height 16
click at [216, 6] on b "South Ridge Townhomes and Apartments: Apt. J~3, 10668 TH Monica Ridge Way" at bounding box center [275, 10] width 150 height 16
click at [209, 10] on b "South Ridge Townhomes and Apartments: Apt. J~3, 10668 TH Monica Ridge Way" at bounding box center [275, 10] width 150 height 16
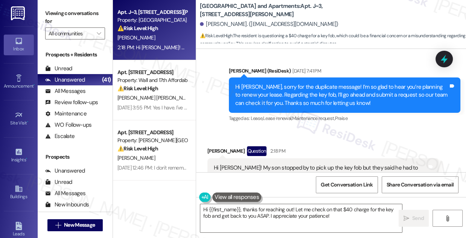
scroll to position [1084, 0]
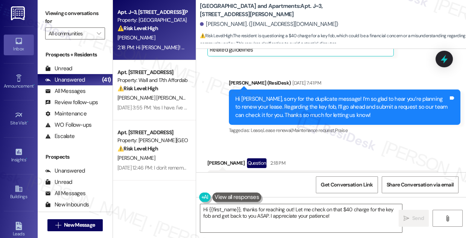
click at [308, 97] on div "Hi Marian, sorry for the duplicate message! I’m so glad to hear you’re planning…" at bounding box center [341, 107] width 213 height 24
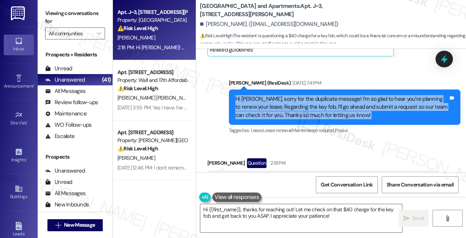
click at [308, 97] on div "Hi Marian, sorry for the duplicate message! I’m so glad to hear you’re planning…" at bounding box center [341, 107] width 213 height 24
click at [313, 96] on div "Hi Marian, sorry for the duplicate message! I’m so glad to hear you’re planning…" at bounding box center [341, 107] width 213 height 24
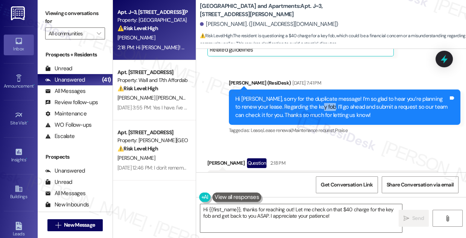
click at [313, 96] on div "Hi Marian, sorry for the duplicate message! I’m so glad to hear you’re planning…" at bounding box center [341, 107] width 213 height 24
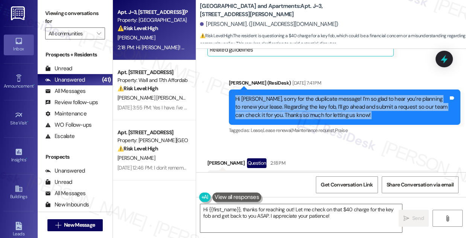
click at [313, 96] on div "Hi Marian, sorry for the duplicate message! I’m so glad to hear you’re planning…" at bounding box center [341, 107] width 213 height 24
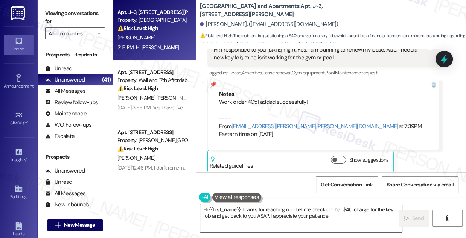
scroll to position [947, 0]
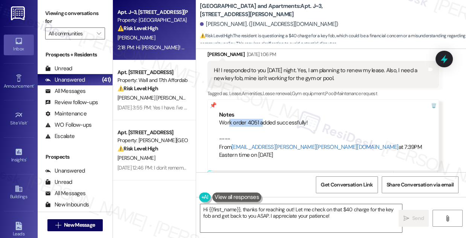
drag, startPoint x: 263, startPoint y: 113, endPoint x: 229, endPoint y: 114, distance: 33.5
click at [229, 119] on div "Work order 4051 added successfully! ---- From automated-surveys-celle-cecille.t…" at bounding box center [323, 139] width 208 height 40
click at [274, 67] on div "Hi! I responded to you on Monday night. Yes, I am planning to renew my lease. A…" at bounding box center [320, 75] width 213 height 16
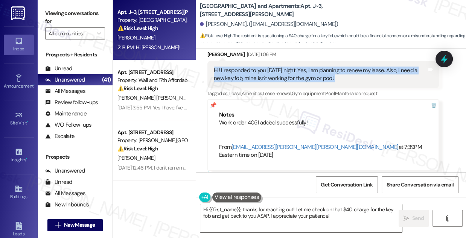
click at [274, 67] on div "Hi! I responded to you on Monday night. Yes, I am planning to renew my lease. A…" at bounding box center [320, 75] width 213 height 16
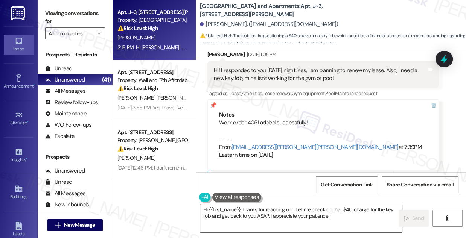
click at [92, 2] on div "Viewing conversations for All communities " at bounding box center [75, 23] width 75 height 47
drag, startPoint x: 199, startPoint y: 6, endPoint x: 302, endPoint y: 0, distance: 103.9
click at [302, 0] on div "South Ridge Townhomes and Apartments: Apt. J~3, 10668 TH Monica Ridge Way Maria…" at bounding box center [331, 24] width 270 height 49
copy b "South Ridge Townhomes and Apartments"
click at [91, 12] on label "Viewing conversations for" at bounding box center [75, 18] width 60 height 20
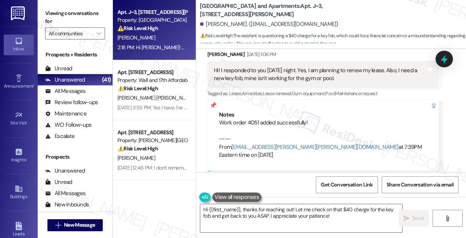
click at [231, 67] on div "Hi! I responded to you on Monday night. Yes, I am planning to renew my lease. A…" at bounding box center [320, 75] width 213 height 16
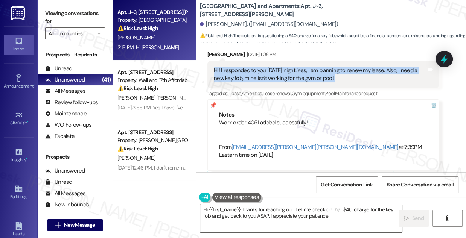
click at [231, 67] on div "Hi! I responded to you on Monday night. Yes, I am planning to renew my lease. A…" at bounding box center [320, 75] width 213 height 16
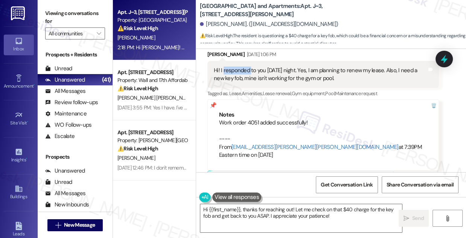
click at [231, 67] on div "Hi! I responded to you on Monday night. Yes, I am planning to renew my lease. A…" at bounding box center [320, 75] width 213 height 16
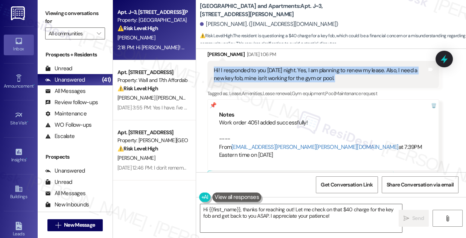
click at [231, 67] on div "Hi! I responded to you on Monday night. Yes, I am planning to renew my lease. A…" at bounding box center [320, 75] width 213 height 16
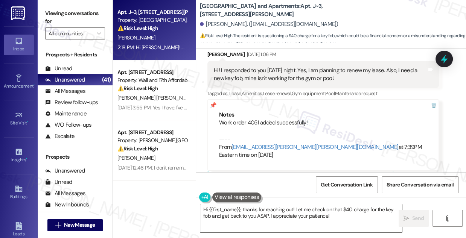
click at [68, 6] on div "Viewing conversations for All communities " at bounding box center [75, 23] width 75 height 47
click at [71, 12] on label "Viewing conversations for" at bounding box center [75, 18] width 60 height 20
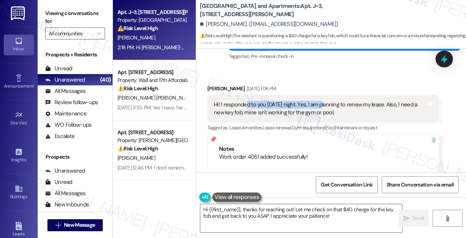
drag, startPoint x: 245, startPoint y: 99, endPoint x: 324, endPoint y: 98, distance: 78.6
click at [324, 101] on div "Hi! I responded to you on Monday night. Yes, I am planning to renew my lease. A…" at bounding box center [320, 109] width 213 height 16
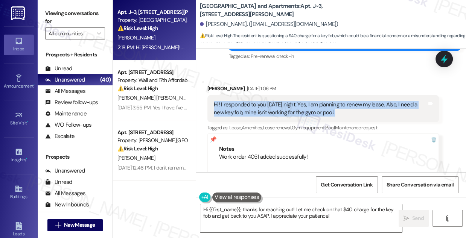
click at [324, 101] on div "Hi! I responded to you on Monday night. Yes, I am planning to renew my lease. A…" at bounding box center [320, 109] width 213 height 16
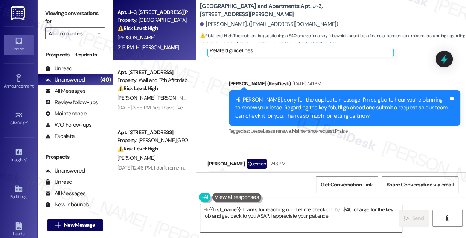
scroll to position [1118, 0]
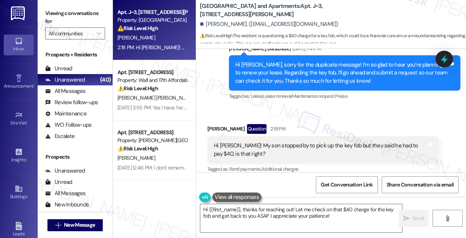
click at [284, 136] on div "Hi Sarah! My son stopped by to pick up the key fob but they said he had to pay …" at bounding box center [322, 149] width 231 height 27
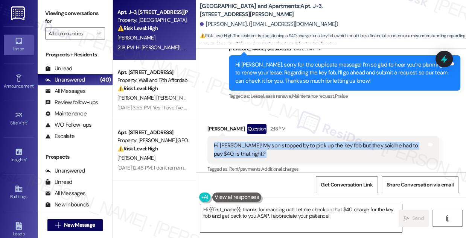
click at [284, 136] on div "Hi Sarah! My son stopped by to pick up the key fob but they said he had to pay …" at bounding box center [322, 149] width 231 height 27
copy div "Hi Sarah! My son stopped by to pick up the key fob but they said he had to pay …"
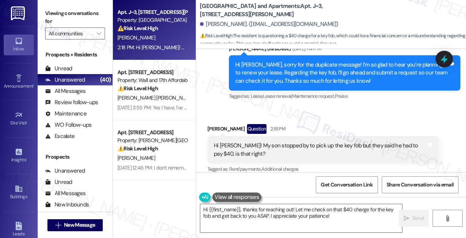
click at [324, 109] on div "Received via SMS Marian Simpson Question 2:18 PM Hi Sarah! My son stopped by to…" at bounding box center [331, 143] width 270 height 73
click at [378, 136] on div "Hi Sarah! My son stopped by to pick up the key fob but they said he had to pay …" at bounding box center [322, 149] width 231 height 27
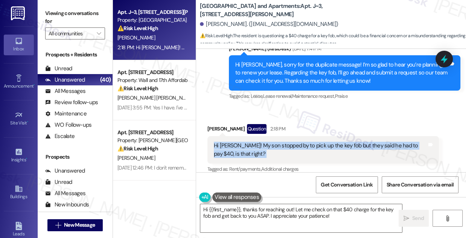
click at [378, 136] on div "Hi Sarah! My son stopped by to pick up the key fob but they said he had to pay …" at bounding box center [322, 149] width 231 height 27
copy div "Hi Sarah! My son stopped by to pick up the key fob but they said he had to pay …"
click at [334, 210] on textarea "Hi {{first_name}}, thanks for reaching out! Let me check on that $40 charge for…" at bounding box center [301, 218] width 202 height 28
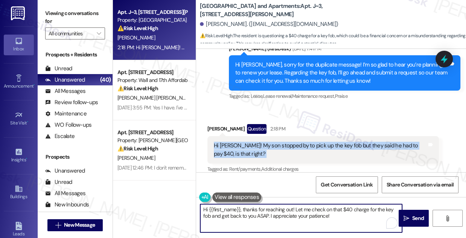
click at [334, 210] on textarea "Hi {{first_name}}, thanks for reaching out! Let me check on that $40 charge for…" at bounding box center [301, 218] width 202 height 28
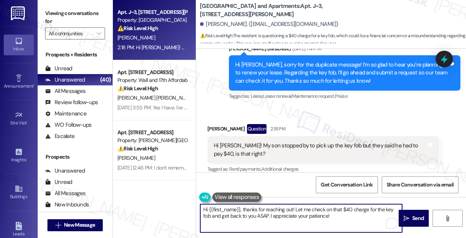
click at [334, 210] on textarea "Hi {{first_name}}, thanks for reaching out! Let me check on that $40 charge for…" at bounding box center [301, 218] width 202 height 28
click at [219, 124] on div "Marian Simpson Question 2:18 PM" at bounding box center [322, 130] width 231 height 12
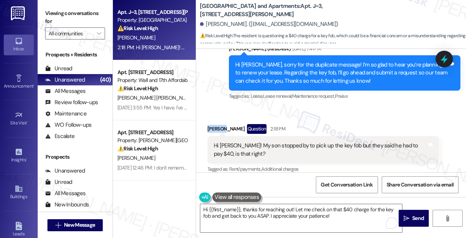
drag, startPoint x: 201, startPoint y: 6, endPoint x: 302, endPoint y: 6, distance: 101.6
click at [302, 6] on b "South Ridge Townhomes and Apartments: Apt. J~3, 10668 TH Monica Ridge Way" at bounding box center [275, 10] width 150 height 16
copy b "South Ridge Townhomes and Apartments"
click at [93, 14] on label "Viewing conversations for" at bounding box center [75, 18] width 60 height 20
click at [206, 118] on div "Received via SMS Marian Simpson Question 2:18 PM Hi Sarah! My son stopped by to…" at bounding box center [323, 149] width 243 height 62
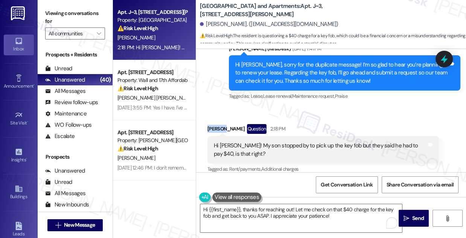
click at [206, 118] on div "Received via SMS Marian Simpson Question 2:18 PM Hi Sarah! My son stopped by to…" at bounding box center [323, 149] width 243 height 62
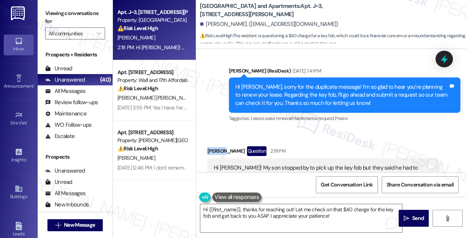
scroll to position [1050, 0]
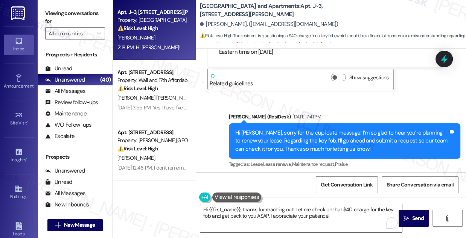
click at [280, 129] on div "Hi Marian, sorry for the duplicate message! I’m so glad to hear you’re planning…" at bounding box center [341, 141] width 213 height 24
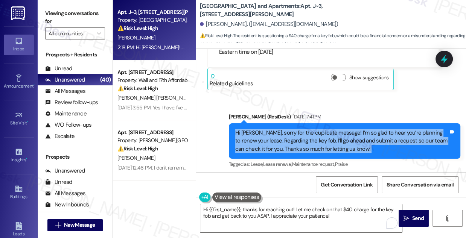
click at [280, 129] on div "Hi Marian, sorry for the duplicate message! I’m so glad to hear you’re planning…" at bounding box center [341, 141] width 213 height 24
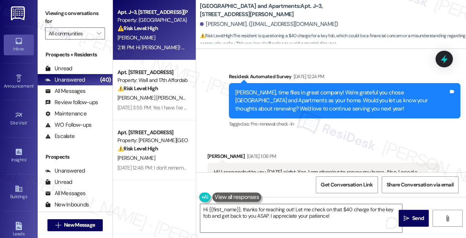
scroll to position [845, 0]
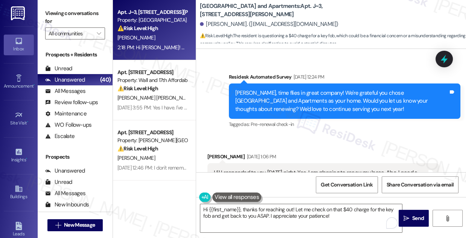
click at [271, 89] on div "Marian, time flies in great company! We're grateful you chose South Ridge Townh…" at bounding box center [341, 101] width 213 height 24
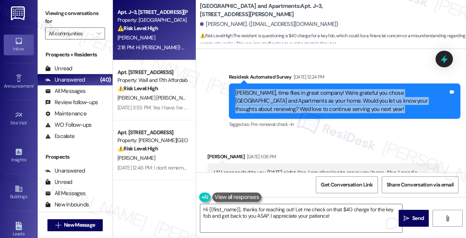
click at [271, 89] on div "Marian, time flies in great company! We're grateful you chose South Ridge Townh…" at bounding box center [341, 101] width 213 height 24
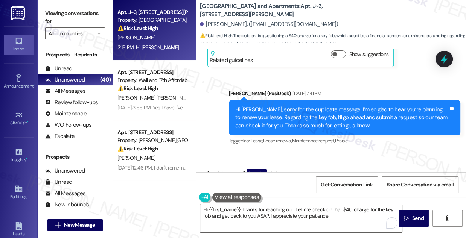
scroll to position [1084, 0]
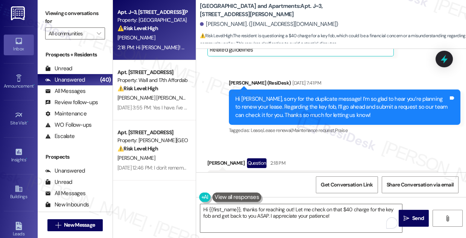
click at [329, 95] on div "Hi Marian, sorry for the duplicate message! I’m so glad to hear you’re planning…" at bounding box center [341, 107] width 213 height 24
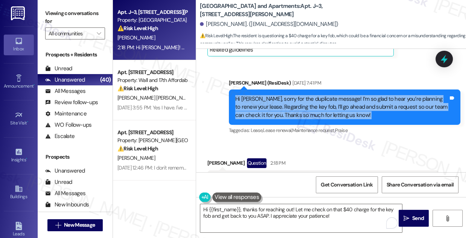
click at [329, 95] on div "Hi Marian, sorry for the duplicate message! I’m so glad to hear you’re planning…" at bounding box center [341, 107] width 213 height 24
click at [308, 103] on div "Hi Marian, sorry for the duplicate message! I’m so glad to hear you’re planning…" at bounding box center [341, 107] width 213 height 24
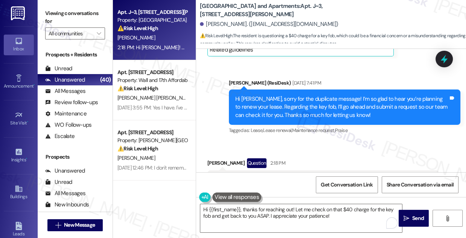
click at [308, 103] on div "Hi Marian, sorry for the duplicate message! I’m so glad to hear you’re planning…" at bounding box center [341, 107] width 213 height 24
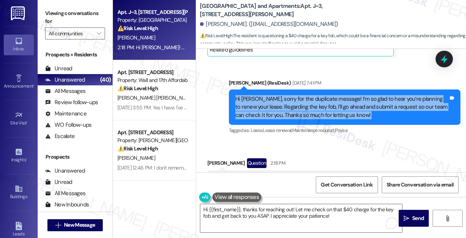
click at [308, 103] on div "Hi Marian, sorry for the duplicate message! I’m so glad to hear you’re planning…" at bounding box center [341, 107] width 213 height 24
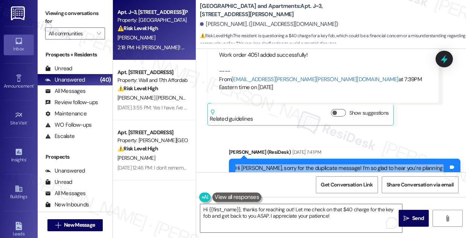
scroll to position [1118, 0]
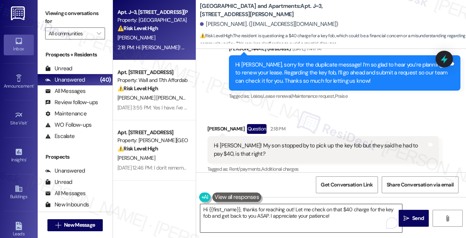
click at [253, 213] on textarea "Hi {{first_name}}, thanks for reaching out! Let me check on that $40 charge for…" at bounding box center [301, 218] width 202 height 28
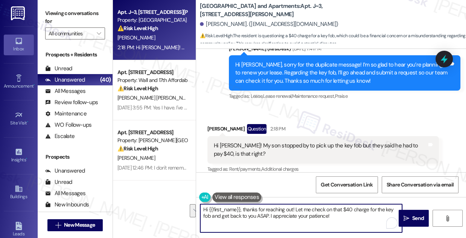
drag, startPoint x: 301, startPoint y: 210, endPoint x: 340, endPoint y: 217, distance: 39.2
click at [340, 217] on textarea "Hi {{first_name}}, thanks for reaching out! Let me check on that $40 charge for…" at bounding box center [301, 218] width 202 height 28
drag, startPoint x: 346, startPoint y: 217, endPoint x: 277, endPoint y: 213, distance: 69.0
click at [277, 213] on textarea "Hi {{first_name}}, thanks for reaching out! Let me check on that $40 charge for…" at bounding box center [301, 218] width 202 height 28
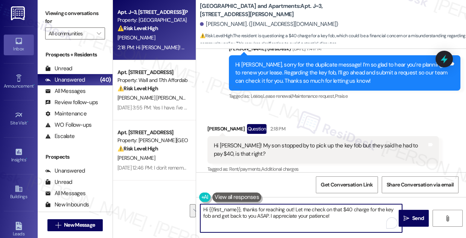
click at [260, 212] on textarea "Hi {{first_name}}, thanks for reaching out! Let me check on that $40 charge for…" at bounding box center [301, 218] width 202 height 28
click at [260, 214] on textarea "Hi {{first_name}}, thanks for reaching out! Let me check on that $40 charge for…" at bounding box center [301, 218] width 202 height 28
click at [261, 216] on textarea "Hi {{first_name}}, thanks for reaching out! Let me check on that $40 charge for…" at bounding box center [301, 218] width 202 height 28
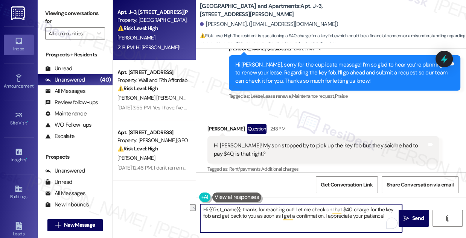
drag, startPoint x: 378, startPoint y: 214, endPoint x: 324, endPoint y: 218, distance: 54.3
click at [324, 218] on textarea "Hi {{first_name}}, thanks for reaching out! Let me check on that $40 charge for…" at bounding box center [301, 218] width 202 height 28
click at [253, 214] on textarea "Hi {{first_name}}, thanks for reaching out! Let me check on that $40 charge for…" at bounding box center [301, 218] width 202 height 28
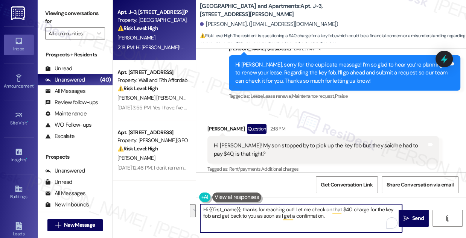
type textarea "Hi {{first_name}}, thanks for reaching out! Let me check on that $40 charge for…"
click at [333, 124] on div "Marian Simpson Question 2:18 PM" at bounding box center [322, 130] width 231 height 12
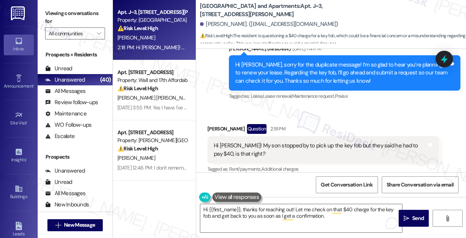
drag, startPoint x: 57, startPoint y: 9, endPoint x: 76, endPoint y: 8, distance: 19.6
click at [57, 9] on label "Viewing conversations for" at bounding box center [75, 18] width 60 height 20
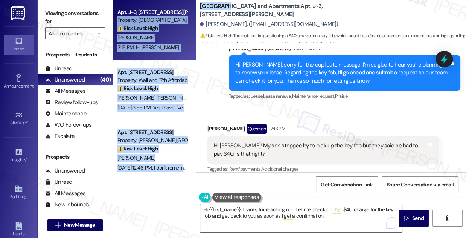
drag, startPoint x: 190, startPoint y: 4, endPoint x: 223, endPoint y: 4, distance: 33.5
click at [223, 4] on div "Apt. J~3, 10668 TH Monica Ridge Way Property: South Ridge Townhomes and Apartme…" at bounding box center [289, 119] width 353 height 238
drag, startPoint x: 213, startPoint y: 6, endPoint x: 207, endPoint y: 6, distance: 5.7
click at [212, 6] on b "South Ridge Townhomes and Apartments: Apt. J~3, 10668 TH Monica Ridge Way" at bounding box center [275, 10] width 150 height 16
click at [200, 5] on b "South Ridge Townhomes and Apartments: Apt. J~3, 10668 TH Monica Ridge Way" at bounding box center [275, 10] width 150 height 16
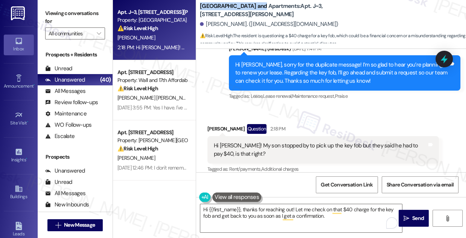
drag, startPoint x: 200, startPoint y: 5, endPoint x: 255, endPoint y: 5, distance: 54.2
click at [255, 5] on b "South Ridge Townhomes and Apartments: Apt. J~3, 10668 TH Monica Ridge Way" at bounding box center [275, 10] width 150 height 16
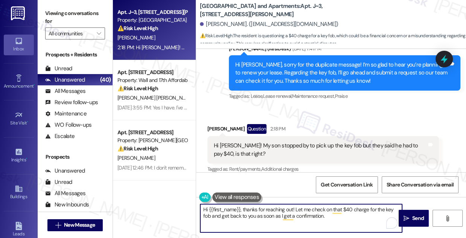
click at [286, 204] on textarea "Hi {{first_name}}, thanks for reaching out! Let me check on that $40 charge for…" at bounding box center [301, 218] width 202 height 28
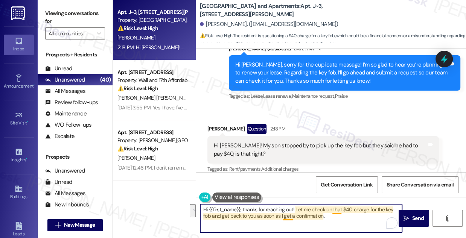
click at [337, 213] on textarea "Hi {{first_name}}, thanks for reaching out! Let me check on that $40 charge for…" at bounding box center [301, 218] width 202 height 28
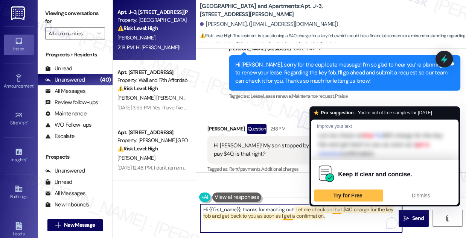
click at [337, 216] on textarea "Hi {{first_name}}, thanks for reaching out! Let me check on that $40 charge for…" at bounding box center [301, 218] width 202 height 28
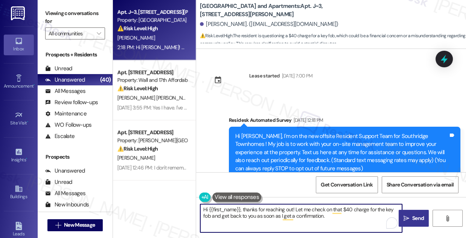
scroll to position [1118, 0]
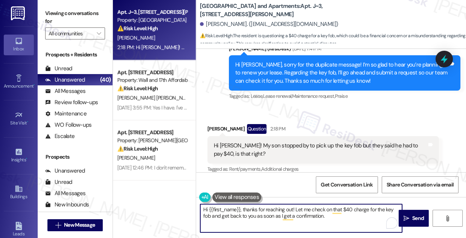
click at [342, 208] on textarea "Hi {{first_name}}, thanks for reaching out! Let me check on that $40 charge for…" at bounding box center [301, 218] width 202 height 28
click at [337, 214] on textarea "Hi {{first_name}}, thanks for reaching out! Let me check on that $40 charge for…" at bounding box center [301, 218] width 202 height 28
click at [339, 220] on textarea "Hi {{first_name}}, thanks for reaching out! Let me check on that $40 charge for…" at bounding box center [301, 218] width 202 height 28
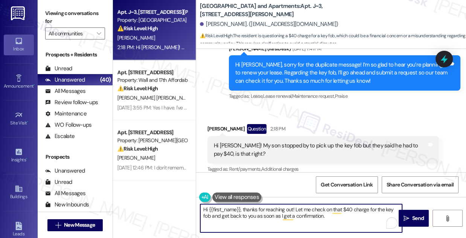
click at [339, 220] on textarea "Hi {{first_name}}, thanks for reaching out! Let me check on that $40 charge for…" at bounding box center [301, 218] width 202 height 28
click at [408, 217] on icon "" at bounding box center [406, 219] width 6 height 6
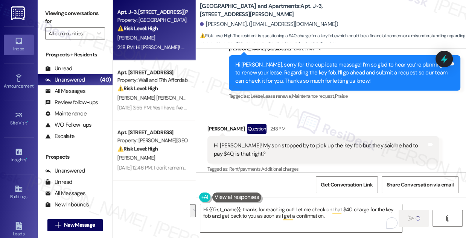
click at [350, 146] on div "Hi Sarah! My son stopped by to pick up the key fob but they said he had to pay …" at bounding box center [320, 150] width 213 height 16
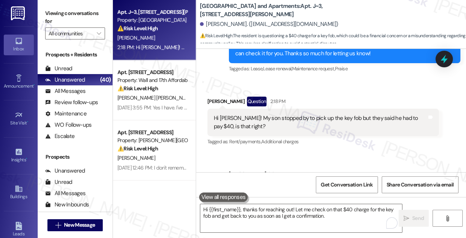
scroll to position [1179, 0]
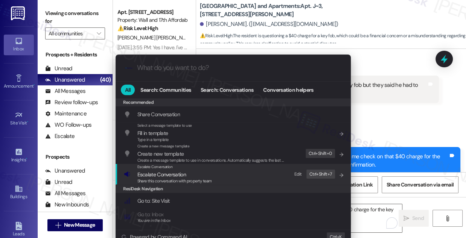
click at [210, 174] on span "Escalate Conversation" at bounding box center [174, 174] width 74 height 8
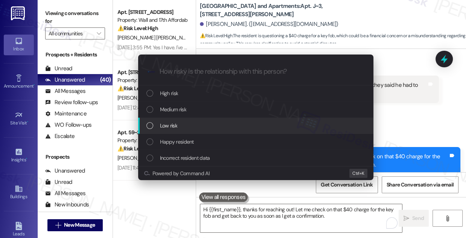
click at [185, 124] on div "Low risk" at bounding box center [256, 125] width 220 height 8
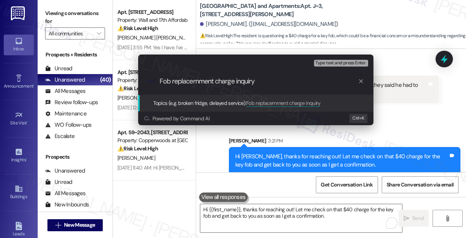
click at [196, 82] on input "Fob replacemment charge inquiry" at bounding box center [258, 81] width 198 height 8
type input "Fob replacement charge inquiry"
click at [392, 87] on div "Escalate Conversation Low risk Topics (e.g. broken fridge, delayed service) Any…" at bounding box center [233, 119] width 466 height 238
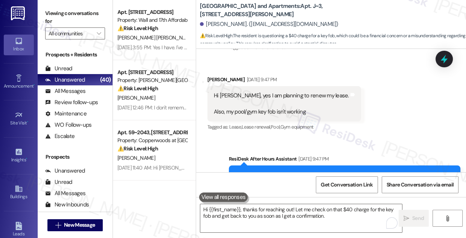
scroll to position [734, 0]
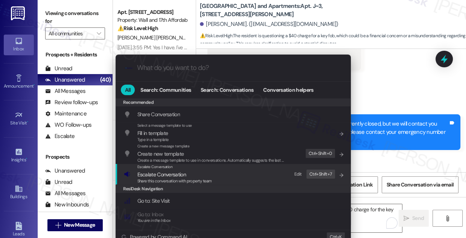
click at [223, 170] on div "Escalate Conversation Escalate Conversation Share this conversation with proper…" at bounding box center [234, 174] width 220 height 20
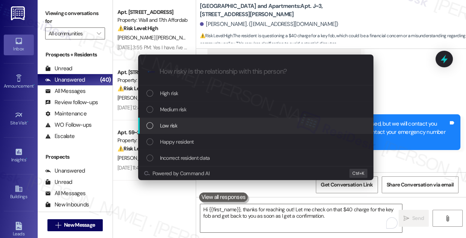
click at [180, 128] on div "Low risk" at bounding box center [256, 125] width 220 height 8
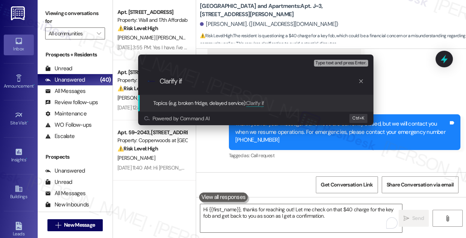
paste input "Fob replacement charge inquiry"
click at [182, 82] on input "Clarify if Fob replacement charge inquiry" at bounding box center [258, 81] width 198 height 8
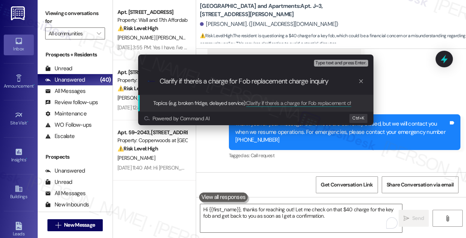
drag, startPoint x: 289, startPoint y: 80, endPoint x: 369, endPoint y: 80, distance: 80.1
click at [369, 80] on div ".cls-1{fill:#0a055f;}.cls-2{fill:#0cc4c4;} resideskLogoBlueOrange Clarify if th…" at bounding box center [255, 81] width 235 height 27
type input "Clarify if there's a charge for Fob replacement"
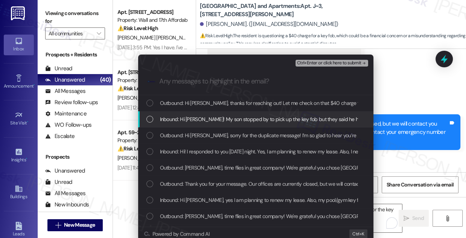
click at [208, 122] on span "Inbound: Hi Sarah! My son stopped by to pick up the key fob but they said he ha…" at bounding box center [289, 119] width 259 height 8
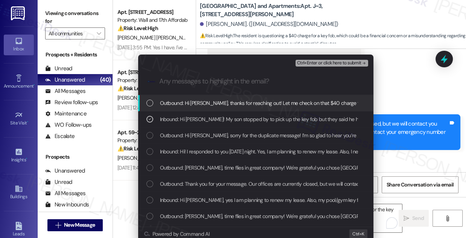
click at [306, 61] on span "Ctrl+Enter or click here to submit" at bounding box center [329, 63] width 64 height 5
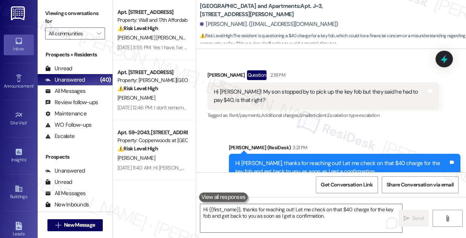
scroll to position [1190, 0]
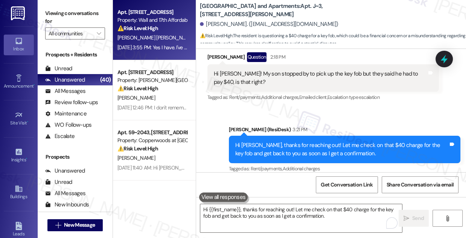
click at [165, 42] on div "[PERSON_NAME] [PERSON_NAME]" at bounding box center [152, 37] width 71 height 9
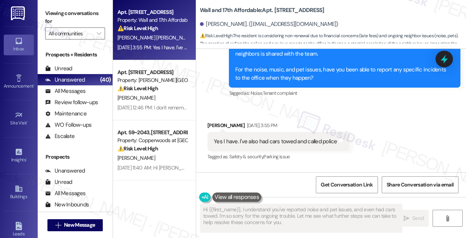
scroll to position [722, 0]
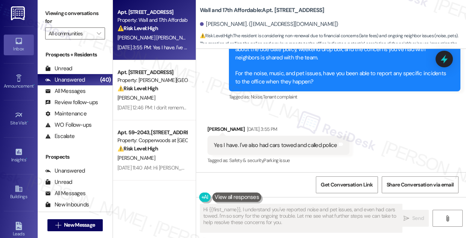
click at [254, 136] on div "Yes I have. I've also had cars towed and called police Tags and notes" at bounding box center [278, 145] width 142 height 19
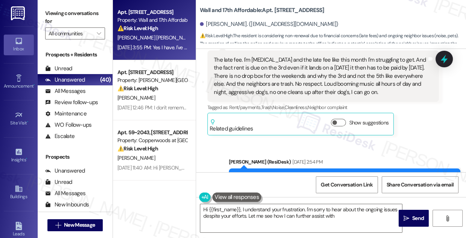
scroll to position [688, 0]
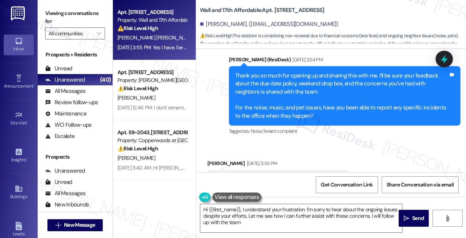
type textarea "Hi {{first_name}}, I understand your frustration. I'm sorry to hear about the o…"
click at [299, 73] on div "Thank you so much for opening up and sharing this with me. I’ll be sure your fe…" at bounding box center [341, 96] width 213 height 49
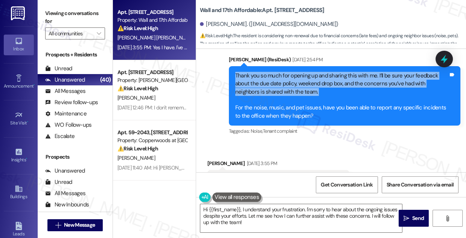
click at [299, 73] on div "Thank you so much for opening up and sharing this with me. I’ll be sure your fe…" at bounding box center [341, 96] width 213 height 49
click at [321, 80] on div "Thank you so much for opening up and sharing this with me. I’ll be sure your fe…" at bounding box center [341, 96] width 213 height 49
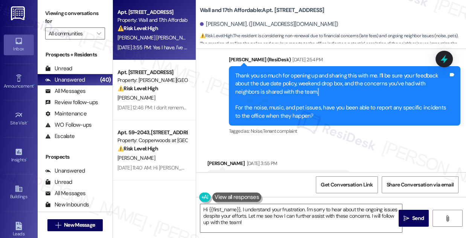
click at [321, 80] on div "Thank you so much for opening up and sharing this with me. I’ll be sure your fe…" at bounding box center [341, 96] width 213 height 49
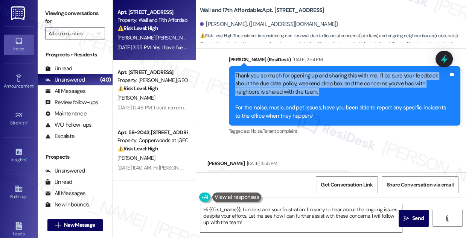
click at [321, 80] on div "Thank you so much for opening up and sharing this with me. I’ll be sure your fe…" at bounding box center [341, 96] width 213 height 49
click at [337, 78] on div "Thank you so much for opening up and sharing this with me. I’ll be sure your fe…" at bounding box center [341, 96] width 213 height 49
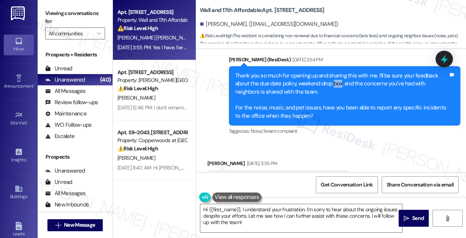
click at [337, 78] on div "Thank you so much for opening up and sharing this with me. I’ll be sure your fe…" at bounding box center [341, 96] width 213 height 49
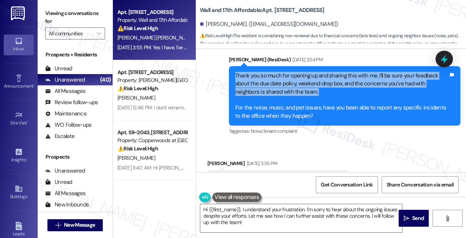
click at [337, 78] on div "Thank you so much for opening up and sharing this with me. I’ll be sure your fe…" at bounding box center [341, 96] width 213 height 49
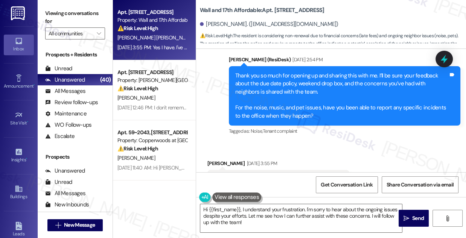
click at [318, 103] on div "Thank you so much for opening up and sharing this with me. I’ll be sure your fe…" at bounding box center [341, 96] width 213 height 49
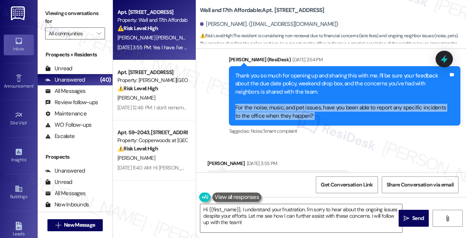
click at [318, 103] on div "Thank you so much for opening up and sharing this with me. I’ll be sure your fe…" at bounding box center [341, 96] width 213 height 49
click at [338, 99] on div "Thank you so much for opening up and sharing this with me. I’ll be sure your fe…" at bounding box center [341, 96] width 213 height 49
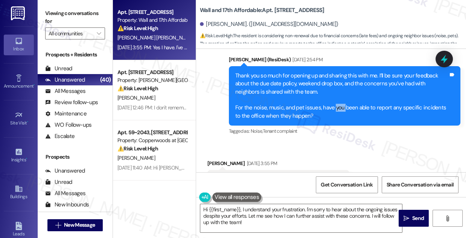
click at [338, 99] on div "Thank you so much for opening up and sharing this with me. I’ll be sure your fe…" at bounding box center [341, 96] width 213 height 49
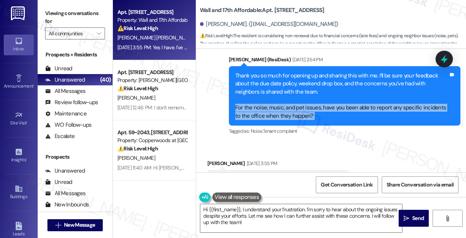
click at [338, 99] on div "Thank you so much for opening up and sharing this with me. I’ll be sure your fe…" at bounding box center [341, 96] width 213 height 49
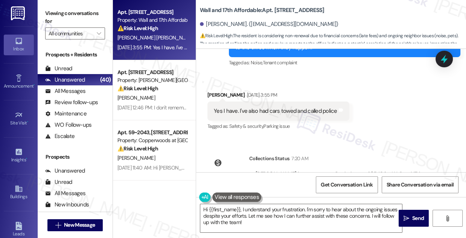
click at [273, 102] on div "Yes I have. I've also had cars towed and called police Tags and notes" at bounding box center [278, 111] width 142 height 19
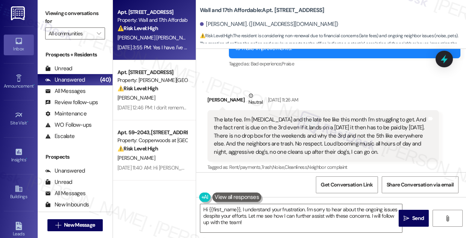
scroll to position [551, 0]
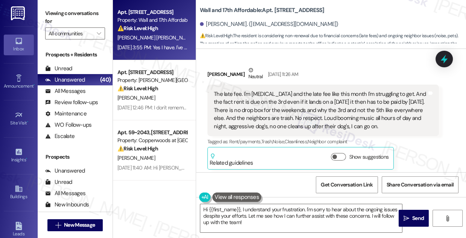
click at [257, 95] on div "The late fee. I'm [MEDICAL_DATA] and the late fee like this month I'm strugglin…" at bounding box center [320, 110] width 213 height 40
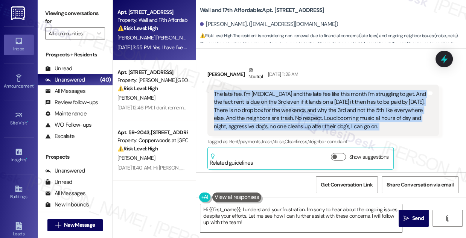
click at [257, 95] on div "The late fee. I'm [MEDICAL_DATA] and the late fee like this month I'm strugglin…" at bounding box center [320, 110] width 213 height 40
click at [319, 90] on div "The late fee. I'm [MEDICAL_DATA] and the late fee like this month I'm strugglin…" at bounding box center [320, 110] width 213 height 40
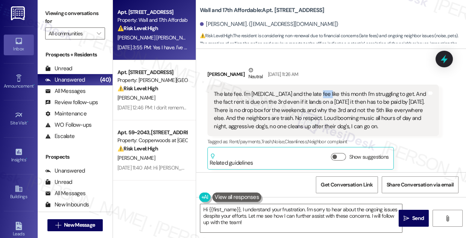
click at [319, 90] on div "The late fee. I'm [MEDICAL_DATA] and the late fee like this month I'm strugglin…" at bounding box center [320, 110] width 213 height 40
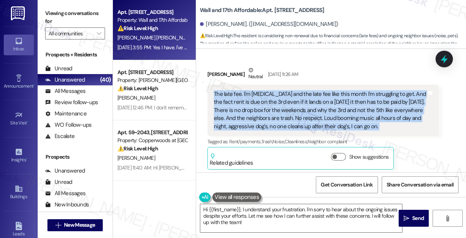
click at [319, 90] on div "The late fee. I'm [MEDICAL_DATA] and the late fee like this month I'm strugglin…" at bounding box center [320, 110] width 213 height 40
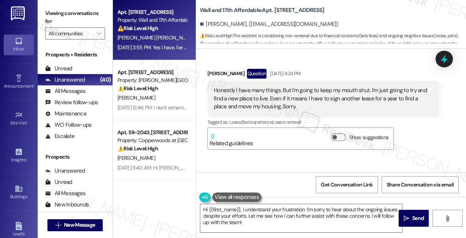
scroll to position [278, 0]
click at [237, 87] on div "Honestly I have many things. But I'm going to keep my mouth shut. I'm just goin…" at bounding box center [320, 99] width 213 height 24
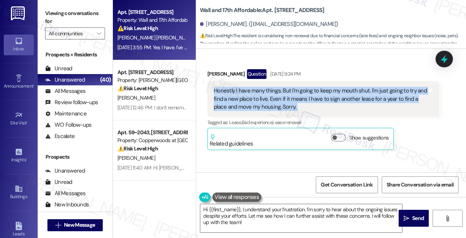
click at [237, 87] on div "Honestly I have many things. But I'm going to keep my mouth shut. I'm just goin…" at bounding box center [320, 99] width 213 height 24
click at [329, 87] on div "Honestly I have many things. But I'm going to keep my mouth shut. I'm just goin…" at bounding box center [320, 99] width 213 height 24
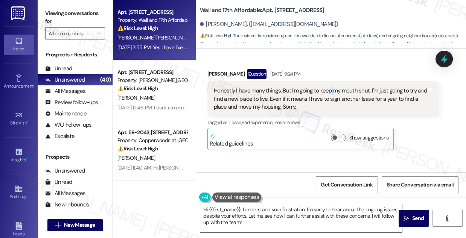
click at [329, 87] on div "Honestly I have many things. But I'm going to keep my mouth shut. I'm just goin…" at bounding box center [320, 99] width 213 height 24
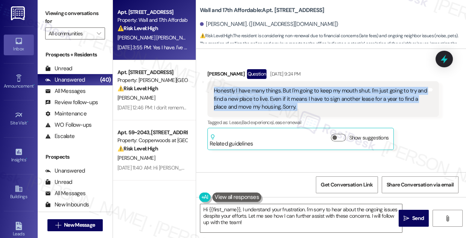
click at [329, 87] on div "Honestly I have many things. But I'm going to keep my mouth shut. I'm just goin…" at bounding box center [320, 99] width 213 height 24
click at [250, 87] on div "Honestly I have many things. But I'm going to keep my mouth shut. I'm just goin…" at bounding box center [320, 99] width 213 height 24
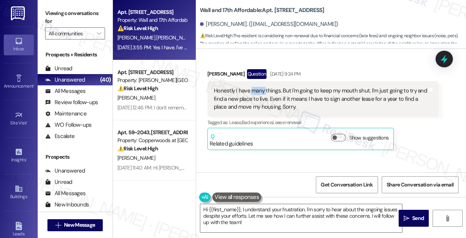
click at [250, 87] on div "Honestly I have many things. But I'm going to keep my mouth shut. I'm just goin…" at bounding box center [320, 99] width 213 height 24
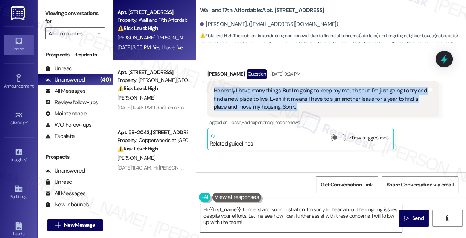
click at [250, 87] on div "Honestly I have many things. But I'm going to keep my mouth shut. I'm just goin…" at bounding box center [320, 99] width 213 height 24
click at [291, 97] on div "Honestly I have many things. But I'm going to keep my mouth shut. I'm just goin…" at bounding box center [320, 99] width 213 height 24
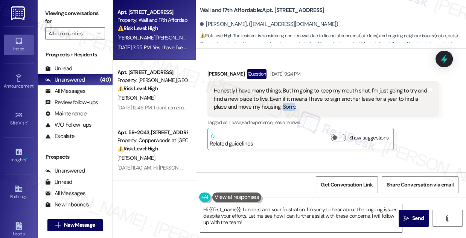
click at [291, 97] on div "Honestly I have many things. But I'm going to keep my mouth shut. I'm just goin…" at bounding box center [320, 99] width 213 height 24
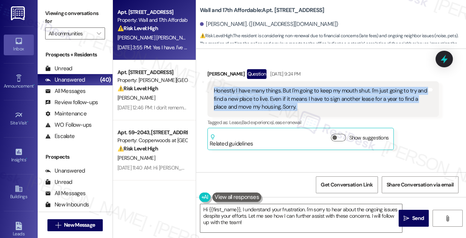
click at [291, 97] on div "Honestly I have many things. But I'm going to keep my mouth shut. I'm just goin…" at bounding box center [320, 99] width 213 height 24
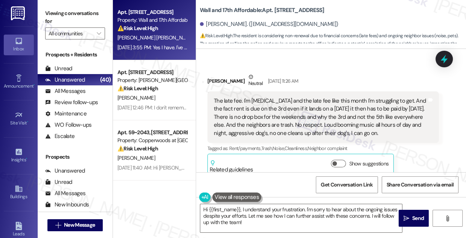
scroll to position [586, 0]
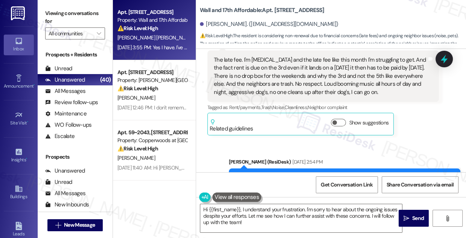
click at [266, 67] on div "The late fee. I'm [MEDICAL_DATA] and the late fee like this month I'm strugglin…" at bounding box center [320, 76] width 213 height 40
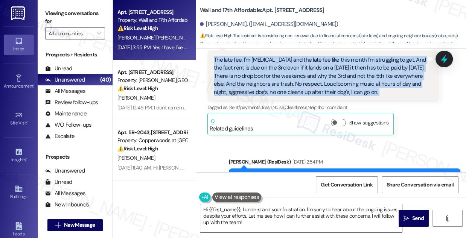
click at [266, 67] on div "The late fee. I'm [MEDICAL_DATA] and the late fee like this month I'm strugglin…" at bounding box center [320, 76] width 213 height 40
copy div "The late fee. I'm low income and the late fee like this month I'm struggling to…"
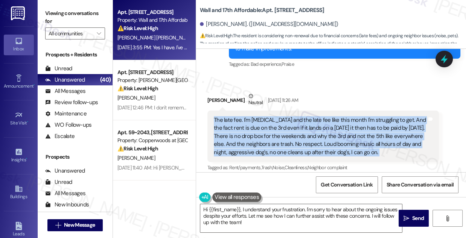
scroll to position [483, 0]
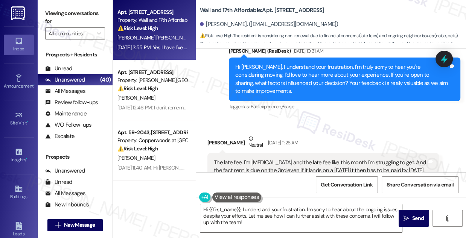
click at [283, 65] on div "Hi [PERSON_NAME], I understand your frustration. I'm truly sorry to hear you're…" at bounding box center [341, 79] width 213 height 32
click at [283, 64] on div "Hi [PERSON_NAME], I understand your frustration. I'm truly sorry to hear you're…" at bounding box center [341, 79] width 213 height 32
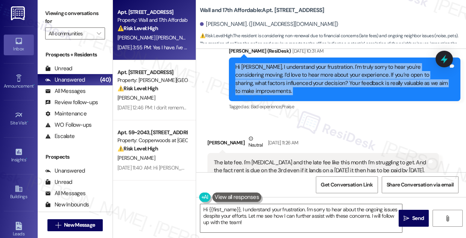
click at [283, 64] on div "Hi [PERSON_NAME], I understand your frustration. I'm truly sorry to hear you're…" at bounding box center [341, 79] width 213 height 32
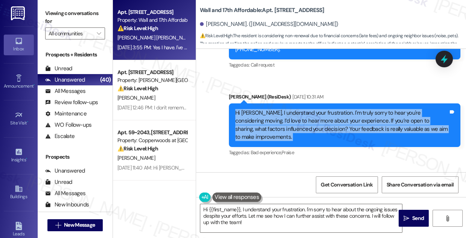
scroll to position [449, 0]
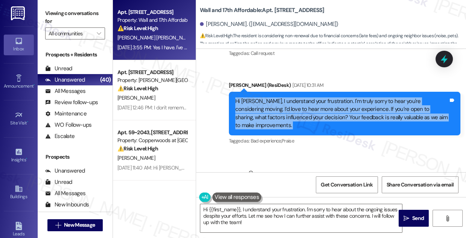
click at [264, 100] on div "Hi [PERSON_NAME], I understand your frustration. I'm truly sorry to hear you're…" at bounding box center [341, 113] width 213 height 32
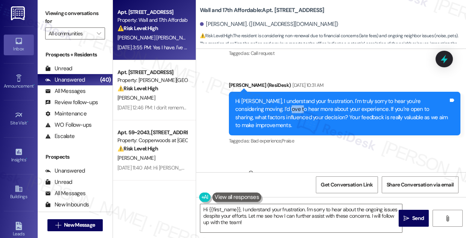
click at [264, 100] on div "Hi [PERSON_NAME], I understand your frustration. I'm truly sorry to hear you're…" at bounding box center [341, 113] width 213 height 32
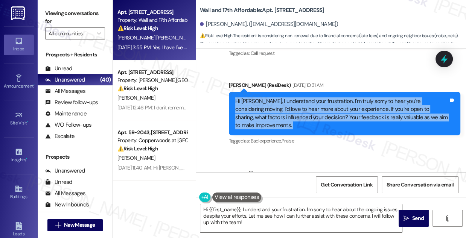
click at [264, 100] on div "Hi [PERSON_NAME], I understand your frustration. I'm truly sorry to hear you're…" at bounding box center [341, 113] width 213 height 32
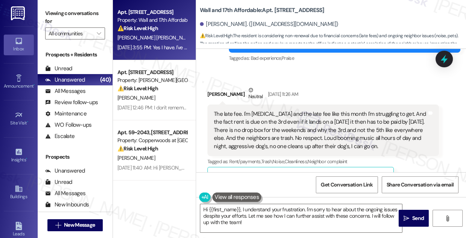
scroll to position [551, 0]
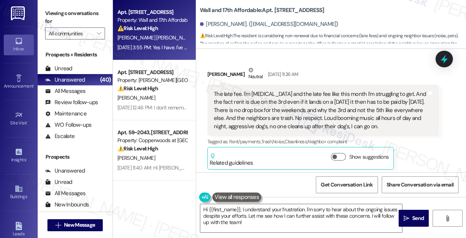
click at [278, 95] on div "The late fee. I'm [MEDICAL_DATA] and the late fee like this month I'm strugglin…" at bounding box center [320, 110] width 213 height 40
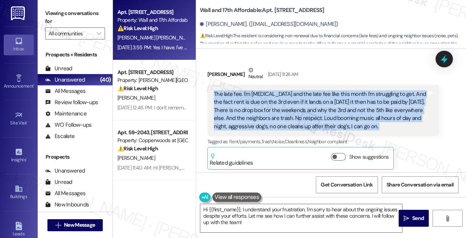
click at [278, 95] on div "The late fee. I'm [MEDICAL_DATA] and the late fee like this month I'm strugglin…" at bounding box center [320, 110] width 213 height 40
copy div "The late fee. I'm low income and the late fee like this month I'm struggling to…"
click at [299, 91] on div "The late fee. I'm [MEDICAL_DATA] and the late fee like this month I'm strugglin…" at bounding box center [320, 110] width 213 height 40
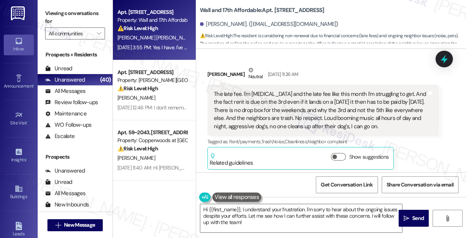
click at [299, 91] on div "The late fee. I'm [MEDICAL_DATA] and the late fee like this month I'm strugglin…" at bounding box center [320, 110] width 213 height 40
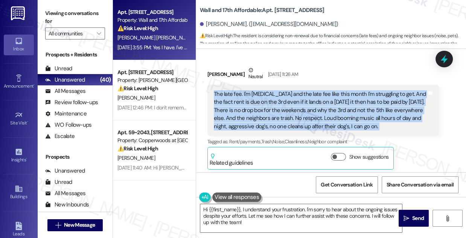
click at [299, 91] on div "The late fee. I'm [MEDICAL_DATA] and the late fee like this month I'm strugglin…" at bounding box center [320, 110] width 213 height 40
click at [343, 103] on div "The late fee. I'm [MEDICAL_DATA] and the late fee like this month I'm strugglin…" at bounding box center [320, 110] width 213 height 40
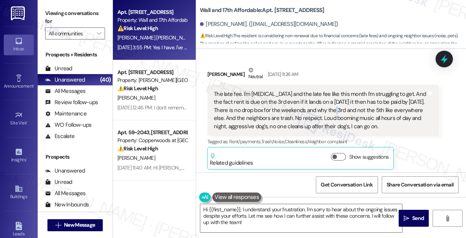
click at [343, 103] on div "The late fee. I'm [MEDICAL_DATA] and the late fee like this month I'm strugglin…" at bounding box center [320, 110] width 213 height 40
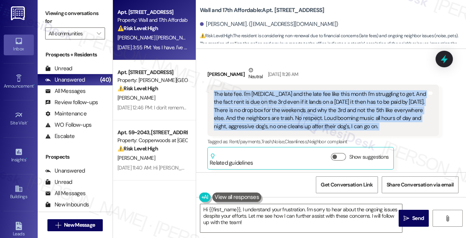
click at [343, 103] on div "The late fee. I'm [MEDICAL_DATA] and the late fee like this month I'm strugglin…" at bounding box center [320, 110] width 213 height 40
click at [252, 100] on div "The late fee. I'm [MEDICAL_DATA] and the late fee like this month I'm strugglin…" at bounding box center [320, 110] width 213 height 40
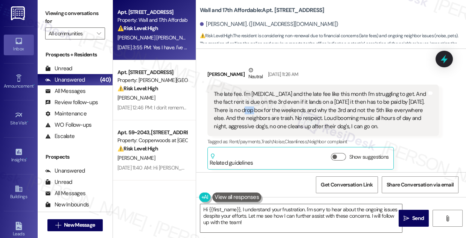
click at [252, 100] on div "The late fee. I'm [MEDICAL_DATA] and the late fee like this month I'm strugglin…" at bounding box center [320, 110] width 213 height 40
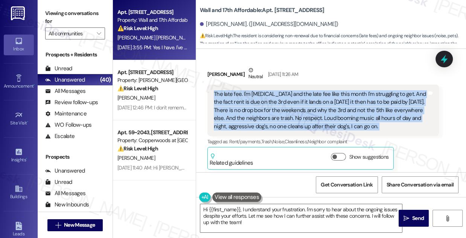
click at [252, 100] on div "The late fee. I'm [MEDICAL_DATA] and the late fee like this month I'm strugglin…" at bounding box center [320, 110] width 213 height 40
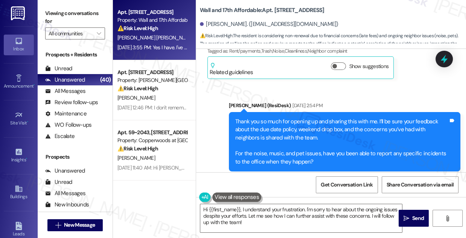
scroll to position [654, 0]
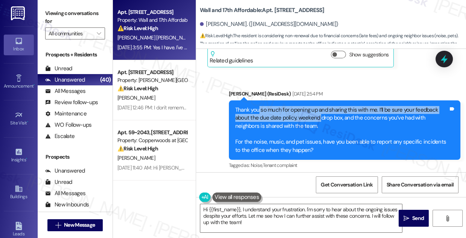
drag, startPoint x: 258, startPoint y: 99, endPoint x: 321, endPoint y: 113, distance: 64.3
click at [321, 113] on div "Thank you so much for opening up and sharing this with me. I’ll be sure your fe…" at bounding box center [341, 130] width 213 height 49
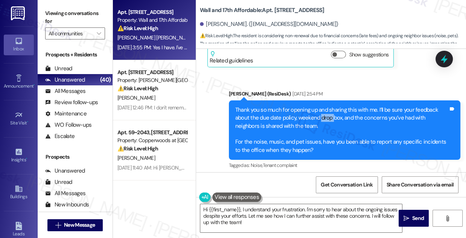
click at [321, 113] on div "Thank you so much for opening up and sharing this with me. I’ll be sure your fe…" at bounding box center [341, 130] width 213 height 49
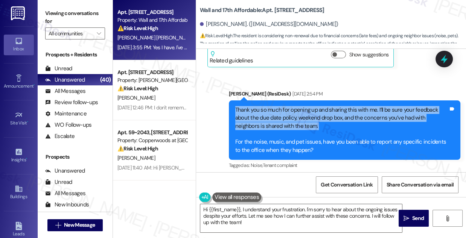
click at [321, 113] on div "Thank you so much for opening up and sharing this with me. I’ll be sure your fe…" at bounding box center [341, 130] width 213 height 49
click at [337, 117] on div "Thank you so much for opening up and sharing this with me. I’ll be sure your fe…" at bounding box center [341, 130] width 213 height 49
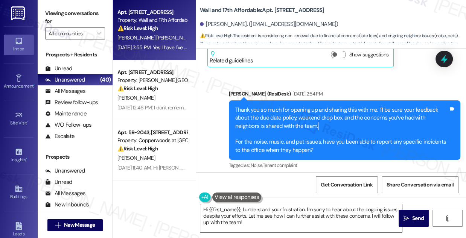
click at [337, 117] on div "Thank you so much for opening up and sharing this with me. I’ll be sure your fe…" at bounding box center [341, 130] width 213 height 49
click at [295, 106] on div "Thank you so much for opening up and sharing this with me. I’ll be sure your fe…" at bounding box center [341, 130] width 213 height 49
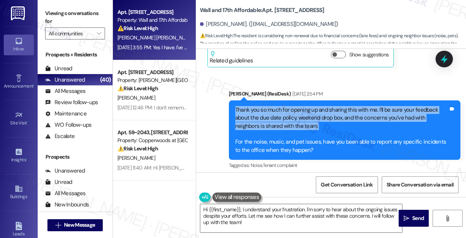
click at [295, 106] on div "Thank you so much for opening up and sharing this with me. I’ll be sure your fe…" at bounding box center [341, 130] width 213 height 49
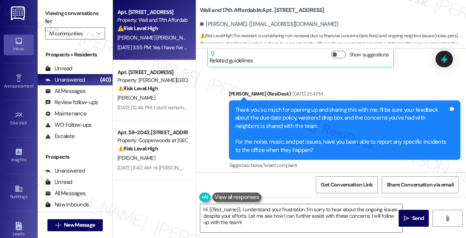
click at [343, 90] on div "Sarah (ResiDesk) Aug 11, 2025 at 2:54 PM" at bounding box center [344, 95] width 231 height 11
click at [324, 106] on div "Thank you so much for opening up and sharing this with me. I’ll be sure your fe…" at bounding box center [341, 130] width 213 height 49
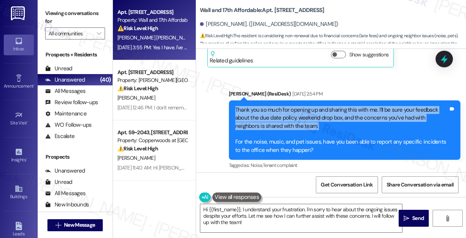
click at [324, 106] on div "Thank you so much for opening up and sharing this with me. I’ll be sure your fe…" at bounding box center [341, 130] width 213 height 49
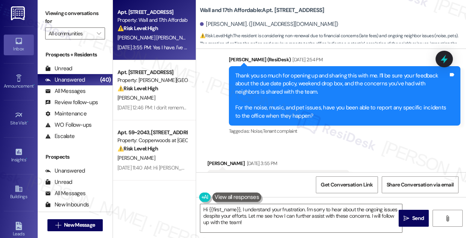
click at [287, 105] on div "Thank you so much for opening up and sharing this with me. I’ll be sure your fe…" at bounding box center [341, 96] width 213 height 49
click at [286, 105] on div "Thank you so much for opening up and sharing this with me. I’ll be sure your fe…" at bounding box center [341, 96] width 213 height 49
click at [302, 99] on div "Thank you so much for opening up and sharing this with me. I’ll be sure your fe…" at bounding box center [341, 96] width 213 height 49
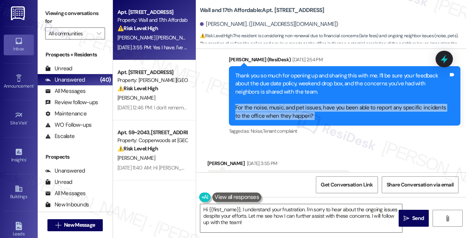
click at [302, 99] on div "Thank you so much for opening up and sharing this with me. I’ll be sure your fe…" at bounding box center [341, 96] width 213 height 49
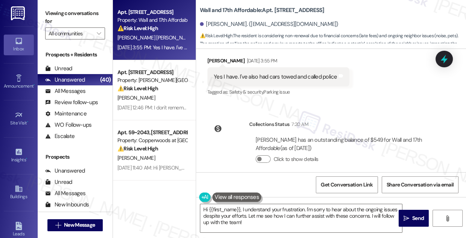
click at [259, 67] on div "Yes I have. I've also had cars towed and called police Tags and notes" at bounding box center [278, 76] width 142 height 19
click at [267, 208] on textarea "Hi {{first_name}}, I understand your frustration. I'm sorry to hear about the o…" at bounding box center [301, 218] width 202 height 28
click at [327, 131] on div "Amanda Patcyk Harsin has an outstanding balance of $549 for Wall and 17th Affor…" at bounding box center [344, 153] width 190 height 44
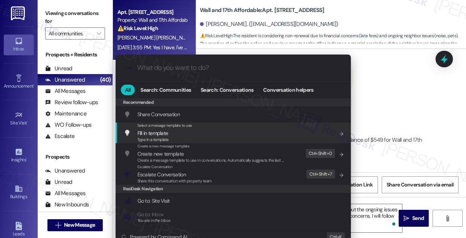
click at [380, 75] on div ".cls-1{fill:#0a055f;}.cls-2{fill:#0cc4c4;} resideskLogoBlueOrange All Search: C…" at bounding box center [233, 119] width 466 height 238
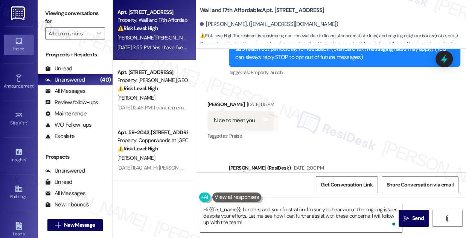
scroll to position [141, 0]
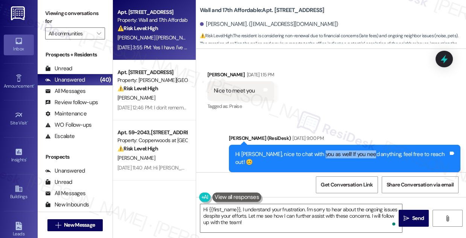
drag, startPoint x: 327, startPoint y: 156, endPoint x: 378, endPoint y: 157, distance: 51.2
click at [378, 157] on div "Hi [PERSON_NAME], nice to chat with you as well! If you need anything, feel fre…" at bounding box center [341, 158] width 213 height 16
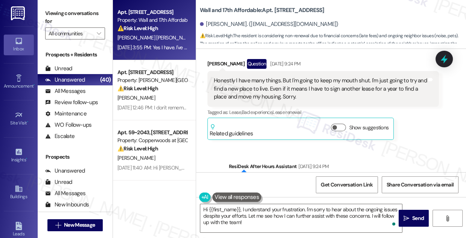
scroll to position [278, 0]
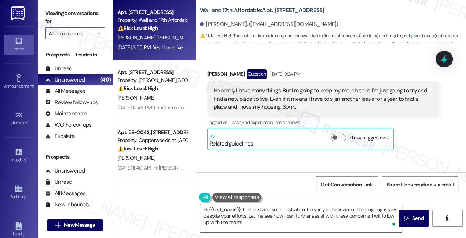
click at [277, 95] on div "Honestly I have many things. But I'm going to keep my mouth shut. I'm just goin…" at bounding box center [320, 99] width 213 height 24
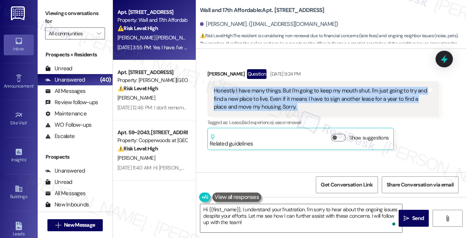
click at [276, 95] on div "Honestly I have many things. But I'm going to keep my mouth shut. I'm just goin…" at bounding box center [320, 99] width 213 height 24
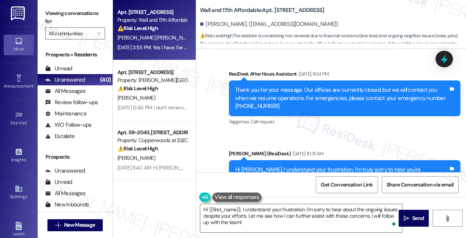
scroll to position [312, 0]
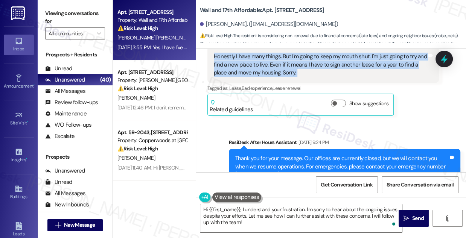
click at [274, 55] on div "Honestly I have many things. But I'm going to keep my mouth shut. I'm just goin…" at bounding box center [320, 65] width 213 height 24
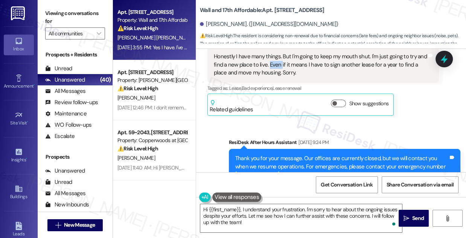
click at [274, 55] on div "Honestly I have many things. But I'm going to keep my mouth shut. I'm just goin…" at bounding box center [320, 65] width 213 height 24
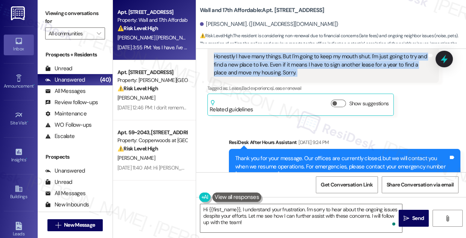
click at [274, 55] on div "Honestly I have many things. But I'm going to keep my mouth shut. I'm just goin…" at bounding box center [320, 65] width 213 height 24
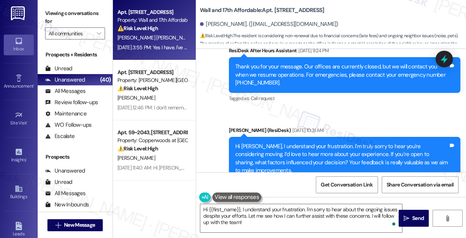
scroll to position [449, 0]
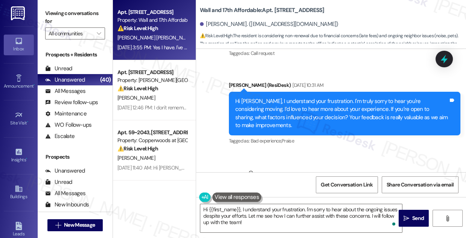
click at [290, 92] on div "Hi Amanda, I understand your frustration. I'm truly sorry to hear you're consid…" at bounding box center [344, 114] width 231 height 44
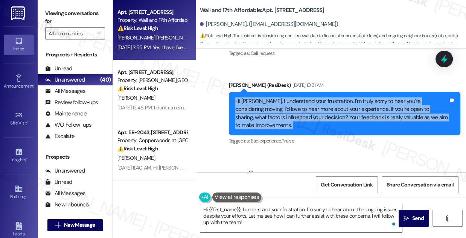
click at [290, 92] on div "Hi Amanda, I understand your frustration. I'm truly sorry to hear you're consid…" at bounding box center [344, 114] width 231 height 44
click at [407, 97] on div "Hi [PERSON_NAME], I understand your frustration. I'm truly sorry to hear you're…" at bounding box center [341, 113] width 213 height 32
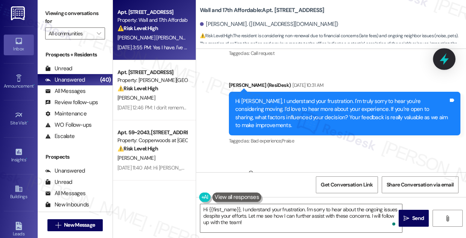
click at [445, 58] on icon at bounding box center [443, 59] width 13 height 13
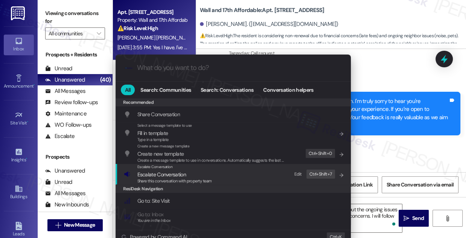
click at [195, 173] on span "Escalate Conversation" at bounding box center [174, 174] width 74 height 8
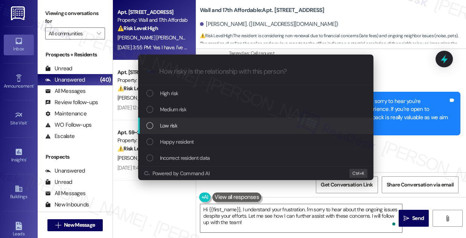
click at [186, 120] on div "Low risk" at bounding box center [255, 126] width 235 height 16
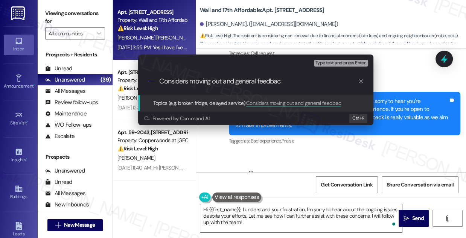
type input "Considers moving out and general feedback"
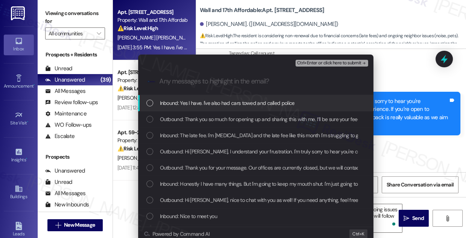
click at [209, 105] on span "Inbound: Yes I have. I've also had cars towed and called police" at bounding box center [227, 103] width 135 height 8
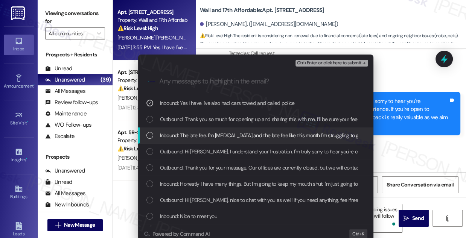
click at [399, 109] on div "Escalate Conversation Low risk Considers moving out and general feedback Inboun…" at bounding box center [233, 119] width 466 height 238
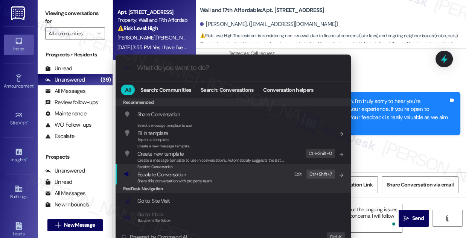
click at [241, 179] on div "Escalate Conversation Escalate Conversation Share this conversation with proper…" at bounding box center [234, 174] width 220 height 20
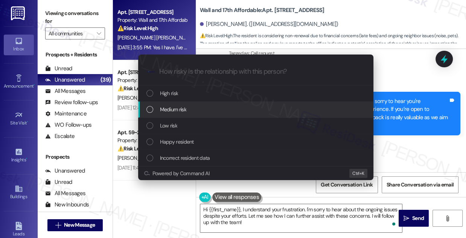
click at [181, 108] on span "Medium risk" at bounding box center [173, 109] width 26 height 8
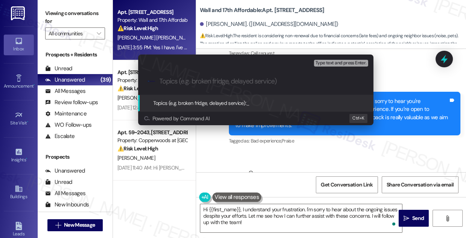
paste input "Considers moving out and general feedback"
click at [252, 83] on input "Considers moving out and general feedback" at bounding box center [258, 81] width 198 height 8
click at [287, 75] on div ".cls-1{fill:#0a055f;}.cls-2{fill:#0cc4c4;} resideskLogoBlueOrange Considers mov…" at bounding box center [255, 81] width 235 height 27
click at [280, 82] on input "Considers moving out and feedback" at bounding box center [258, 81] width 198 height 8
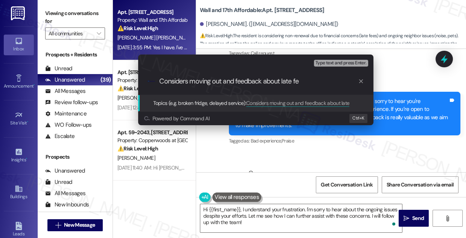
type input "Considers moving out and feedback about late fee"
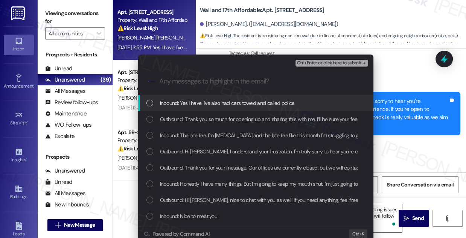
click at [247, 104] on span "Inbound: Yes I have. I've also had cars towed and called police" at bounding box center [227, 103] width 135 height 8
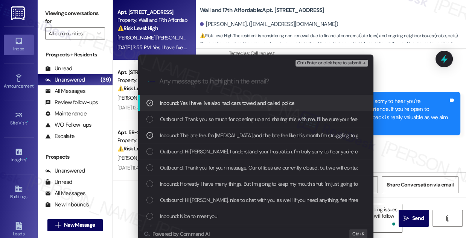
click at [329, 61] on span "Ctrl+Enter or click here to submit" at bounding box center [329, 63] width 64 height 5
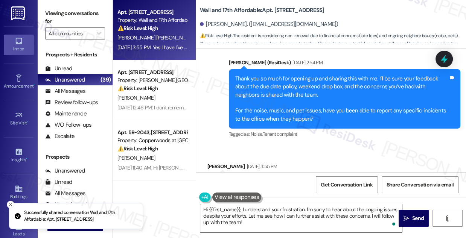
scroll to position [713, 0]
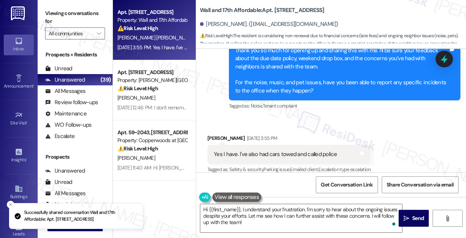
click at [246, 150] on div "Yes I have. I've also had cars towed and called police" at bounding box center [275, 154] width 123 height 8
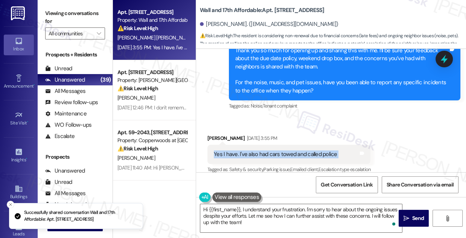
click at [246, 150] on div "Yes I have. I've also had cars towed and called police" at bounding box center [275, 154] width 123 height 8
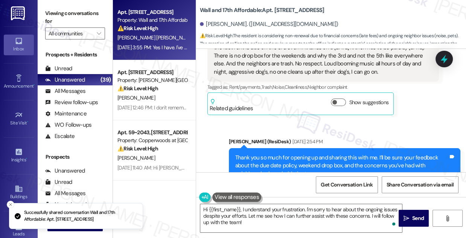
scroll to position [577, 0]
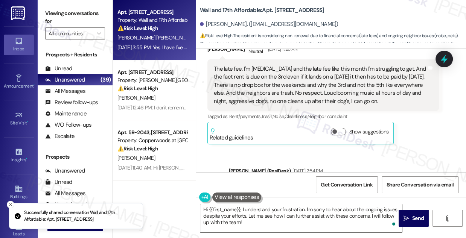
click at [261, 83] on div "The late fee. I'm [MEDICAL_DATA] and the late fee like this month I'm strugglin…" at bounding box center [320, 85] width 213 height 40
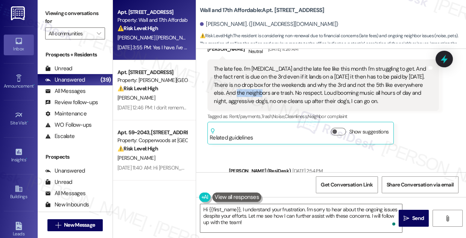
click at [261, 83] on div "The late fee. I'm [MEDICAL_DATA] and the late fee like this month I'm strugglin…" at bounding box center [320, 85] width 213 height 40
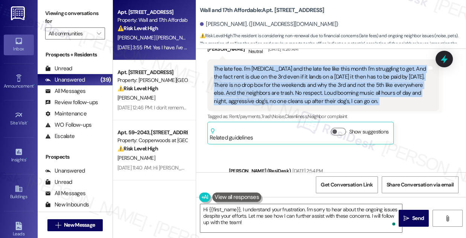
click at [261, 83] on div "The late fee. I'm [MEDICAL_DATA] and the late fee like this month I'm strugglin…" at bounding box center [320, 85] width 213 height 40
copy div "The late fee. I'm low income and the late fee like this month I'm struggling to…"
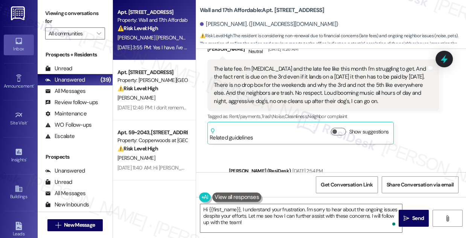
click at [68, 4] on div "Viewing conversations for All communities " at bounding box center [75, 23] width 75 height 47
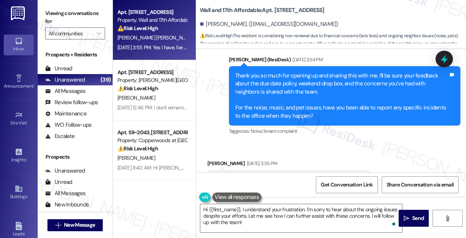
scroll to position [645, 0]
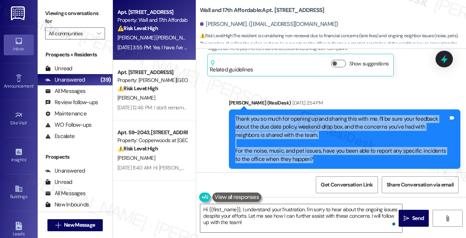
drag, startPoint x: 234, startPoint y: 107, endPoint x: 310, endPoint y: 151, distance: 88.1
click at [310, 151] on div "Thank you so much for opening up and sharing this with me. I’ll be sure your fe…" at bounding box center [341, 139] width 213 height 49
copy div "Thank you so much for opening up and sharing this with me. I’ll be sure your fe…"
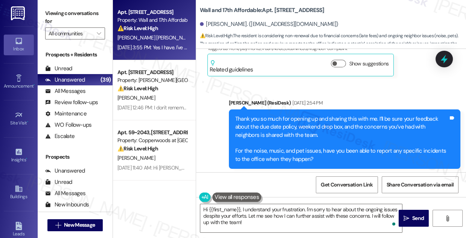
drag, startPoint x: 76, startPoint y: 17, endPoint x: 86, endPoint y: 25, distance: 12.9
click at [76, 17] on label "Viewing conversations for" at bounding box center [75, 18] width 60 height 20
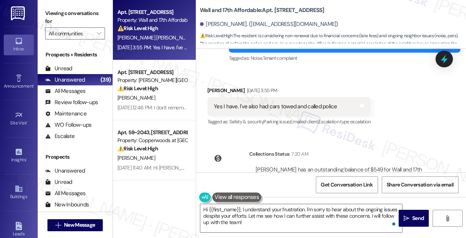
scroll to position [782, 0]
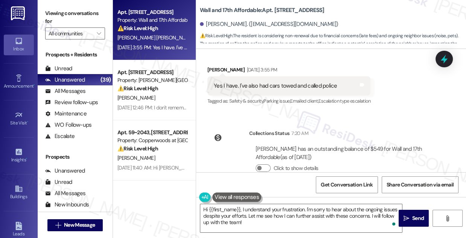
click at [240, 82] on div "Yes I have. I've also had cars towed and called police" at bounding box center [275, 86] width 123 height 8
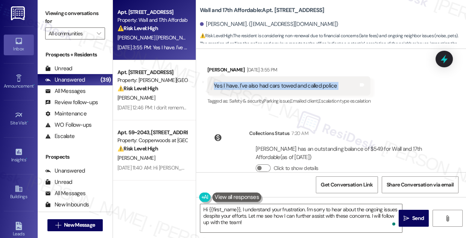
click at [240, 82] on div "Yes I have. I've also had cars towed and called police" at bounding box center [275, 86] width 123 height 8
copy div "Yes I have. I've also had cars towed and called police Tags and notes"
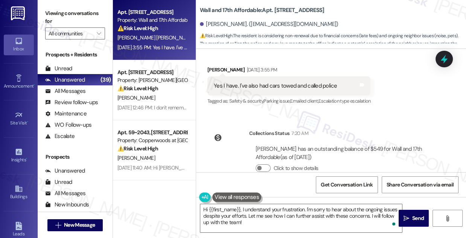
click at [81, 20] on label "Viewing conversations for" at bounding box center [75, 18] width 60 height 20
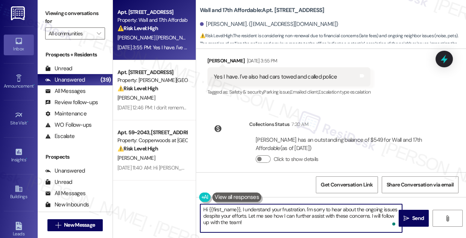
click at [237, 207] on textarea "Hi {{first_name}}, I understand your frustration. I'm sorry to hear about the o…" at bounding box center [301, 218] width 202 height 28
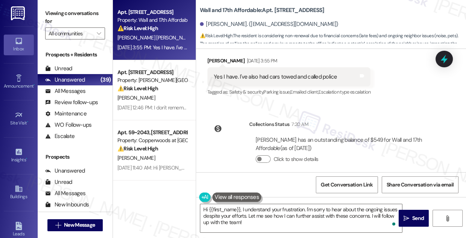
click at [216, 67] on div "Yes I have. I've also had cars towed and called police Tags and notes" at bounding box center [288, 76] width 163 height 19
click at [216, 57] on div "Amanda Patcyk Harsin Aug 11, 2025 at 3:55 PM" at bounding box center [288, 62] width 163 height 11
copy div "Amanda"
drag, startPoint x: 77, startPoint y: 15, endPoint x: 100, endPoint y: 29, distance: 27.2
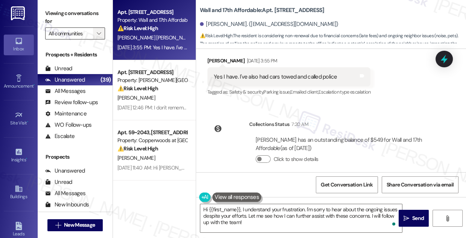
click at [77, 15] on label "Viewing conversations for" at bounding box center [75, 18] width 60 height 20
click at [235, 213] on textarea "Hi {{first_name}}, I understand your frustration. I'm sorry to hear about the o…" at bounding box center [301, 218] width 202 height 28
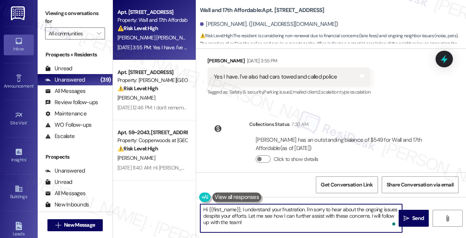
click at [235, 213] on textarea "Hi {{first_name}}, I understand your frustration. I'm sorry to hear about the o…" at bounding box center [301, 218] width 202 height 28
paste textarea "Got it, thank you for letting me know. I really appreciate you taking those ste…"
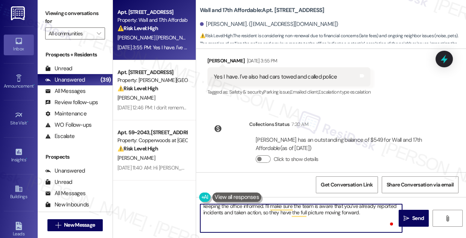
scroll to position [0, 0]
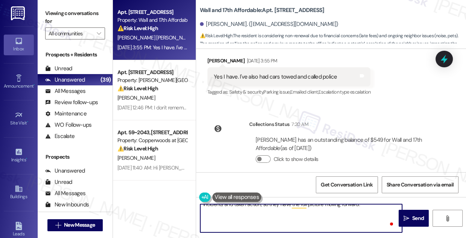
drag, startPoint x: 231, startPoint y: 226, endPoint x: 207, endPoint y: 214, distance: 26.4
click at [207, 214] on textarea "Got it, thank you for letting me know. I really appreciate you taking those ste…" at bounding box center [301, 218] width 202 height 28
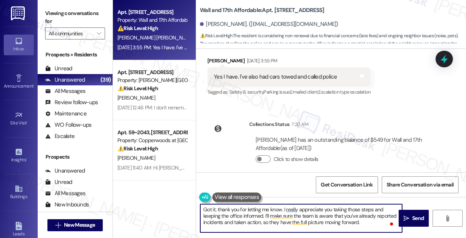
click at [224, 228] on textarea "Got it, thank you for letting me know. I really appreciate you taking those ste…" at bounding box center [301, 218] width 202 height 28
click at [292, 208] on textarea "Got it, thank you for letting me know. I really appreciate you taking those ste…" at bounding box center [301, 218] width 202 height 28
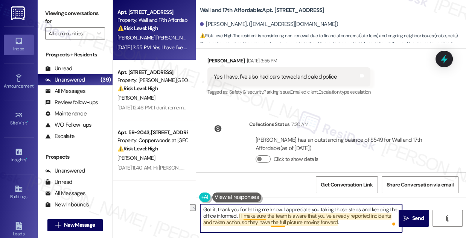
drag, startPoint x: 238, startPoint y: 215, endPoint x: 263, endPoint y: 216, distance: 25.6
click at [263, 216] on textarea "Got it, thank you for letting me know. I appreciate you taking those steps and …" at bounding box center [301, 218] width 202 height 28
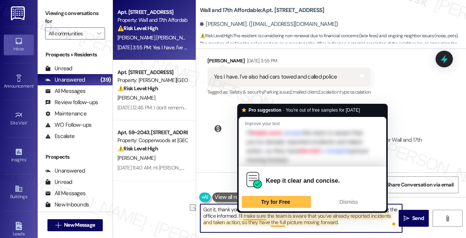
click at [262, 216] on textarea "Got it, thank you for letting me know. I appreciate you taking those steps and …" at bounding box center [301, 218] width 202 height 28
click at [245, 217] on textarea "Got it, thank you for letting me know. I appreciate you taking those steps and …" at bounding box center [301, 218] width 202 height 28
click at [271, 216] on textarea "Got it, thank you for letting me know. I appreciate you taking those steps and …" at bounding box center [301, 218] width 202 height 28
drag, startPoint x: 274, startPoint y: 215, endPoint x: 244, endPoint y: 215, distance: 29.3
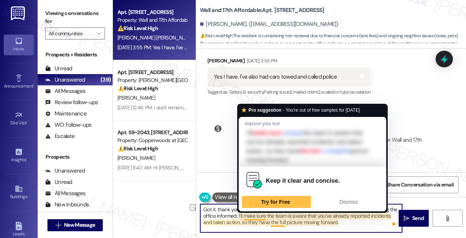
click at [244, 215] on textarea "Got it, thank you for letting me know. I appreciate you taking those steps and …" at bounding box center [301, 218] width 202 height 28
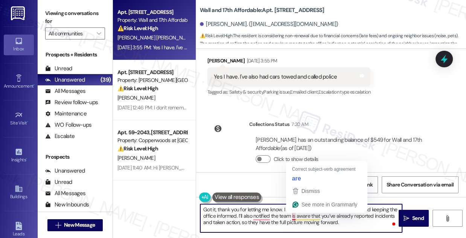
click at [293, 215] on textarea "Got it, thank you for letting me know. I appreciate you taking those steps and …" at bounding box center [301, 218] width 202 height 28
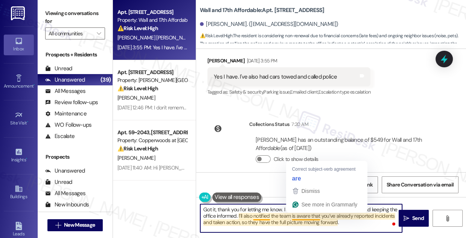
click at [297, 215] on textarea "Got it, thank you for letting me know. I appreciate you taking those steps and …" at bounding box center [301, 218] width 202 height 28
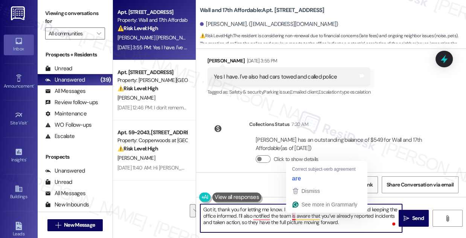
drag, startPoint x: 348, startPoint y: 225, endPoint x: 293, endPoint y: 216, distance: 55.6
click at [293, 216] on textarea "Got it, thank you for letting me know. I appreciate you taking those steps and …" at bounding box center [301, 218] width 202 height 28
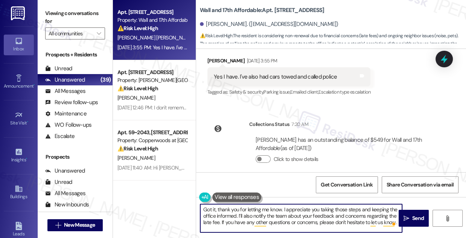
click at [241, 215] on textarea "Got it, thank you for letting me know. I appreciate you taking those steps and …" at bounding box center [301, 218] width 202 height 28
click at [262, 212] on textarea "Got it, thank you for letting me know. I appreciate you taking those steps and …" at bounding box center [301, 218] width 202 height 28
click at [262, 215] on textarea "Got it, thank you for letting me know. I appreciate you taking those steps and …" at bounding box center [301, 218] width 202 height 28
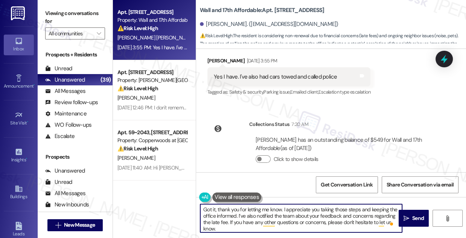
click at [237, 214] on textarea "Got it, thank you for letting me know. I appreciate you taking those steps and …" at bounding box center [301, 218] width 202 height 28
click at [272, 216] on textarea "Got it, thank you for letting me know. I appreciate you taking those steps and …" at bounding box center [301, 218] width 202 height 28
drag, startPoint x: 308, startPoint y: 215, endPoint x: 247, endPoint y: 217, distance: 61.3
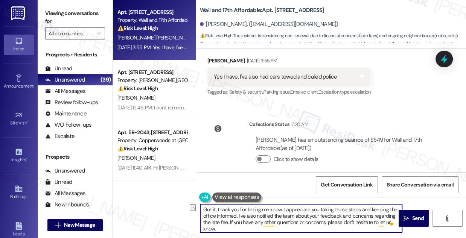
click at [247, 217] on textarea "Got it, thank you for letting me know. I appreciate you taking those steps and …" at bounding box center [301, 218] width 202 height 28
click at [346, 214] on textarea "Got it, thank you for letting me know. I appreciate you taking those steps and …" at bounding box center [301, 218] width 202 height 28
click at [268, 223] on textarea "Got it, thank you for letting me know. I appreciate you taking those steps and …" at bounding box center [301, 218] width 202 height 28
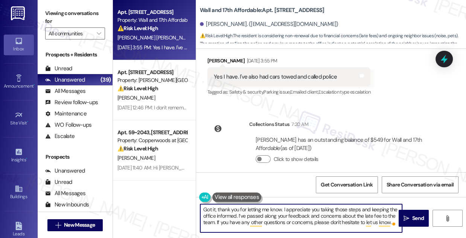
click at [268, 223] on textarea "Got it, thank you for letting me know. I appreciate you taking those steps and …" at bounding box center [301, 218] width 202 height 28
click at [251, 211] on textarea "Got it, thank you for letting me know. I appreciate you taking those steps and …" at bounding box center [301, 218] width 202 height 28
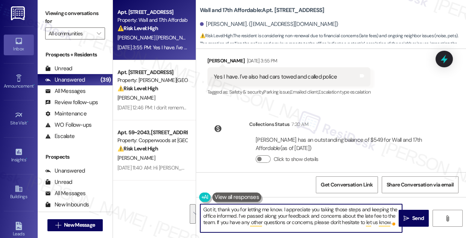
click at [257, 218] on textarea "Got it, thank you for letting me know. I appreciate you taking those steps and …" at bounding box center [301, 218] width 202 height 28
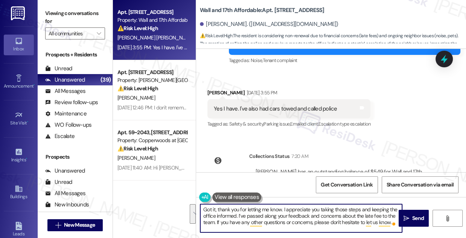
scroll to position [722, 0]
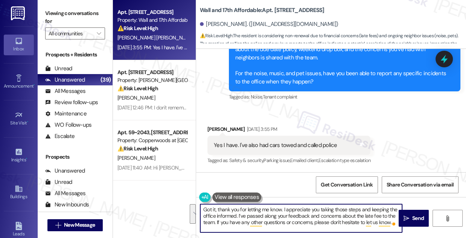
click at [263, 141] on div "Yes I have. I've also had cars towed and called police" at bounding box center [275, 145] width 123 height 8
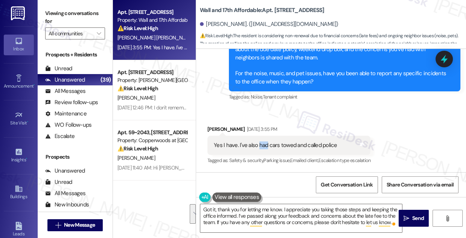
click at [263, 141] on div "Yes I have. I've also had cars towed and called police" at bounding box center [275, 145] width 123 height 8
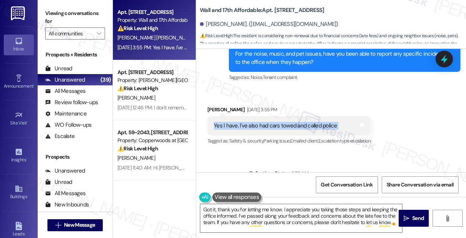
scroll to position [723, 0]
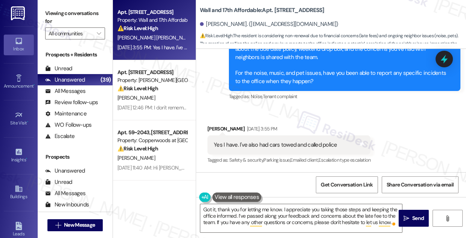
click at [275, 73] on div "Thank you so much for opening up and sharing this with me. I’ll be sure your fe…" at bounding box center [341, 61] width 213 height 49
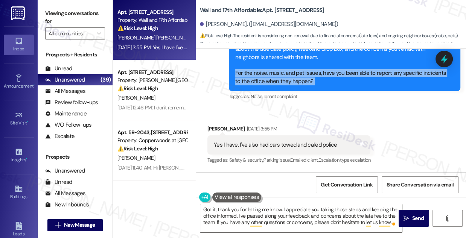
click at [275, 73] on div "Thank you so much for opening up and sharing this with me. I’ll be sure your fe…" at bounding box center [341, 61] width 213 height 49
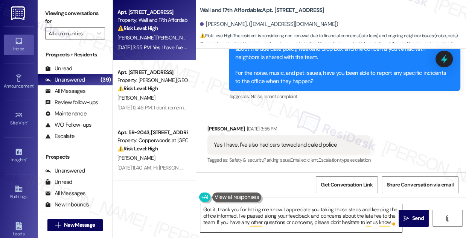
click at [280, 214] on textarea "Got it, thank you for letting me know. I appreciate you taking those steps and …" at bounding box center [301, 218] width 202 height 28
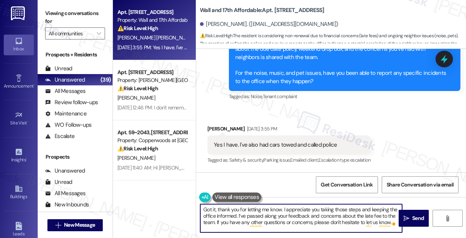
click at [280, 214] on textarea "Got it, thank you for letting me know. I appreciate you taking those steps and …" at bounding box center [301, 218] width 202 height 28
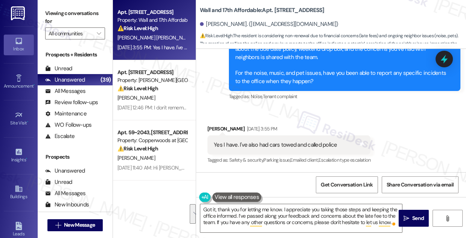
drag, startPoint x: 417, startPoint y: 210, endPoint x: 386, endPoint y: 150, distance: 67.6
click at [387, 150] on div "Lease started Nov 30, 2024 at 7:00 PM Survey, sent via SMS Residesk Automated S…" at bounding box center [331, 168] width 270 height 238
click at [209, 119] on div "Received via SMS Amanda Patcyk Harsin Aug 11, 2025 at 3:55 PM Yes I have. I've …" at bounding box center [289, 145] width 174 height 52
click at [216, 125] on div "Amanda Patcyk Harsin Aug 11, 2025 at 3:55 PM" at bounding box center [288, 130] width 163 height 11
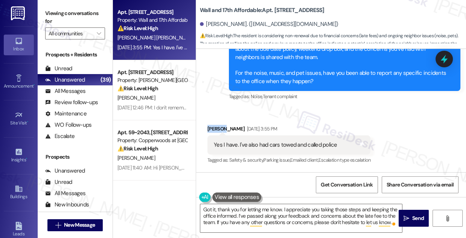
copy div "Amanda"
drag, startPoint x: 214, startPoint y: 209, endPoint x: 190, endPoint y: 208, distance: 23.7
click at [190, 208] on div "Apt. L203, 1685 Wall Ave Property: Wall and 17th Affordable ⚠️ Risk Level: High…" at bounding box center [289, 119] width 353 height 238
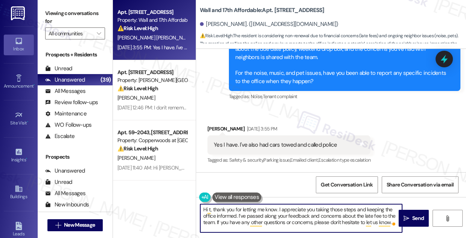
paste textarea "Amanda"
drag, startPoint x: 293, startPoint y: 208, endPoint x: 245, endPoint y: 207, distance: 48.2
click at [239, 206] on textarea "Hi Amanda, thank you for letting me know. I appreciate you taking those steps a…" at bounding box center [301, 218] width 202 height 28
type textarea "Hi Amanda, thank you for letting me know. I appreciate you taking those steps a…"
click at [402, 117] on div "Received via SMS Amanda Patcyk Harsin Aug 11, 2025 at 3:55 PM Yes I have. I've …" at bounding box center [331, 140] width 270 height 64
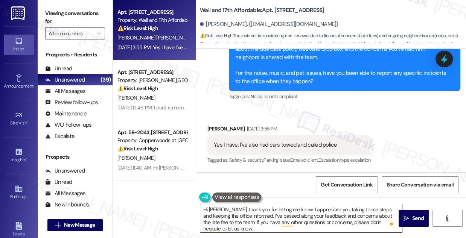
scroll to position [2, 0]
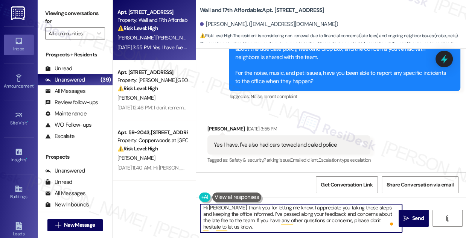
click at [269, 212] on textarea "Hi Amanda, thank you for letting me know. I appreciate you taking those steps a…" at bounding box center [301, 218] width 202 height 28
click at [270, 212] on textarea "Hi Amanda, thank you for letting me know. I appreciate you taking those steps a…" at bounding box center [301, 218] width 202 height 28
click at [263, 224] on textarea "Hi Amanda, thank you for letting me know. I appreciate you taking those steps a…" at bounding box center [301, 218] width 202 height 28
click at [402, 217] on span " Send" at bounding box center [414, 218] width 24 height 8
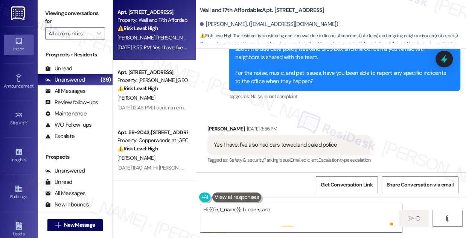
scroll to position [713, 0]
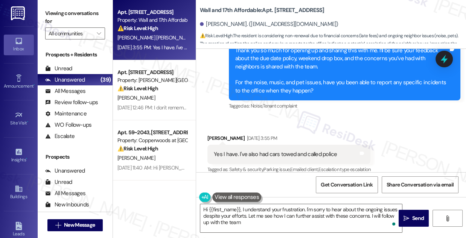
type textarea "Hi {{first_name}}, I understand your frustration. I'm sorry to hear about the o…"
click at [178, 45] on div "Aug 11, 2025 at 12:46 PM: I don't remember them even working at all in June eit…" at bounding box center [216, 47] width 198 height 7
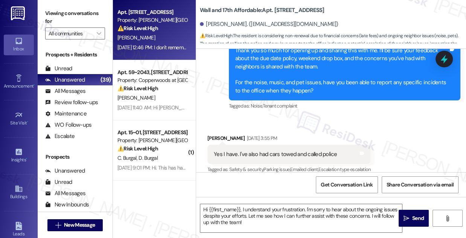
type textarea "Fetching suggested responses. Please feel free to read through the conversation…"
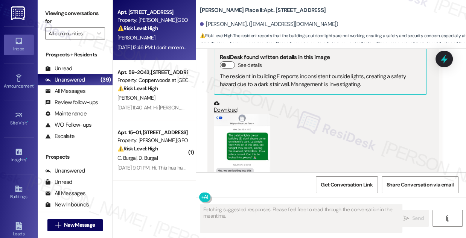
scroll to position [645, 0]
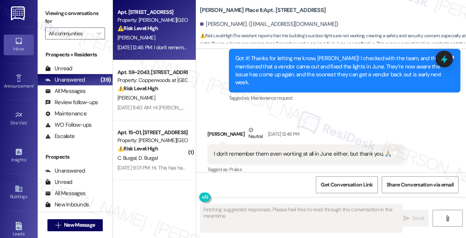
click at [258, 150] on div "I don't remember them even working at all in June either, but thank you. 🙏🏼" at bounding box center [303, 154] width 178 height 8
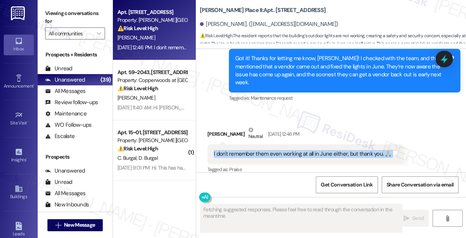
click at [258, 150] on div "I don't remember them even working at all in June either, but thank you. 🙏🏼" at bounding box center [303, 154] width 178 height 8
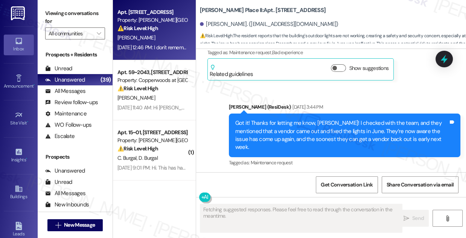
scroll to position [577, 0]
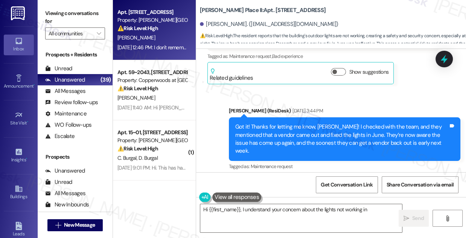
click at [309, 129] on div "Got it! Thanks for letting me know, Rachel! I checked with the team, and they m…" at bounding box center [341, 139] width 213 height 32
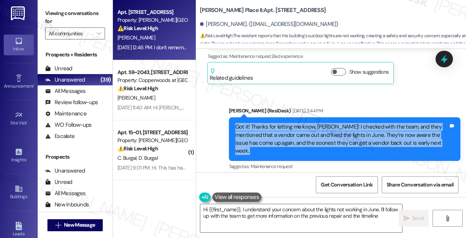
click at [309, 129] on div "Got it! Thanks for letting me know, Rachel! I checked with the team, and they m…" at bounding box center [341, 139] width 213 height 32
click at [272, 135] on div "Got it! Thanks for letting me know, Rachel! I checked with the team, and they m…" at bounding box center [341, 139] width 213 height 32
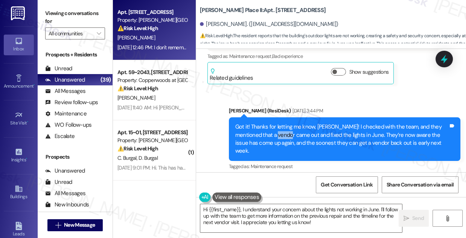
click at [272, 135] on div "Got it! Thanks for letting me know, Rachel! I checked with the team, and they m…" at bounding box center [341, 139] width 213 height 32
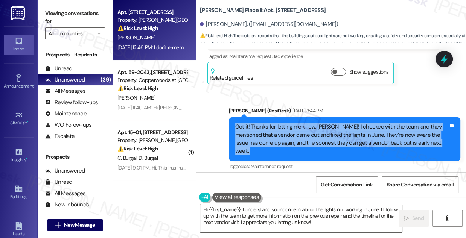
click at [272, 135] on div "Got it! Thanks for letting me know, Rachel! I checked with the team, and they m…" at bounding box center [341, 139] width 213 height 32
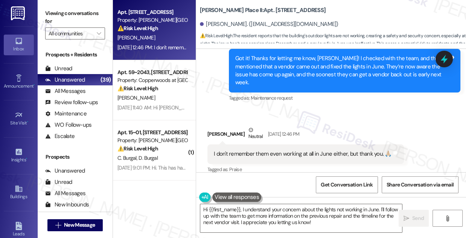
click at [244, 150] on div "I don't remember them even working at all in June either, but thank you. 🙏🏼" at bounding box center [303, 154] width 178 height 8
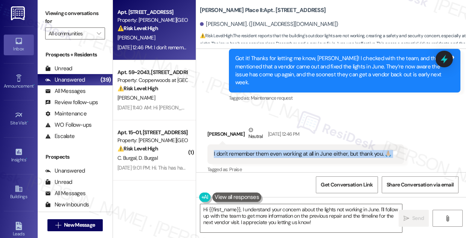
click at [244, 150] on div "I don't remember them even working at all in June either, but thank you. 🙏🏼" at bounding box center [303, 154] width 178 height 8
click at [336, 210] on textarea "Hi {{first_name}}, I understand your concern about the lights not working in Ju…" at bounding box center [301, 218] width 202 height 28
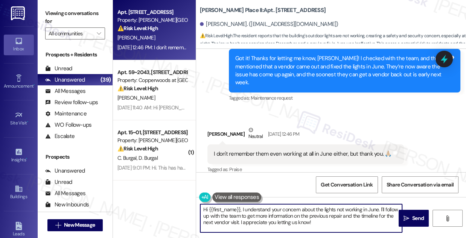
click at [336, 210] on textarea "Hi {{first_name}}, I understand your concern about the lights not working in Ju…" at bounding box center [301, 218] width 202 height 28
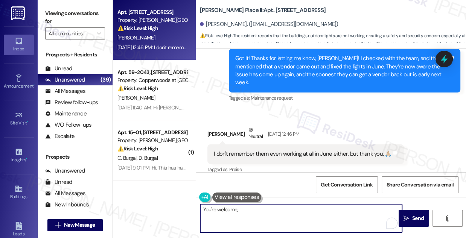
click at [214, 126] on div "Rachel Ramos Neutral Aug 11, 2025 at 12:46 PM" at bounding box center [305, 135] width 196 height 18
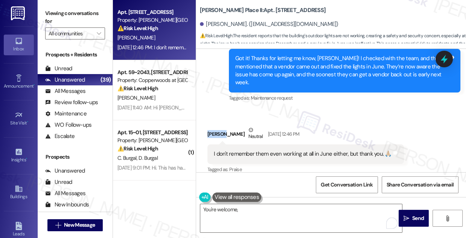
click at [214, 126] on div "Rachel Ramos Neutral Aug 11, 2025 at 12:46 PM" at bounding box center [305, 135] width 196 height 18
copy div "Rachel"
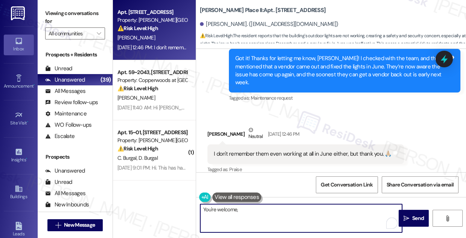
click at [250, 208] on textarea "You're welcome," at bounding box center [301, 218] width 202 height 28
paste textarea "Rachel"
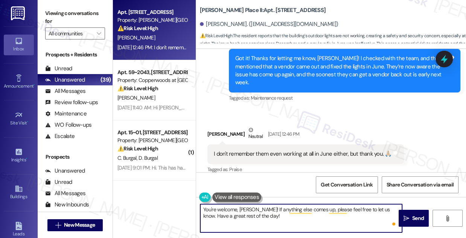
type textarea "You're welcome, Rachel! If anything else comes up, please feel free to let us k…"
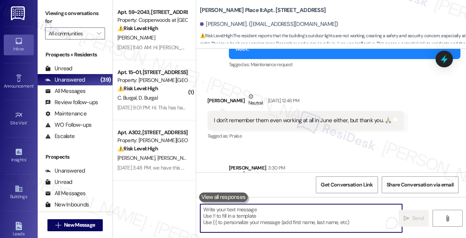
scroll to position [706, 0]
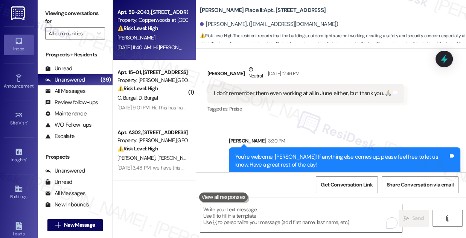
click at [139, 24] on div "Property: Copperwoods at [GEOGRAPHIC_DATA]" at bounding box center [152, 20] width 70 height 8
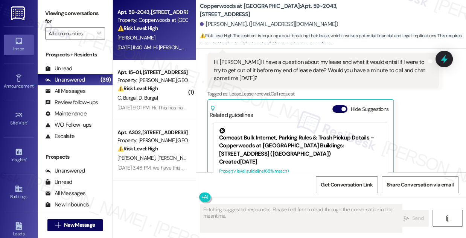
scroll to position [125, 0]
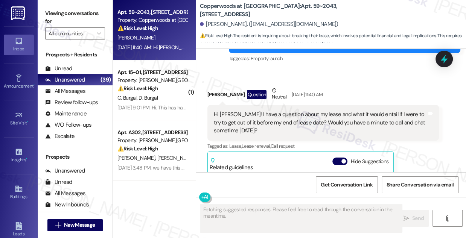
click at [258, 114] on div "Hi Sarah! I have a question about my lease and what it would entail if I were t…" at bounding box center [320, 123] width 213 height 24
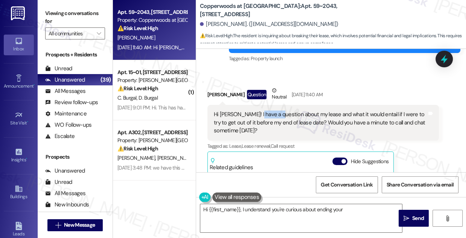
click at [258, 114] on div "Hi Sarah! I have a question about my lease and what it would entail if I were t…" at bounding box center [320, 123] width 213 height 24
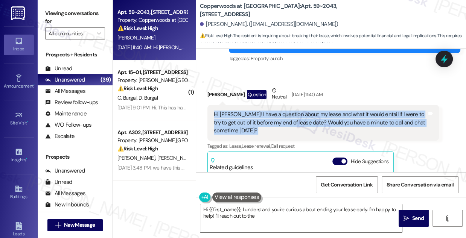
click at [258, 114] on div "Hi Sarah! I have a question about my lease and what it would entail if I were t…" at bounding box center [320, 123] width 213 height 24
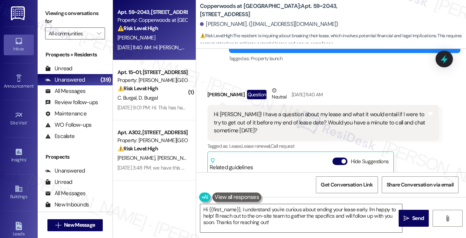
click at [366, 86] on div "Received via SMS Nicole Barnes Question Neutral Aug 11, 2025 at 11:40 AM Hi Sar…" at bounding box center [323, 178] width 243 height 194
click at [345, 112] on div "Hi Sarah! I have a question about my lease and what it would entail if I were t…" at bounding box center [320, 123] width 213 height 24
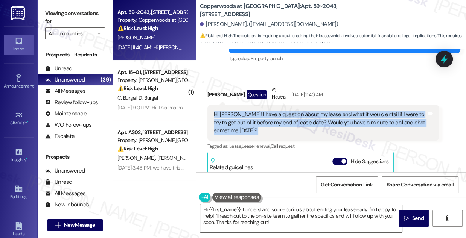
click at [345, 112] on div "Hi Sarah! I have a question about my lease and what it would entail if I were t…" at bounding box center [320, 123] width 213 height 24
click at [305, 121] on div "Hi Sarah! I have a question about my lease and what it would entail if I were t…" at bounding box center [320, 123] width 213 height 24
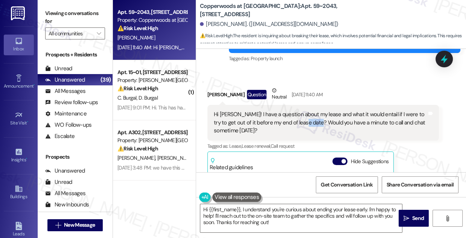
click at [305, 121] on div "Hi Sarah! I have a question about my lease and what it would entail if I were t…" at bounding box center [320, 123] width 213 height 24
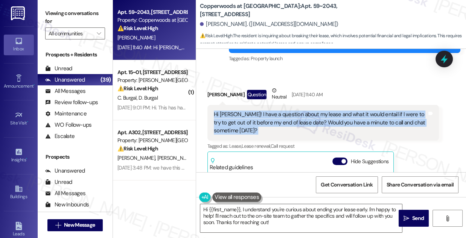
click at [305, 121] on div "Hi Sarah! I have a question about my lease and what it would entail if I were t…" at bounding box center [320, 123] width 213 height 24
click at [343, 118] on div "Hi Sarah! I have a question about my lease and what it would entail if I were t…" at bounding box center [320, 123] width 213 height 24
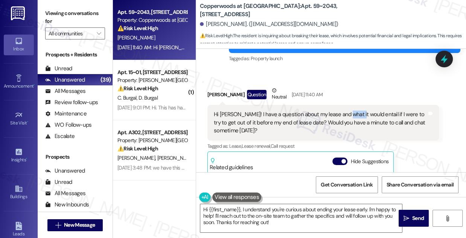
click at [343, 118] on div "Hi Sarah! I have a question about my lease and what it would entail if I were t…" at bounding box center [320, 123] width 213 height 24
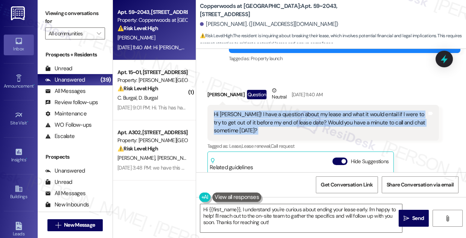
click at [343, 118] on div "Hi Sarah! I have a question about my lease and what it would entail if I were t…" at bounding box center [320, 123] width 213 height 24
click at [73, 16] on label "Viewing conversations for" at bounding box center [75, 18] width 60 height 20
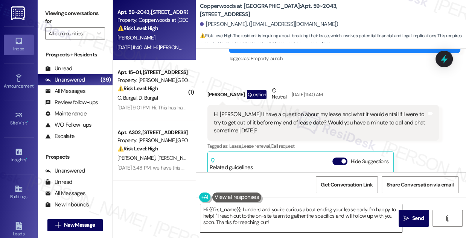
click at [241, 217] on textarea "Hi {{first_name}}, I understand you're curious about ending your lease early. I…" at bounding box center [301, 218] width 202 height 28
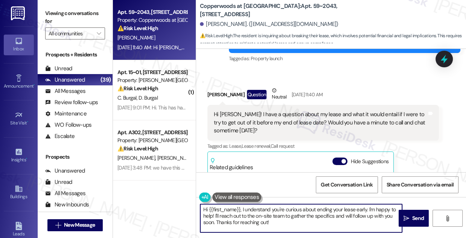
click at [241, 217] on textarea "Hi {{first_name}}, I understand you're curious about ending your lease early. I…" at bounding box center [301, 218] width 202 height 28
paste textarea "wanting to discuss this further. I'm sorry, but my number is set up for texting…"
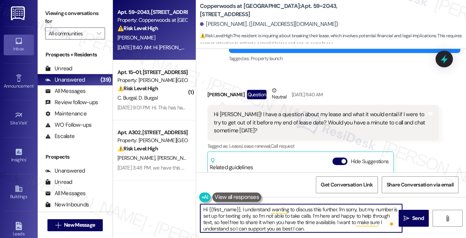
click at [213, 99] on div "Nicole Barnes Question Neutral Aug 11, 2025 at 11:40 AM" at bounding box center [322, 96] width 231 height 18
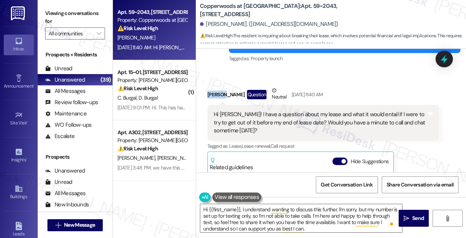
click at [213, 99] on div "Nicole Barnes Question Neutral Aug 11, 2025 at 11:40 AM" at bounding box center [322, 96] width 231 height 18
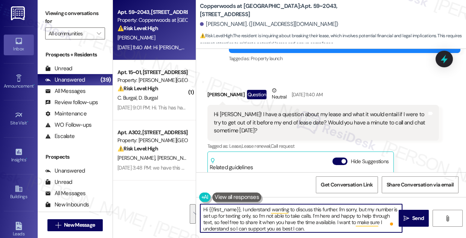
drag, startPoint x: 316, startPoint y: 231, endPoint x: 317, endPoint y: 213, distance: 17.7
click at [317, 213] on textarea "Hi {{first_name}}, I understand wanting to discuss this further. I'm sorry, but…" at bounding box center [301, 218] width 202 height 28
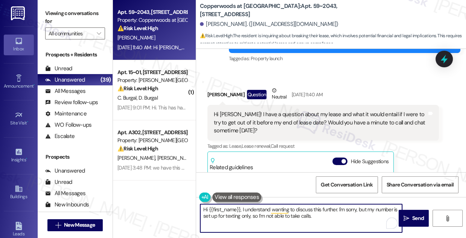
click at [299, 125] on div "Hi Sarah! I have a question about my lease and what it would entail if I were t…" at bounding box center [320, 123] width 213 height 24
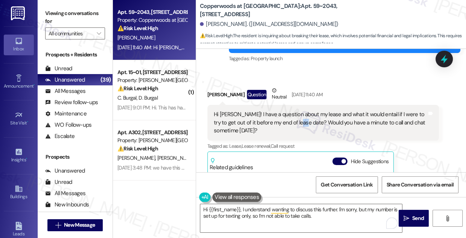
click at [299, 125] on div "Hi Sarah! I have a question about my lease and what it would entail if I were t…" at bounding box center [320, 123] width 213 height 24
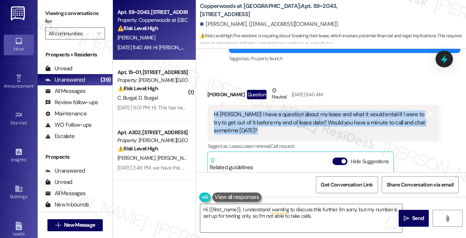
click at [299, 125] on div "Hi Sarah! I have a question about my lease and what it would entail if I were t…" at bounding box center [320, 123] width 213 height 24
copy div "Hi Sarah! I have a question about my lease and what it would entail if I were t…"
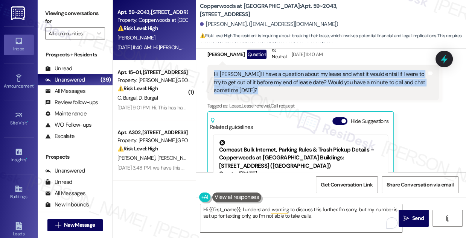
scroll to position [91, 0]
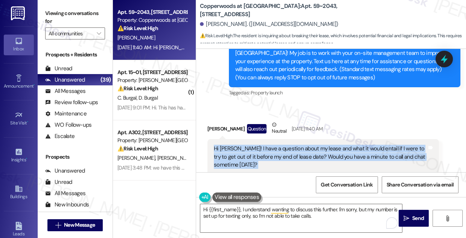
click at [267, 150] on div "Hi Sarah! I have a question about my lease and what it would entail if I were t…" at bounding box center [320, 157] width 213 height 24
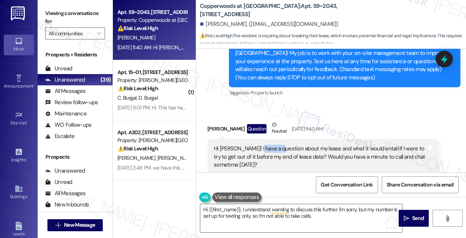
click at [267, 150] on div "Hi Sarah! I have a question about my lease and what it would entail if I were t…" at bounding box center [320, 157] width 213 height 24
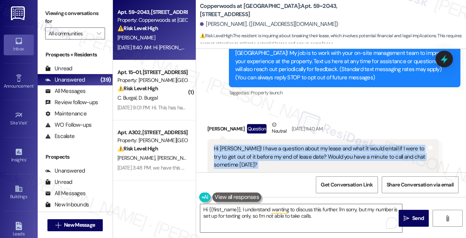
click at [267, 150] on div "Hi Sarah! I have a question about my lease and what it would entail if I were t…" at bounding box center [320, 157] width 213 height 24
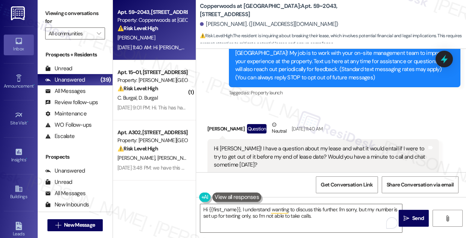
click at [319, 128] on div "Aug 11, 2025 at 11:40 AM" at bounding box center [306, 129] width 33 height 8
drag, startPoint x: 74, startPoint y: 12, endPoint x: 109, endPoint y: 35, distance: 41.9
click at [74, 12] on label "Viewing conversations for" at bounding box center [75, 18] width 60 height 20
click at [278, 145] on div "Hi Sarah! I have a question about my lease and what it would entail if I were t…" at bounding box center [320, 157] width 213 height 24
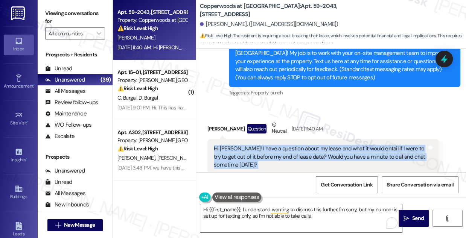
click at [278, 145] on div "Hi Sarah! I have a question about my lease and what it would entail if I were t…" at bounding box center [320, 157] width 213 height 24
copy div "Hi Sarah! I have a question about my lease and what it would entail if I were t…"
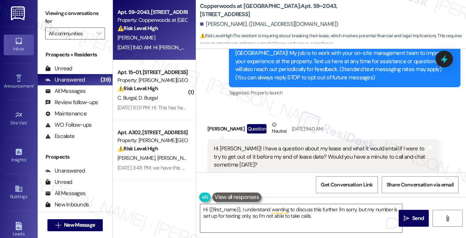
drag, startPoint x: 54, startPoint y: 11, endPoint x: 75, endPoint y: 22, distance: 23.5
click at [54, 11] on label "Viewing conversations for" at bounding box center [75, 18] width 60 height 20
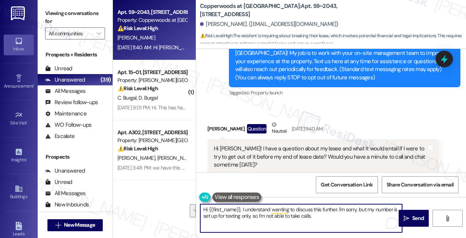
drag, startPoint x: 333, startPoint y: 214, endPoint x: 242, endPoint y: 212, distance: 91.0
click at [242, 212] on textarea "Hi {{first_name}}, I understand wanting to discuss this further. I'm sorry, but…" at bounding box center [301, 218] width 202 height 28
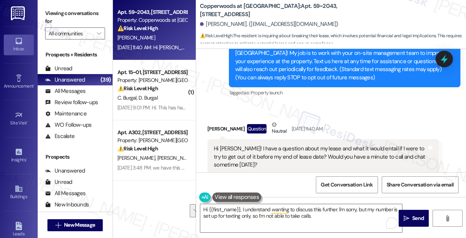
click at [78, 9] on label "Viewing conversations for" at bounding box center [75, 18] width 60 height 20
click at [321, 217] on textarea "Hi {{first_name}}, I understand wanting to discuss this further. I'm sorry, but…" at bounding box center [301, 218] width 202 height 28
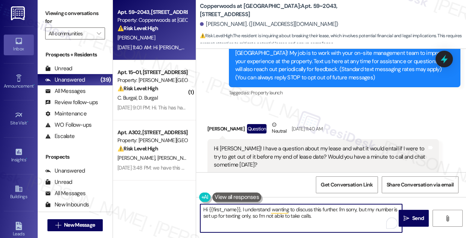
type textarea "Hi {{first_name}}, I understand wanting to discuss this further. I'm sorry, but…"
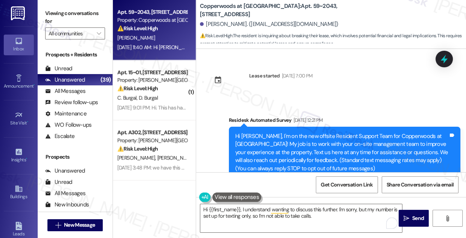
scroll to position [91, 0]
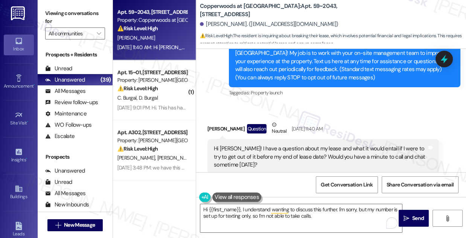
click at [92, 9] on label "Viewing conversations for" at bounding box center [75, 18] width 60 height 20
click at [241, 206] on textarea "Hi {{first_name}}, I understand wanting to discuss this further. I'm sorry, but…" at bounding box center [301, 218] width 202 height 28
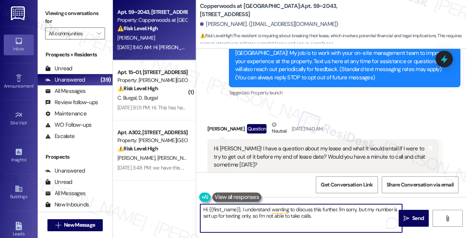
paste textarea "Thanks for reaching out with your question about ending your lease early."
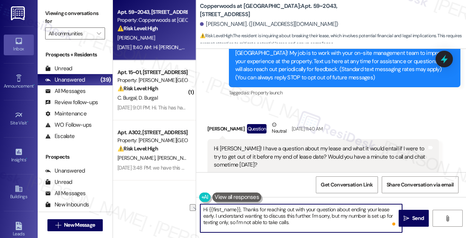
drag, startPoint x: 310, startPoint y: 216, endPoint x: 216, endPoint y: 219, distance: 94.4
click at [216, 219] on textarea "Hi {{first_name}}, Thanks for reaching out with your question about ending your…" at bounding box center [301, 218] width 202 height 28
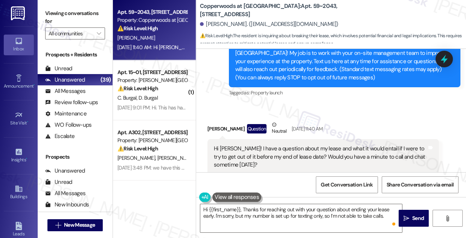
click at [67, 8] on label "Viewing conversations for" at bounding box center [75, 18] width 60 height 20
click at [390, 217] on textarea "Hi {{first_name}}, Thanks for reaching out with your question about ending your…" at bounding box center [301, 218] width 202 height 28
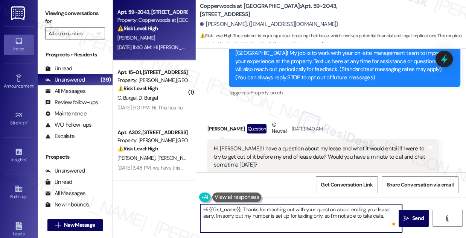
paste textarea "In the meantime, could you share a bit more about your situation and when you’r…"
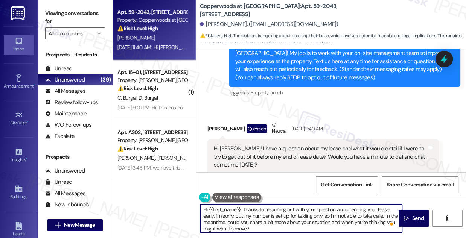
click at [385, 213] on textarea "Hi {{first_name}}, Thanks for reaching out with your question about ending your…" at bounding box center [301, 218] width 202 height 28
click at [280, 222] on textarea "Hi {{first_name}}, Thanks for reaching out with your question about ending your…" at bounding box center [301, 218] width 202 height 28
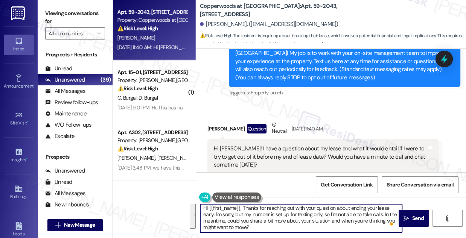
scroll to position [2, 0]
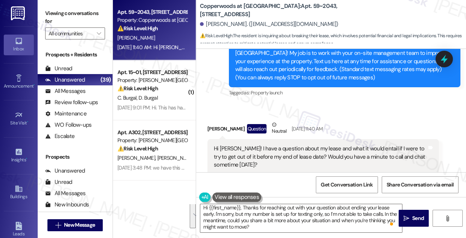
click at [298, 147] on div "Hi [PERSON_NAME]! I have a question about my lease and what it would entail if …" at bounding box center [320, 157] width 213 height 24
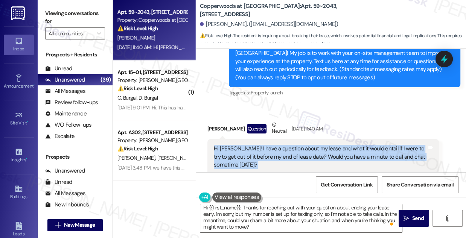
click at [298, 147] on div "Hi [PERSON_NAME]! I have a question about my lease and what it would entail if …" at bounding box center [320, 157] width 213 height 24
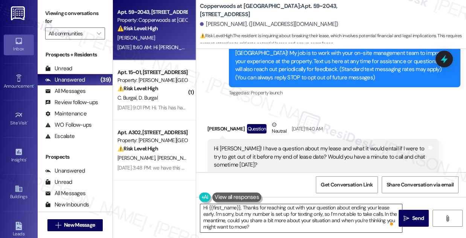
click at [268, 214] on textarea "Hi {{first_name}}, Thanks for reaching out with your question about ending your…" at bounding box center [301, 218] width 202 height 28
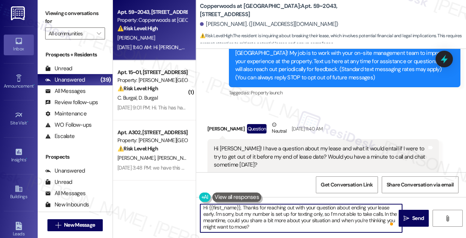
click at [244, 207] on textarea "Hi {{first_name}}, Thanks for reaching out with your question about ending your…" at bounding box center [301, 218] width 202 height 28
type textarea "Hi {{first_name}}, thanks for reaching out with your question about ending your…"
click at [412, 216] on span "Send" at bounding box center [418, 218] width 12 height 8
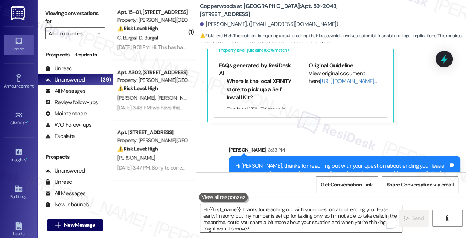
scroll to position [304, 0]
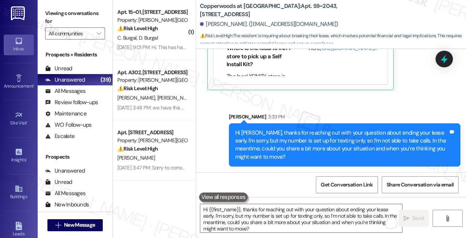
click at [213, 8] on b "Copperwoods at [GEOGRAPHIC_DATA]: Apt. 59~2043, [STREET_ADDRESS]" at bounding box center [275, 10] width 150 height 16
click at [97, 9] on label "Viewing conversations for" at bounding box center [75, 18] width 60 height 20
click at [211, 4] on b "Copperwoods at [GEOGRAPHIC_DATA]: Apt. 59~2043, [STREET_ADDRESS]" at bounding box center [275, 10] width 150 height 16
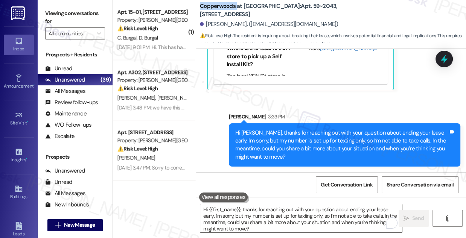
copy b "Copperwoods"
click at [56, 9] on label "Viewing conversations for" at bounding box center [75, 18] width 60 height 20
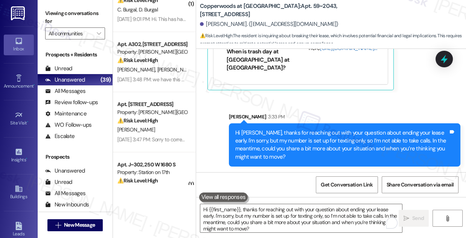
scroll to position [0, 0]
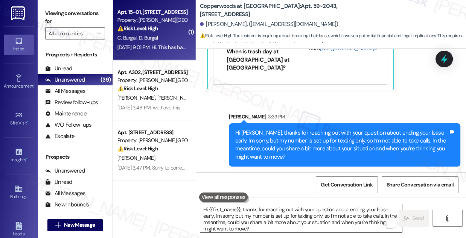
click at [159, 36] on div "C. Burgal D. Burgal" at bounding box center [152, 37] width 71 height 9
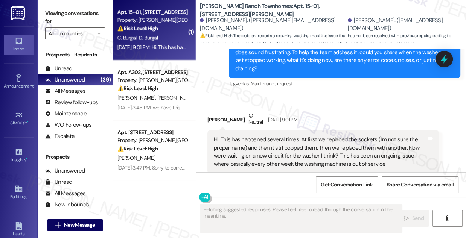
scroll to position [373, 0]
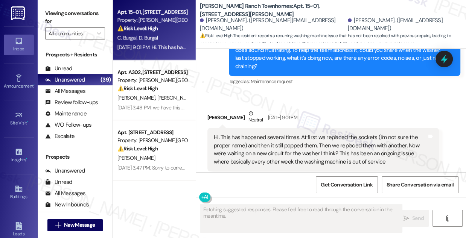
click at [259, 134] on div "Hi. This has happened several times. At first we replaced the sockets (I'm not …" at bounding box center [320, 150] width 213 height 32
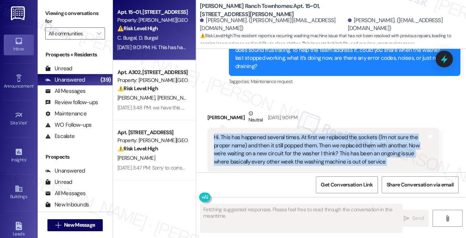
click at [259, 134] on div "Hi. This has happened several times. At first we replaced the sockets (I'm not …" at bounding box center [320, 150] width 213 height 32
click at [349, 134] on div "Hi. This has happened several times. At first we replaced the sockets (I'm not …" at bounding box center [320, 150] width 213 height 32
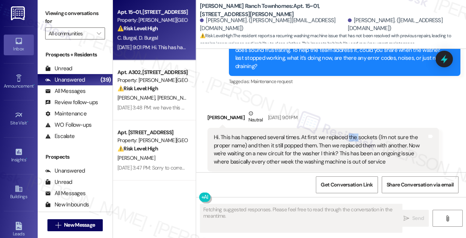
click at [349, 134] on div "Hi. This has happened several times. At first we replaced the sockets (I'm not …" at bounding box center [320, 150] width 213 height 32
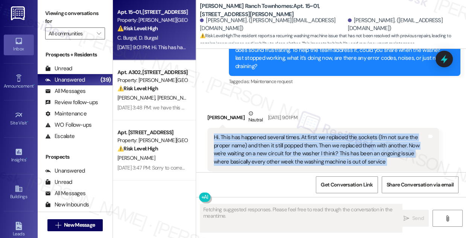
click at [349, 134] on div "Hi. This has happened several times. At first we replaced the sockets (I'm not …" at bounding box center [320, 150] width 213 height 32
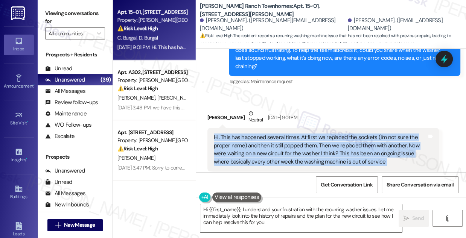
type textarea "Hi {{first_name}}, I understand your frustration with the recurring washer issu…"
click at [291, 134] on div "Hi. This has happened several times. At first we replaced the sockets (I'm not …" at bounding box center [320, 150] width 213 height 32
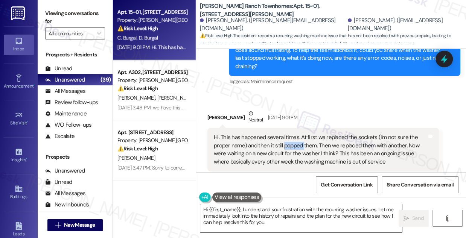
click at [291, 134] on div "Hi. This has happened several times. At first we replaced the sockets (I'm not …" at bounding box center [320, 150] width 213 height 32
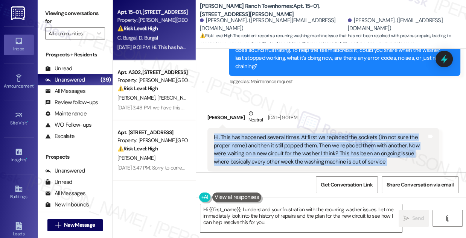
click at [291, 134] on div "Hi. This has happened several times. At first we replaced the sockets (I'm not …" at bounding box center [320, 150] width 213 height 32
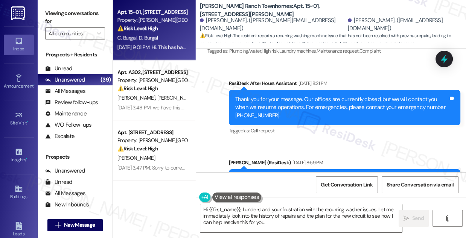
scroll to position [305, 0]
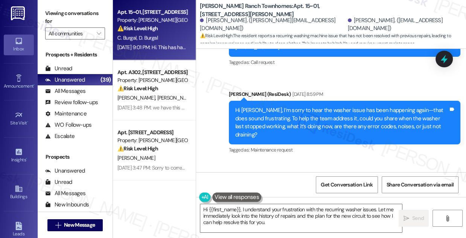
click at [329, 107] on div "Hi [PERSON_NAME], I’m sorry to hear the washer issue has been happening again—t…" at bounding box center [341, 122] width 213 height 32
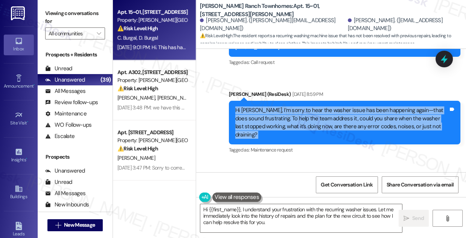
click at [329, 107] on div "Hi [PERSON_NAME], I’m sorry to hear the washer issue has been happening again—t…" at bounding box center [341, 122] width 213 height 32
click at [337, 106] on div "Hi [PERSON_NAME], I’m sorry to hear the washer issue has been happening again—t…" at bounding box center [341, 122] width 213 height 32
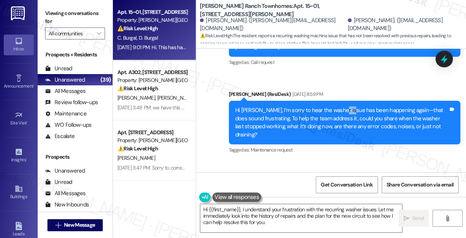
click at [336, 106] on div "Hi [PERSON_NAME], I’m sorry to hear the washer issue has been happening again—t…" at bounding box center [341, 122] width 213 height 32
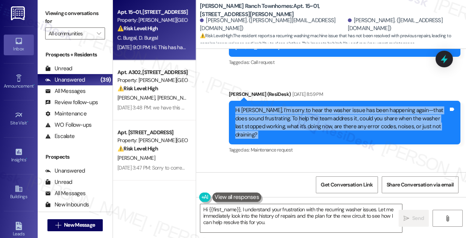
click at [336, 106] on div "Hi [PERSON_NAME], I’m sorry to hear the washer issue has been happening again—t…" at bounding box center [341, 122] width 213 height 32
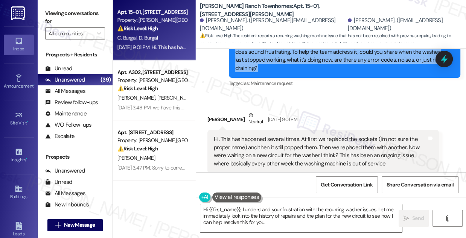
scroll to position [373, 0]
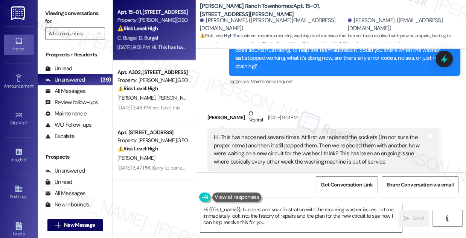
click at [264, 134] on div "Hi. This has happened several times. At first we replaced the sockets (I'm not …" at bounding box center [320, 150] width 213 height 32
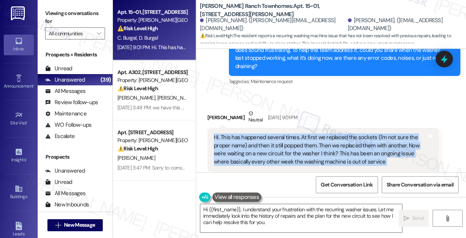
click at [264, 134] on div "Hi. This has happened several times. At first we replaced the sockets (I'm not …" at bounding box center [320, 150] width 213 height 32
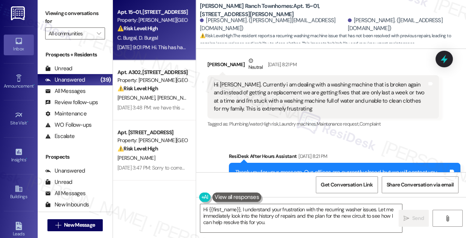
scroll to position [100, 0]
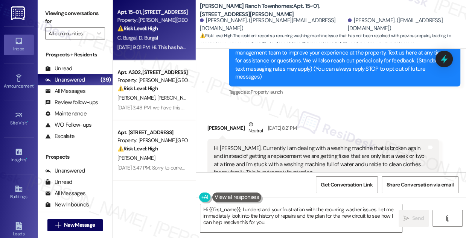
click at [267, 144] on div "Hi [PERSON_NAME]. Currently i am dealing with a washing machine that is broken …" at bounding box center [320, 160] width 213 height 32
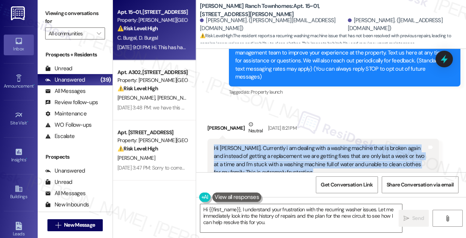
click at [267, 144] on div "Hi [PERSON_NAME]. Currently i am dealing with a washing machine that is broken …" at bounding box center [320, 160] width 213 height 32
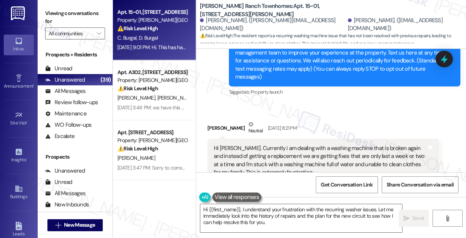
click at [322, 95] on div "Survey, sent via SMS Residesk Automated Survey [DATE] 12:21 PM Hi [PERSON_NAME]…" at bounding box center [344, 57] width 243 height 93
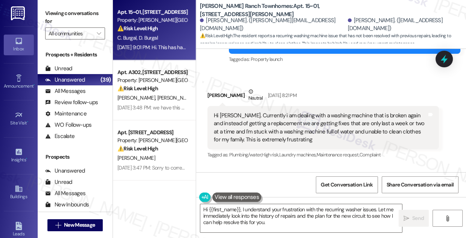
scroll to position [168, 0]
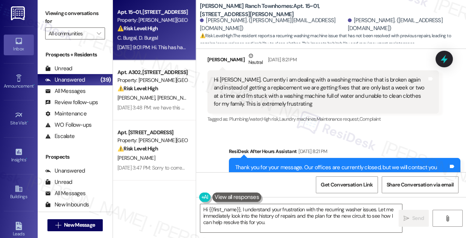
click at [306, 82] on div "Hi [PERSON_NAME]. Currently i am dealing with a washing machine that is broken …" at bounding box center [320, 92] width 213 height 32
click at [307, 82] on div "Hi [PERSON_NAME]. Currently i am dealing with a washing machine that is broken …" at bounding box center [320, 92] width 213 height 32
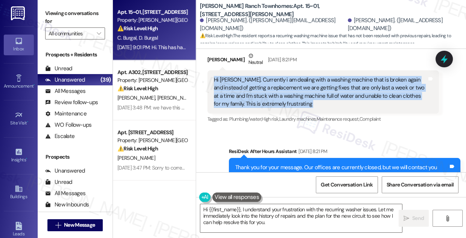
click at [307, 82] on div "Hi [PERSON_NAME]. Currently i am dealing with a washing machine that is broken …" at bounding box center [320, 92] width 213 height 32
click at [339, 85] on div "Hi [PERSON_NAME]. Currently i am dealing with a washing machine that is broken …" at bounding box center [320, 92] width 213 height 32
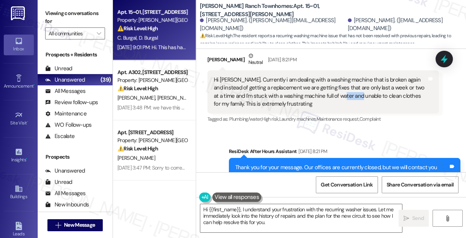
click at [339, 85] on div "Hi [PERSON_NAME]. Currently i am dealing with a washing machine that is broken …" at bounding box center [320, 92] width 213 height 32
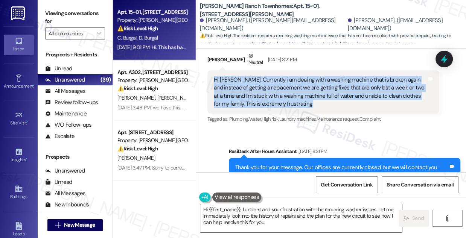
click at [339, 85] on div "Hi [PERSON_NAME]. Currently i am dealing with a washing machine that is broken …" at bounding box center [320, 92] width 213 height 32
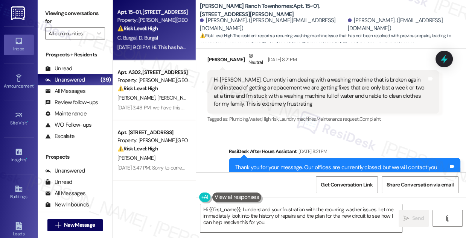
click at [67, 15] on label "Viewing conversations for" at bounding box center [75, 18] width 60 height 20
click at [258, 209] on textarea "Hi {{first_name}}, I understand your frustration with the recurring washer issu…" at bounding box center [301, 218] width 202 height 28
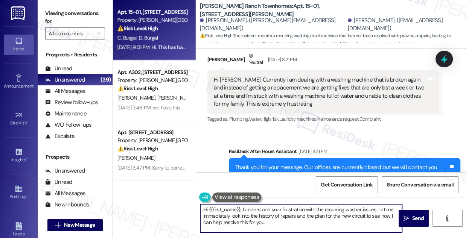
click at [258, 209] on textarea "Hi {{first_name}}, I understand your frustration with the recurring washer issu…" at bounding box center [301, 218] width 202 height 28
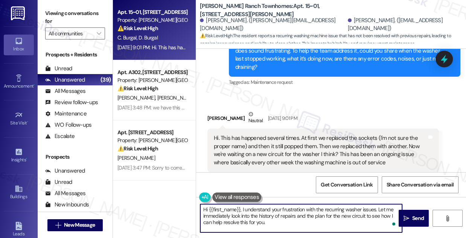
scroll to position [373, 0]
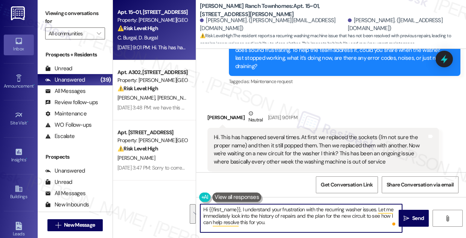
click at [217, 109] on div "[PERSON_NAME] Burgal Neutral [DATE] 9:01 PM" at bounding box center [322, 118] width 231 height 18
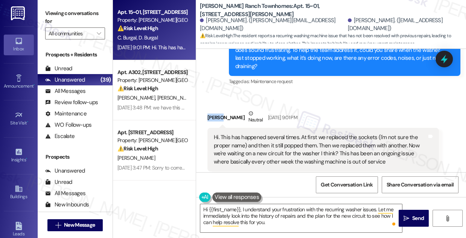
click at [217, 109] on div "[PERSON_NAME] Burgal Neutral [DATE] 9:01 PM" at bounding box center [322, 118] width 231 height 18
click at [323, 21] on div "[PERSON_NAME]. ([PERSON_NAME][EMAIL_ADDRESS][DOMAIN_NAME]) [PERSON_NAME]. ([EMA…" at bounding box center [333, 24] width 266 height 15
drag, startPoint x: 277, startPoint y: 10, endPoint x: 290, endPoint y: 8, distance: 13.4
click at [290, 8] on b "[PERSON_NAME] Ranch Townhomes: Apt. 15~01, [STREET_ADDRESS][PERSON_NAME]" at bounding box center [275, 10] width 150 height 16
copy b "15~01"
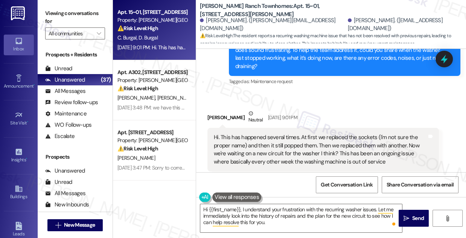
click at [88, 12] on label "Viewing conversations for" at bounding box center [75, 18] width 60 height 20
click at [319, 134] on div "Hi. This has happened several times. At first we replaced the sockets (I'm not …" at bounding box center [320, 150] width 213 height 32
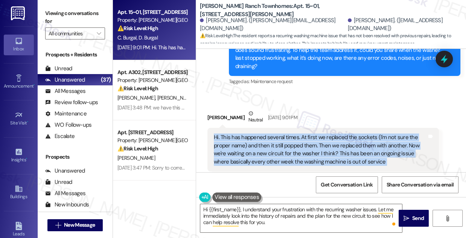
click at [319, 134] on div "Hi. This has happened several times. At first we replaced the sockets (I'm not …" at bounding box center [320, 150] width 213 height 32
click at [281, 134] on div "Hi. This has happened several times. At first we replaced the sockets (I'm not …" at bounding box center [320, 150] width 213 height 32
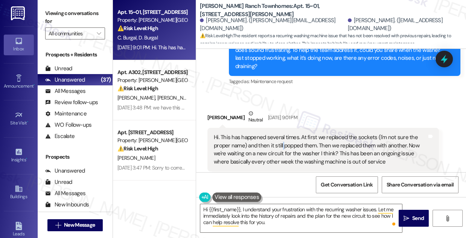
click at [281, 134] on div "Hi. This has happened several times. At first we replaced the sockets (I'm not …" at bounding box center [320, 150] width 213 height 32
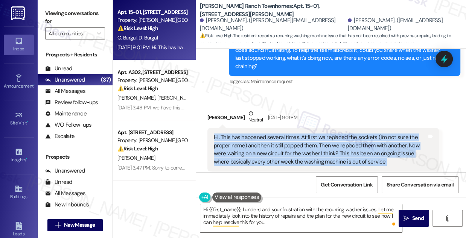
click at [281, 134] on div "Hi. This has happened several times. At first we replaced the sockets (I'm not …" at bounding box center [320, 150] width 213 height 32
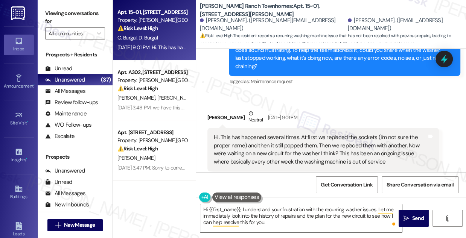
click at [87, 7] on div "Viewing conversations for All communities " at bounding box center [75, 23] width 75 height 47
click at [295, 134] on div "Hi. This has happened several times. At first we replaced the sockets (I'm not …" at bounding box center [320, 150] width 213 height 32
click at [296, 134] on div "Hi. This has happened several times. At first we replaced the sockets (I'm not …" at bounding box center [320, 150] width 213 height 32
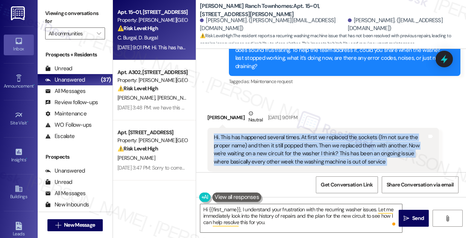
click at [296, 134] on div "Hi. This has happened several times. At first we replaced the sockets (I'm not …" at bounding box center [320, 150] width 213 height 32
copy div "Hi. This has happened several times. At first we replaced the sockets (I'm not …"
click at [238, 196] on button at bounding box center [236, 197] width 49 height 9
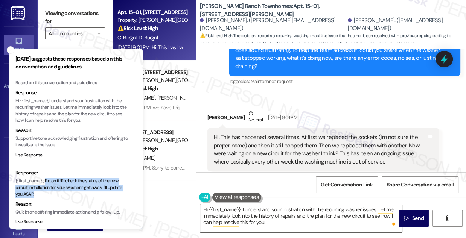
drag, startPoint x: 45, startPoint y: 182, endPoint x: 99, endPoint y: 194, distance: 55.6
click at [99, 194] on p "{{first_name}}, I'm on it! I'll check the status of the new circuit installatio…" at bounding box center [71, 188] width 113 height 20
copy p "I'm on it! I'll check the status of the new circuit installation for your washe…"
click at [228, 219] on textarea "Hi {{first_name}}, I understand your frustration with the recurring washer issu…" at bounding box center [301, 218] width 202 height 28
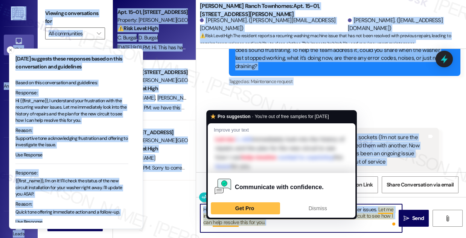
click at [229, 219] on textarea "Hi {{first_name}}, I understand your frustration with the recurring washer issu…" at bounding box center [301, 218] width 202 height 28
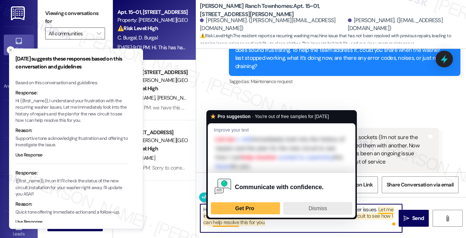
click at [299, 204] on div "Dismiss" at bounding box center [317, 208] width 62 height 12
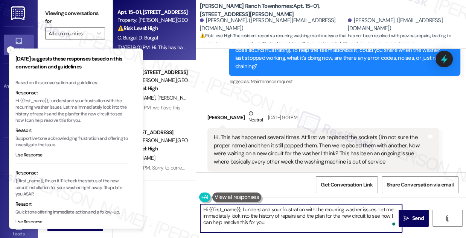
click at [235, 220] on textarea "Hi {{first_name}}, I understand your frustration with the recurring washer issu…" at bounding box center [301, 218] width 202 height 28
paste textarea "I'm on it! I'll check the status of the new circuit installation for your washe…"
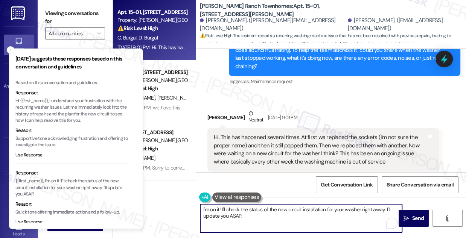
click at [203, 208] on textarea "I'm on it! I'll check the status of the new circuit installation for your washe…" at bounding box center [301, 218] width 202 height 28
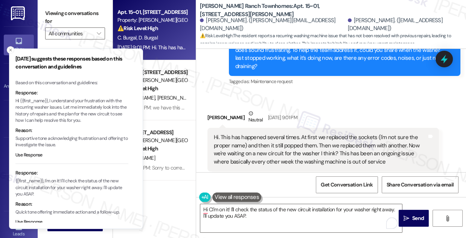
click at [211, 109] on div "[PERSON_NAME] Burgal Neutral [DATE] 9:01 PM" at bounding box center [322, 118] width 231 height 18
copy div "[PERSON_NAME]"
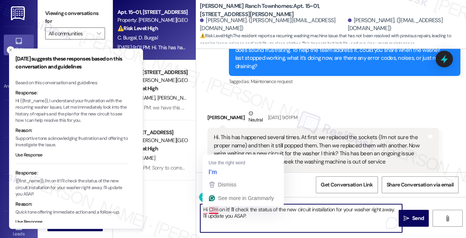
click at [210, 207] on textarea "Hi CI'm on it! I'll check the status of the new circuit installation for your w…" at bounding box center [301, 218] width 202 height 28
paste textarea "iara"
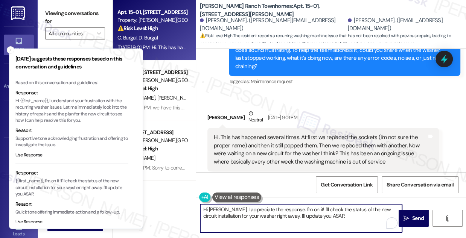
click at [255, 134] on div "Hi. This has happened several times. At first we replaced the sockets (I'm not …" at bounding box center [320, 150] width 213 height 32
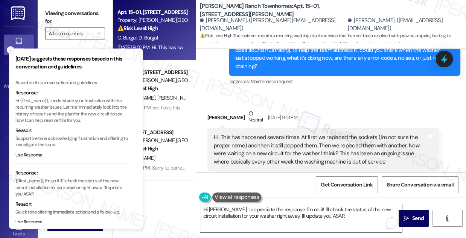
click at [10, 52] on icon "Close toast" at bounding box center [10, 50] width 5 height 5
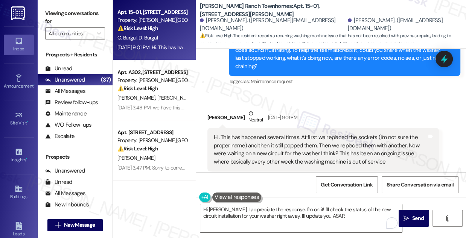
click at [235, 111] on div "[PERSON_NAME] Burgal Neutral [DATE] 9:01 PM" at bounding box center [322, 118] width 231 height 18
click at [243, 134] on div "Hi. This has happened several times. At first we replaced the sockets (I'm not …" at bounding box center [320, 150] width 213 height 32
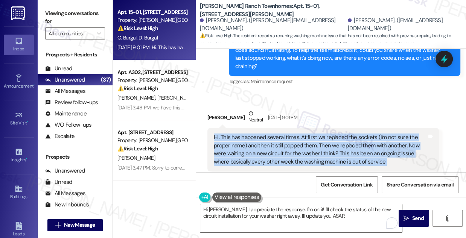
click at [243, 134] on div "Hi. This has happened several times. At first we replaced the sockets (I'm not …" at bounding box center [320, 150] width 213 height 32
click at [302, 134] on div "Hi. This has happened several times. At first we replaced the sockets (I'm not …" at bounding box center [320, 150] width 213 height 32
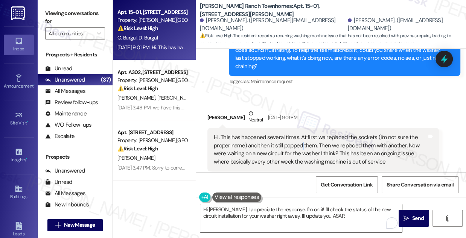
click at [302, 134] on div "Hi. This has happened several times. At first we replaced the sockets (I'm not …" at bounding box center [320, 150] width 213 height 32
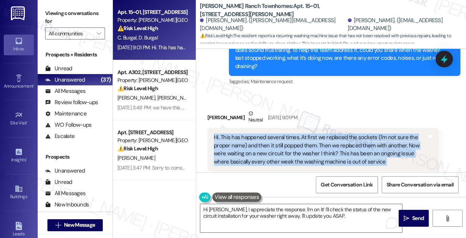
click at [302, 134] on div "Hi. This has happened several times. At first we replaced the sockets (I'm not …" at bounding box center [320, 150] width 213 height 32
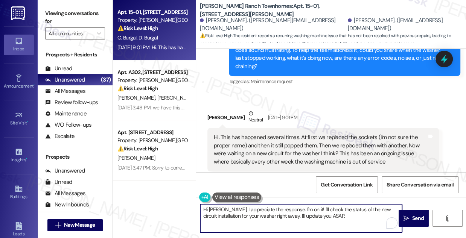
drag, startPoint x: 279, startPoint y: 207, endPoint x: 354, endPoint y: 219, distance: 75.0
click at [354, 219] on textarea "Hi [PERSON_NAME], I appreciate the response. I'm on it! I'll check the status o…" at bounding box center [301, 218] width 202 height 28
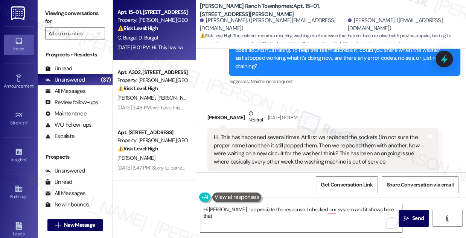
click at [88, 15] on label "Viewing conversations for" at bounding box center [75, 18] width 60 height 20
click at [62, 12] on label "Viewing conversations for" at bounding box center [75, 18] width 60 height 20
click at [376, 206] on textarea "Hi [PERSON_NAME], I appreciate the response. I checked our system and it shows …" at bounding box center [301, 218] width 202 height 28
click at [61, 11] on label "Viewing conversations for" at bounding box center [75, 18] width 60 height 20
click at [279, 214] on textarea "Hi [PERSON_NAME], I appreciate the response. I checked our system and it shows …" at bounding box center [301, 218] width 202 height 28
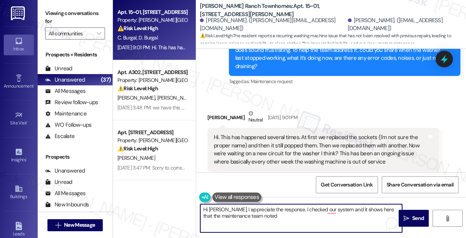
paste textarea "Part is still on back order from GE. Hopefully we will see it by end of this we…"
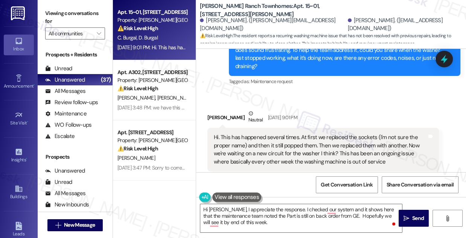
click at [89, 11] on label "Viewing conversations for" at bounding box center [75, 18] width 60 height 20
click at [100, 9] on label "Viewing conversations for" at bounding box center [75, 18] width 60 height 20
click at [339, 216] on textarea "Hi [PERSON_NAME], I appreciate the response. I checked our system and it shows …" at bounding box center [301, 218] width 202 height 28
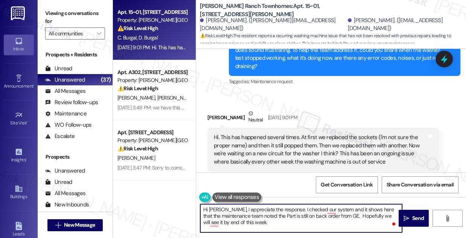
click at [339, 216] on textarea "Hi [PERSON_NAME], I appreciate the response. I checked our system and it shows …" at bounding box center [301, 218] width 202 height 28
drag, startPoint x: 369, startPoint y: 225, endPoint x: 361, endPoint y: 217, distance: 11.7
click at [361, 217] on textarea "Hi [PERSON_NAME], I appreciate the response. I checked our system and it shows …" at bounding box center [301, 218] width 202 height 28
type textarea "Hi [PERSON_NAME], I appreciate the response. I checked our system and it shows …"
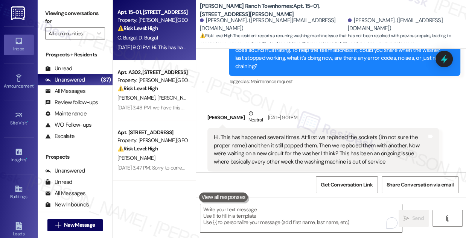
drag, startPoint x: 49, startPoint y: 5, endPoint x: 53, endPoint y: 6, distance: 3.9
click at [49, 5] on div "Viewing conversations for All communities " at bounding box center [75, 23] width 75 height 47
click at [266, 216] on textarea "To enrich screen reader interactions, please activate Accessibility in Grammarl…" at bounding box center [301, 218] width 202 height 28
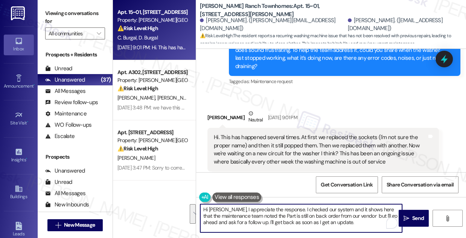
click at [268, 216] on textarea "Hi [PERSON_NAME], I appreciate the response. I checked our system and it shows …" at bounding box center [301, 218] width 202 height 28
drag, startPoint x: 343, startPoint y: 222, endPoint x: 222, endPoint y: 210, distance: 121.7
click at [222, 210] on textarea "Hi [PERSON_NAME], I appreciate the response. I checked our system and it shows …" at bounding box center [301, 218] width 202 height 28
paste textarea "your response. I checked our system, and it shows that the maintenance team not…"
type textarea "Hi [PERSON_NAME], I appreciate your response. I checked our system, and it show…"
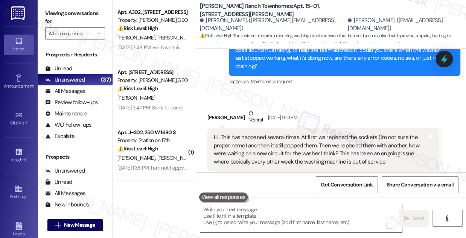
click at [80, 3] on div "Viewing conversations for All communities " at bounding box center [75, 23] width 75 height 47
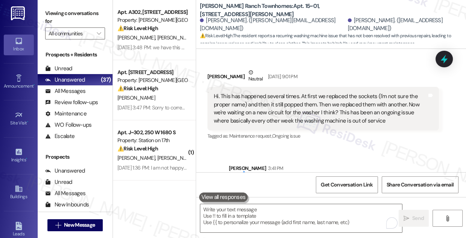
scroll to position [442, 0]
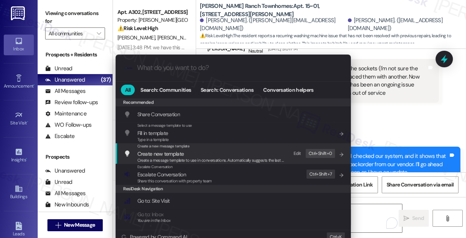
click at [221, 170] on div "Escalate Conversation Escalate Conversation Share this conversation with proper…" at bounding box center [234, 174] width 220 height 20
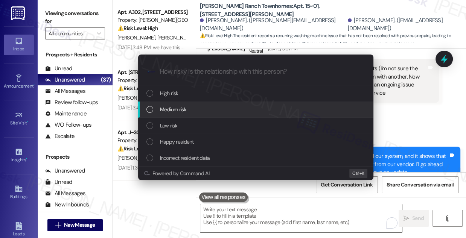
click at [184, 110] on span "Medium risk" at bounding box center [173, 109] width 26 height 8
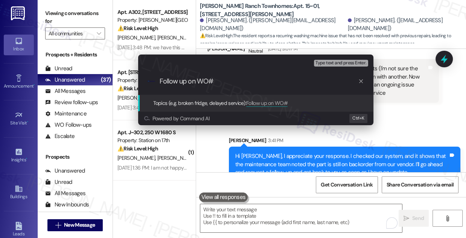
paste input "2684"
type input "Follow up on WO#2684 - Washer Issue"
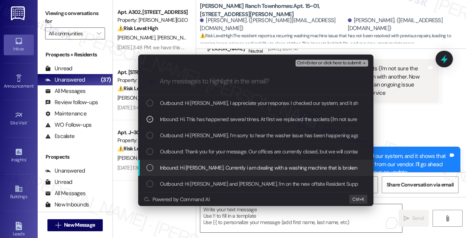
drag, startPoint x: 206, startPoint y: 163, endPoint x: 228, endPoint y: 146, distance: 28.1
click at [206, 163] on div "Inbound: Hi [PERSON_NAME]. Currently i am dealing with a washing machine that i…" at bounding box center [255, 168] width 235 height 16
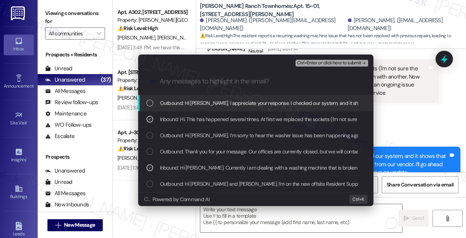
click at [324, 62] on span "Ctrl+Enter or click here to submit" at bounding box center [329, 63] width 64 height 5
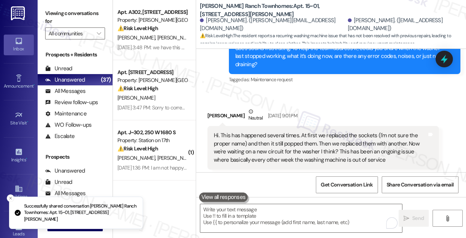
scroll to position [373, 0]
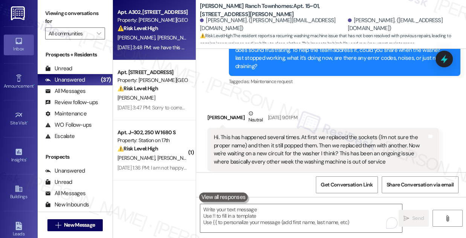
click at [162, 50] on div "[DATE] 3:48 PM: we have this happen every summer where it just stops blowing co…" at bounding box center [354, 47] width 474 height 7
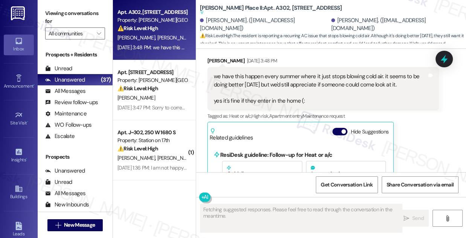
scroll to position [442, 0]
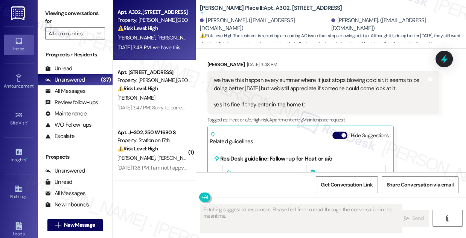
click at [255, 86] on div "we have this happen every summer where it just stops blowing cold air. it seems…" at bounding box center [320, 92] width 213 height 32
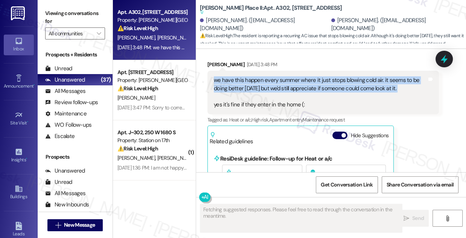
click at [255, 86] on div "we have this happen every summer where it just stops blowing cold air. it seems…" at bounding box center [320, 92] width 213 height 32
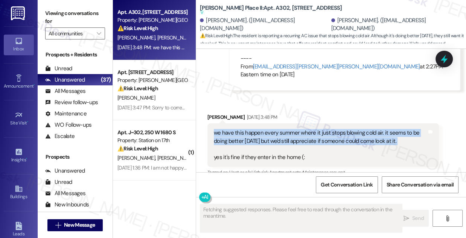
scroll to position [339, 0]
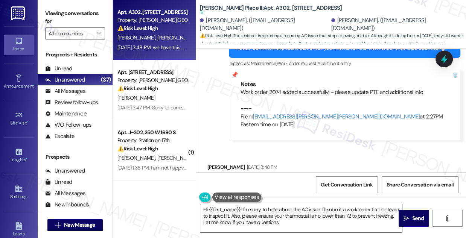
type textarea "Hi {{first_name}}! I'm sorry to hear about the AC issue. I'll submit a work ord…"
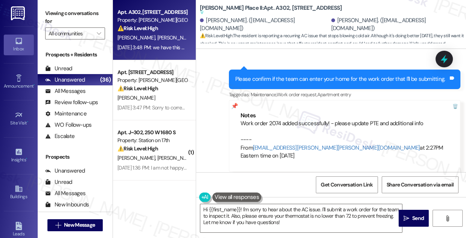
scroll to position [271, 0]
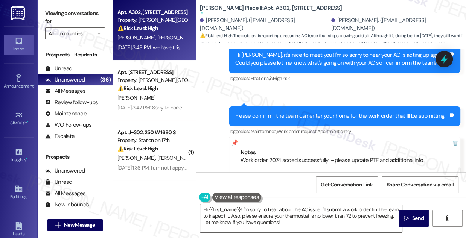
click at [276, 113] on div "Please confirm if the team can enter your home for the work order that I'll be …" at bounding box center [340, 116] width 210 height 8
click at [279, 112] on div "Please confirm if the team can enter your home for the work order that I'll be …" at bounding box center [340, 116] width 210 height 8
click at [278, 111] on div "Please confirm if the team can enter your home for the work order that I'll be …" at bounding box center [344, 115] width 231 height 19
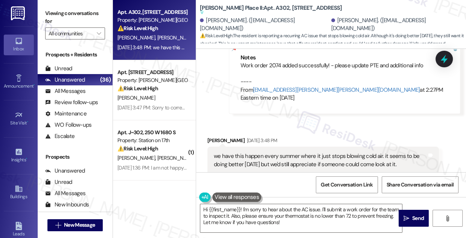
scroll to position [442, 0]
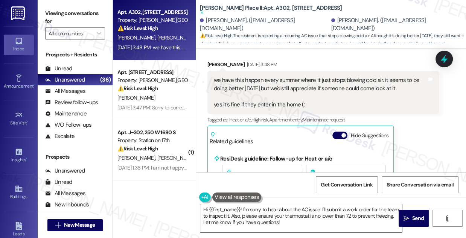
click at [249, 75] on div "we have this happen every summer where it just stops blowing cold air. it seems…" at bounding box center [322, 93] width 231 height 44
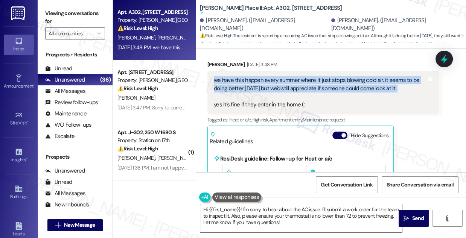
click at [249, 75] on div "we have this happen every summer where it just stops blowing cold air. it seems…" at bounding box center [322, 93] width 231 height 44
click at [260, 90] on div "we have this happen every summer where it just stops blowing cold air. it seems…" at bounding box center [320, 92] width 213 height 32
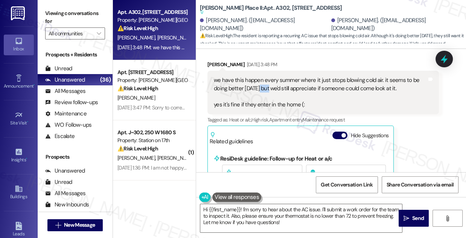
click at [260, 90] on div "we have this happen every summer where it just stops blowing cold air. it seems…" at bounding box center [320, 92] width 213 height 32
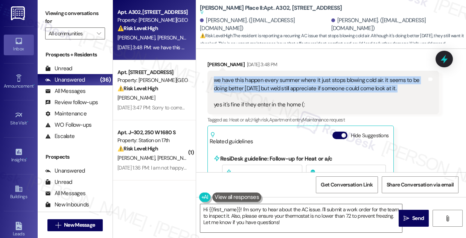
click at [260, 90] on div "we have this happen every summer where it just stops blowing cold air. it seems…" at bounding box center [320, 92] width 213 height 32
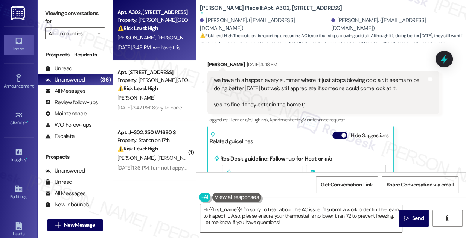
click at [275, 110] on div "we have this happen every summer where it just stops blowing cold air. it seems…" at bounding box center [322, 93] width 231 height 44
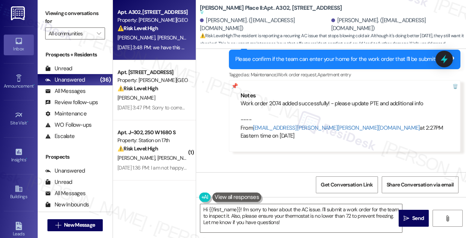
scroll to position [339, 0]
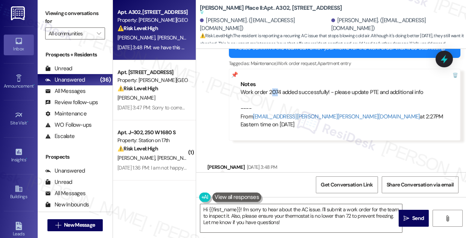
drag, startPoint x: 277, startPoint y: 93, endPoint x: 271, endPoint y: 92, distance: 6.5
click at [271, 92] on div "Work order 2074 added successfully! - please update PTE and additional info ---…" at bounding box center [344, 108] width 208 height 40
click at [267, 21] on div "[PERSON_NAME]. ([EMAIL_ADDRESS][DOMAIN_NAME])" at bounding box center [264, 25] width 129 height 16
click at [96, 9] on label "Viewing conversations for" at bounding box center [75, 18] width 60 height 20
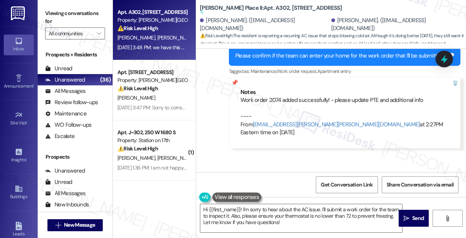
scroll to position [305, 0]
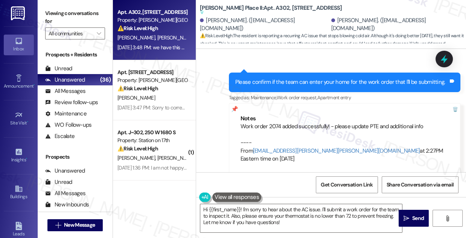
click at [258, 9] on b "[PERSON_NAME] Place II: Apt. A302, 160 I East 800 South Suggested actions and n…" at bounding box center [271, 10] width 142 height 12
copy b "A302"
click at [94, 14] on label "Viewing conversations for" at bounding box center [75, 18] width 60 height 20
click at [257, 8] on b "[PERSON_NAME] Place II: Apt. A302, 160 I East 800 South Suggested actions and n…" at bounding box center [271, 10] width 142 height 12
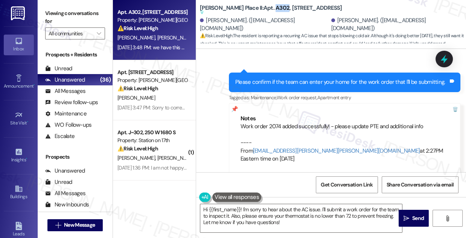
click at [257, 8] on b "[PERSON_NAME] Place II: Apt. A302, 160 I East 800 South Suggested actions and n…" at bounding box center [271, 10] width 142 height 12
click at [88, 2] on div "Viewing conversations for All communities " at bounding box center [75, 23] width 75 height 47
click at [274, 125] on div "Work order 2074 added successfully! - please update PTE and additional info ---…" at bounding box center [344, 143] width 208 height 40
copy div "2074"
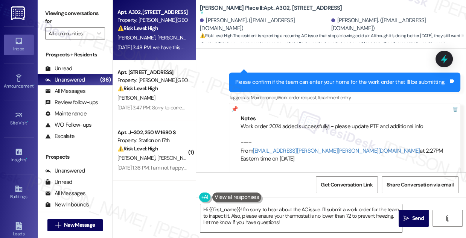
click at [81, 14] on label "Viewing conversations for" at bounding box center [75, 18] width 60 height 20
click at [273, 126] on div "Work order 2074 added successfully! - please update PTE and additional info ---…" at bounding box center [344, 143] width 208 height 40
copy div "2074"
drag, startPoint x: 89, startPoint y: 10, endPoint x: 95, endPoint y: 10, distance: 6.4
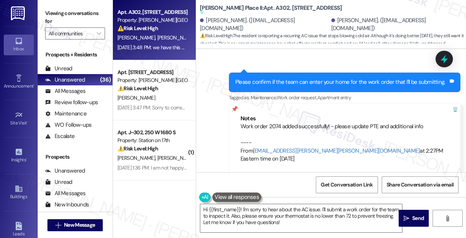
click at [89, 10] on label "Viewing conversations for" at bounding box center [75, 18] width 60 height 20
click at [267, 7] on b "[PERSON_NAME] Place II: Apt. A302, 160 I East 800 South Suggested actions and n…" at bounding box center [271, 10] width 142 height 12
click at [255, 6] on b "[PERSON_NAME] Place II: Apt. A302, 160 I East 800 South Suggested actions and n…" at bounding box center [271, 10] width 142 height 12
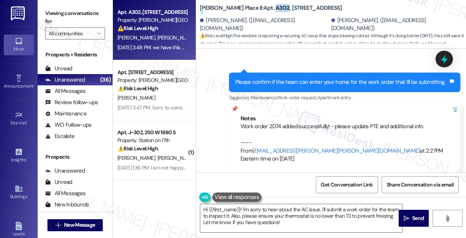
copy b "A302"
click at [90, 2] on div "Viewing conversations for All communities " at bounding box center [75, 23] width 75 height 47
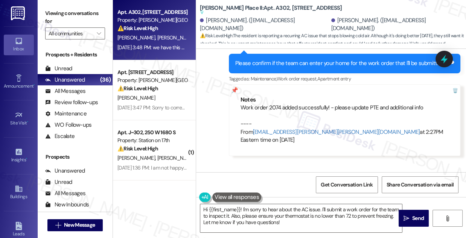
scroll to position [339, 0]
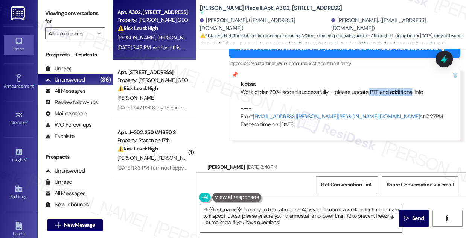
drag, startPoint x: 364, startPoint y: 93, endPoint x: 408, endPoint y: 92, distance: 43.6
click at [408, 92] on div "Work order 2074 added successfully! - please update PTE and additional info ---…" at bounding box center [344, 108] width 208 height 40
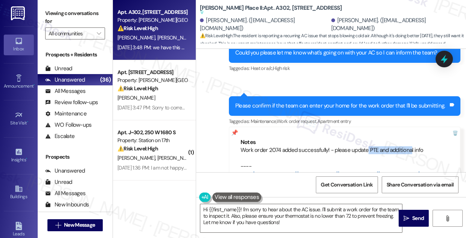
scroll to position [237, 0]
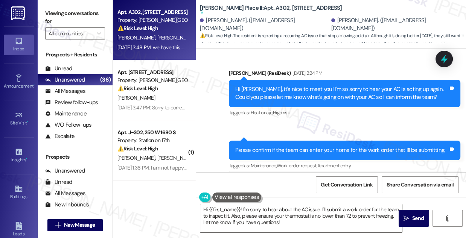
click at [285, 97] on div "Hi [PERSON_NAME], it's nice to meet you! I'm so sorry to hear your AC is acting…" at bounding box center [341, 93] width 213 height 16
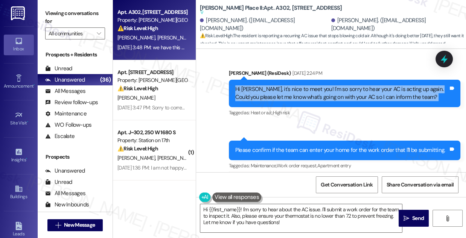
click at [285, 97] on div "Hi [PERSON_NAME], it's nice to meet you! I'm so sorry to hear your AC is acting…" at bounding box center [341, 93] width 213 height 16
click at [317, 84] on div "Hi [PERSON_NAME], it's nice to meet you! I'm so sorry to hear your AC is acting…" at bounding box center [344, 93] width 231 height 27
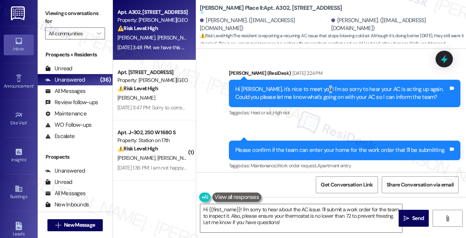
click at [317, 84] on div "Hi [PERSON_NAME], it's nice to meet you! I'm so sorry to hear your AC is acting…" at bounding box center [344, 93] width 231 height 27
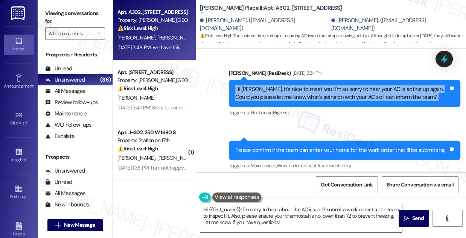
click at [317, 84] on div "Hi [PERSON_NAME], it's nice to meet you! I'm so sorry to hear your AC is acting…" at bounding box center [344, 93] width 231 height 27
click at [336, 93] on div "Hi [PERSON_NAME], it's nice to meet you! I'm so sorry to hear your AC is acting…" at bounding box center [341, 93] width 213 height 16
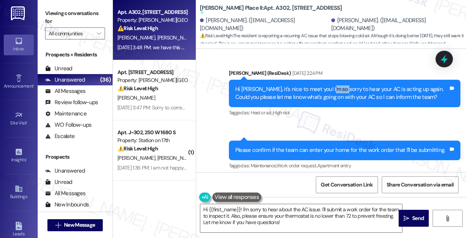
click at [336, 93] on div "Hi [PERSON_NAME], it's nice to meet you! I'm so sorry to hear your AC is acting…" at bounding box center [341, 93] width 213 height 16
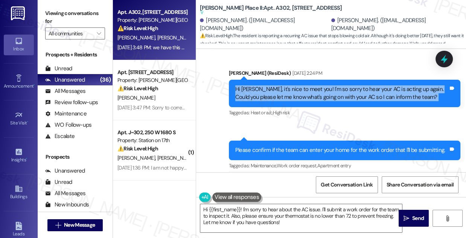
click at [335, 93] on div "Hi [PERSON_NAME], it's nice to meet you! I'm so sorry to hear your AC is acting…" at bounding box center [341, 93] width 213 height 16
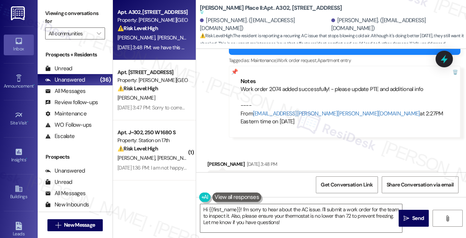
scroll to position [305, 0]
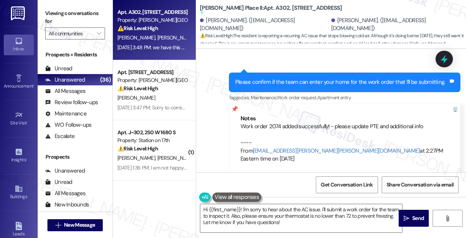
click at [332, 68] on div "Sent via SMS 2:25 PM [PERSON_NAME] (ResiDesk) [DATE] 2:25 PM Please confirm if …" at bounding box center [344, 123] width 243 height 113
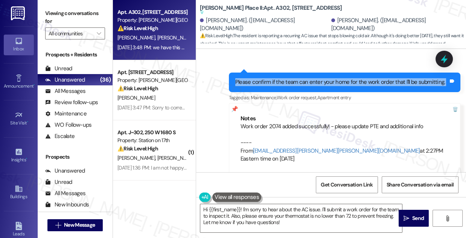
click at [331, 69] on div "Sent via SMS 2:25 PM [PERSON_NAME] (ResiDesk) [DATE] 2:25 PM Please confirm if …" at bounding box center [344, 123] width 243 height 113
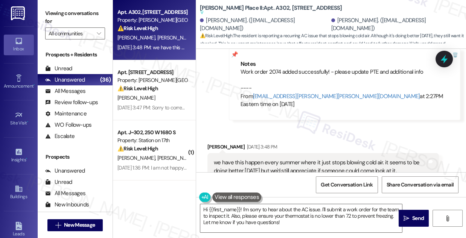
scroll to position [442, 0]
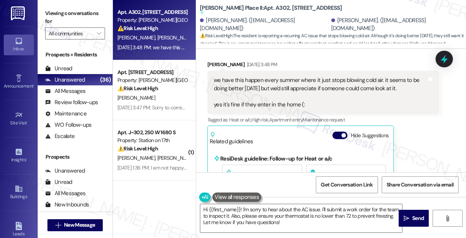
click at [264, 85] on div "we have this happen every summer where it just stops blowing cold air. it seems…" at bounding box center [320, 92] width 213 height 32
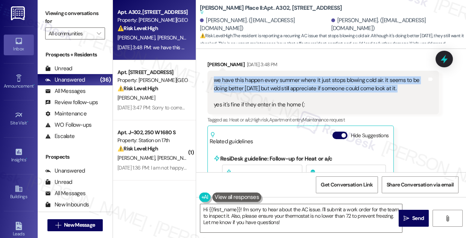
click at [264, 85] on div "we have this happen every summer where it just stops blowing cold air. it seems…" at bounding box center [320, 92] width 213 height 32
click at [294, 97] on div "we have this happen every summer where it just stops blowing cold air. it seems…" at bounding box center [320, 92] width 213 height 32
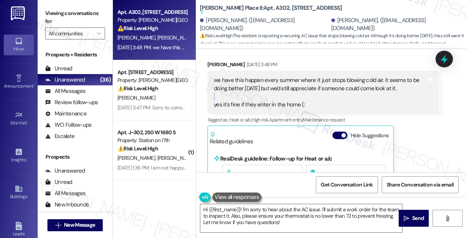
click at [294, 97] on div "we have this happen every summer where it just stops blowing cold air. it seems…" at bounding box center [320, 92] width 213 height 32
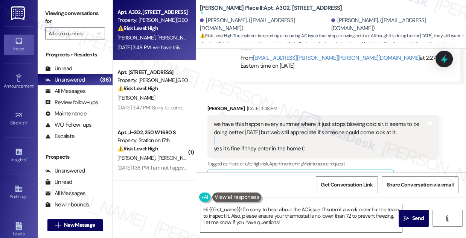
scroll to position [339, 0]
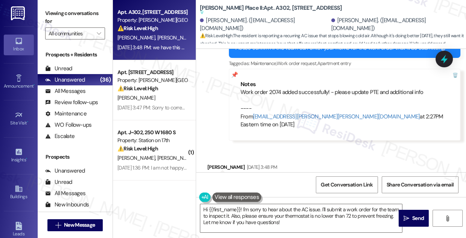
click at [273, 88] on div "Work order 2074 added successfully! - please update PTE and additional info ---…" at bounding box center [344, 108] width 208 height 40
copy div "2074"
click at [95, 14] on label "Viewing conversations for" at bounding box center [75, 18] width 60 height 20
click at [74, 3] on div "Viewing conversations for All communities " at bounding box center [75, 23] width 75 height 47
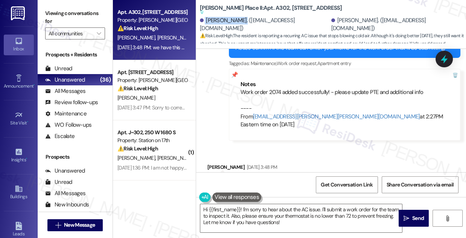
drag, startPoint x: 205, startPoint y: 23, endPoint x: 239, endPoint y: 23, distance: 34.6
click at [239, 23] on div "[PERSON_NAME]. ([EMAIL_ADDRESS][DOMAIN_NAME])" at bounding box center [264, 25] width 129 height 16
drag, startPoint x: 91, startPoint y: 5, endPoint x: 98, endPoint y: 5, distance: 7.2
click at [91, 5] on div "Viewing conversations for All communities " at bounding box center [75, 23] width 75 height 47
drag, startPoint x: 316, startPoint y: 23, endPoint x: 352, endPoint y: 18, distance: 36.7
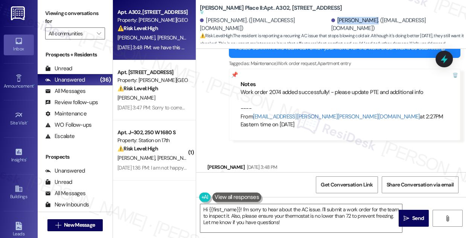
click at [352, 18] on div "[PERSON_NAME]. ([EMAIL_ADDRESS][DOMAIN_NAME]) [PERSON_NAME]. ([EMAIL_ADDRESS][D…" at bounding box center [333, 24] width 266 height 15
click at [74, 14] on label "Viewing conversations for" at bounding box center [75, 18] width 60 height 20
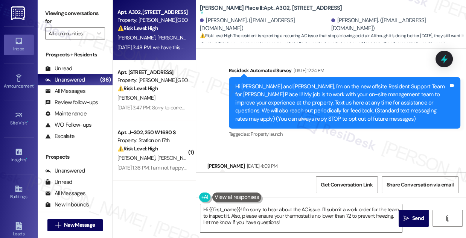
scroll to position [102, 0]
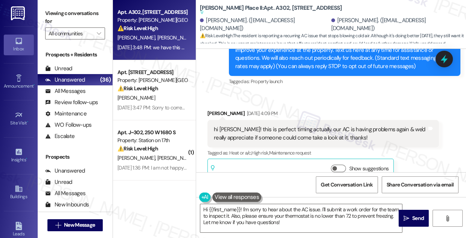
click at [58, 12] on label "Viewing conversations for" at bounding box center [75, 18] width 60 height 20
click at [268, 126] on div "hi [PERSON_NAME]! this is perfect timing actually. our AC is having problems ag…" at bounding box center [320, 134] width 213 height 16
click at [267, 126] on div "hi [PERSON_NAME]! this is perfect timing actually. our AC is having problems ag…" at bounding box center [320, 134] width 213 height 16
click at [266, 126] on div "hi [PERSON_NAME]! this is perfect timing actually. our AC is having problems ag…" at bounding box center [320, 134] width 213 height 16
